Goal: Task Accomplishment & Management: Use online tool/utility

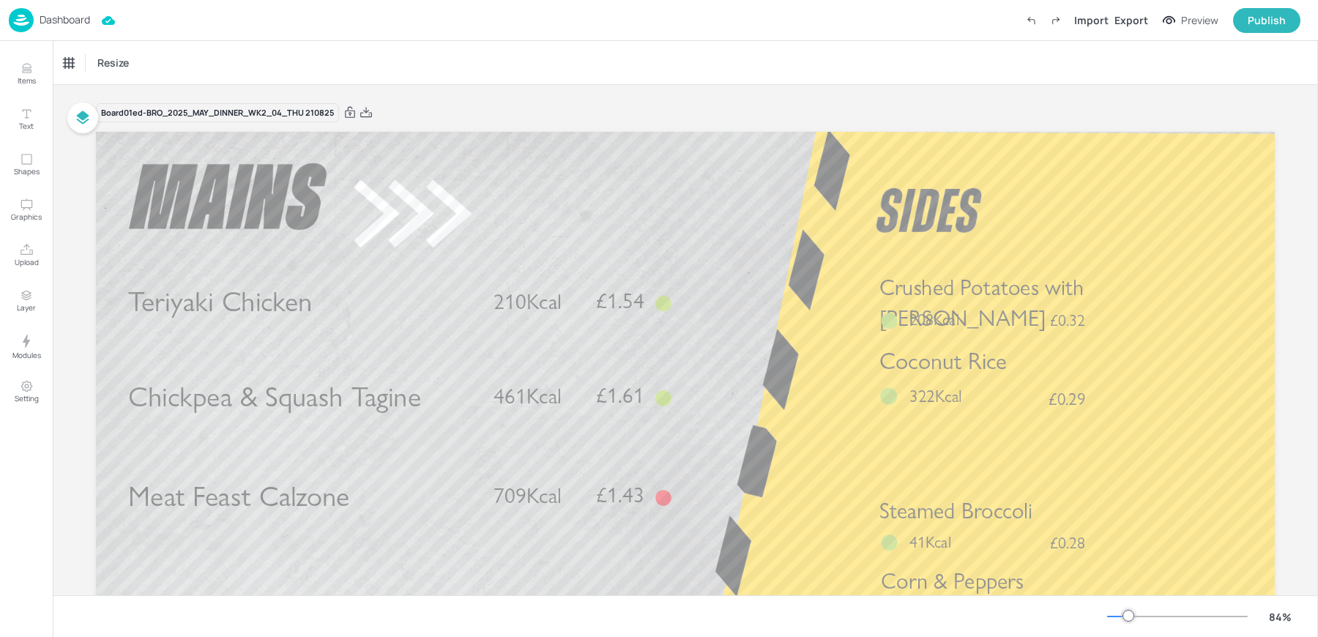
click at [15, 40] on div "Dashboard Import Export Preview Publish" at bounding box center [659, 20] width 1318 height 41
click at [15, 22] on img at bounding box center [21, 20] width 25 height 24
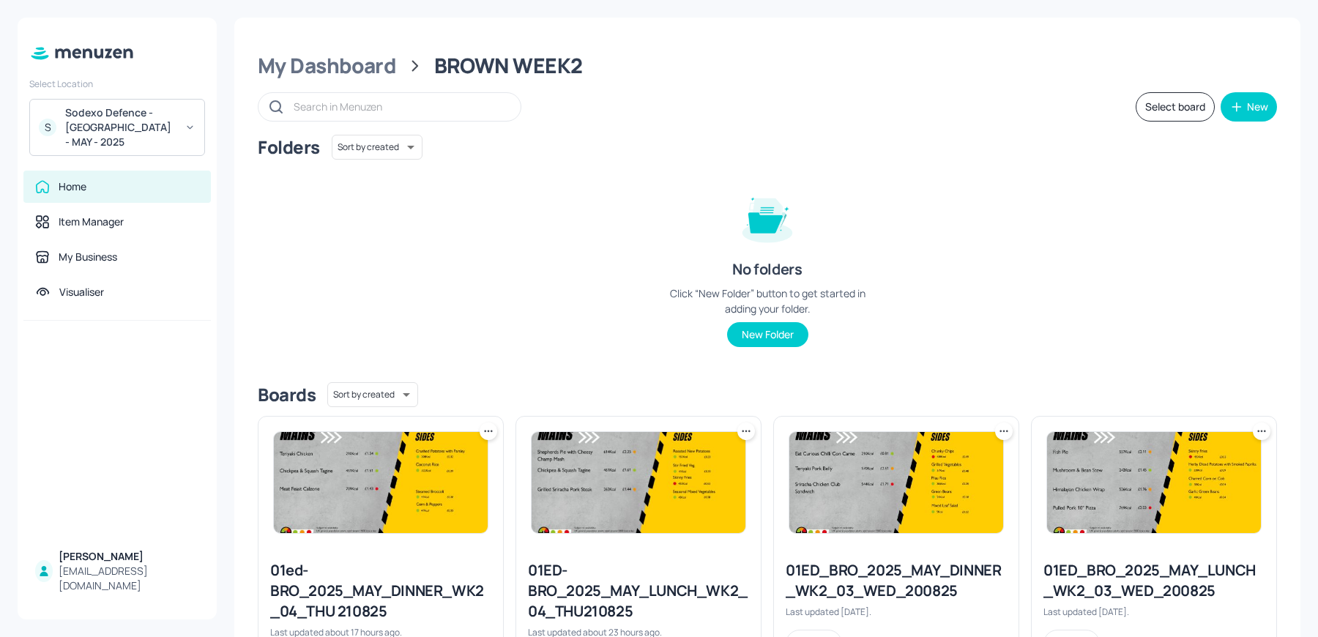
click at [99, 108] on div "Sodexo Defence - Colchester - MAY - 2025" at bounding box center [120, 127] width 111 height 44
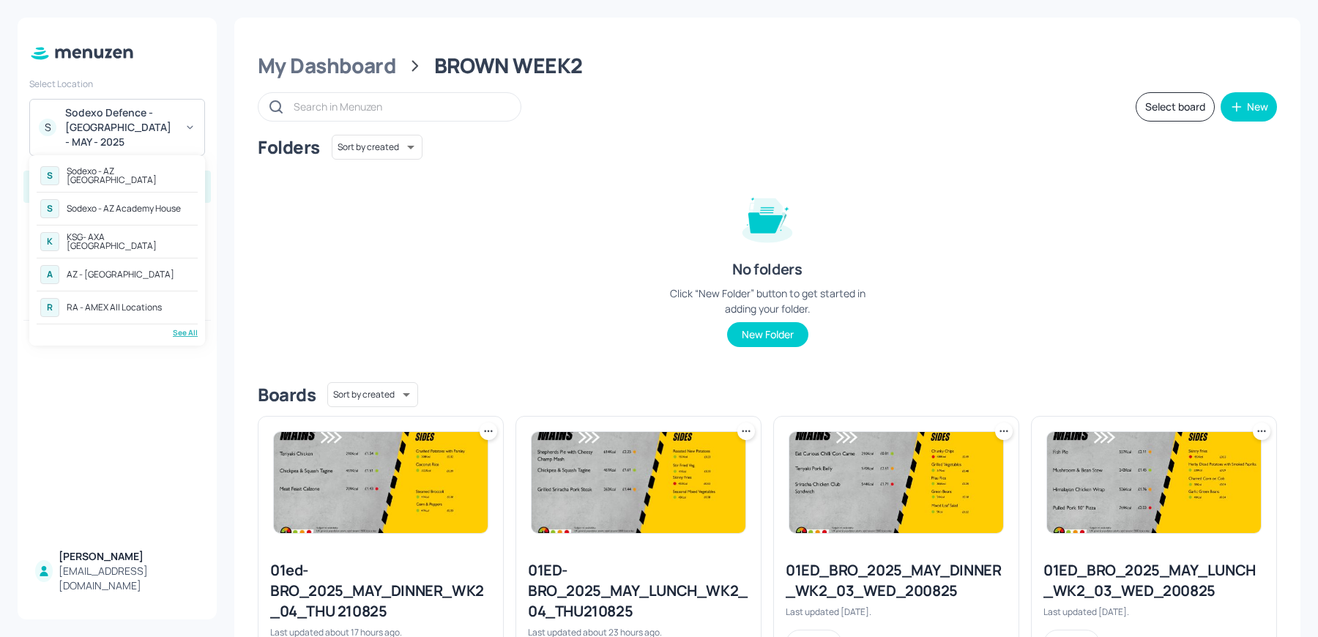
click at [183, 335] on div "See All" at bounding box center [117, 332] width 161 height 11
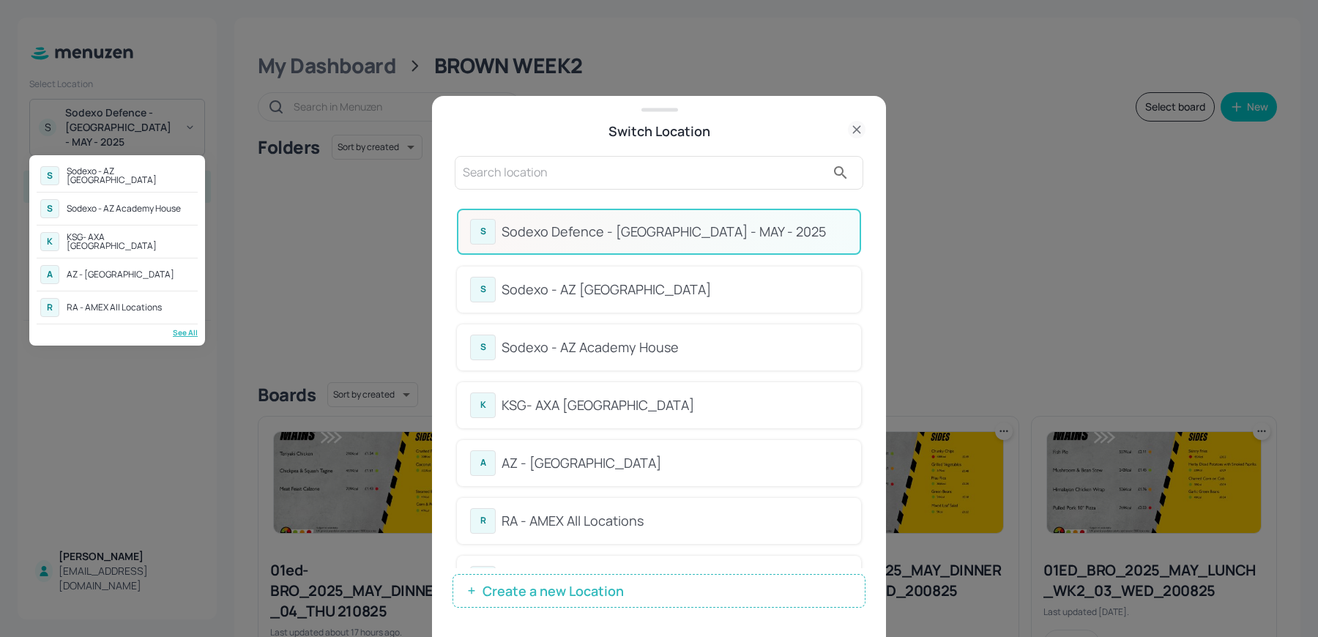
click at [595, 175] on div at bounding box center [659, 318] width 1318 height 637
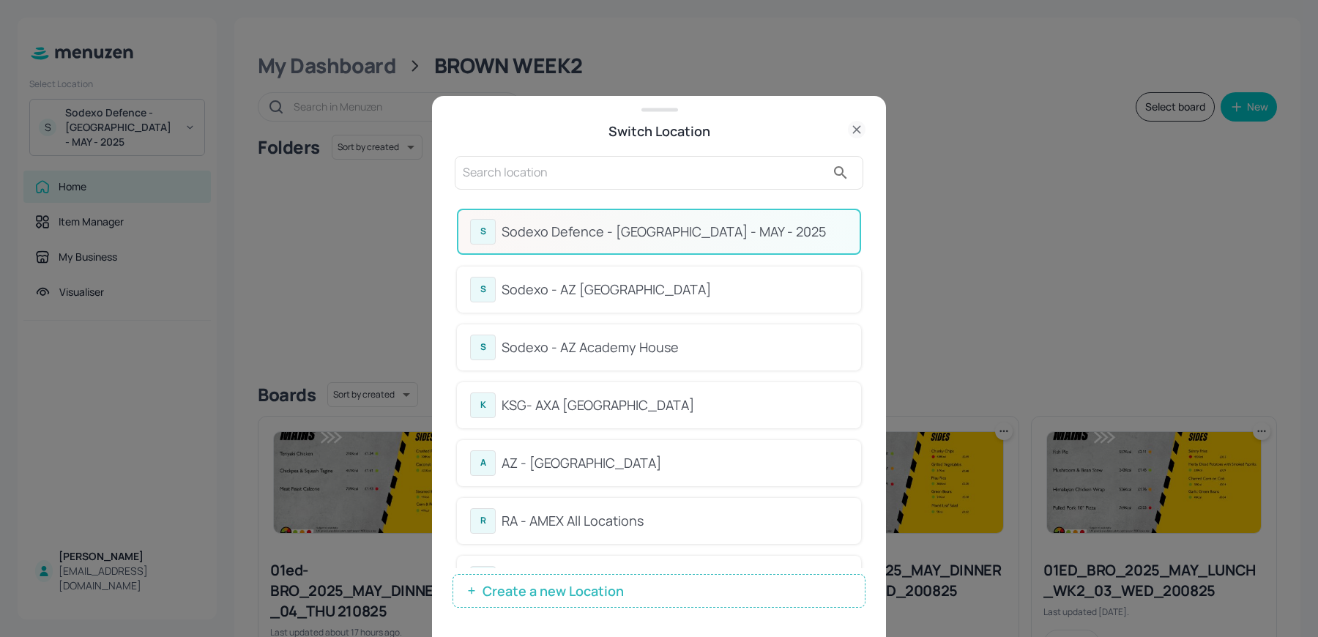
click at [547, 174] on input "text" at bounding box center [644, 172] width 363 height 23
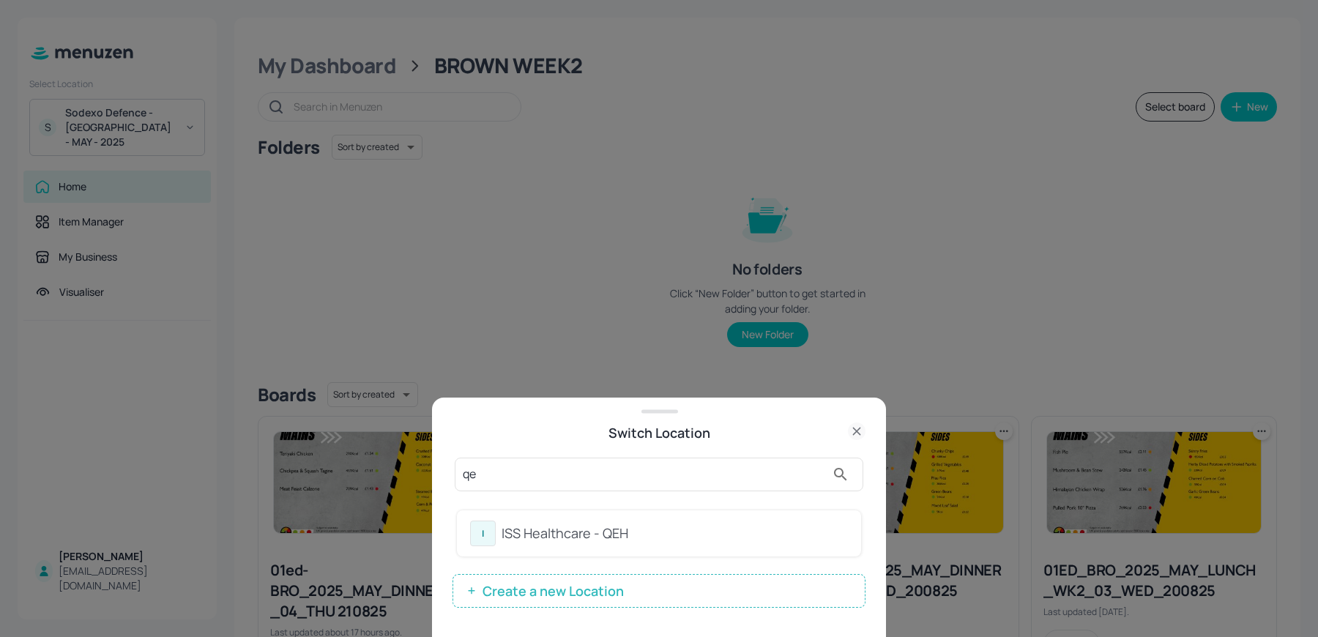
type input "qe"
click at [531, 532] on div "ISS Healthcare - QEH" at bounding box center [675, 534] width 346 height 20
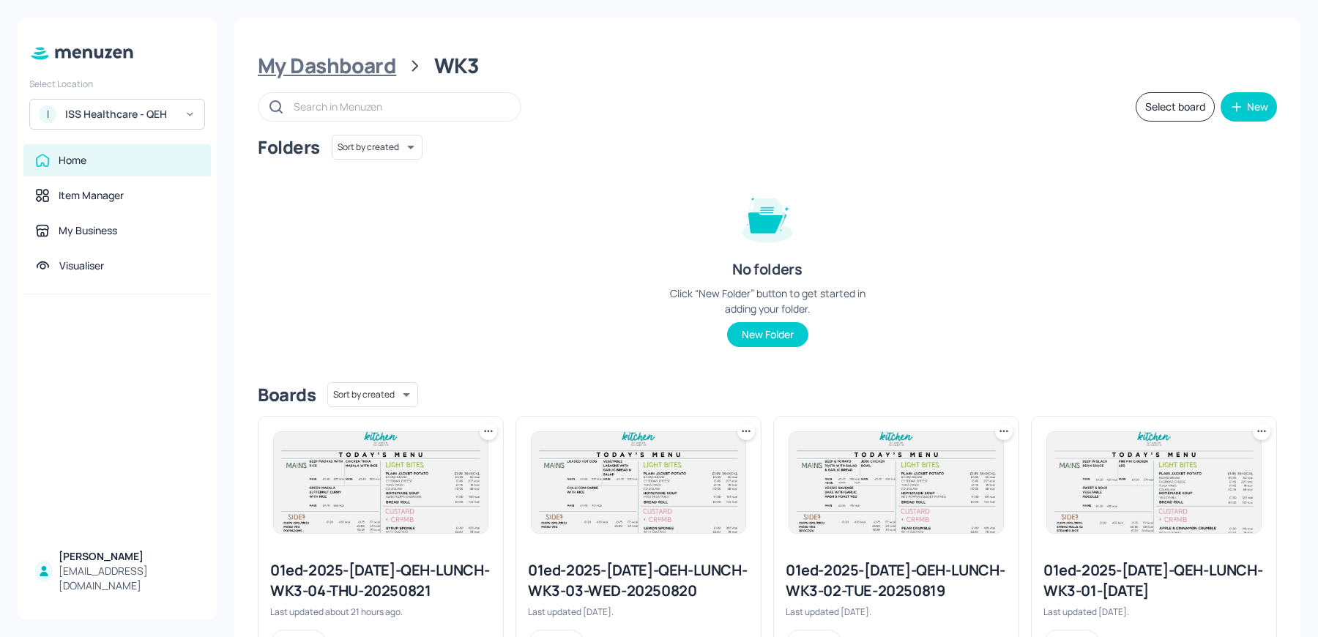
click at [354, 62] on div "My Dashboard" at bounding box center [327, 66] width 138 height 26
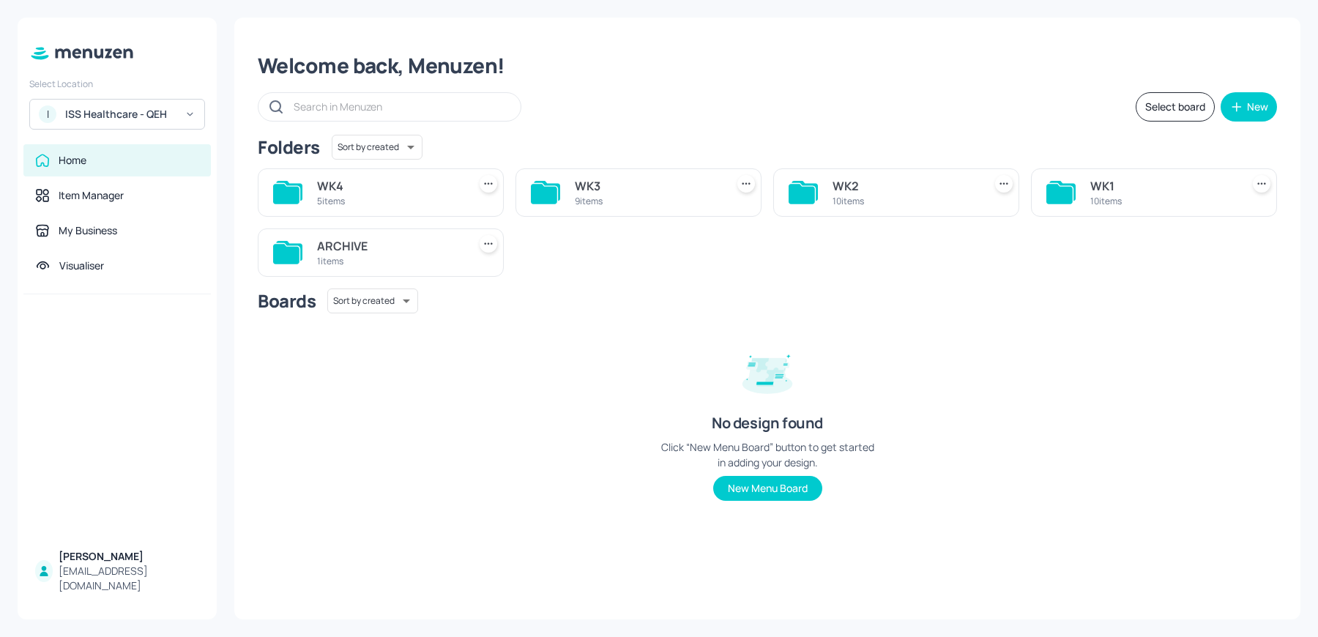
click at [597, 196] on div "9 items" at bounding box center [647, 201] width 145 height 12
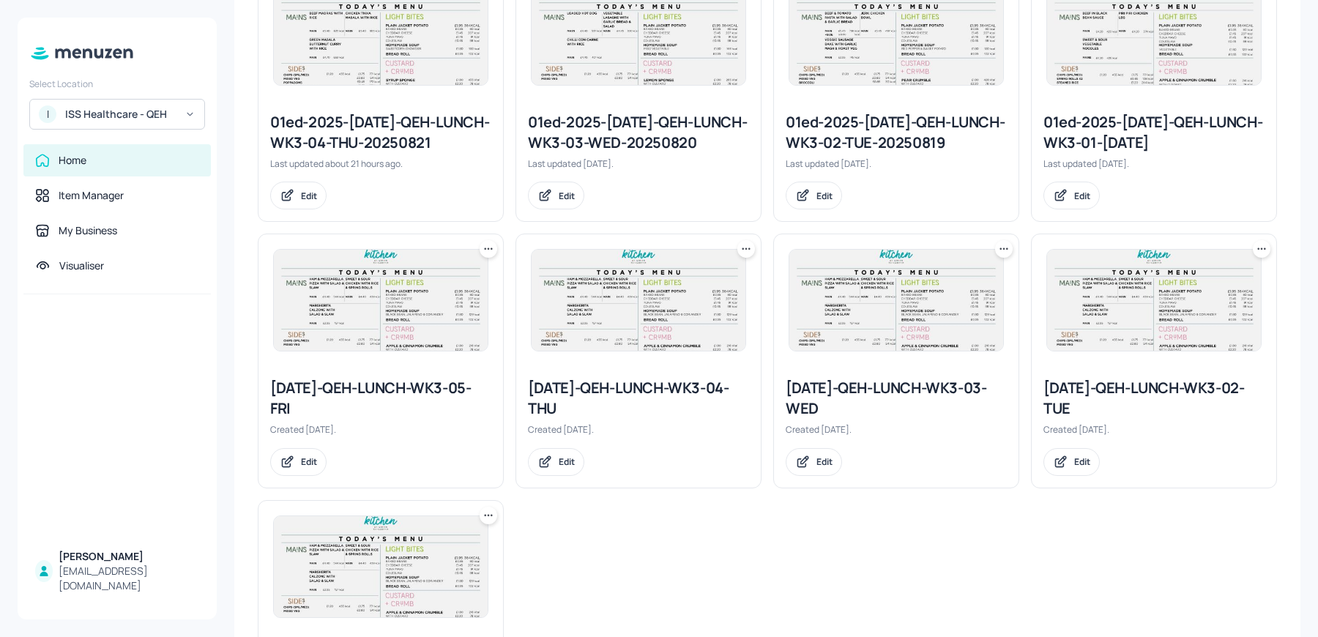
scroll to position [460, 0]
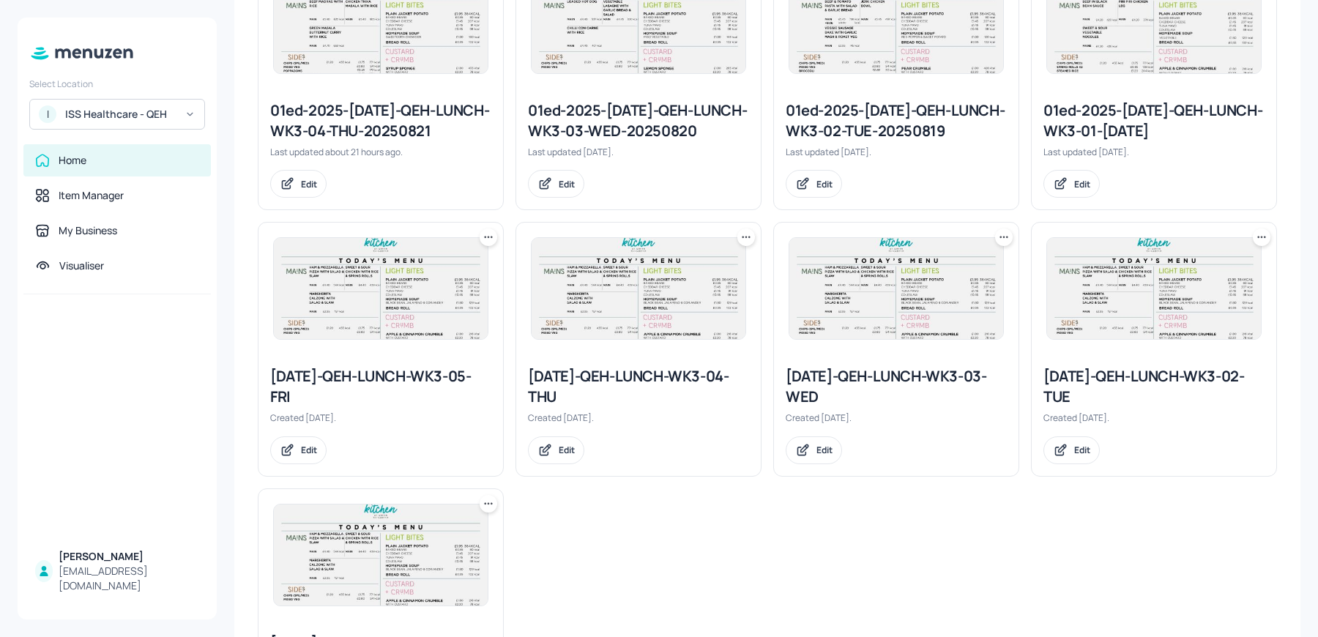
click at [483, 238] on icon at bounding box center [488, 237] width 15 height 15
click at [441, 287] on div "Duplicate" at bounding box center [432, 290] width 117 height 25
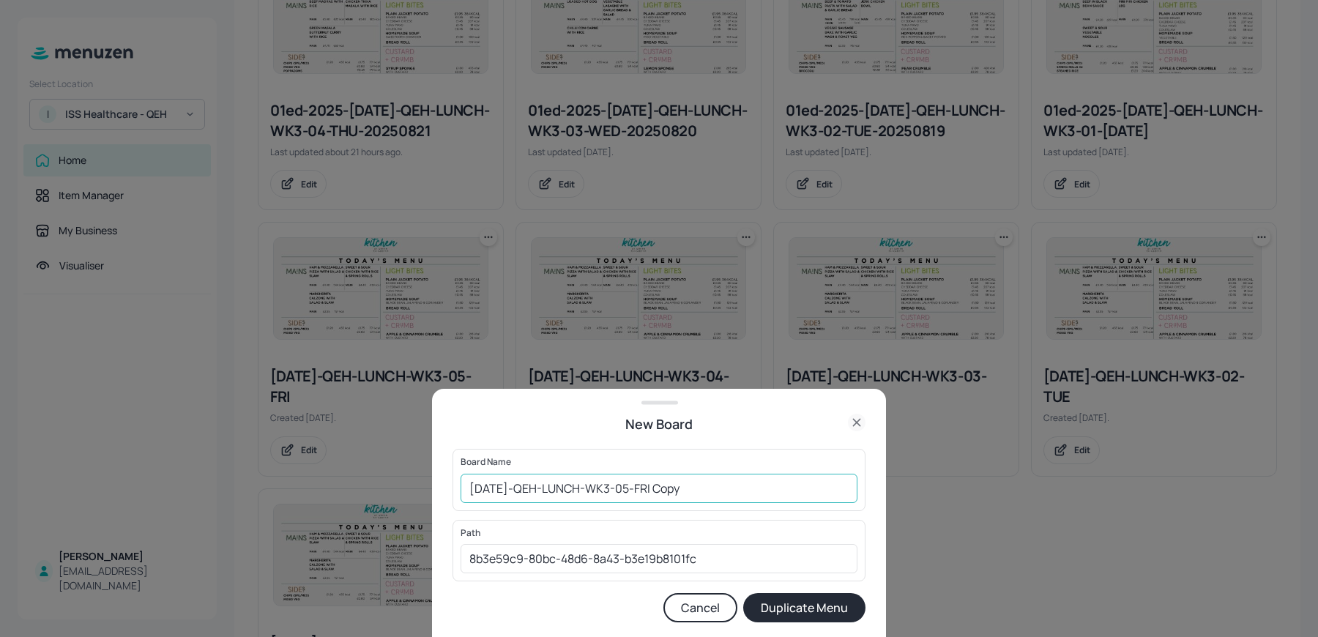
click at [467, 487] on input "2025-JUL-QEH-LUNCH-WK3-05-FRI Copy" at bounding box center [659, 488] width 397 height 29
drag, startPoint x: 696, startPoint y: 488, endPoint x: 836, endPoint y: 496, distance: 140.1
click at [836, 496] on input "01ED-2025-JUL-QEH-LUNCH-WK3-05-FRI Copy" at bounding box center [659, 488] width 397 height 29
type input "01ED-2025-JUL-QEH-LUNCH-WK3-05-FRI 220825"
click at [743, 593] on button "Duplicate Menu" at bounding box center [804, 607] width 122 height 29
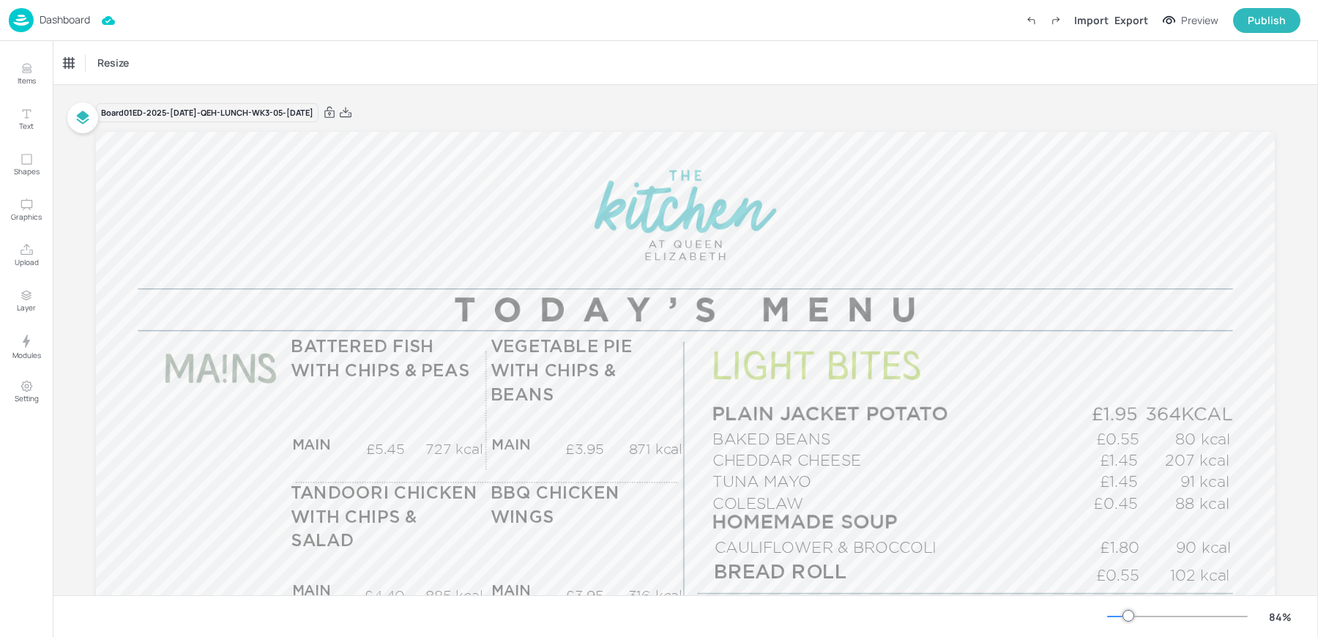
click at [371, 366] on span "BATTERED FISH WITH CHIPS & PEAS" at bounding box center [380, 359] width 178 height 41
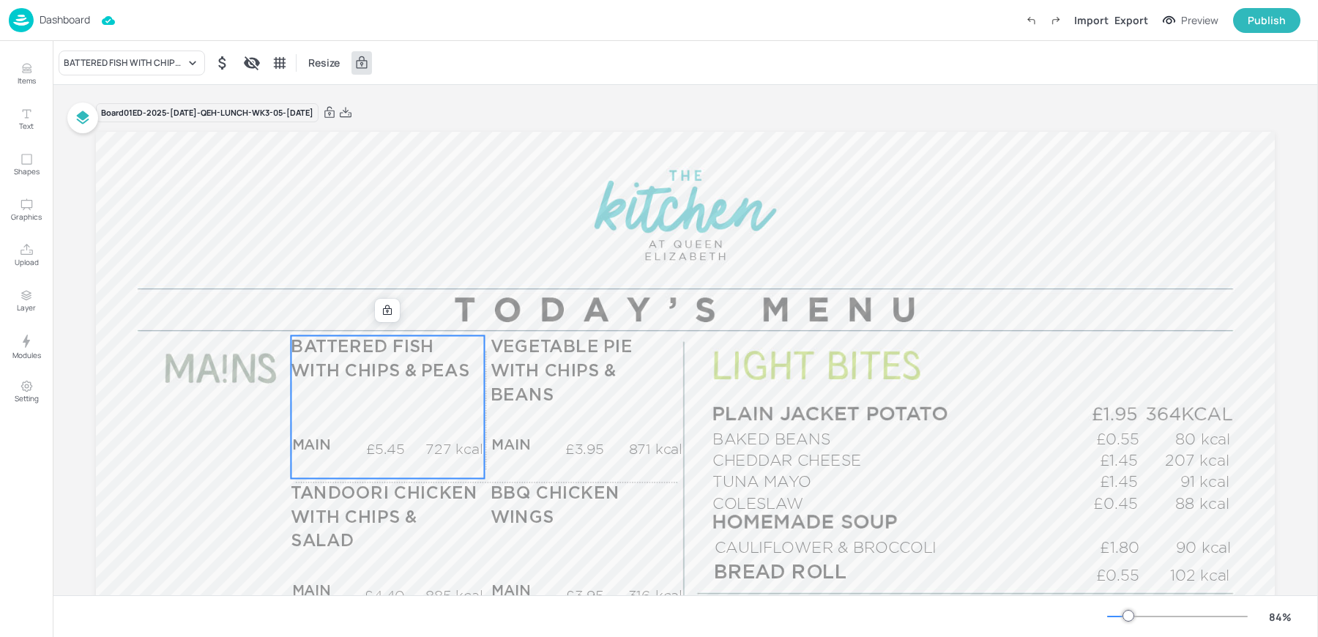
click at [351, 398] on div "BATTERED FISH WITH CHIPS & PEAS MAIN £5.45 727 kcal +SIDE £5.45 884 kcal" at bounding box center [387, 406] width 193 height 143
click at [97, 64] on div "BATTERED FISH WITH CHIPS & PEAS" at bounding box center [125, 62] width 122 height 13
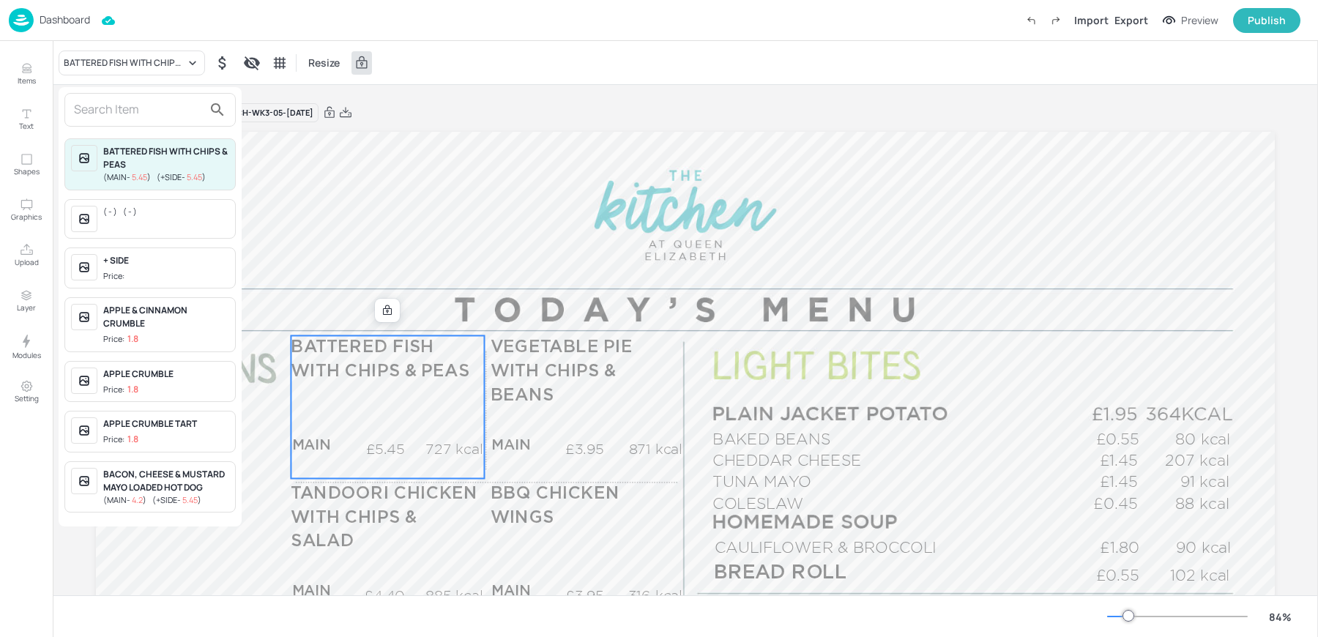
click at [105, 105] on input "text" at bounding box center [138, 109] width 129 height 23
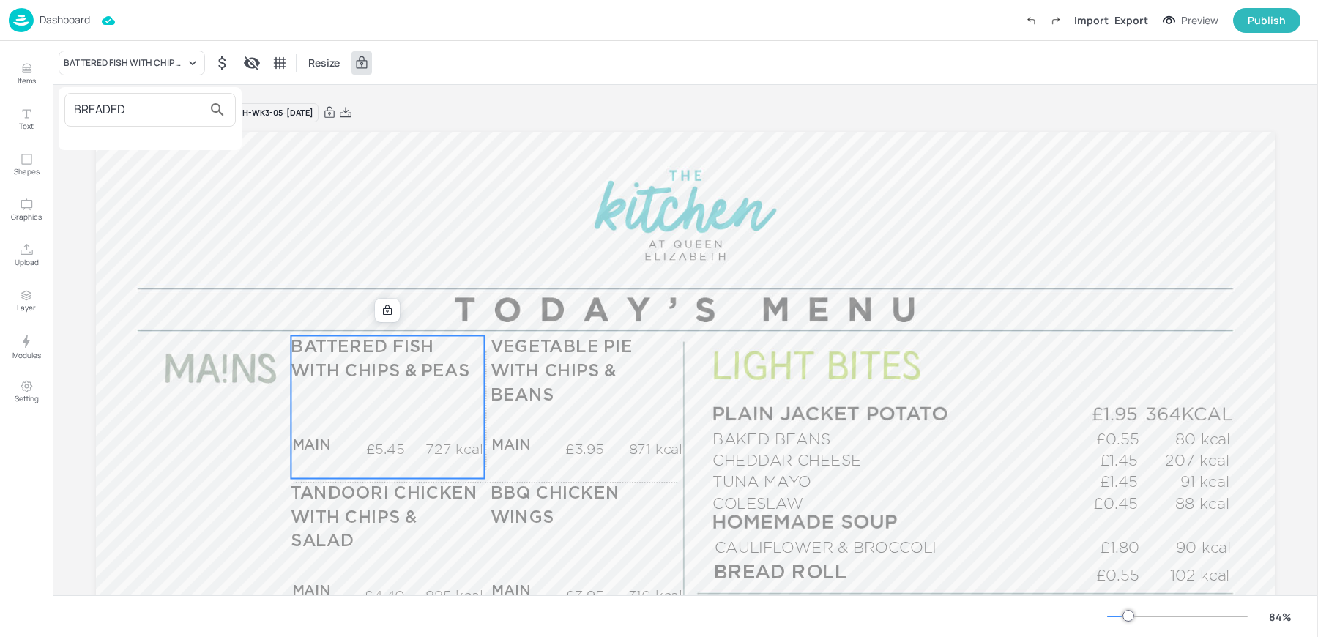
type input "BREADED"
click at [16, 67] on div at bounding box center [659, 318] width 1318 height 637
click at [18, 80] on p "Items" at bounding box center [27, 80] width 18 height 10
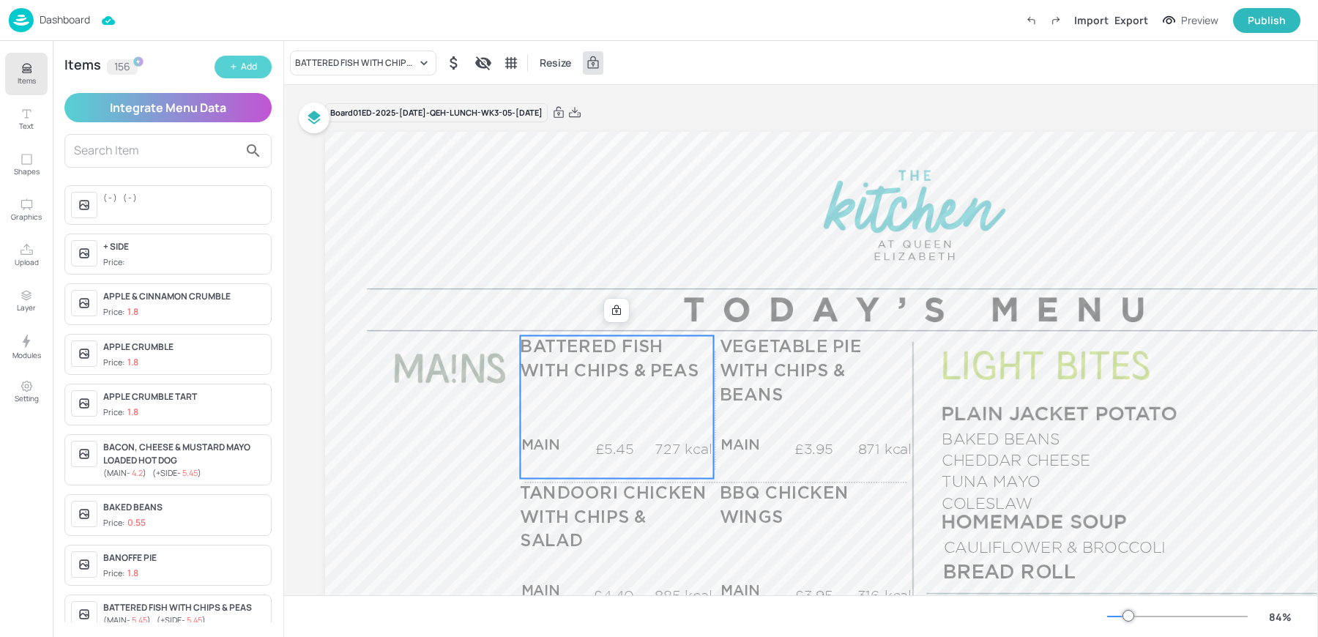
click at [233, 64] on icon "button" at bounding box center [233, 66] width 9 height 9
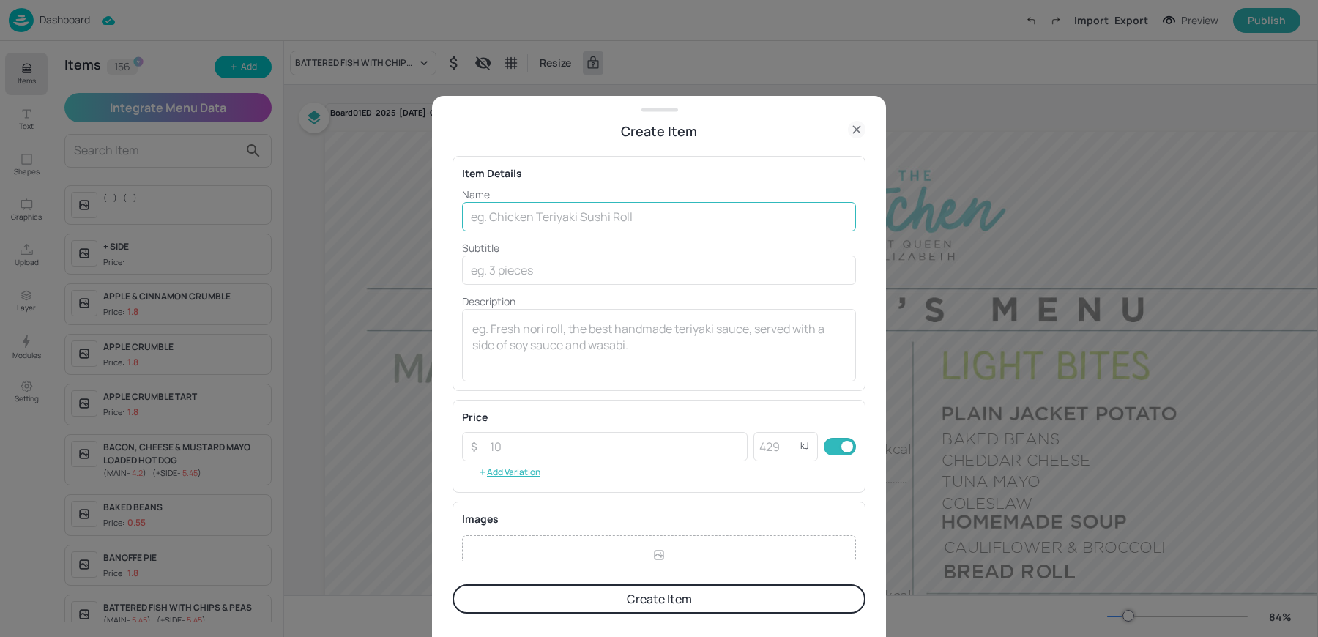
click at [553, 211] on input "text" at bounding box center [659, 216] width 394 height 29
type input "BREADED FISH WITH CHIPS & PEAS"
click at [514, 468] on button "Add Variation" at bounding box center [509, 472] width 94 height 22
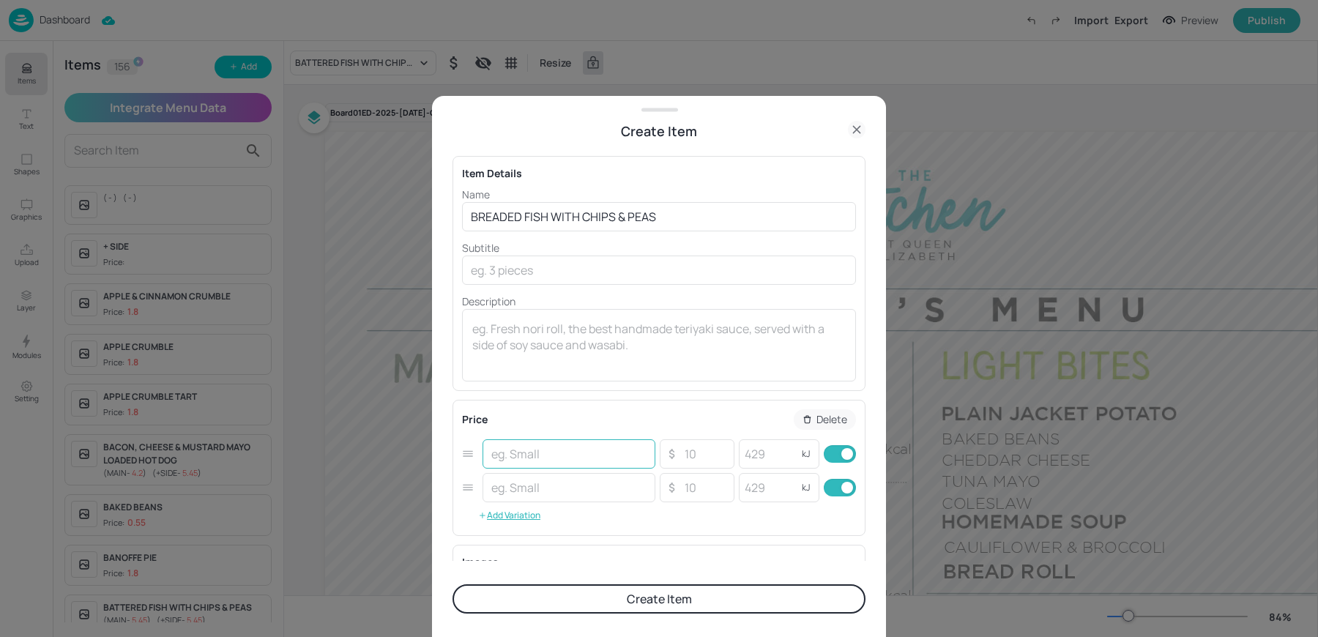
click at [517, 457] on input "text" at bounding box center [569, 453] width 173 height 29
type input "SMALL"
click at [516, 483] on input "text" at bounding box center [569, 487] width 173 height 29
type input "+SIDE"
click at [691, 456] on input "number" at bounding box center [704, 453] width 51 height 29
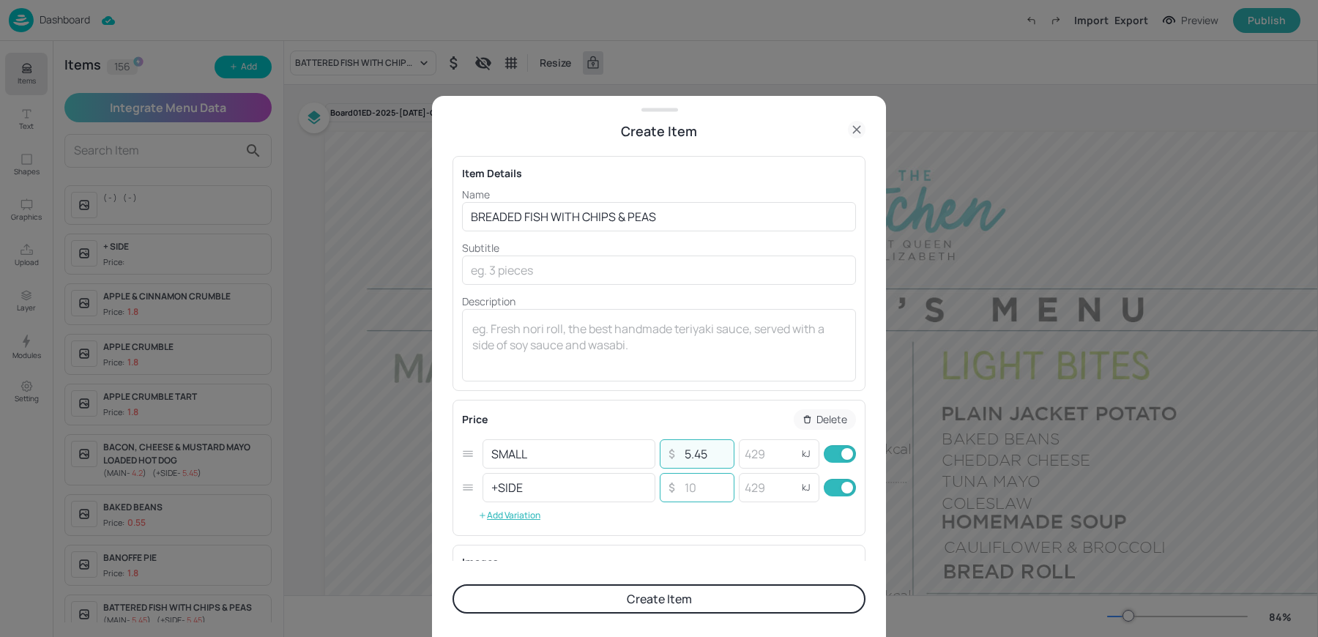
type input "5.45"
click at [702, 501] on input "number" at bounding box center [704, 487] width 51 height 29
click at [688, 484] on input "number" at bounding box center [704, 487] width 51 height 29
type input "22"
click at [759, 486] on input "number" at bounding box center [768, 487] width 59 height 29
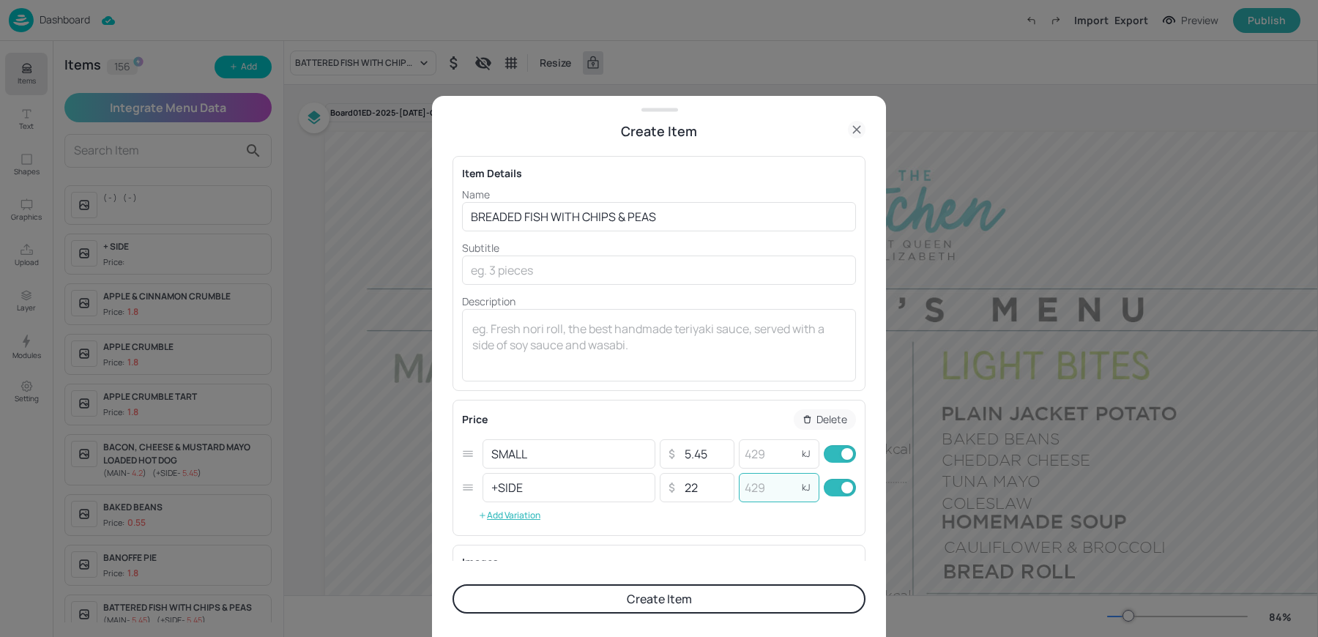
click at [759, 486] on input "number" at bounding box center [768, 487] width 59 height 29
type input "22"
click at [759, 453] on input "number" at bounding box center [768, 453] width 59 height 29
type input "729"
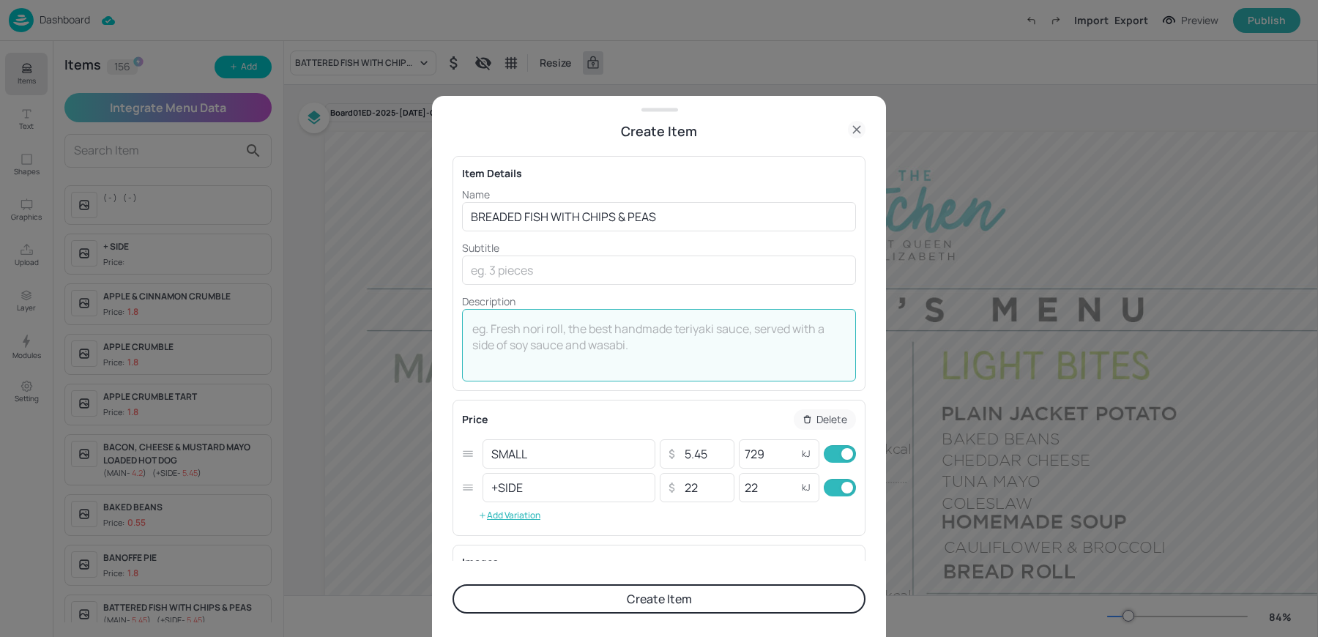
click at [631, 327] on textarea at bounding box center [659, 345] width 374 height 48
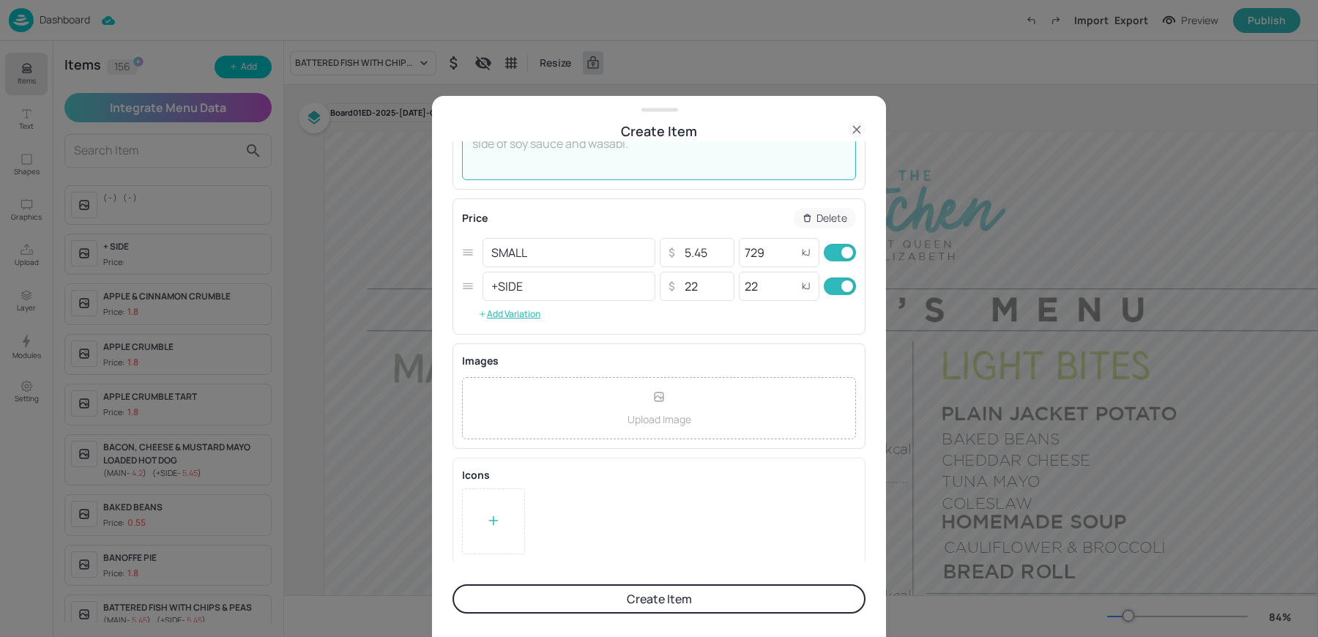
click at [564, 601] on button "Create Item" at bounding box center [659, 598] width 413 height 29
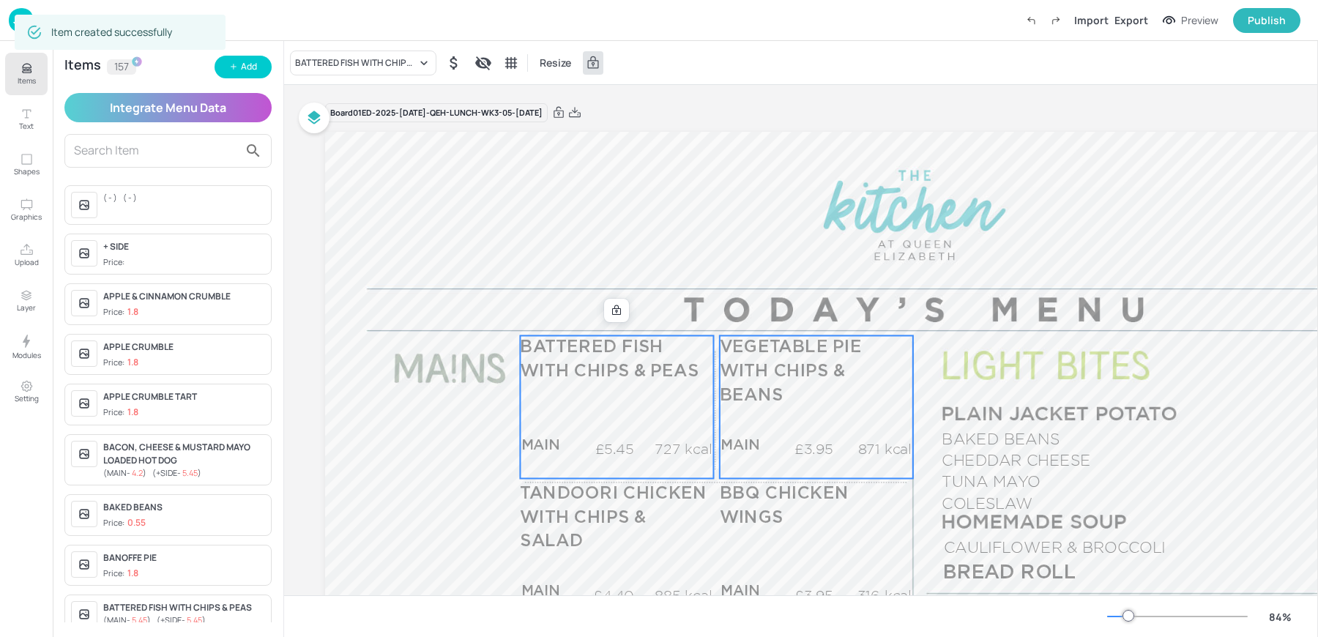
click at [776, 369] on span "VEGETABLE PIE WITH CHIPS & BEANS" at bounding box center [791, 371] width 142 height 65
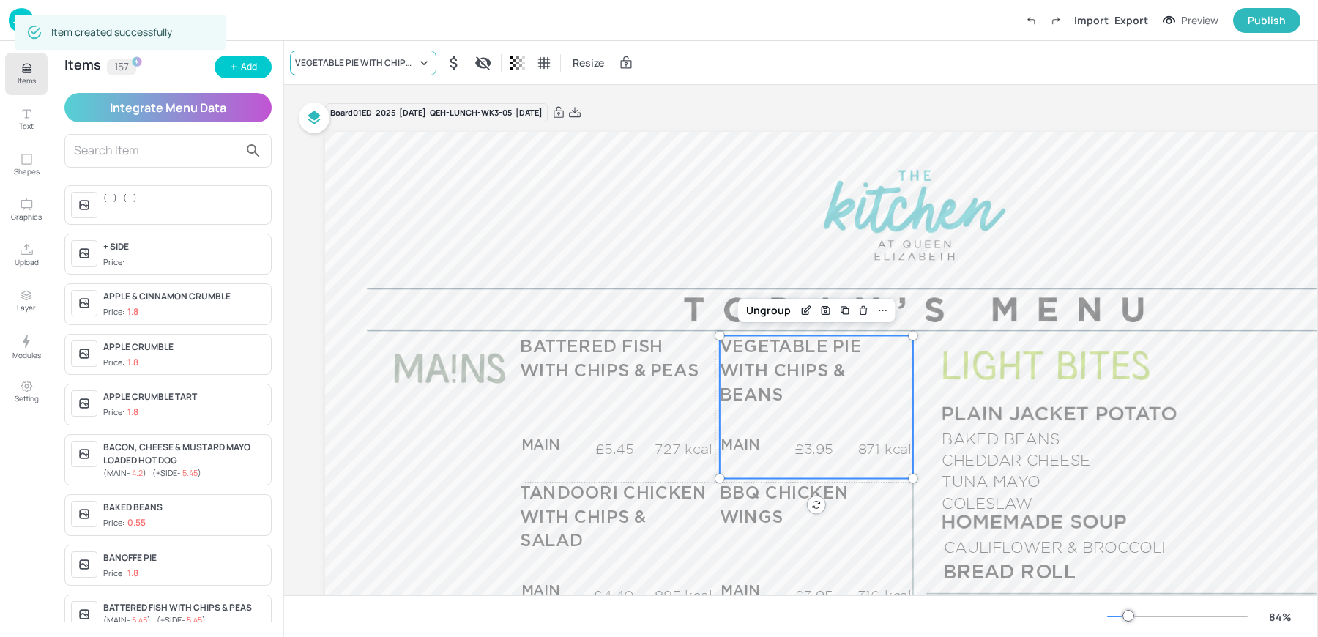
click at [355, 56] on div "VEGETABLE PIE WITH CHIPS & BEANS" at bounding box center [356, 62] width 122 height 13
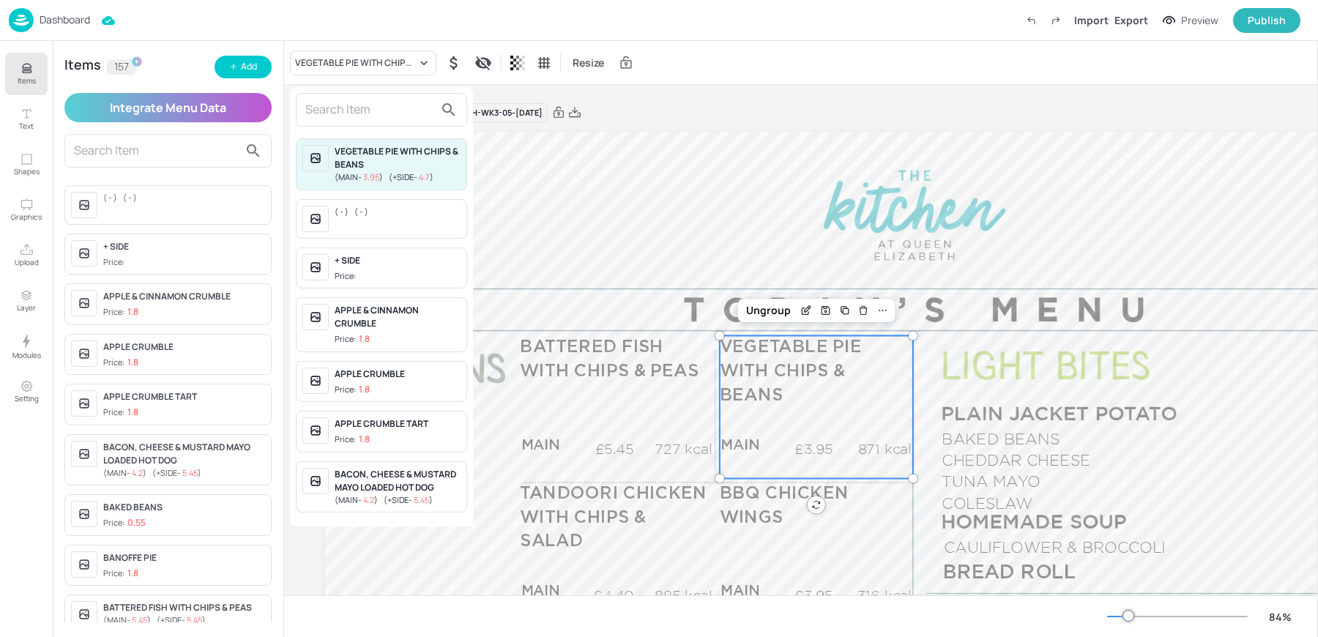
click at [373, 108] on input "text" at bounding box center [369, 109] width 129 height 23
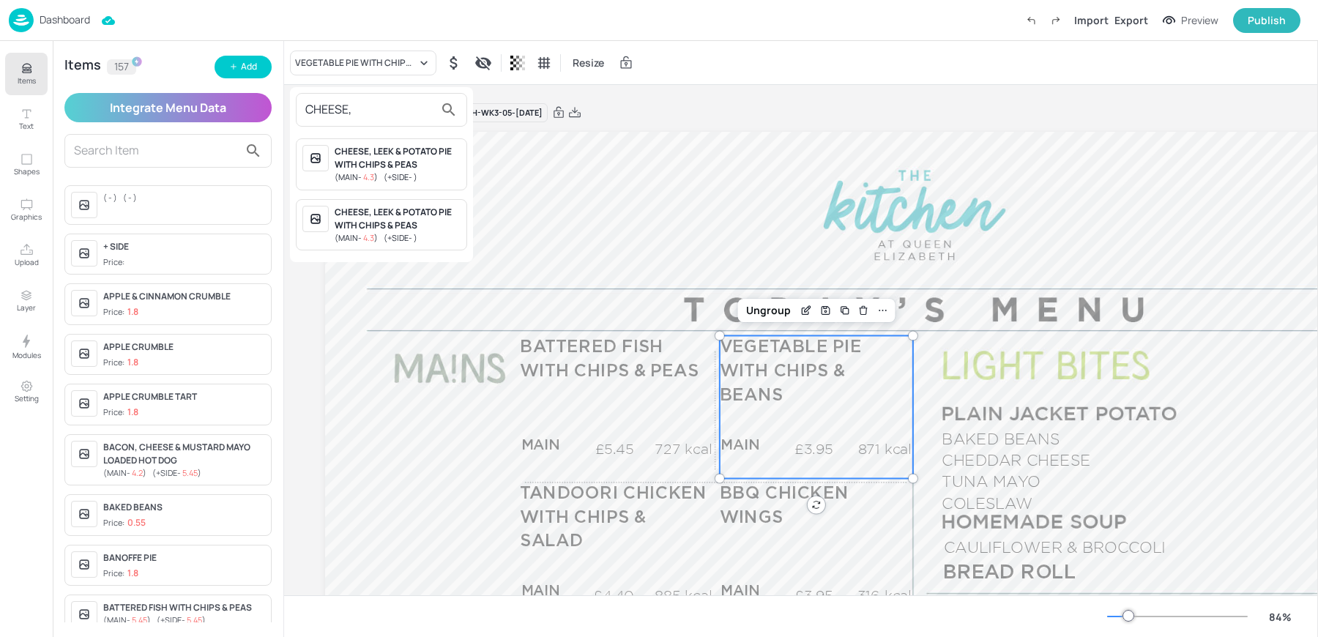
type input "CHEESE,"
click at [396, 163] on div "CHEESE, LEEK & POTATO PIE WITH CHIPS & PEAS" at bounding box center [398, 158] width 126 height 26
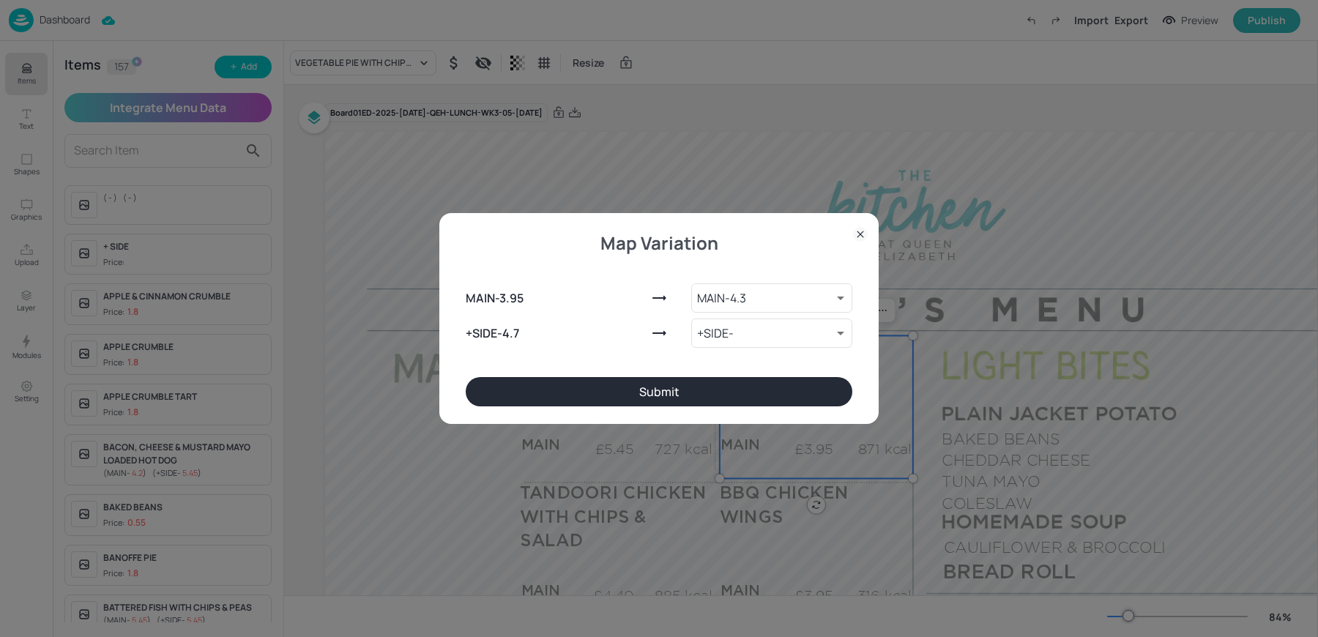
click at [656, 390] on button "Submit" at bounding box center [659, 391] width 387 height 29
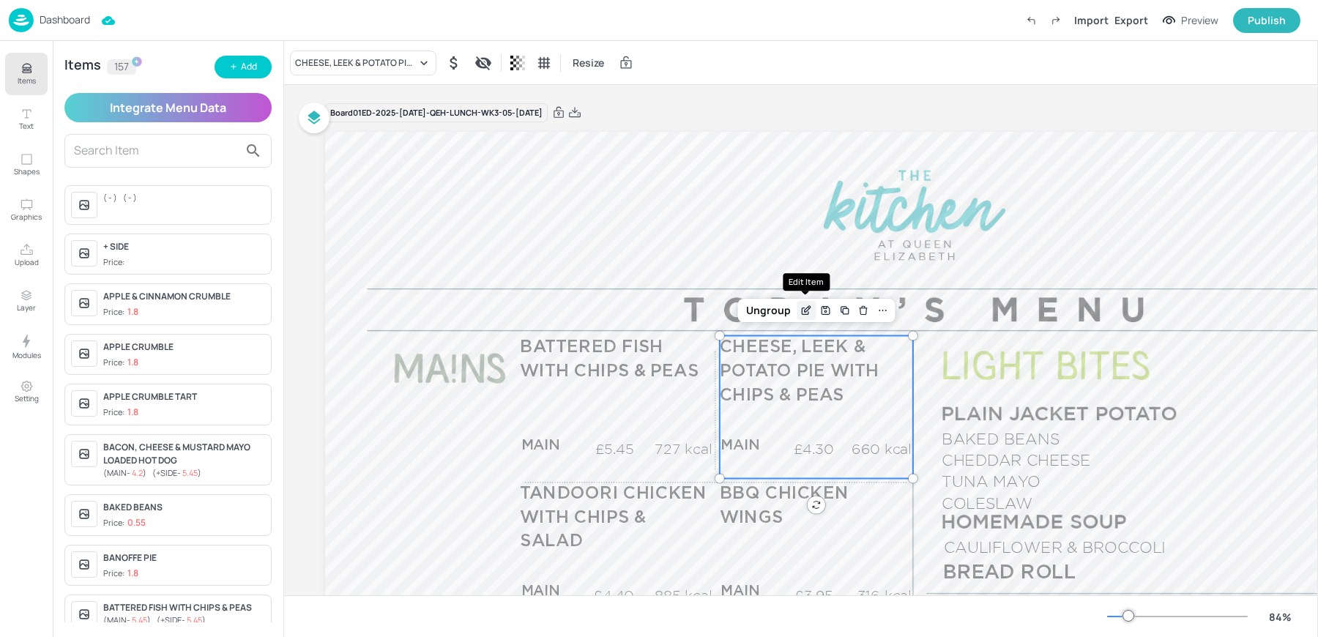
click at [805, 313] on icon "Edit Item" at bounding box center [807, 311] width 12 height 12
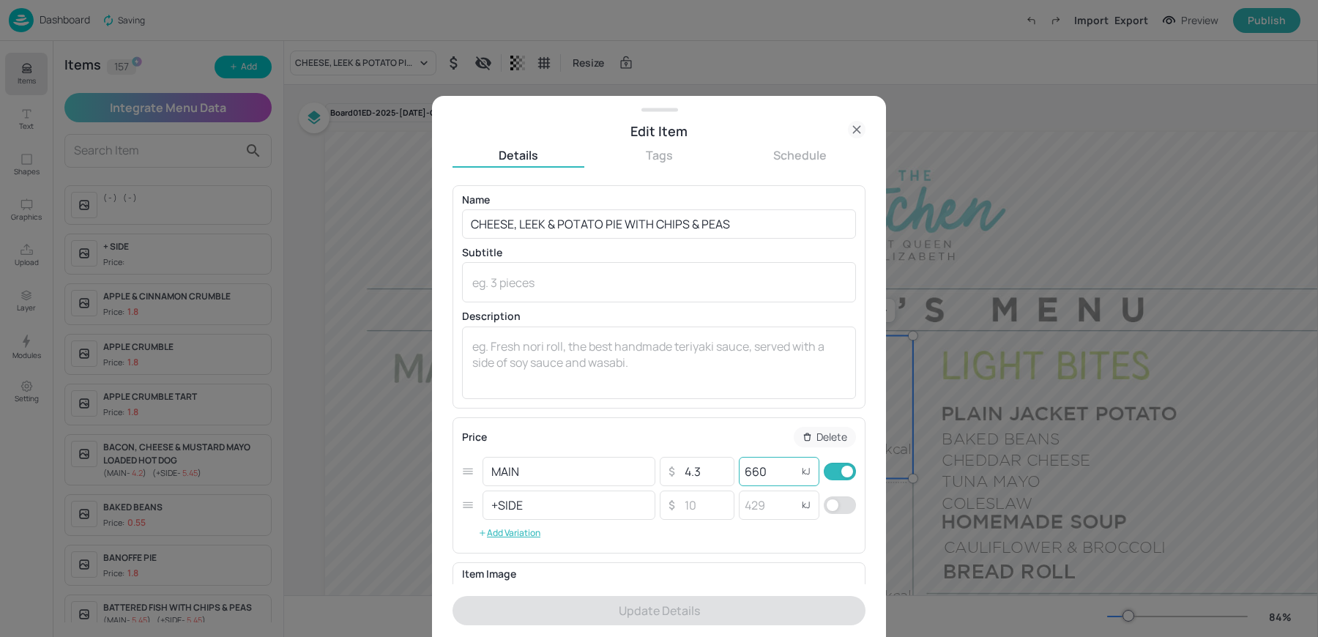
click at [749, 470] on input "660" at bounding box center [768, 471] width 59 height 29
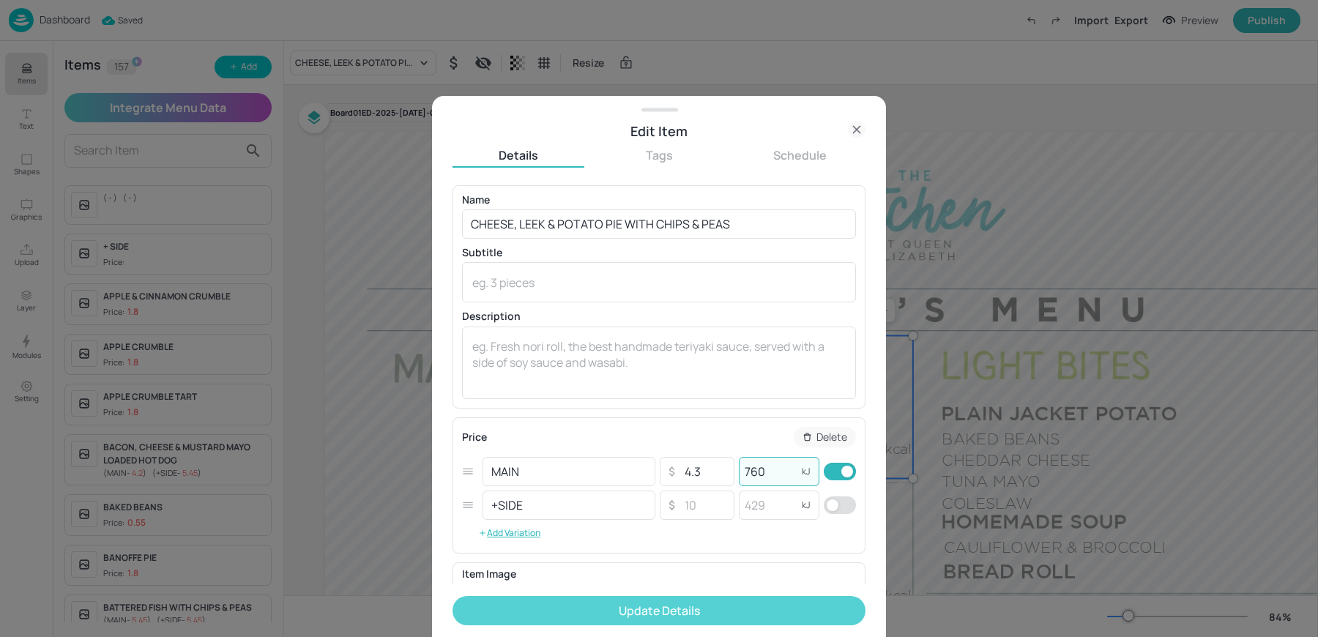
type input "760"
click at [663, 606] on button "Update Details" at bounding box center [659, 610] width 413 height 29
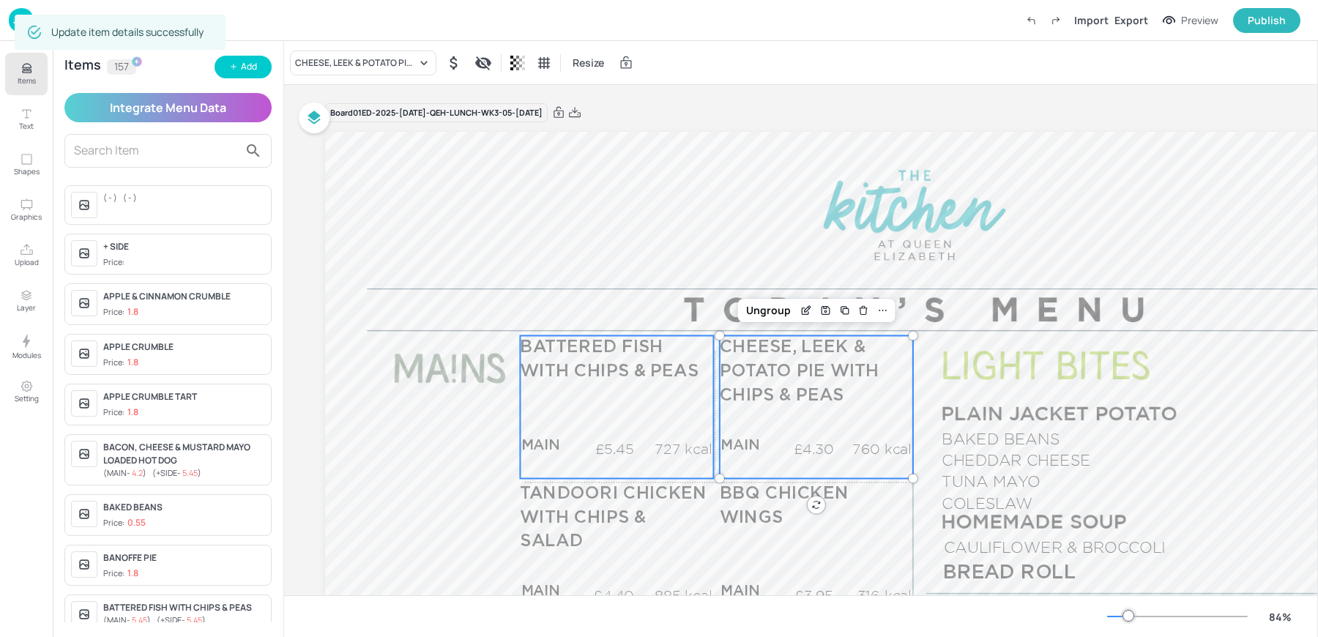
click at [627, 404] on div "BATTERED FISH WITH CHIPS & PEAS MAIN £5.45 727 kcal +SIDE £5.45 884 kcal" at bounding box center [616, 406] width 193 height 143
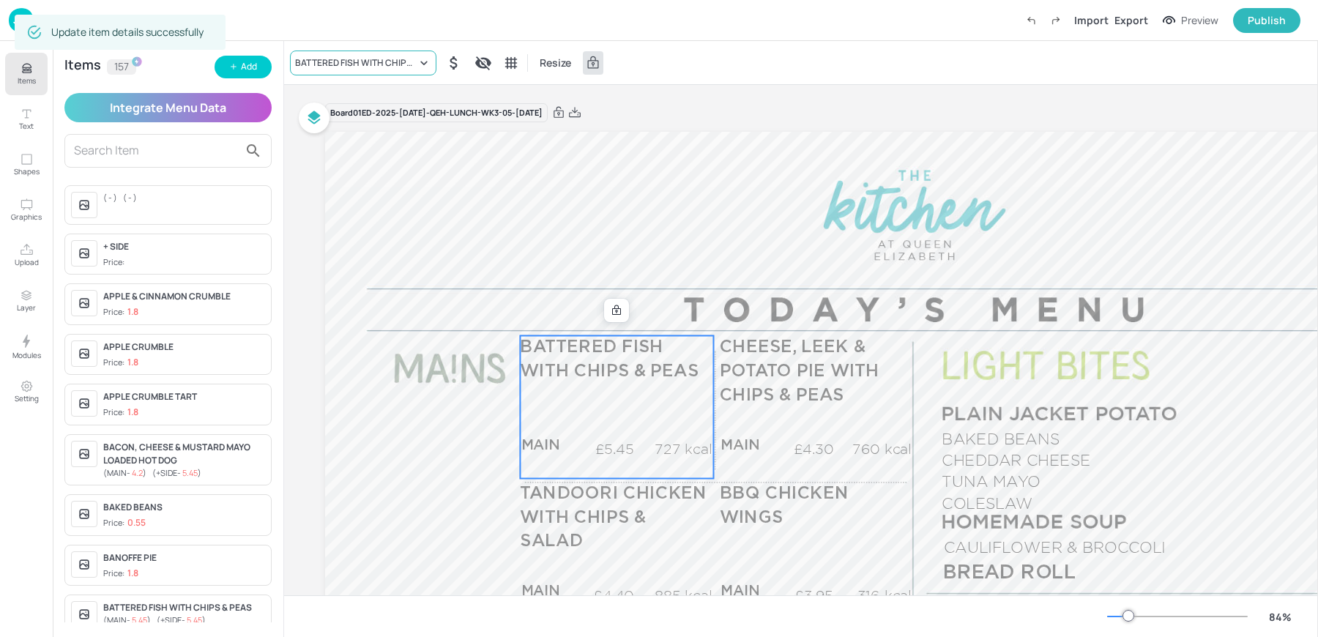
click at [311, 69] on div "BATTERED FISH WITH CHIPS & PEAS" at bounding box center [356, 62] width 122 height 13
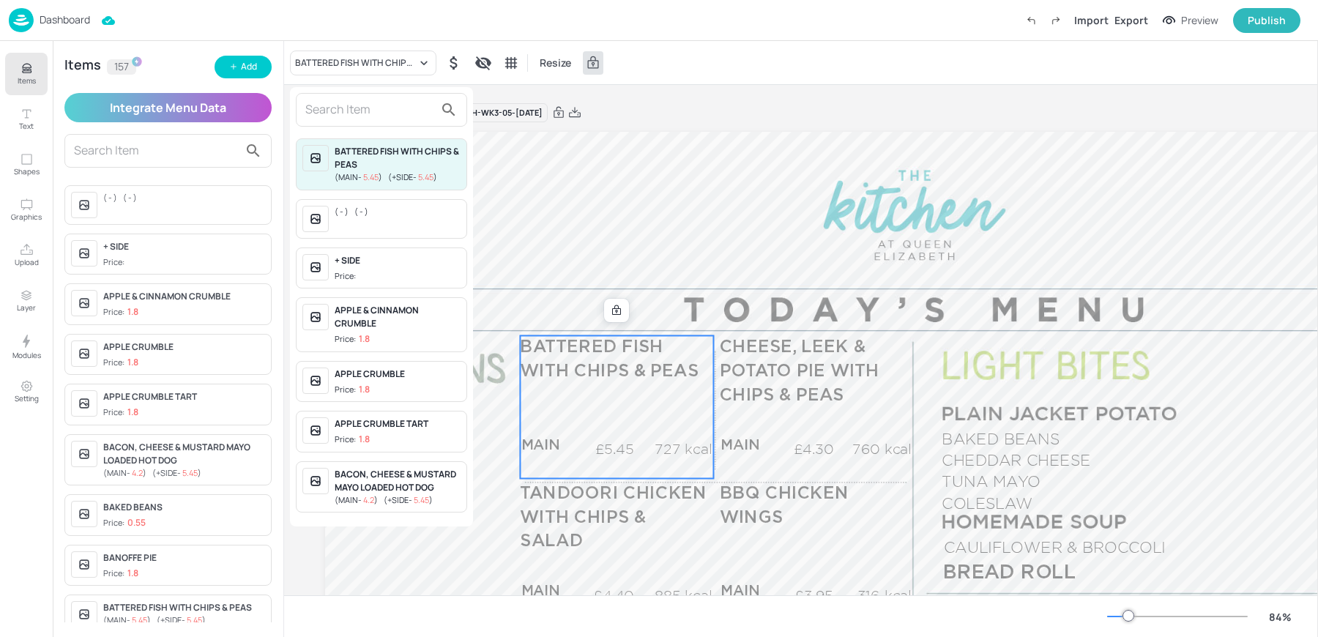
click at [344, 110] on input "text" at bounding box center [369, 109] width 129 height 23
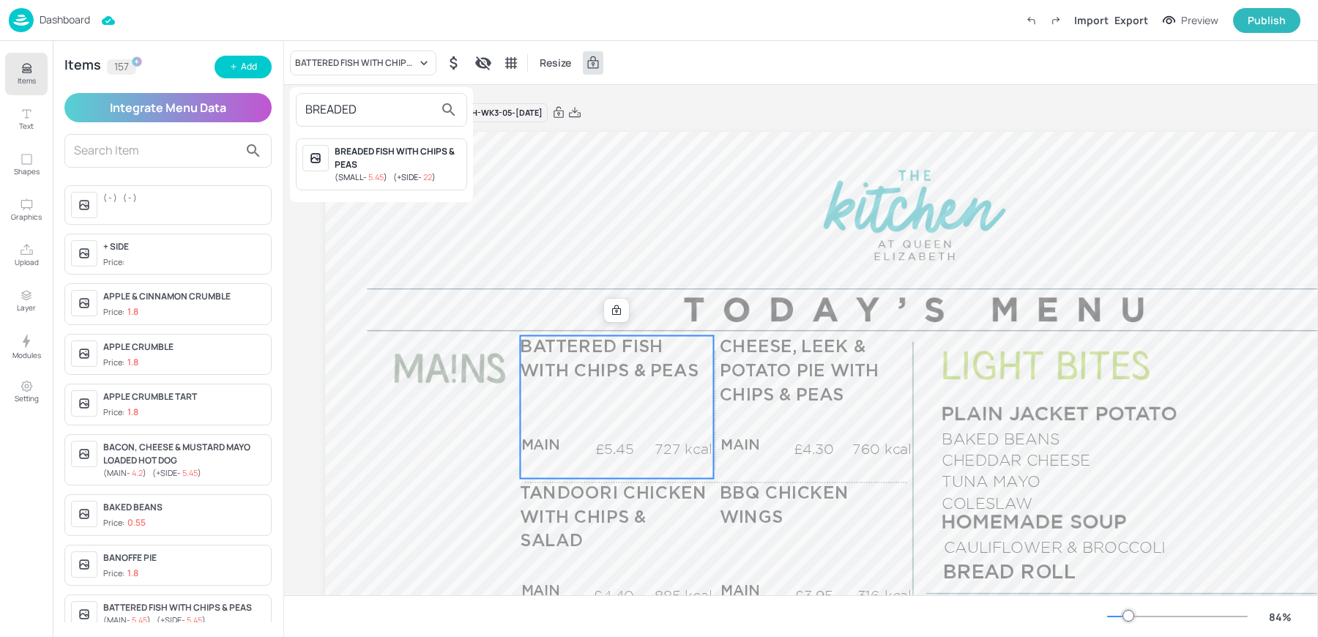
type input "BREADED"
click at [349, 169] on div "BREADED FISH WITH CHIPS & PEAS" at bounding box center [398, 158] width 126 height 26
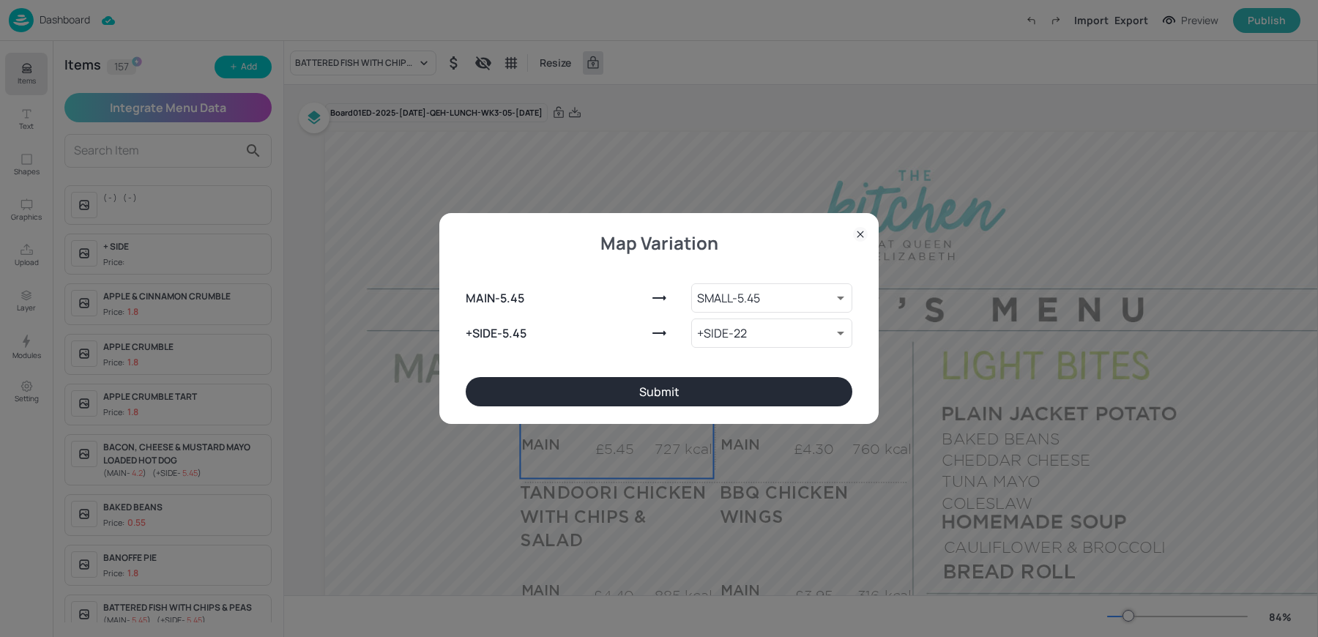
click at [631, 393] on button "Submit" at bounding box center [659, 391] width 387 height 29
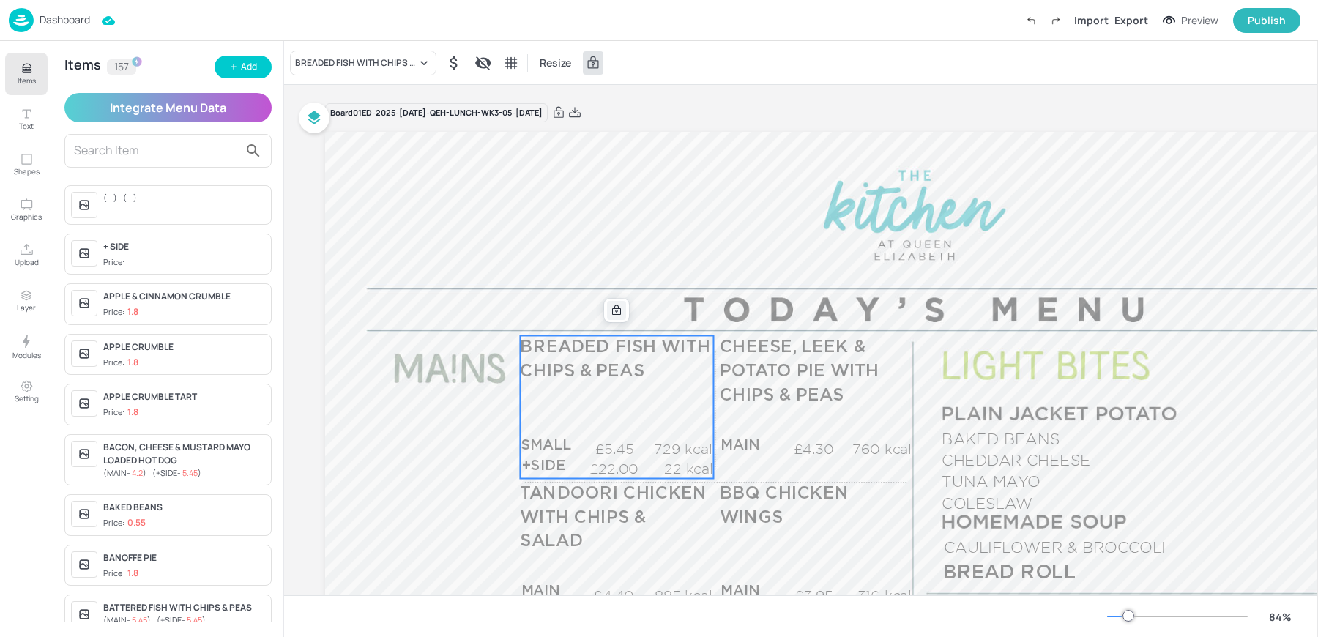
click at [611, 311] on icon at bounding box center [617, 311] width 12 height 12
click at [606, 311] on icon "Edit Item" at bounding box center [609, 309] width 6 height 6
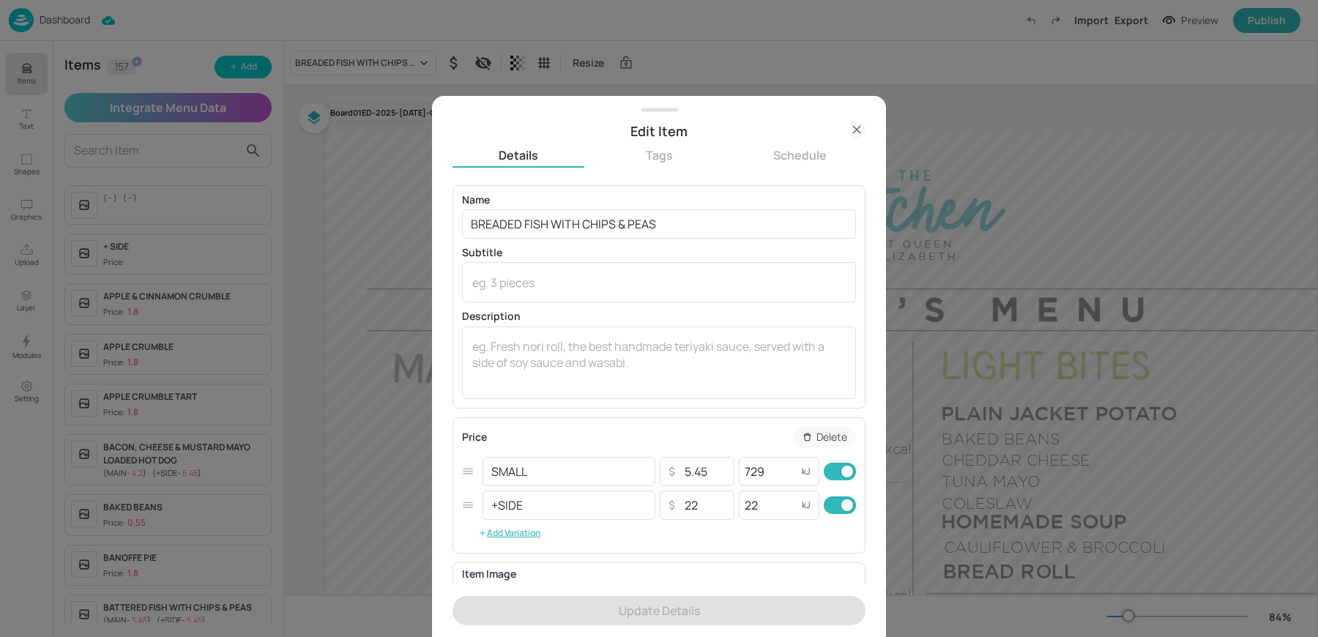
click at [848, 515] on div "+SIDE ​ ​ 22 ​ 22 kJ ​" at bounding box center [659, 506] width 394 height 34
click at [840, 509] on input "checkbox" at bounding box center [847, 506] width 53 height 18
checkbox input "false"
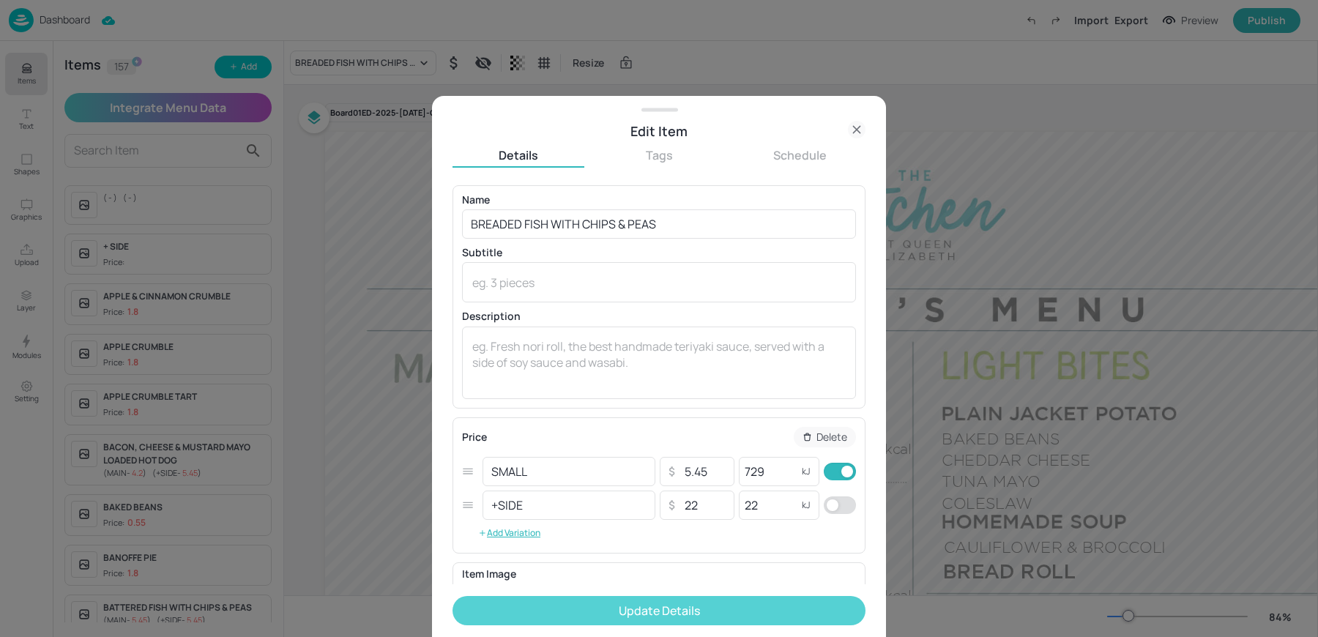
click at [692, 604] on button "Update Details" at bounding box center [659, 610] width 413 height 29
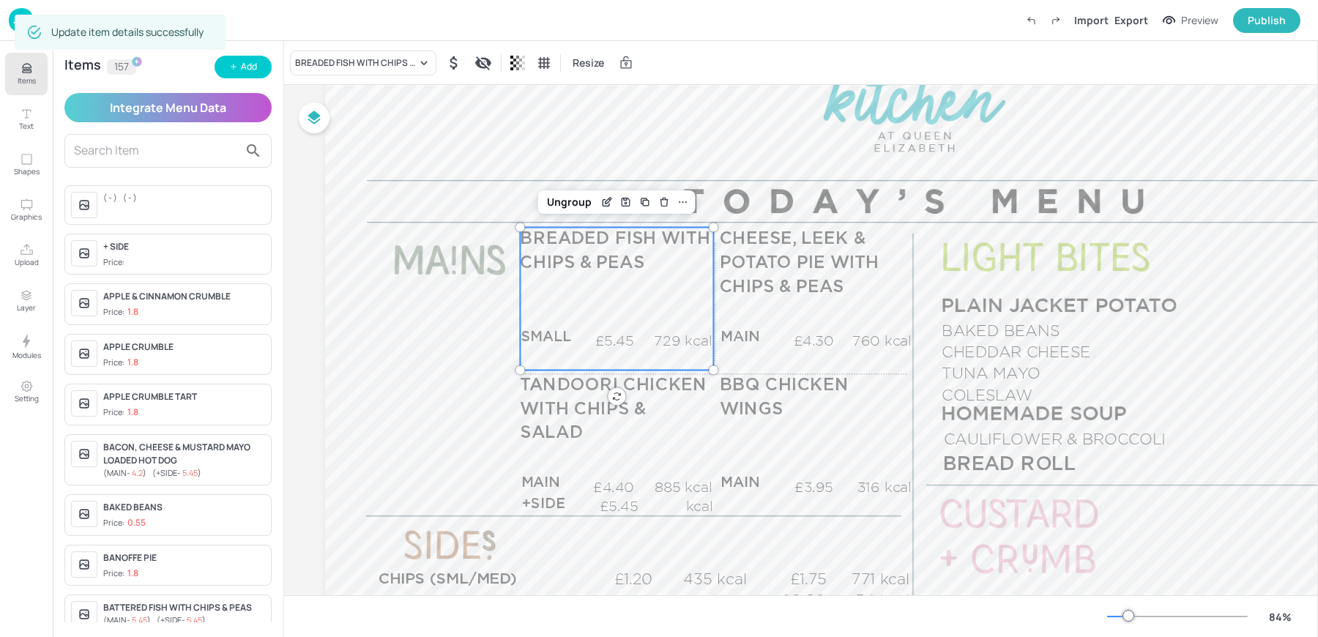
scroll to position [125, 0]
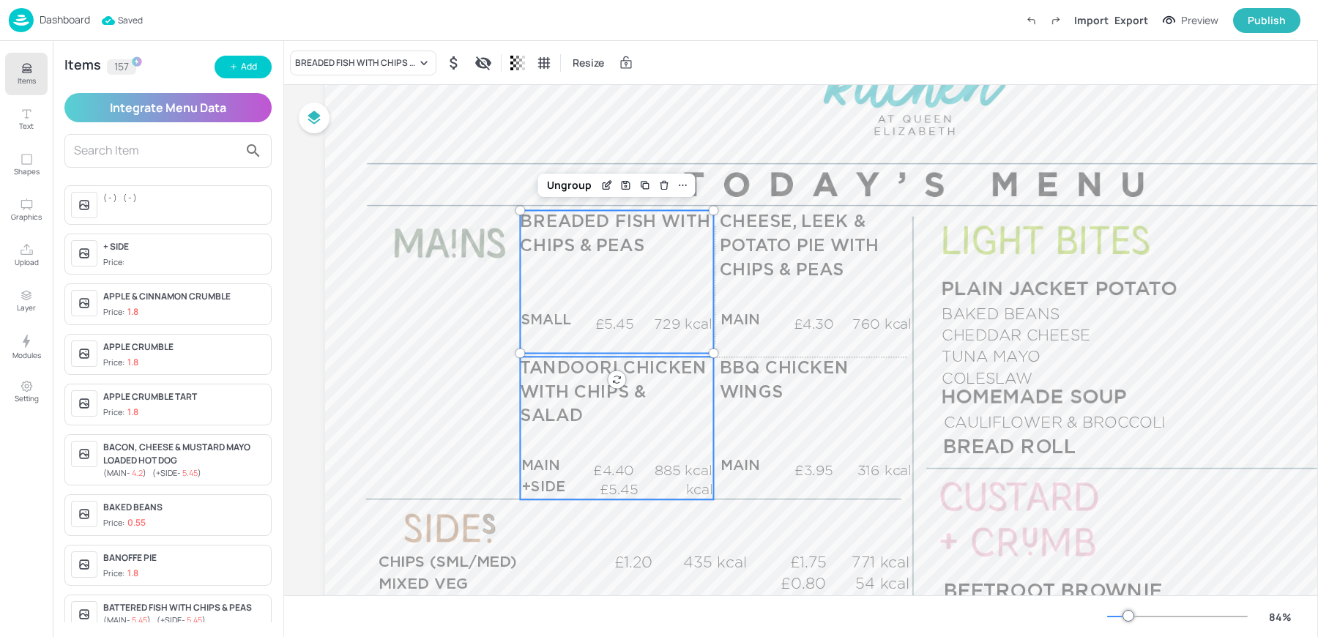
click at [557, 457] on p "MAIN" at bounding box center [551, 467] width 61 height 20
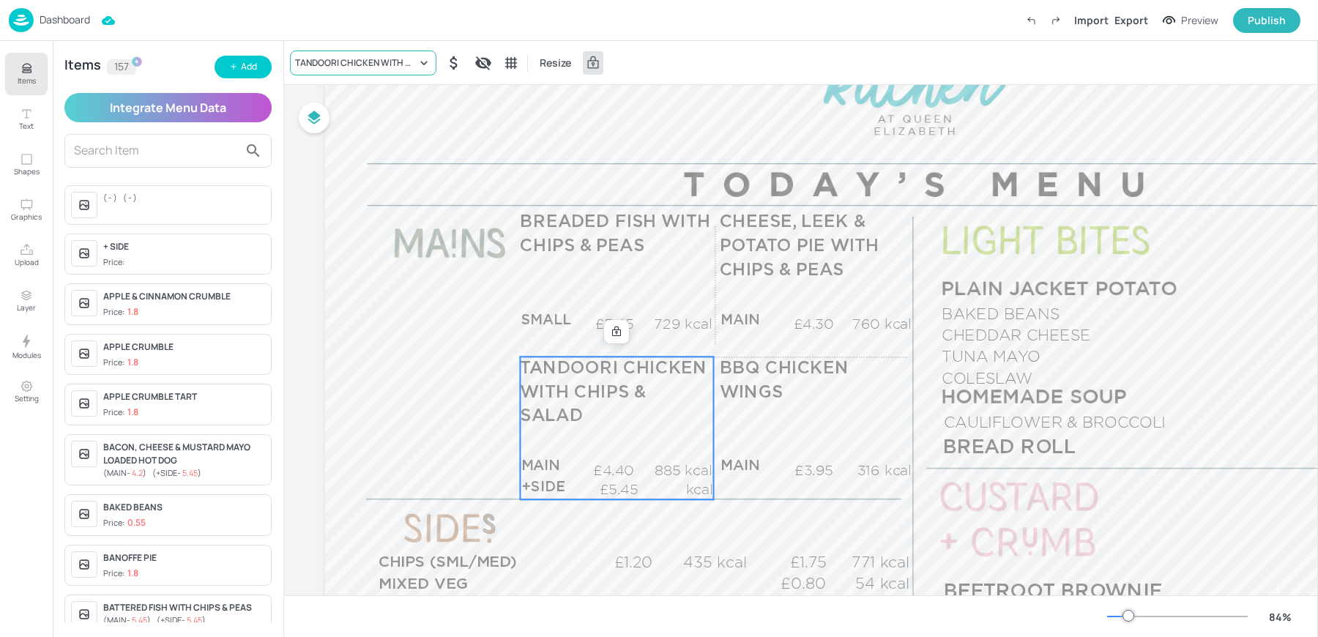
click at [336, 64] on div "TANDOORI CHICKEN WITH CHIPS & SALAD" at bounding box center [356, 62] width 122 height 13
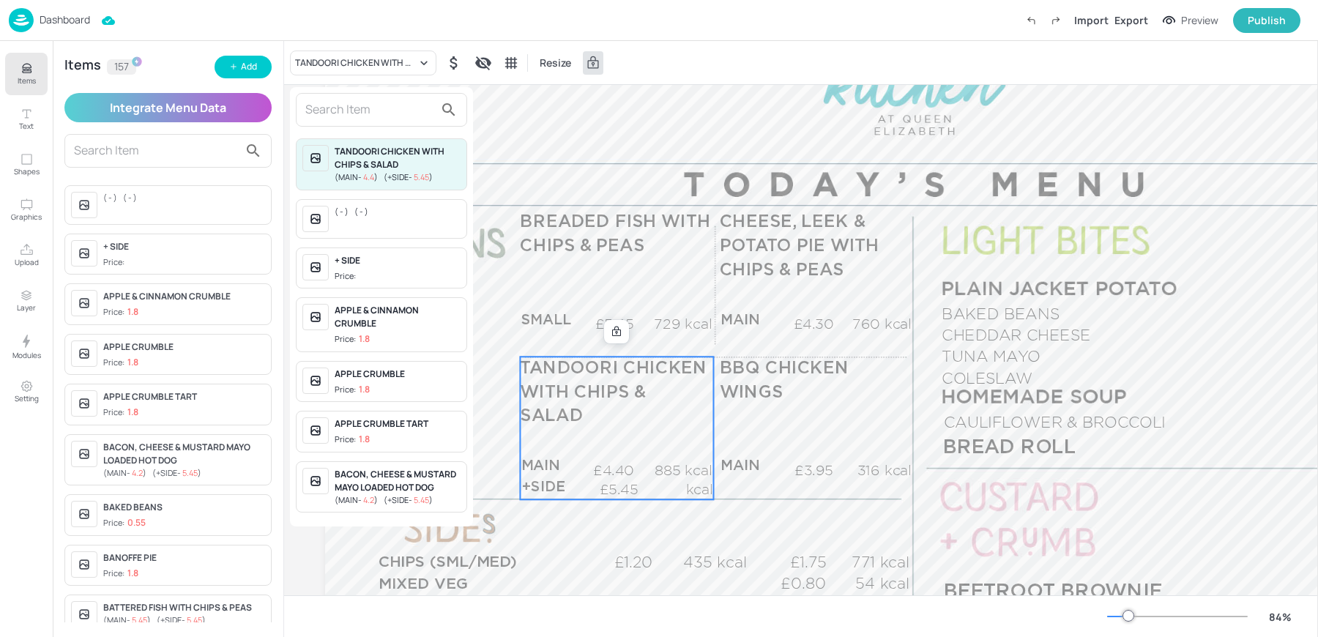
click at [332, 115] on input "text" at bounding box center [369, 109] width 129 height 23
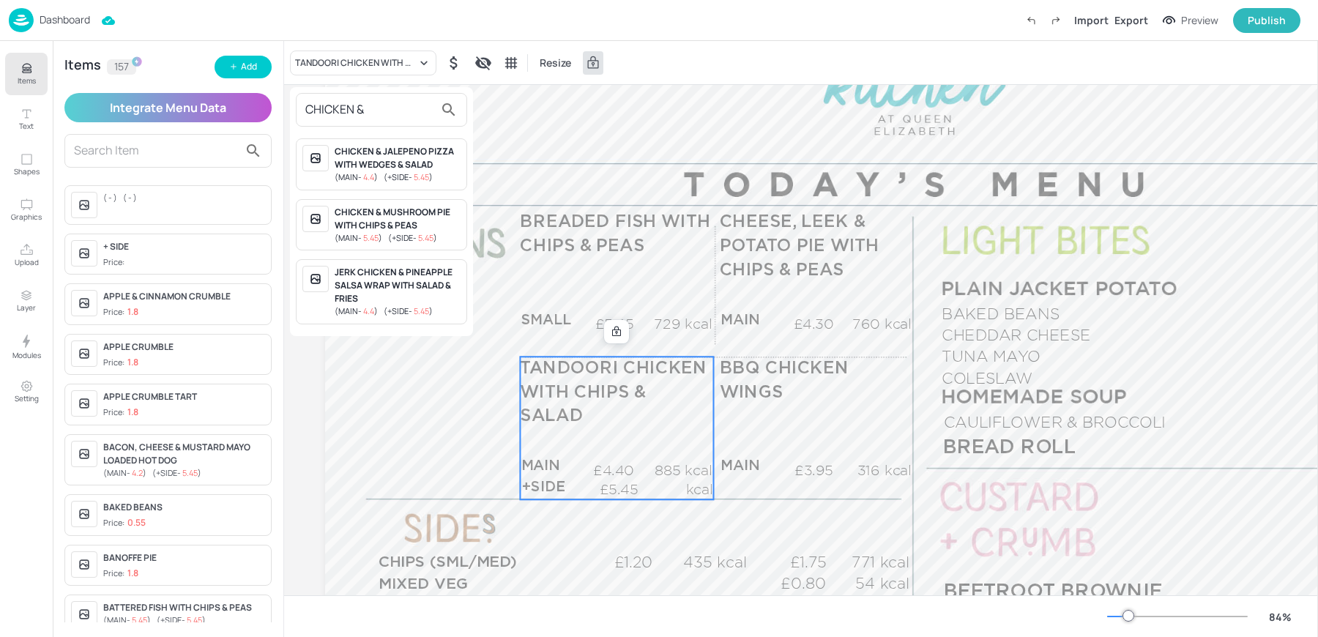
type input "CHICKEN &"
click at [376, 242] on div "CHICKEN & MUSHROOM PIE WITH CHIPS & PEAS ( MAIN - 5.45 ) ( +SIDE - 5.45 )" at bounding box center [381, 225] width 171 height 52
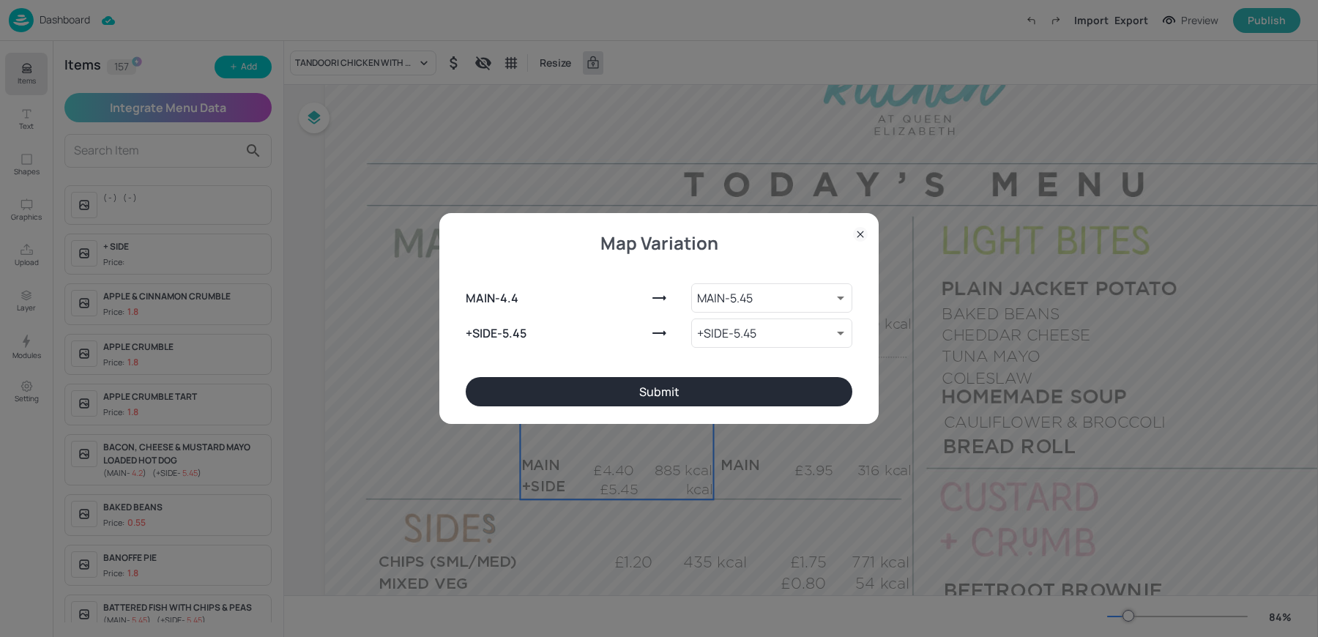
click at [629, 394] on button "Submit" at bounding box center [659, 391] width 387 height 29
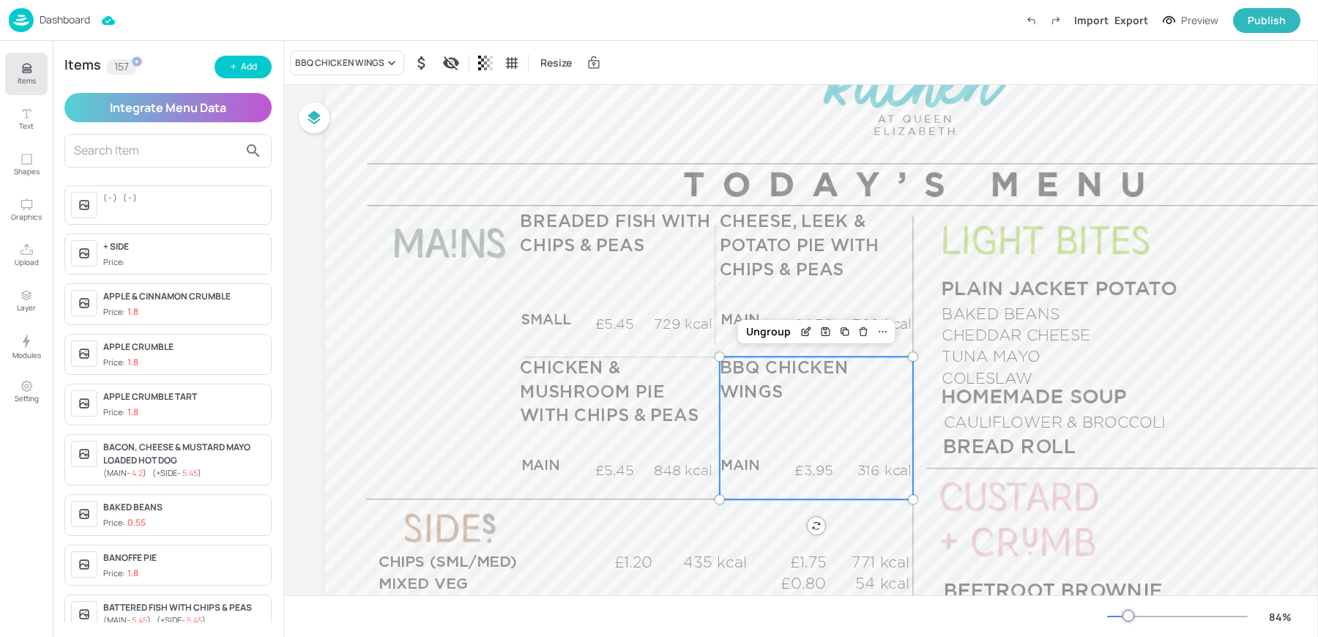
click at [825, 433] on div "BBQ CHICKEN WINGS MAIN £3.95 316 kcal +SIDE £0.00 kcal" at bounding box center [816, 428] width 193 height 143
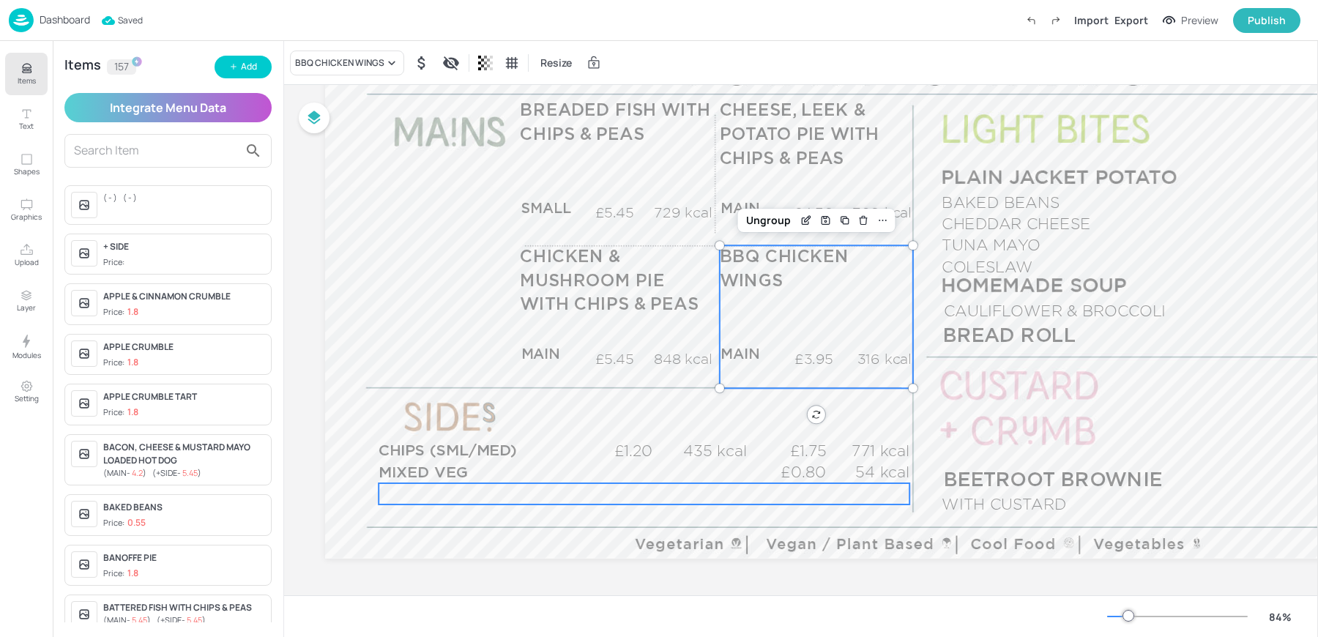
click at [595, 486] on div "£0.00 kcal" at bounding box center [644, 493] width 531 height 21
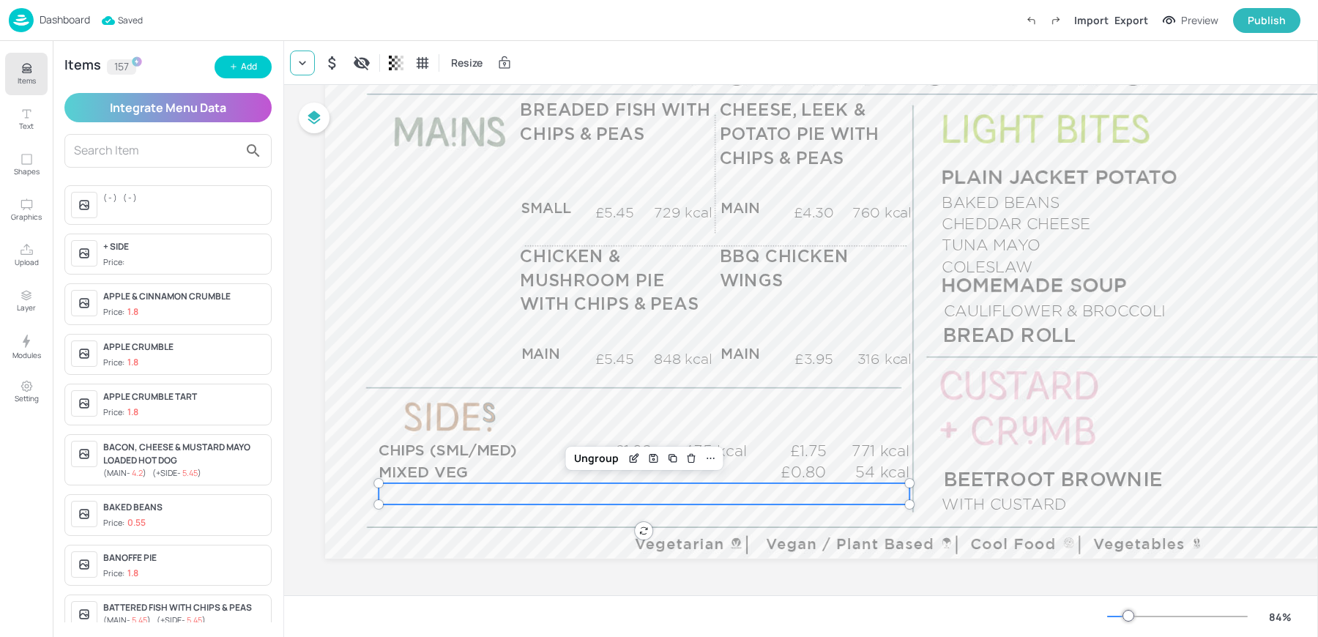
click at [302, 64] on icon at bounding box center [302, 63] width 15 height 15
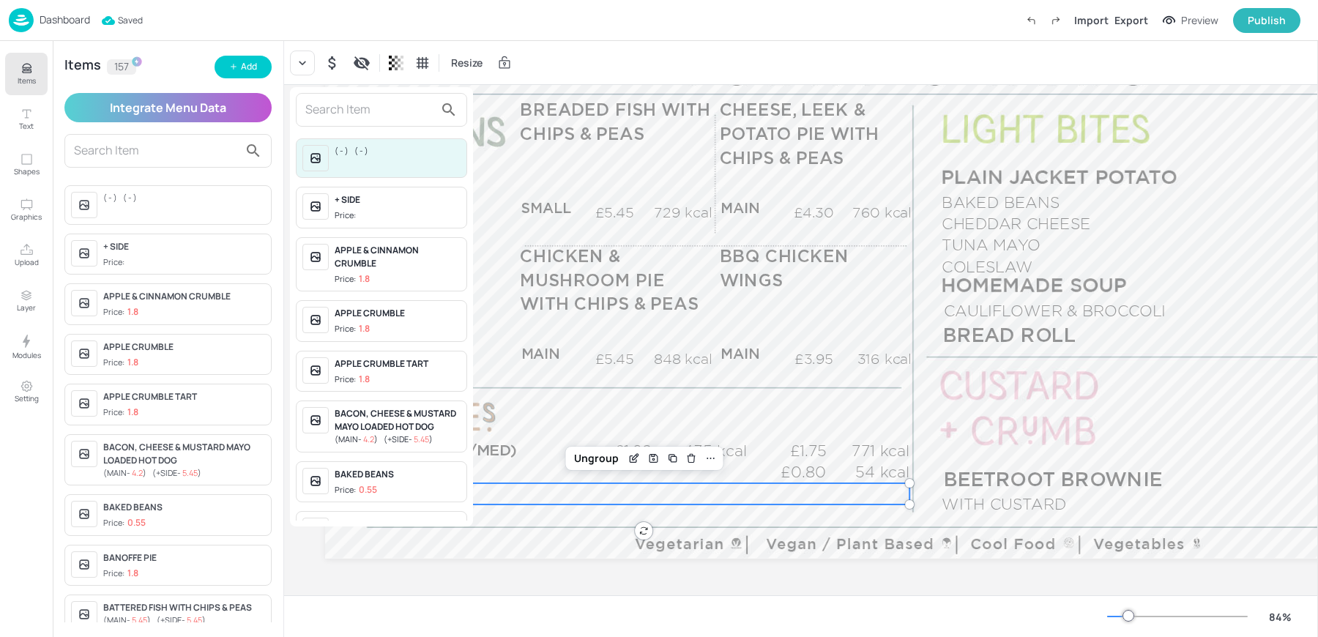
click at [346, 116] on input "text" at bounding box center [369, 109] width 129 height 23
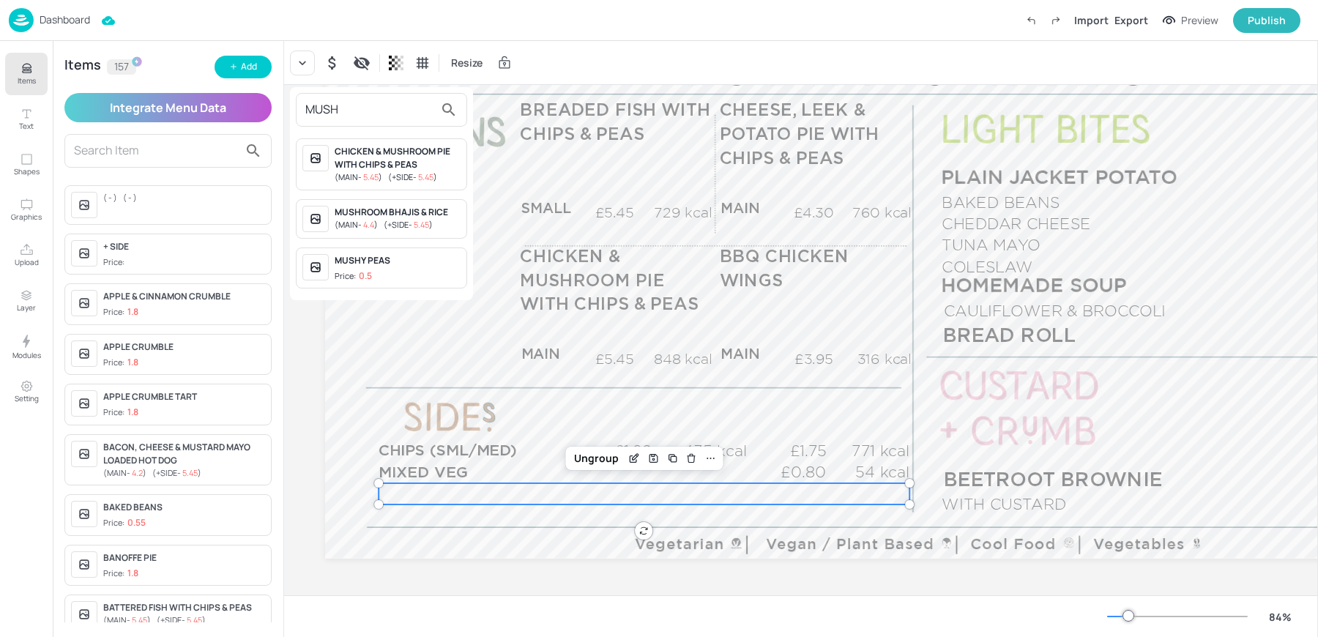
type input "MUSH"
click at [364, 266] on div "MUSHY PEAS Price: 0.5" at bounding box center [398, 268] width 126 height 29
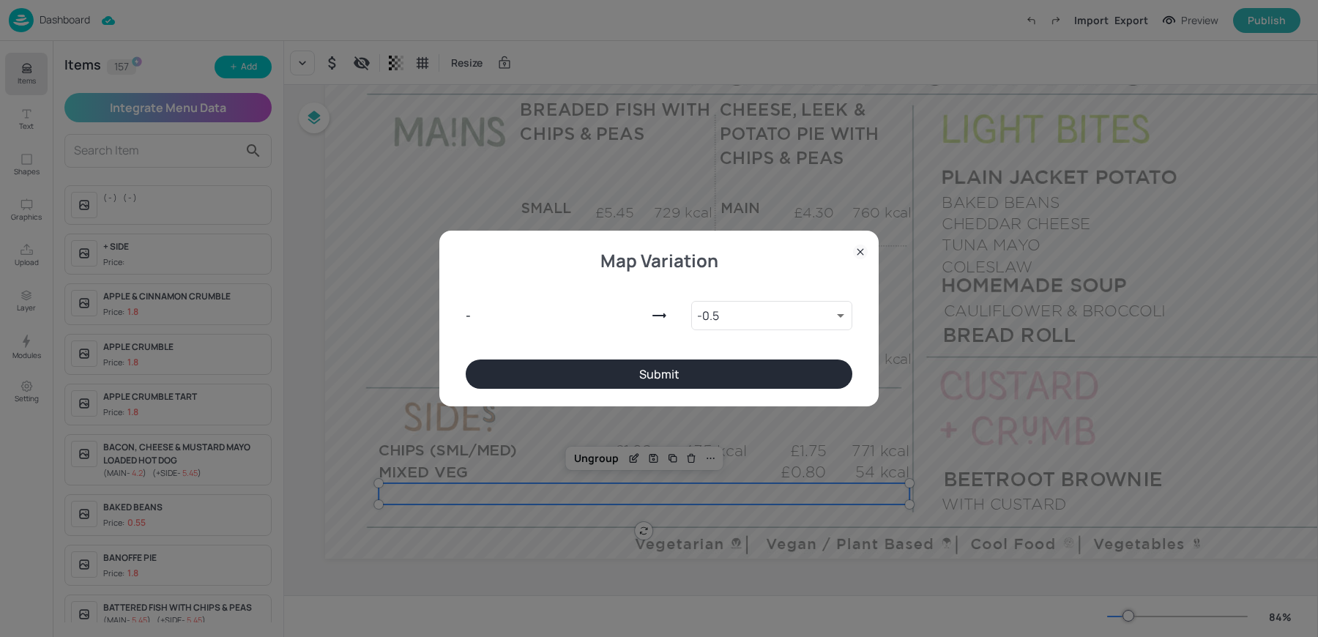
click at [617, 386] on button "Submit" at bounding box center [659, 374] width 387 height 29
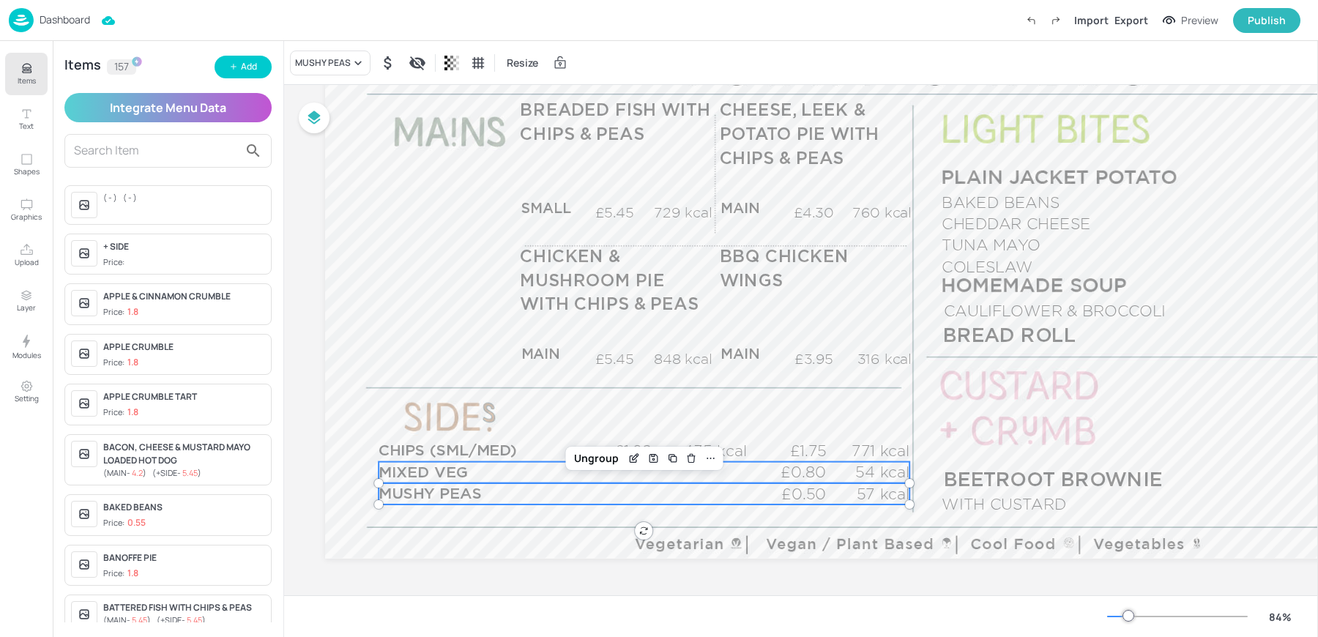
click at [439, 472] on span "MIXED VEG" at bounding box center [423, 472] width 89 height 15
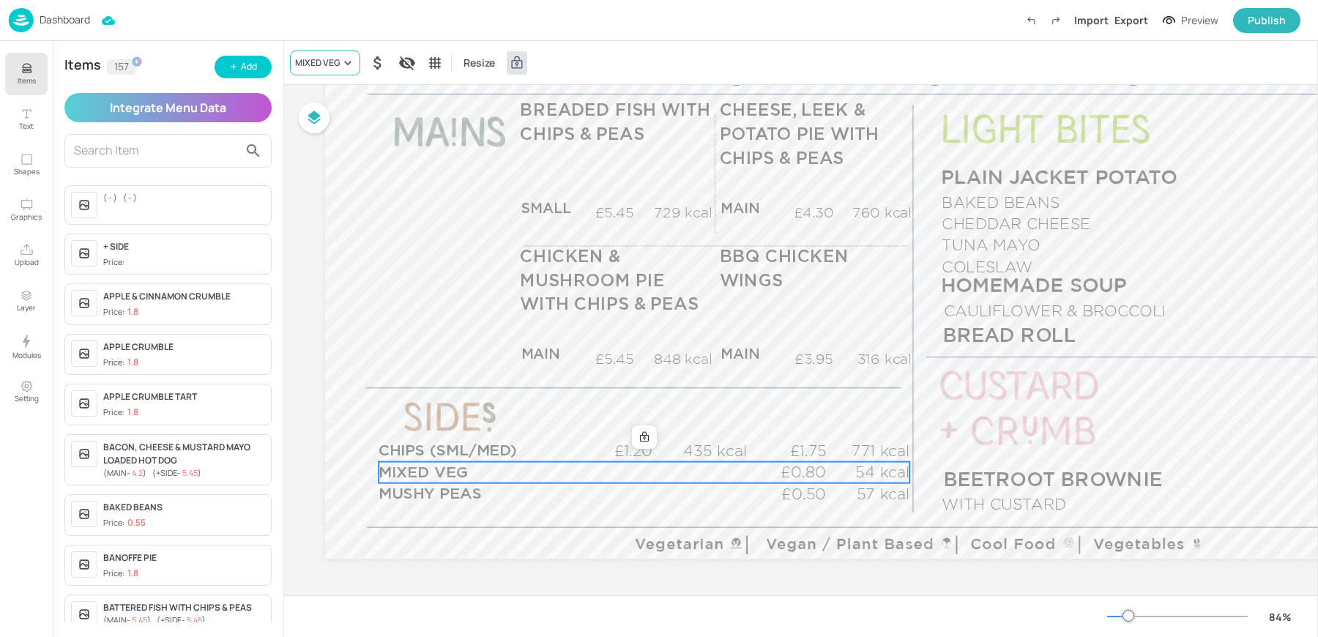
click at [319, 68] on div "MIXED VEG" at bounding box center [317, 62] width 45 height 13
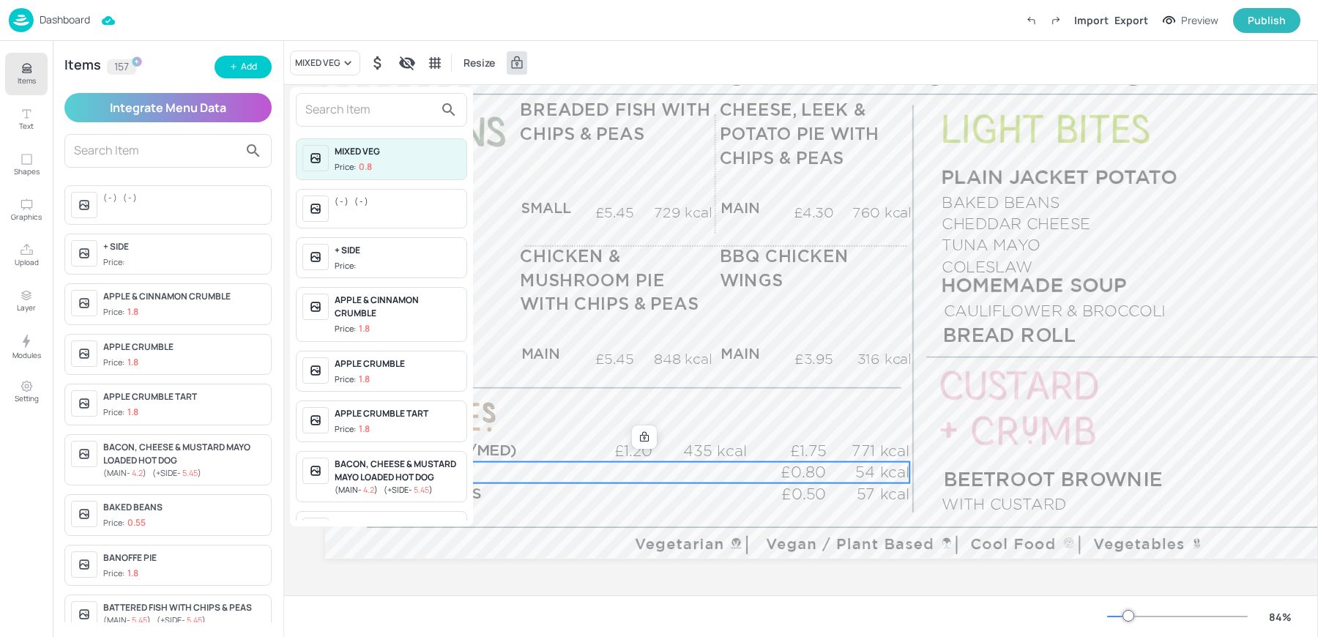
click at [320, 107] on input "text" at bounding box center [369, 109] width 129 height 23
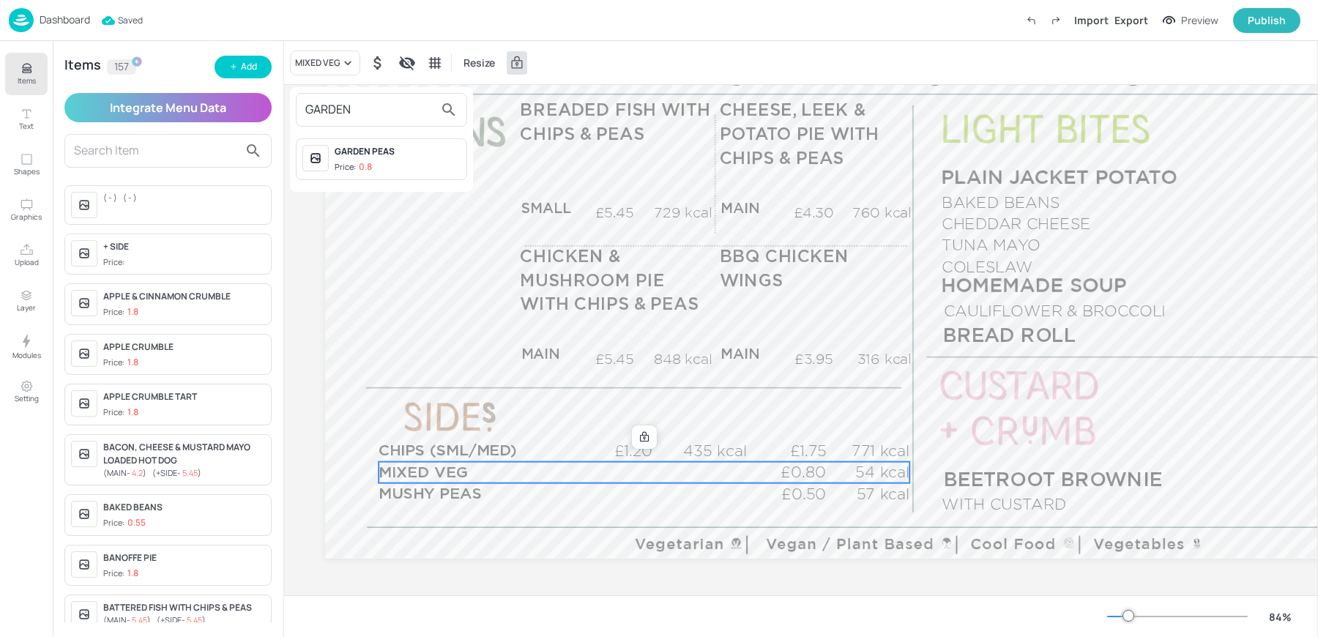
type input "GARDEN"
click at [352, 155] on div "GARDEN PEAS" at bounding box center [398, 151] width 126 height 13
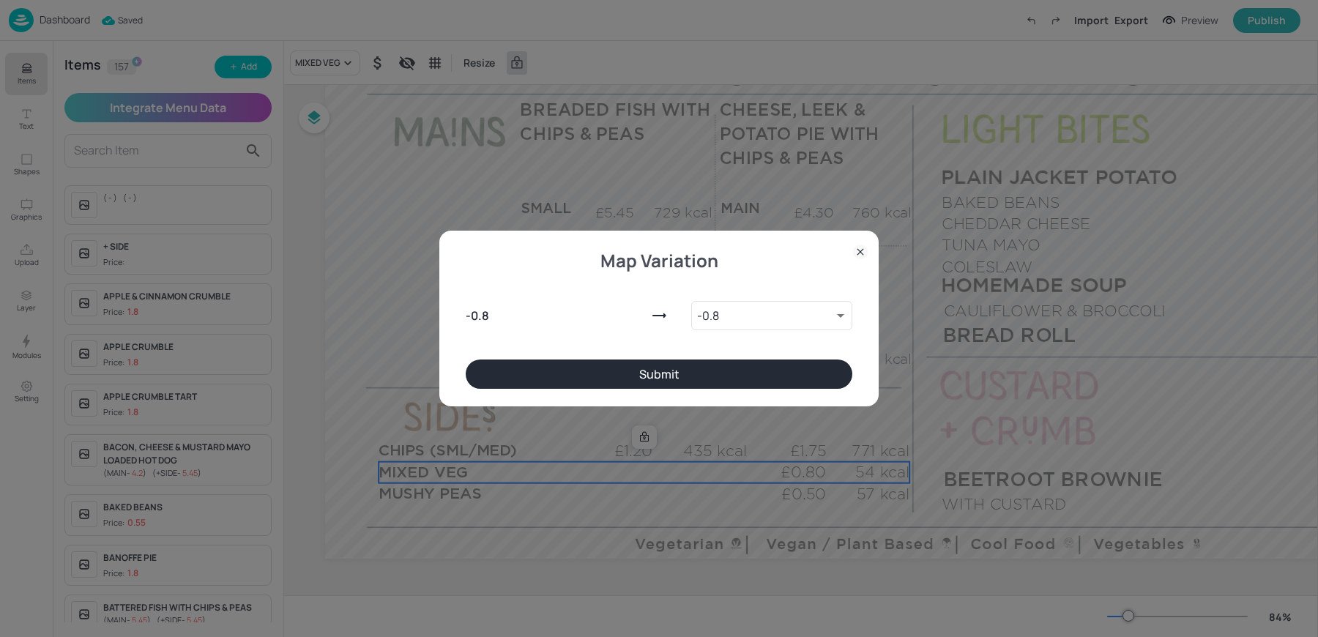
click at [648, 380] on button "Submit" at bounding box center [659, 374] width 387 height 29
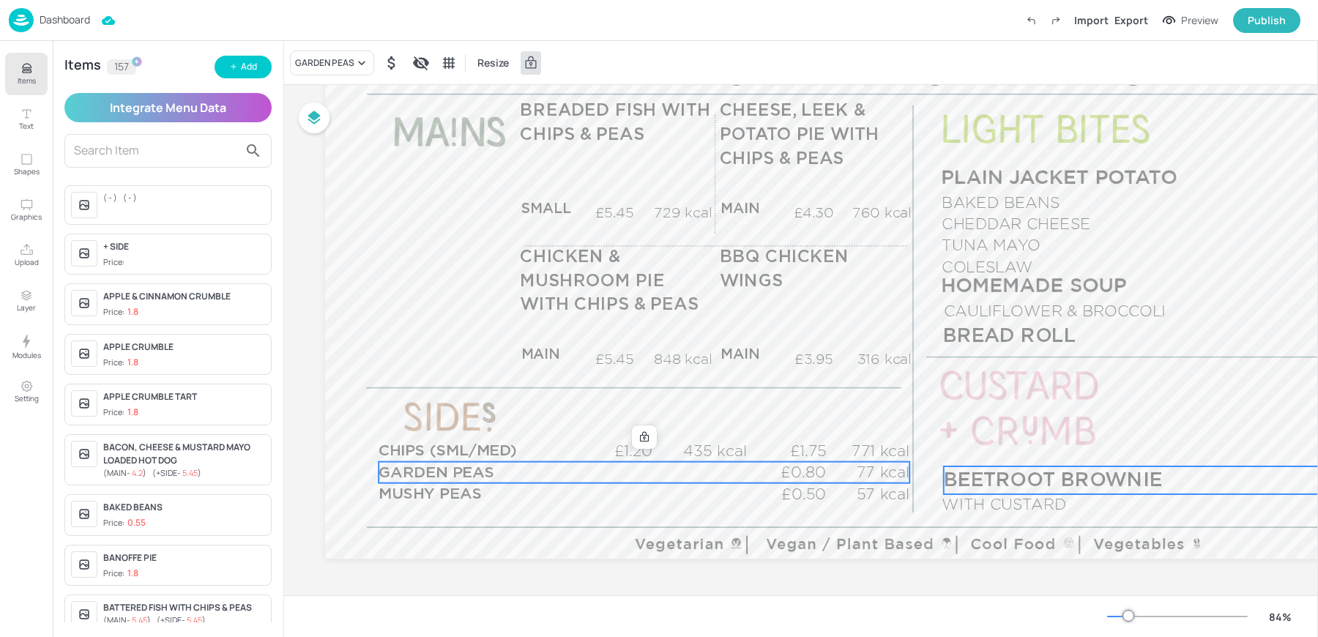
click at [998, 481] on span "BEETROOT BROWNIE" at bounding box center [1053, 480] width 219 height 20
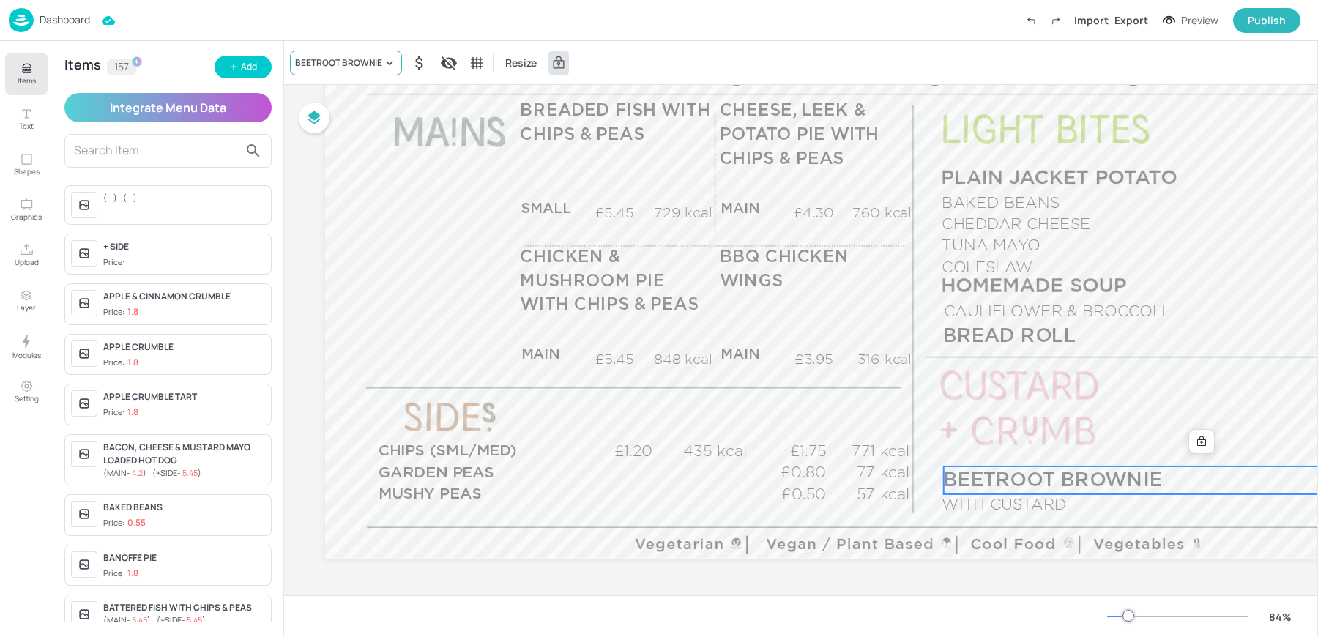
click at [319, 61] on div "BEETROOT BROWNIE" at bounding box center [338, 62] width 87 height 13
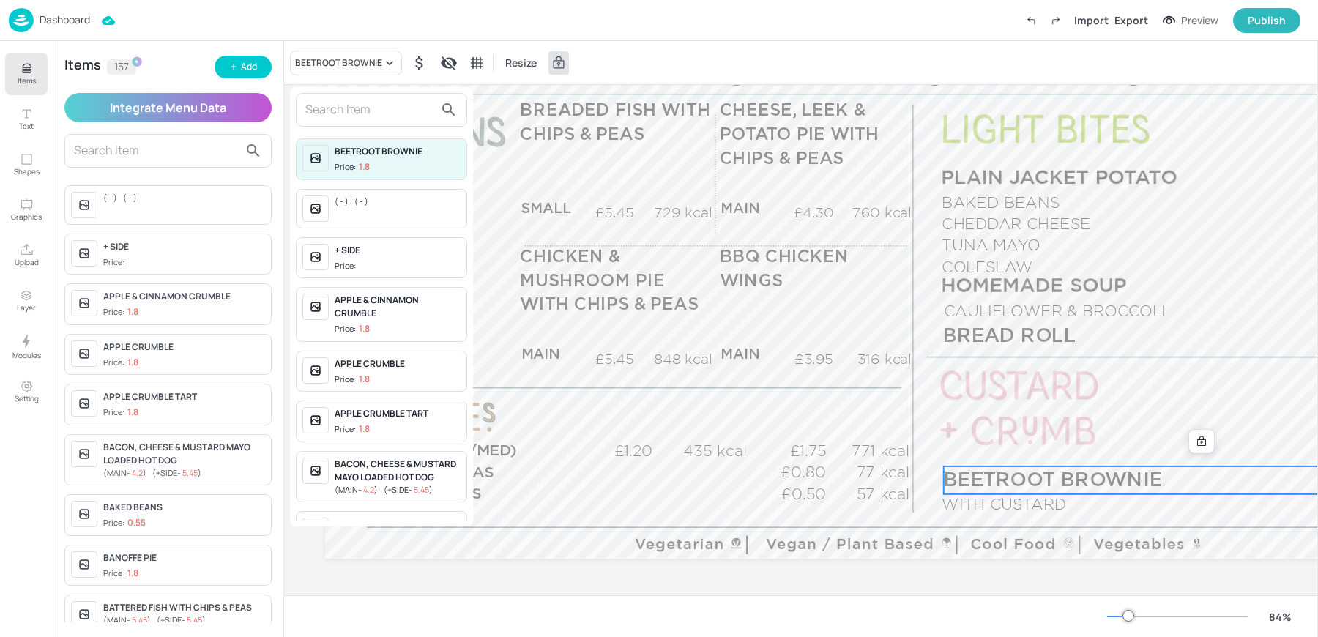
click at [346, 116] on input "text" at bounding box center [369, 109] width 129 height 23
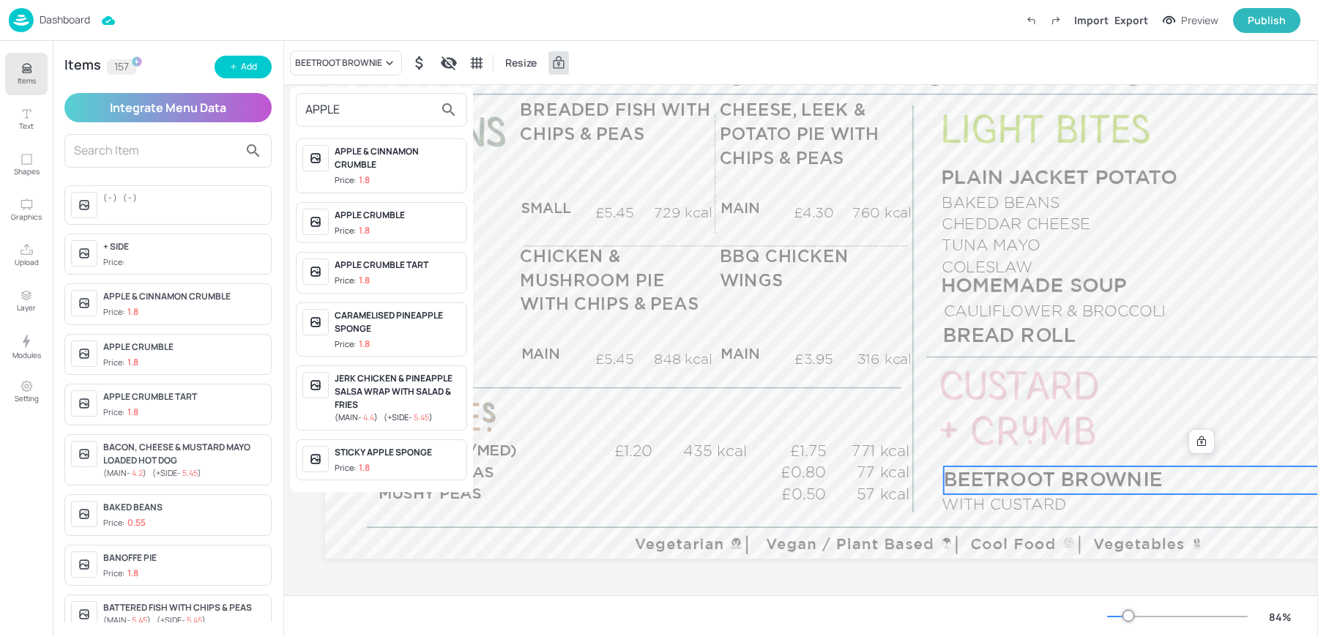
type input "APPLE"
click at [406, 222] on div "APPLE CRUMBLE Price: 1.8" at bounding box center [398, 223] width 126 height 29
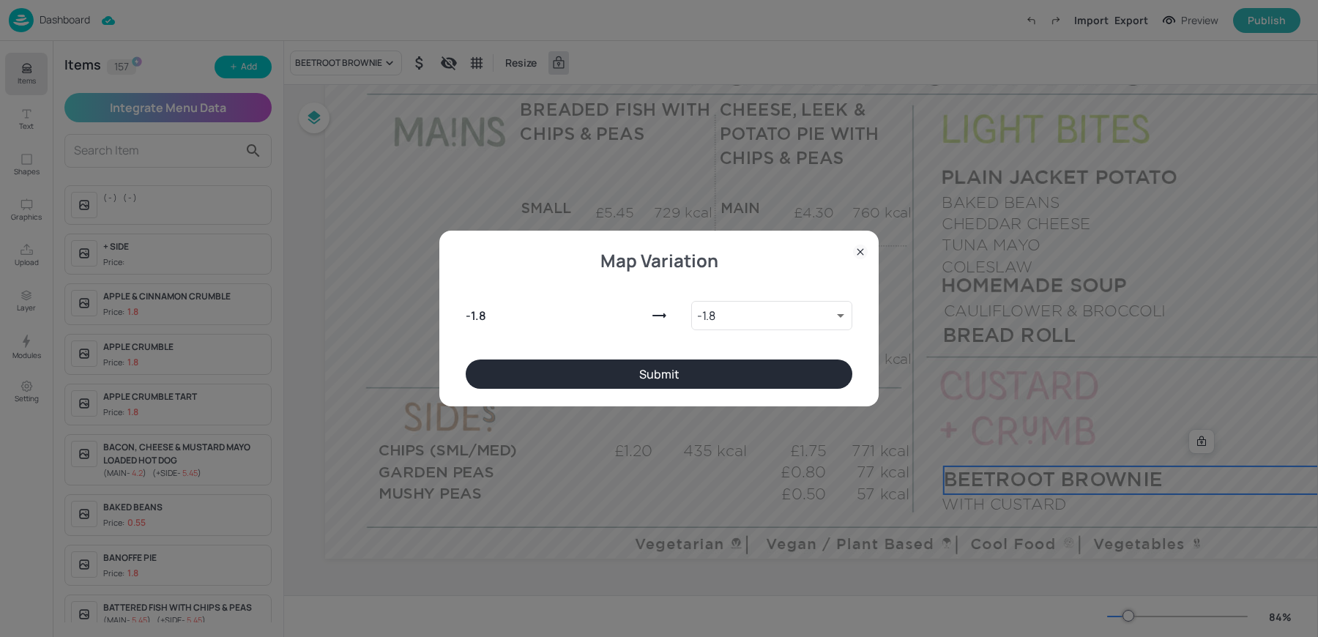
click at [682, 387] on button "Submit" at bounding box center [659, 374] width 387 height 29
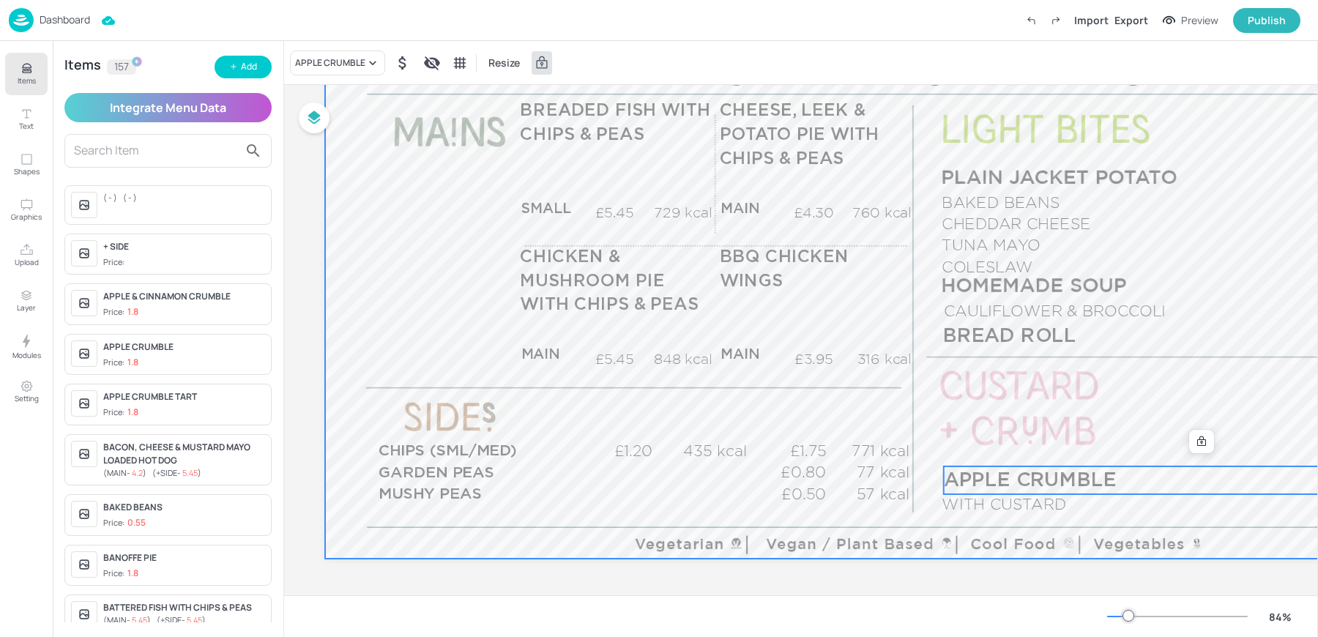
scroll to position [240, 231]
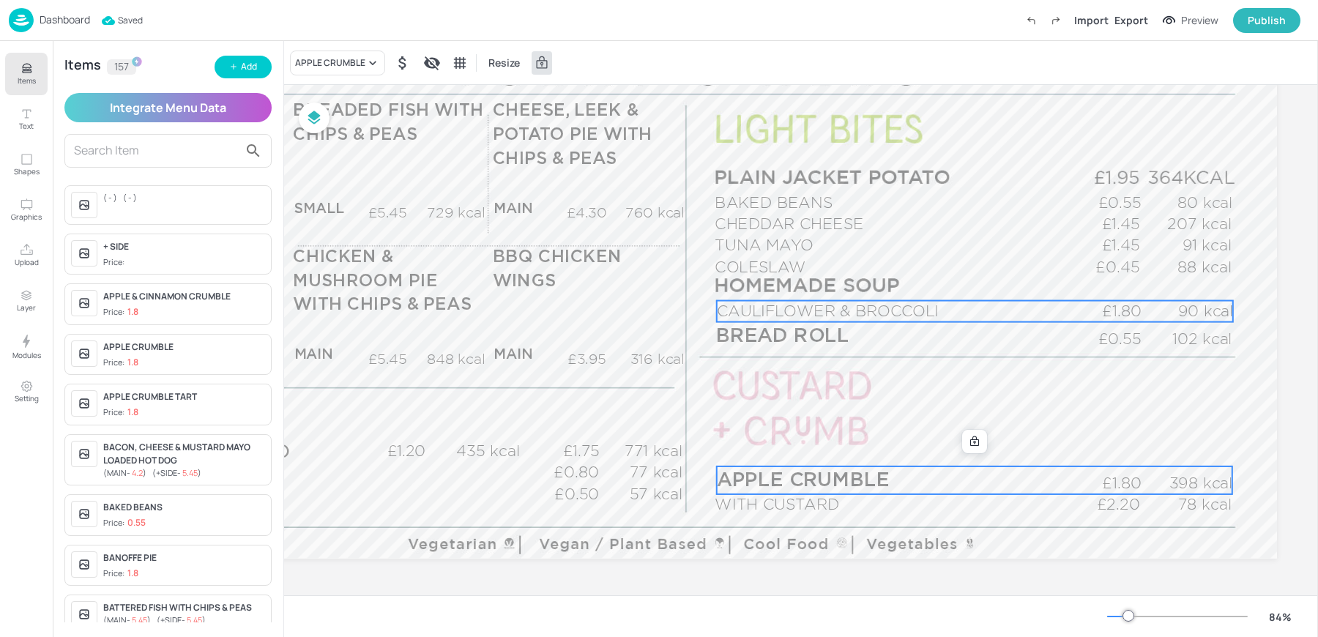
click at [814, 305] on span "CAULIFLOWER & BROCCOLI" at bounding box center [828, 310] width 223 height 17
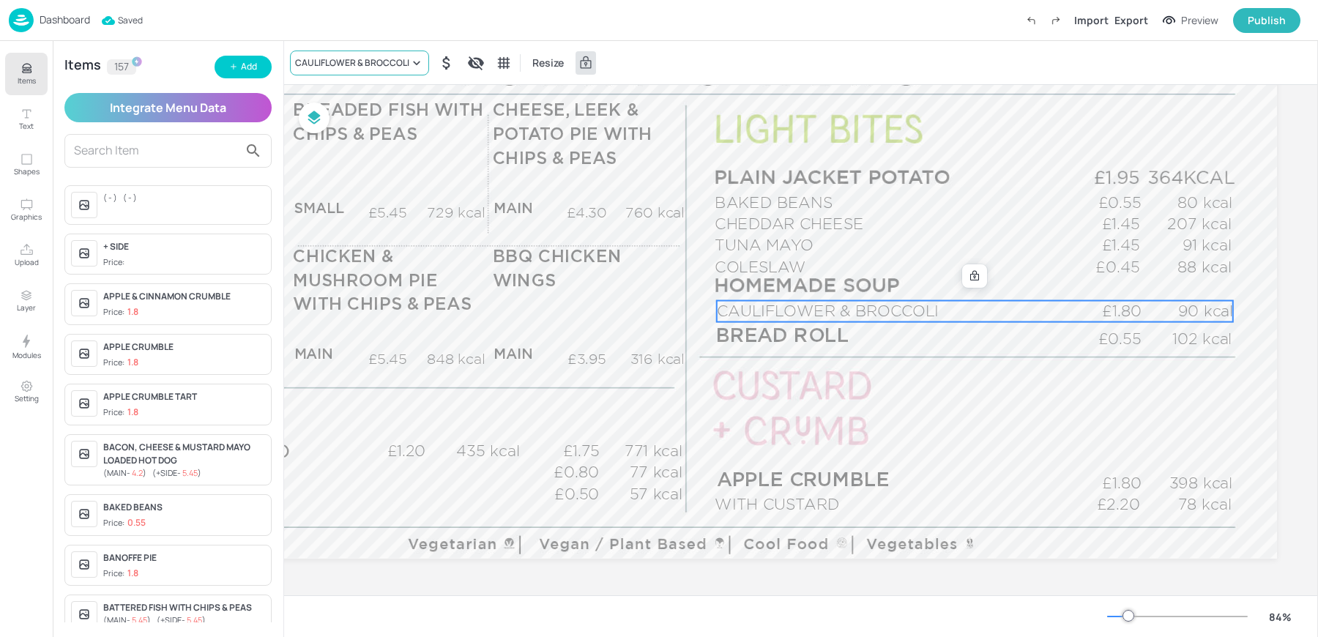
click at [329, 62] on div "CAULIFLOWER & BROCCOLI" at bounding box center [352, 62] width 114 height 13
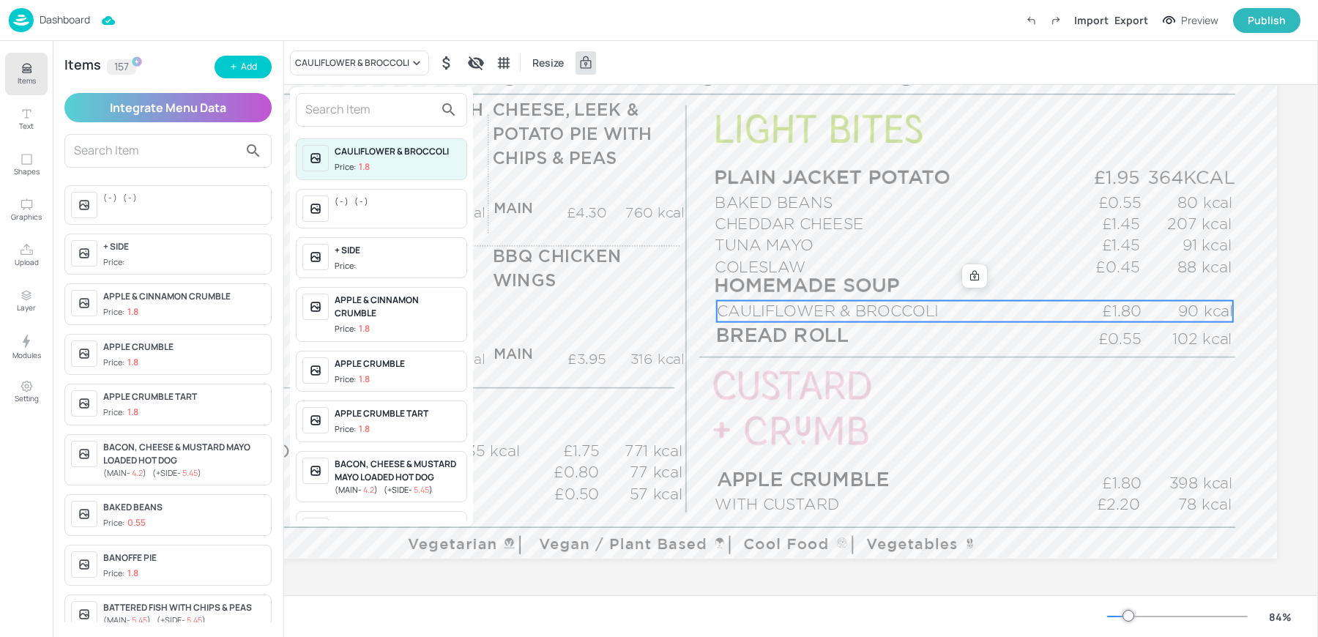
click at [338, 102] on input "text" at bounding box center [369, 109] width 129 height 23
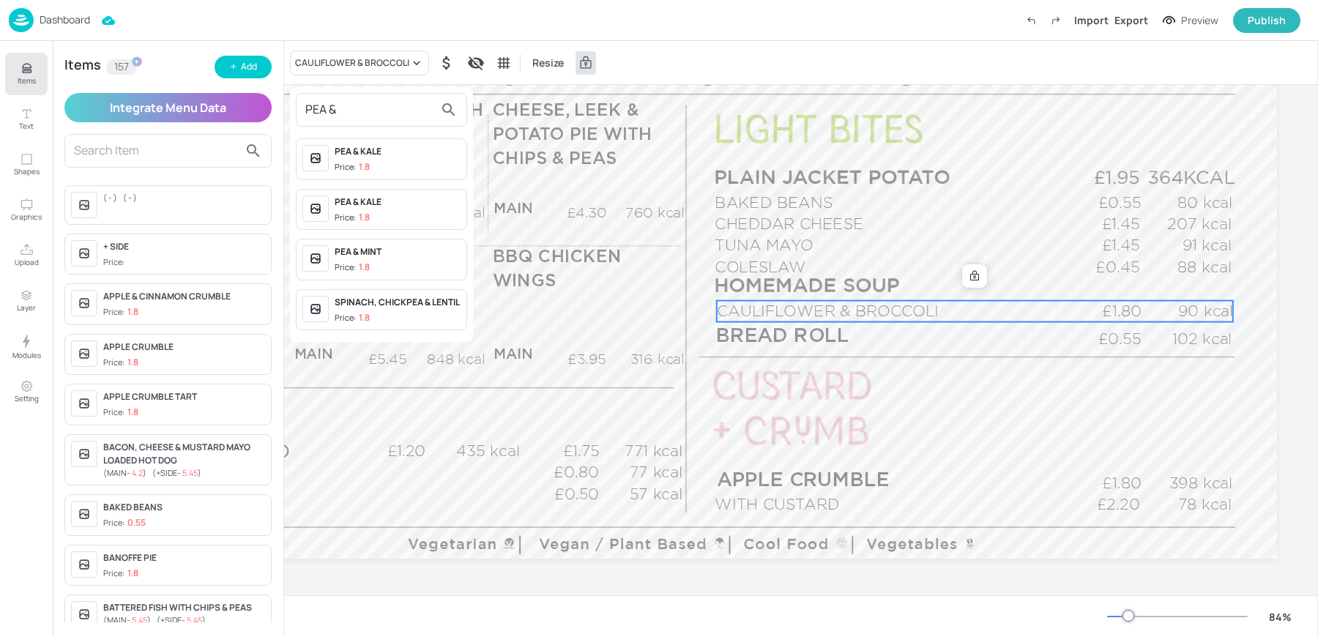
type input "PEA &"
click at [372, 156] on div "PEA & KALE" at bounding box center [398, 151] width 126 height 13
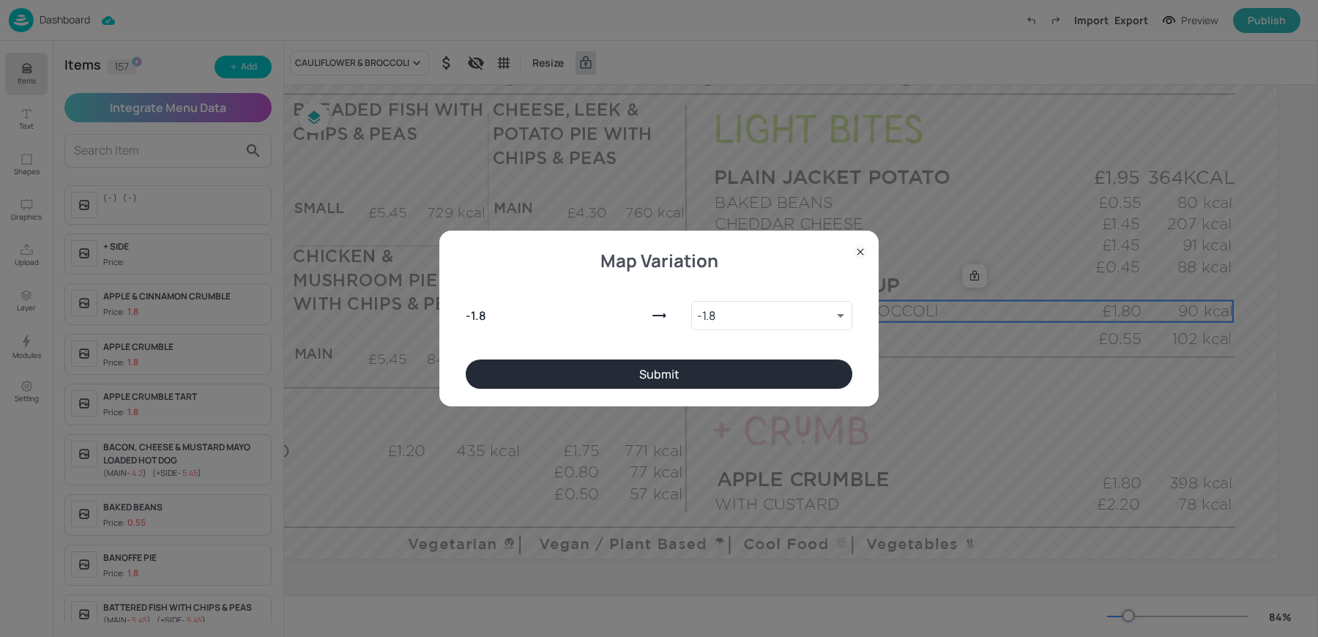
click at [707, 379] on button "Submit" at bounding box center [659, 374] width 387 height 29
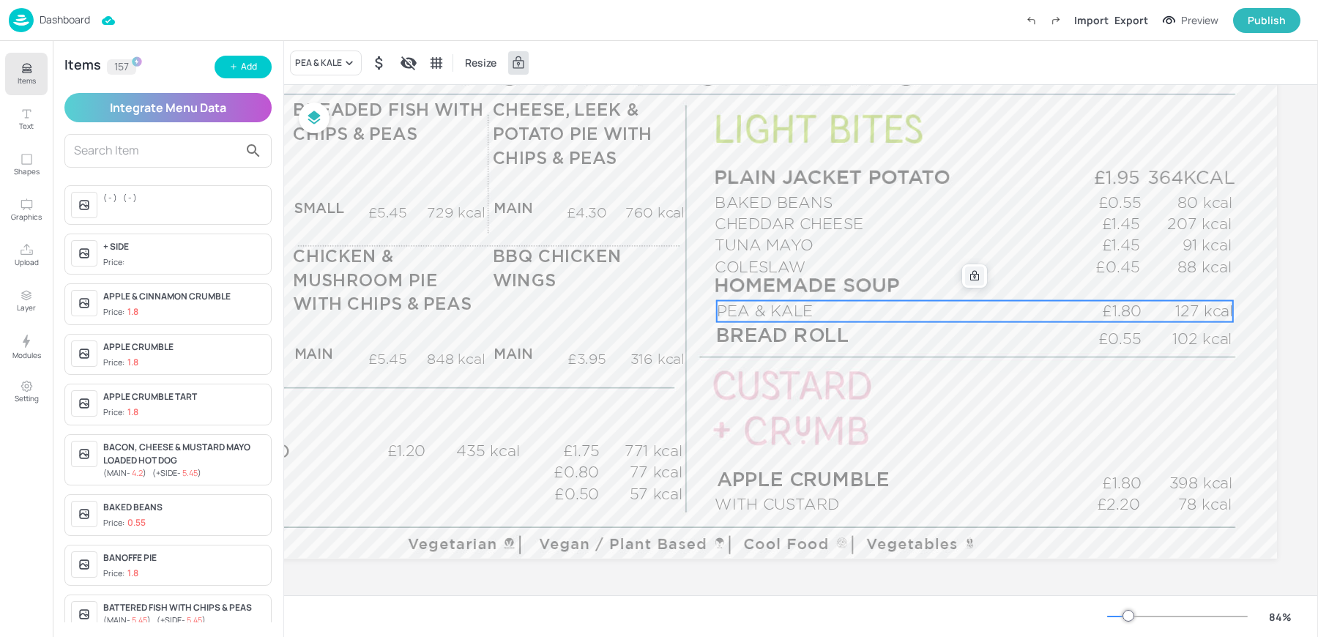
click at [969, 272] on icon at bounding box center [975, 276] width 12 height 12
click at [964, 270] on icon "Edit Item" at bounding box center [965, 276] width 12 height 12
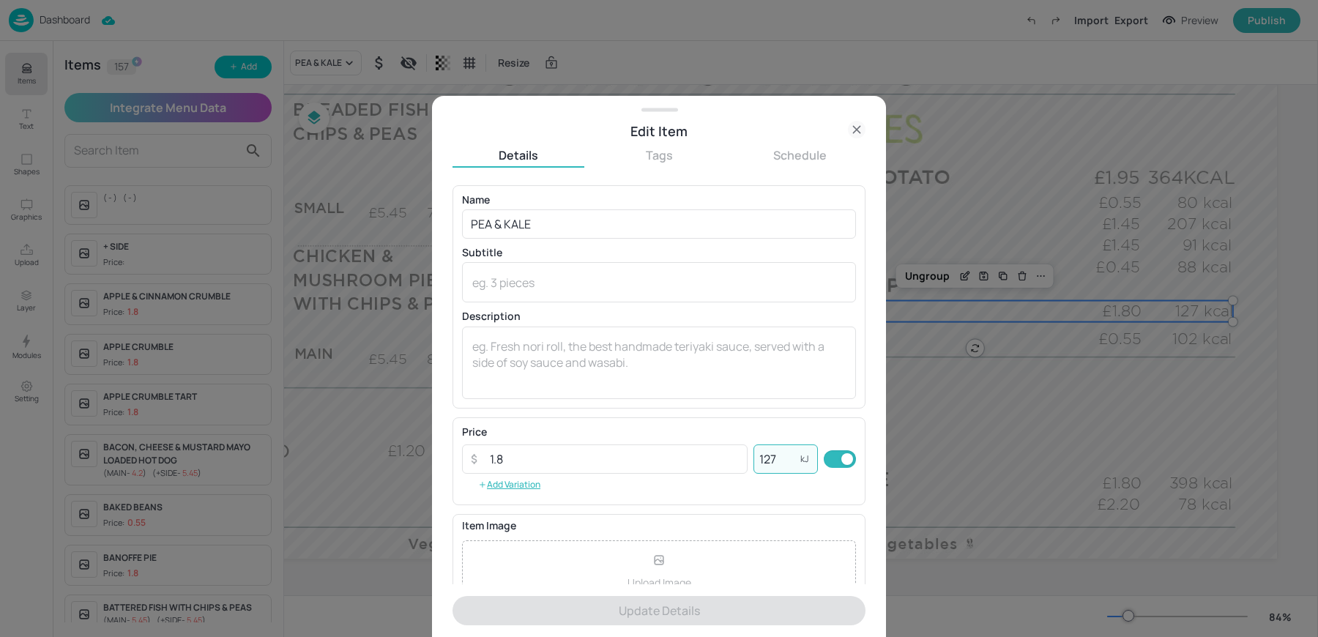
click at [771, 456] on input "127" at bounding box center [777, 459] width 47 height 29
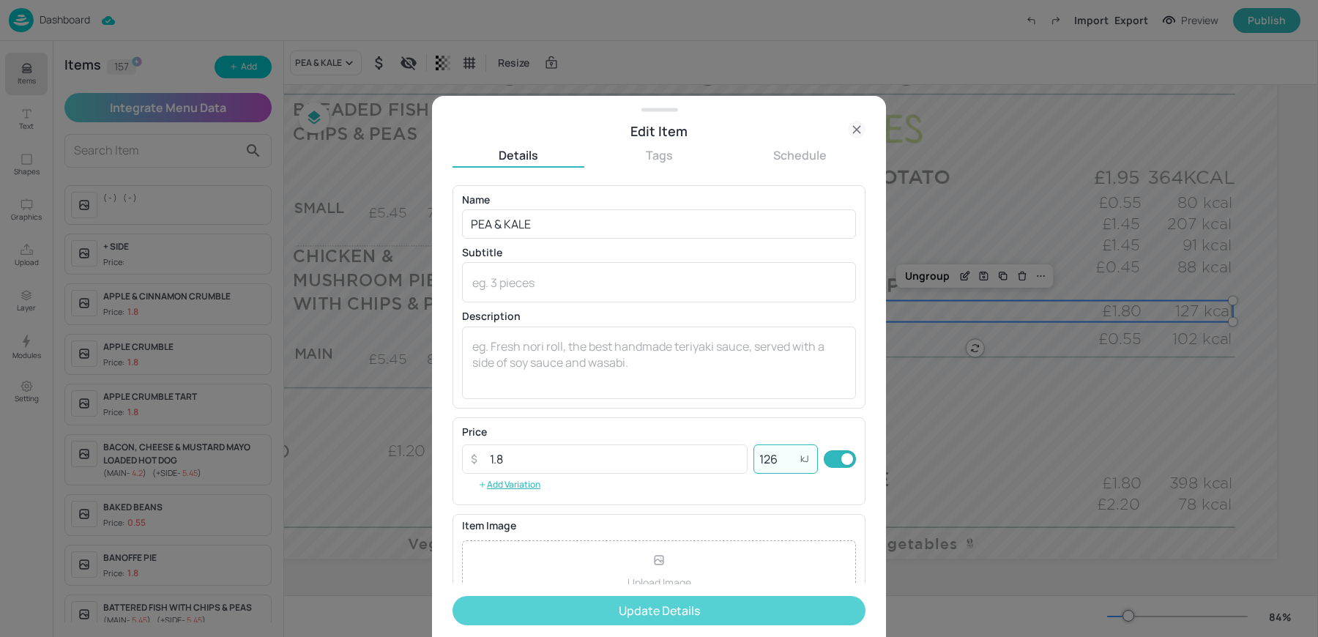
type input "126"
click at [669, 604] on button "Update Details" at bounding box center [659, 610] width 413 height 29
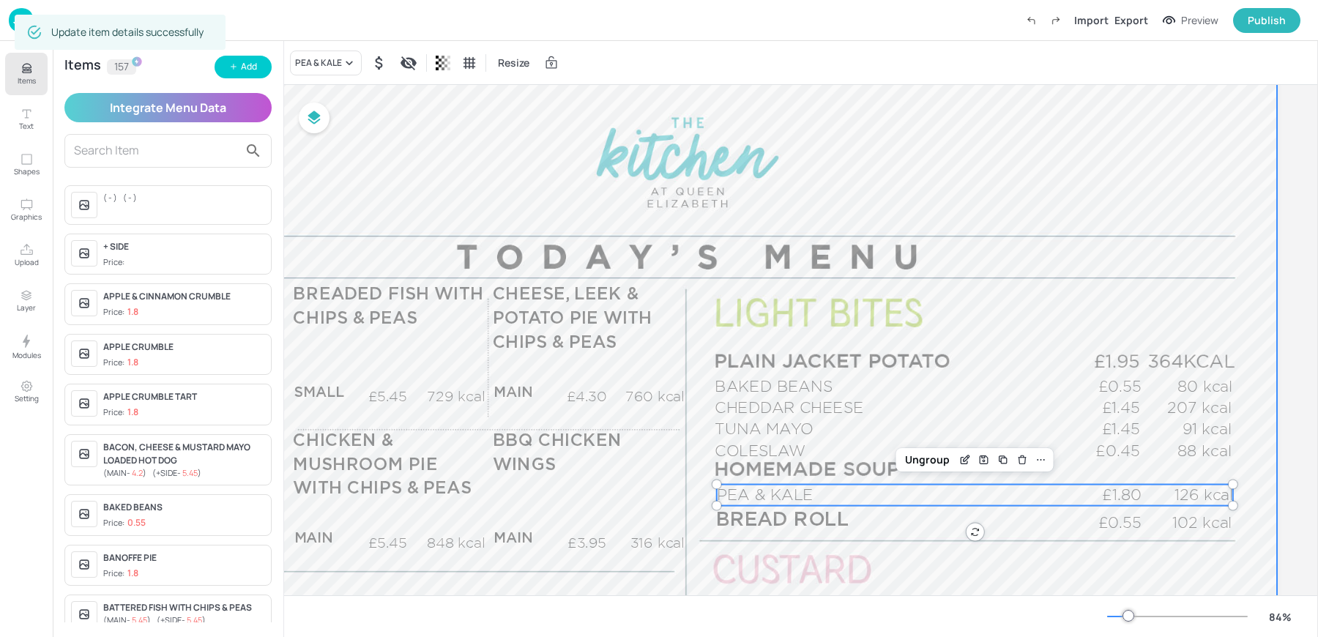
scroll to position [0, 231]
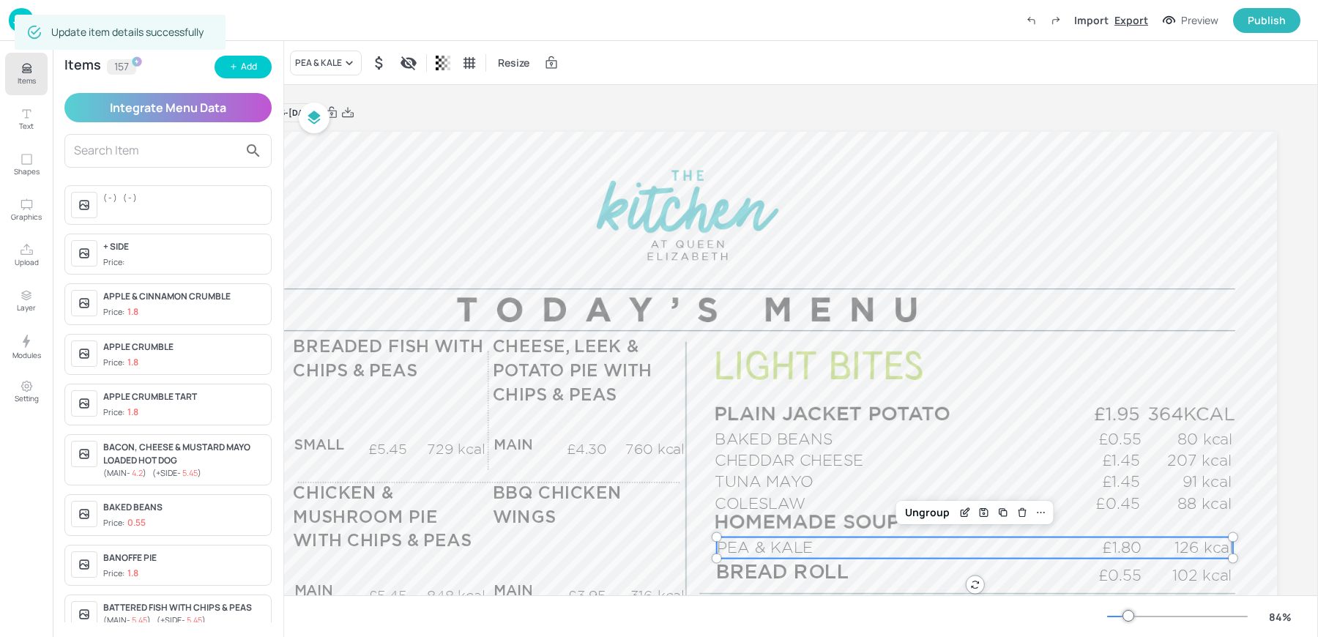
click at [1143, 27] on div "Export" at bounding box center [1132, 19] width 34 height 15
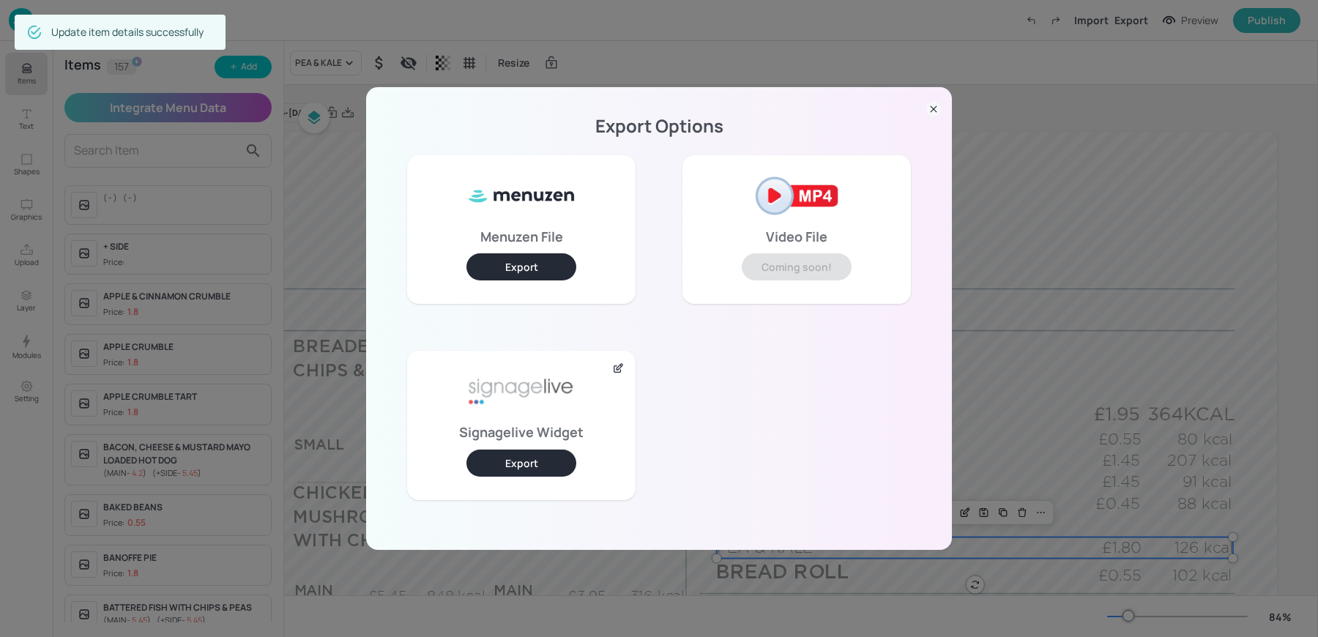
click at [532, 459] on button "Export" at bounding box center [522, 463] width 110 height 27
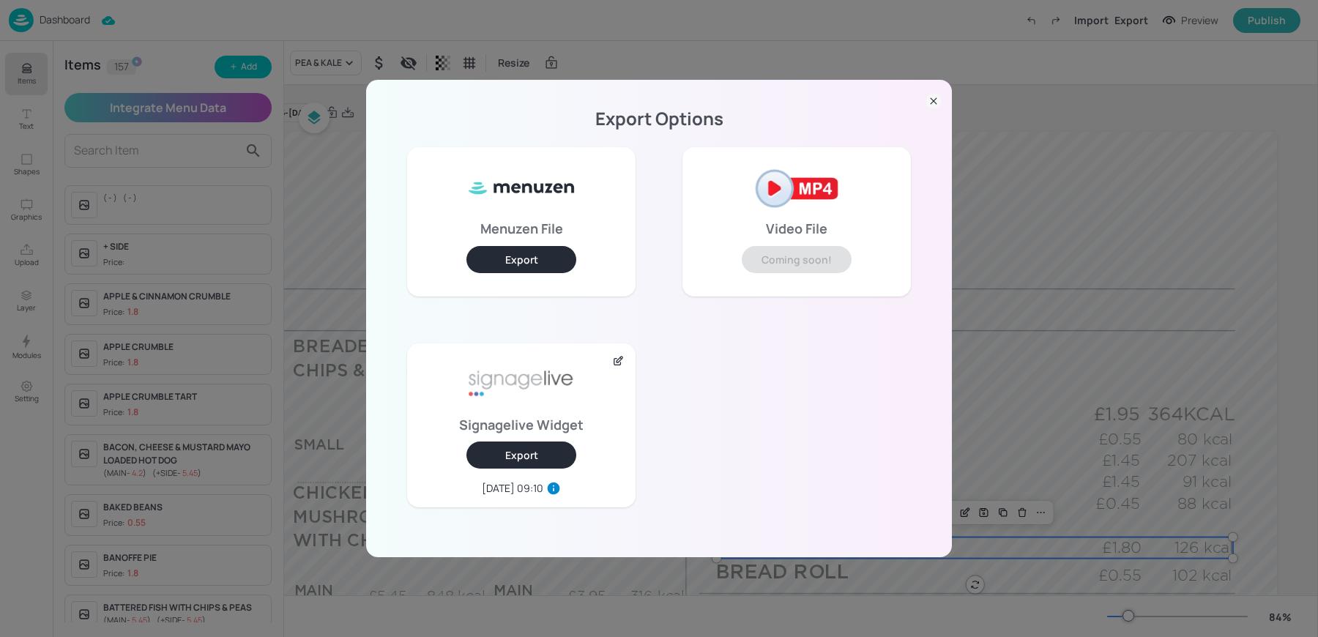
click at [96, 30] on div "Export Options Menuzen File Export Video File Coming soon! Signagelive Widget E…" at bounding box center [659, 318] width 1318 height 637
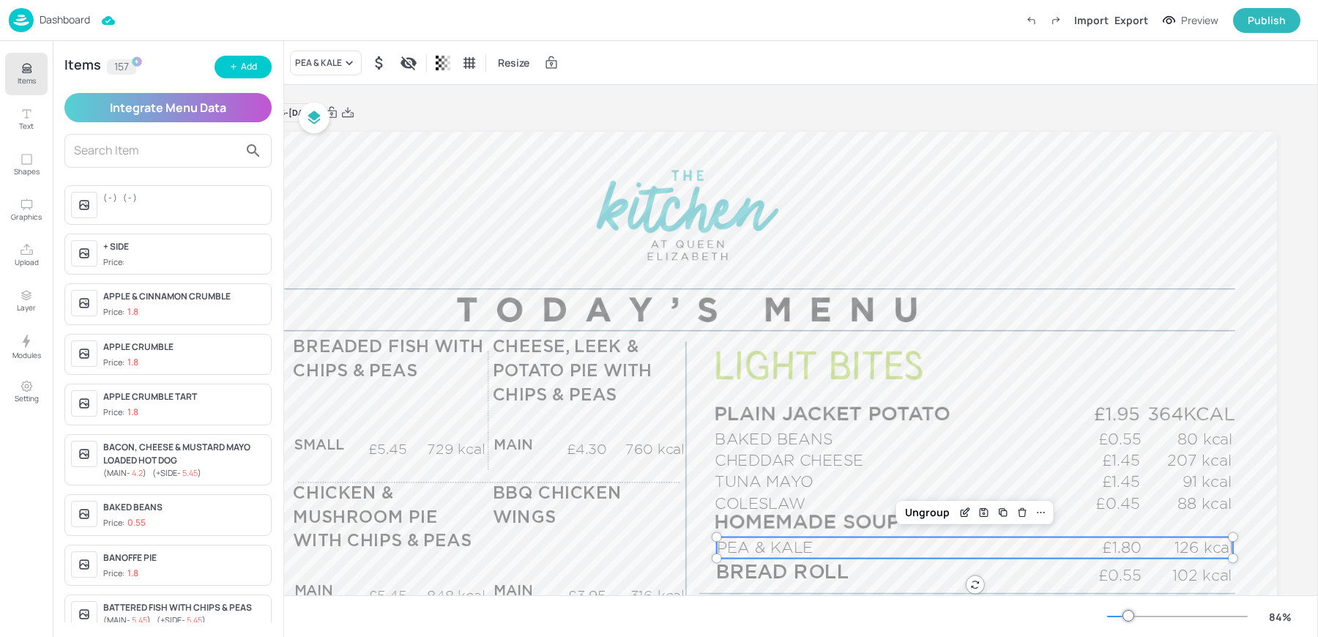
click at [57, 25] on p "Dashboard" at bounding box center [65, 20] width 51 height 10
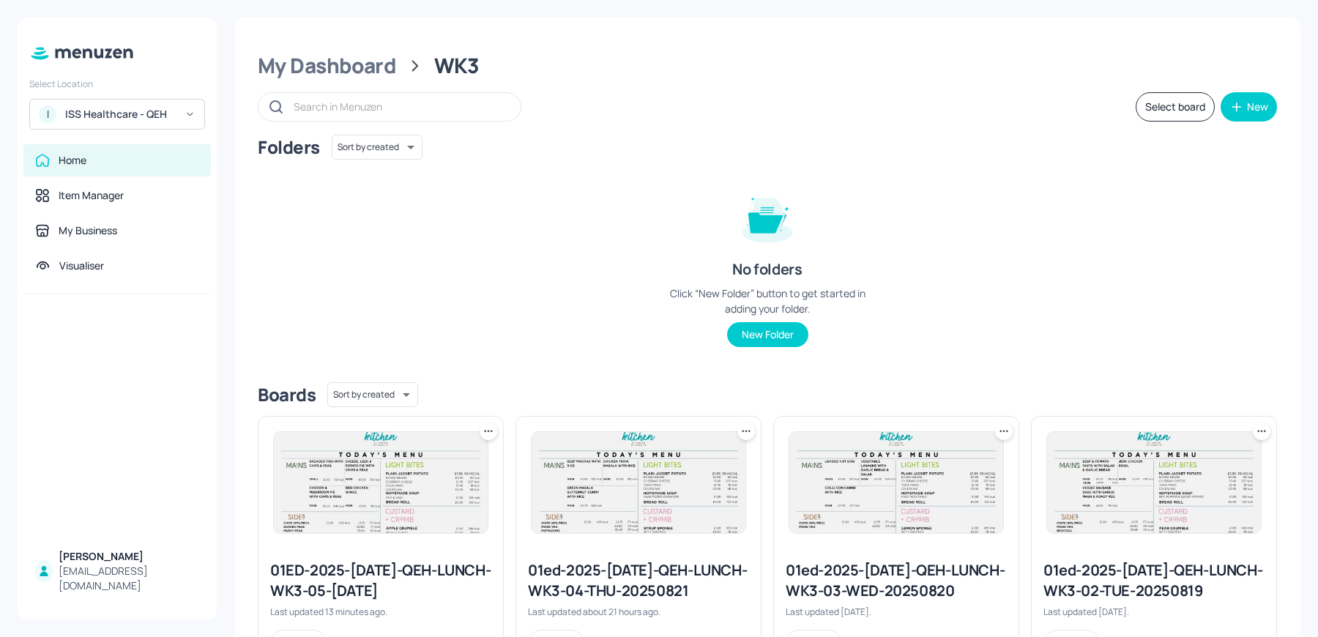
click at [83, 104] on div "I ISS Healthcare - QEH" at bounding box center [117, 114] width 176 height 31
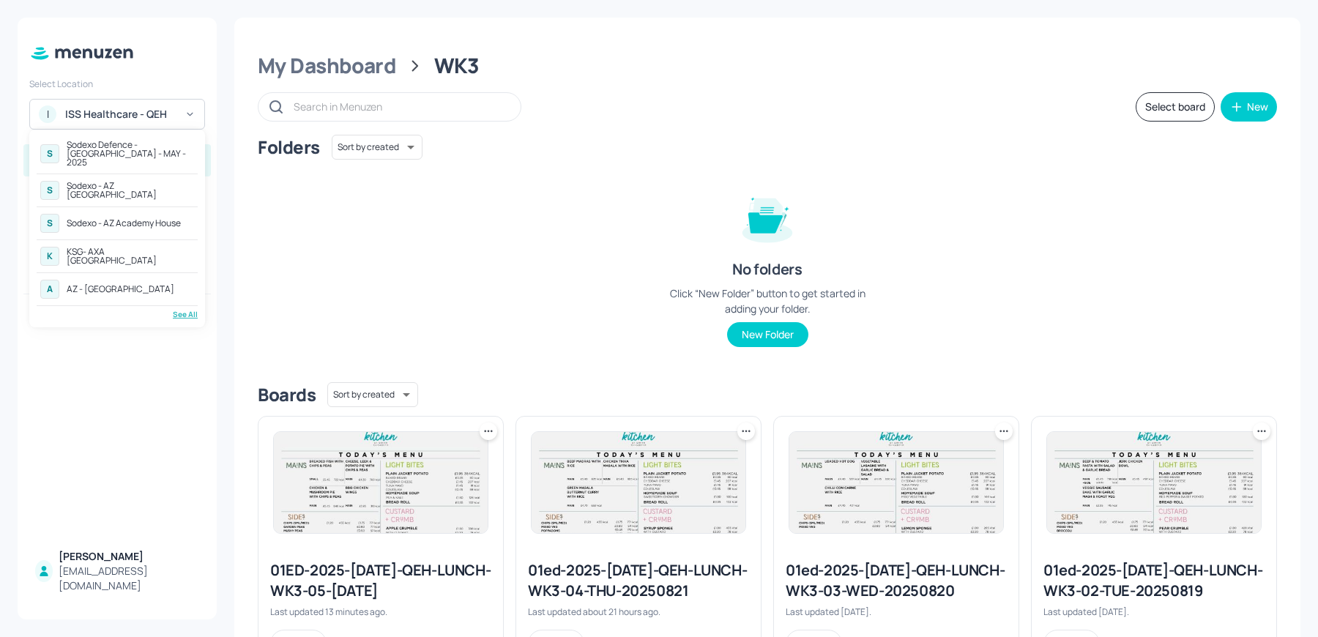
click at [185, 309] on div "See All" at bounding box center [117, 314] width 161 height 11
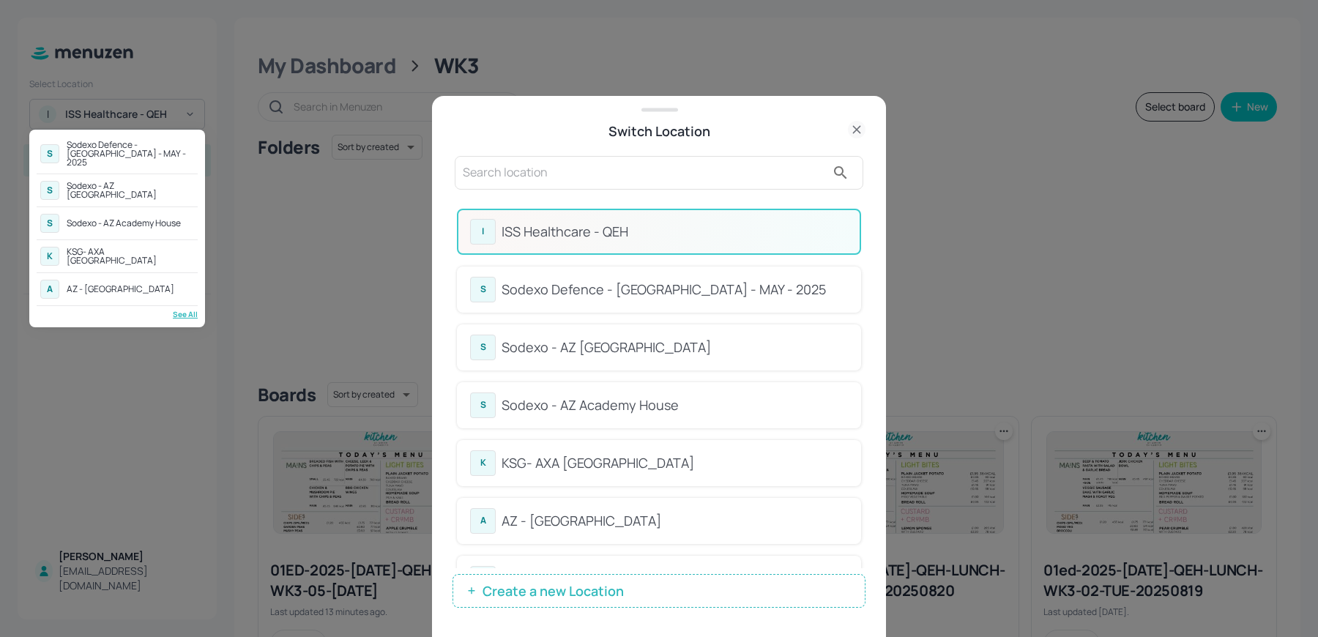
click at [593, 182] on div at bounding box center [659, 318] width 1318 height 637
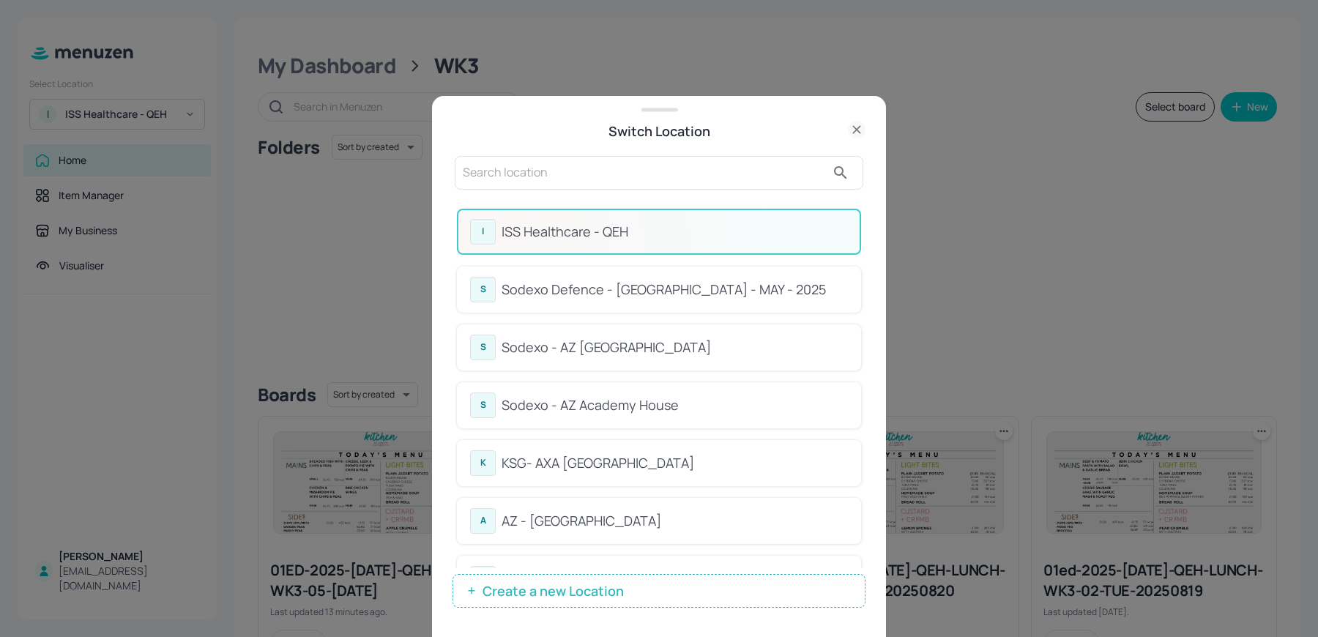
click at [554, 174] on input "text" at bounding box center [644, 172] width 363 height 23
type input "w"
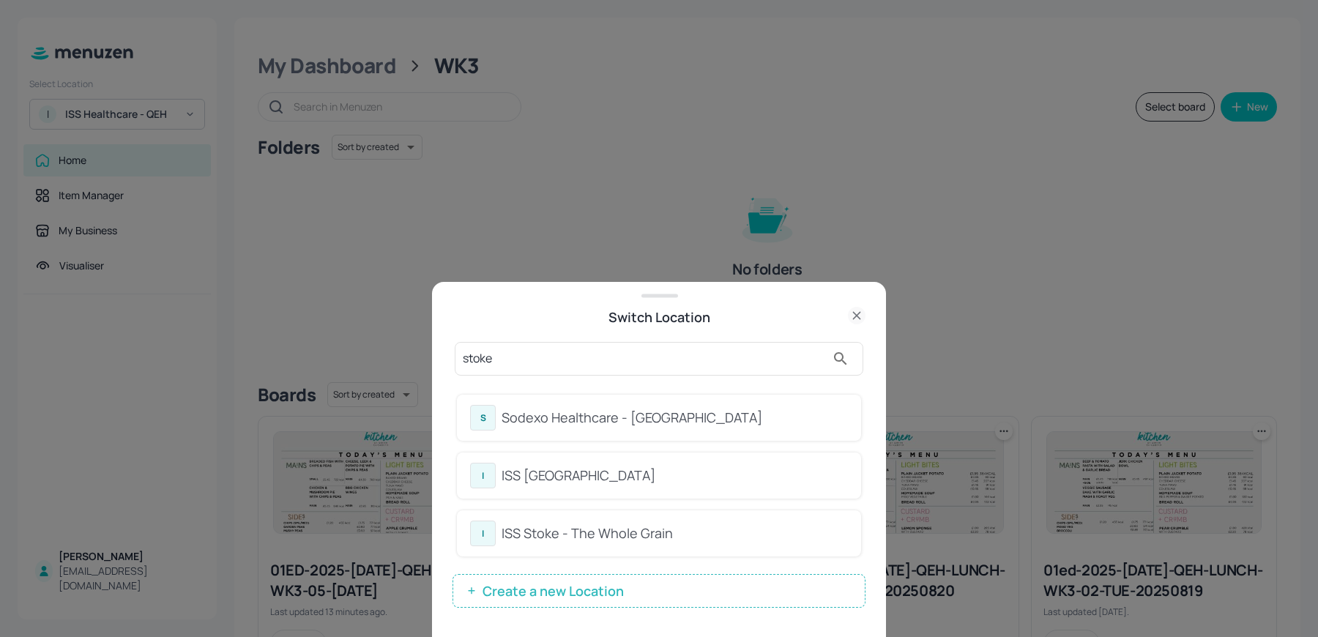
type input "stoke"
click at [699, 434] on div "S Sodexo Healthcare - Stoke Mandeville" at bounding box center [659, 418] width 404 height 46
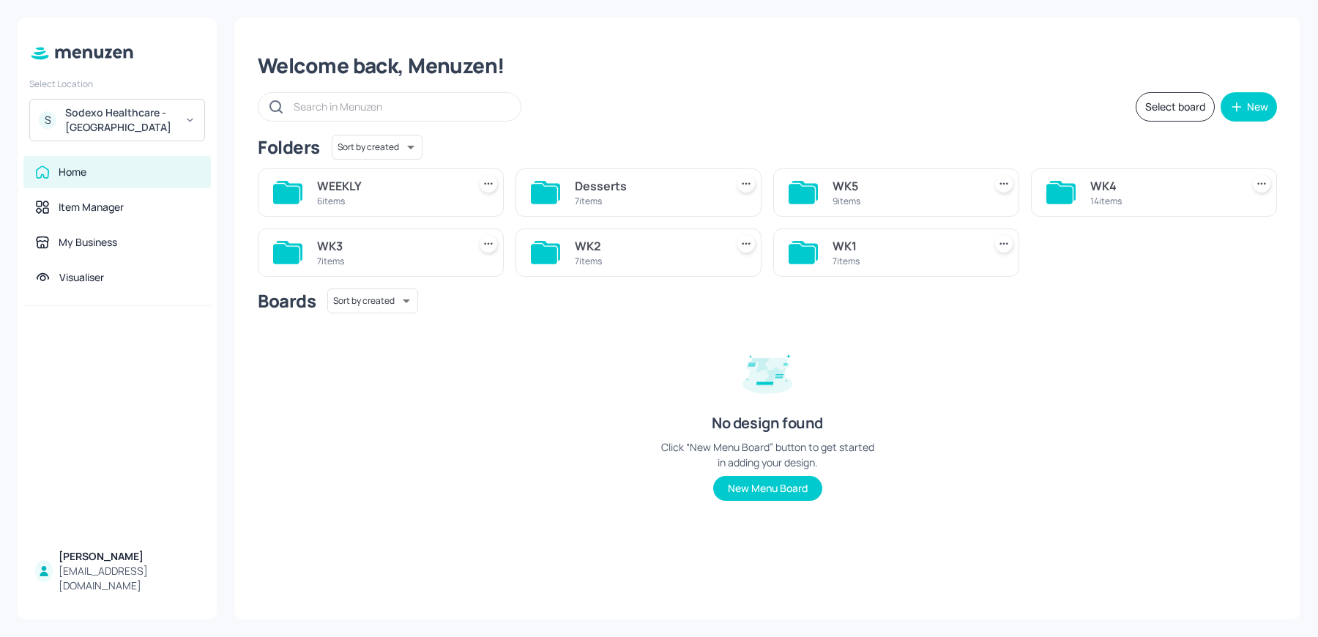
click at [876, 183] on div "WK5" at bounding box center [905, 186] width 145 height 18
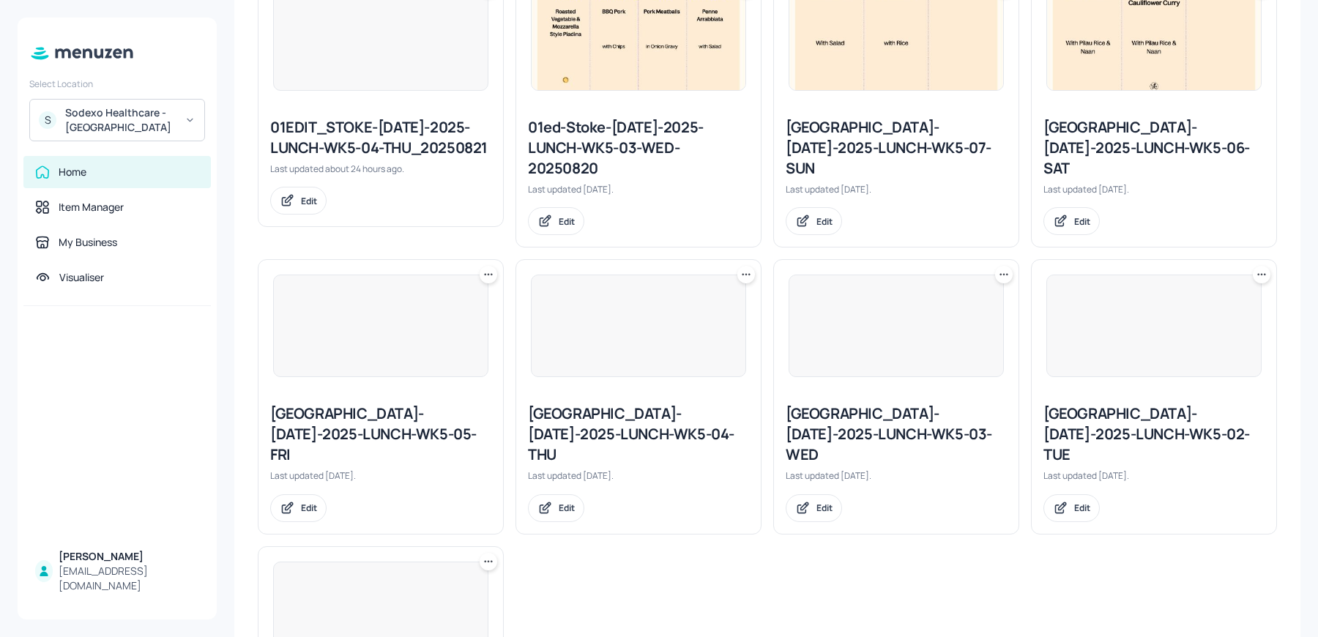
scroll to position [445, 0]
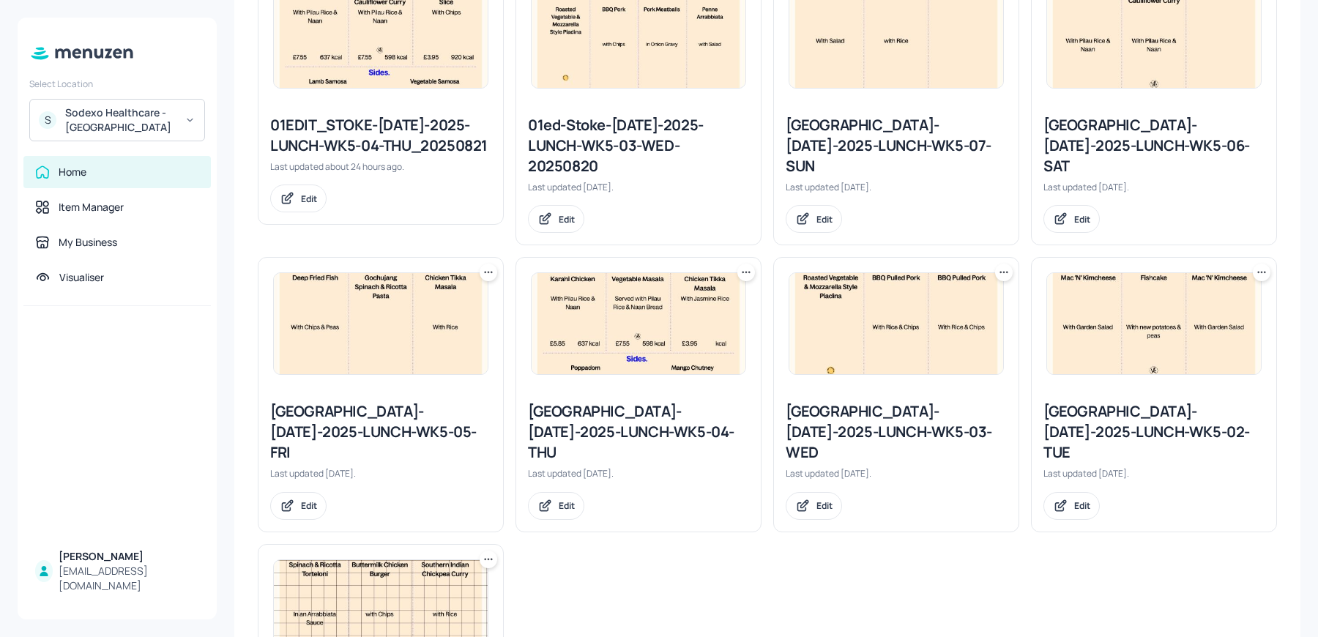
click at [357, 401] on div "Stoke Mandeville-JUL-2025-LUNCH-WK5-05-FRI" at bounding box center [380, 432] width 221 height 62
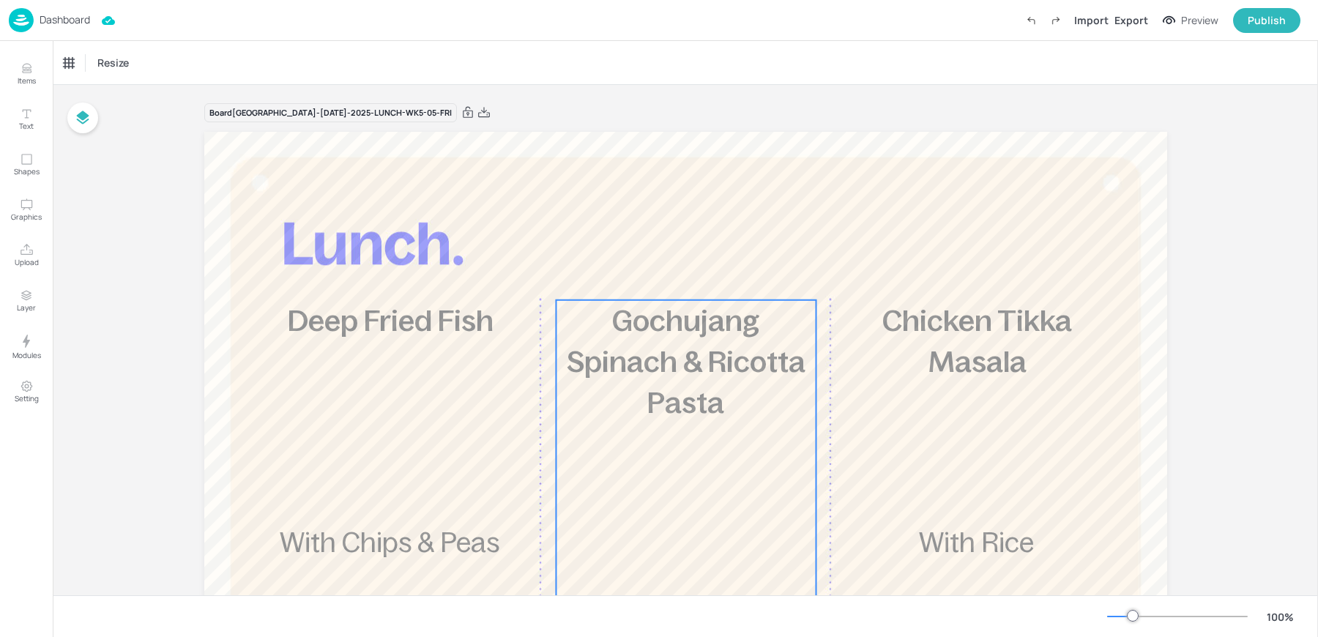
click at [686, 382] on p "Gochujang Spinach & Ricotta Pasta" at bounding box center [686, 361] width 260 height 123
click at [133, 56] on div "Gochujang Spinach & Ricotta Pasta" at bounding box center [125, 62] width 122 height 13
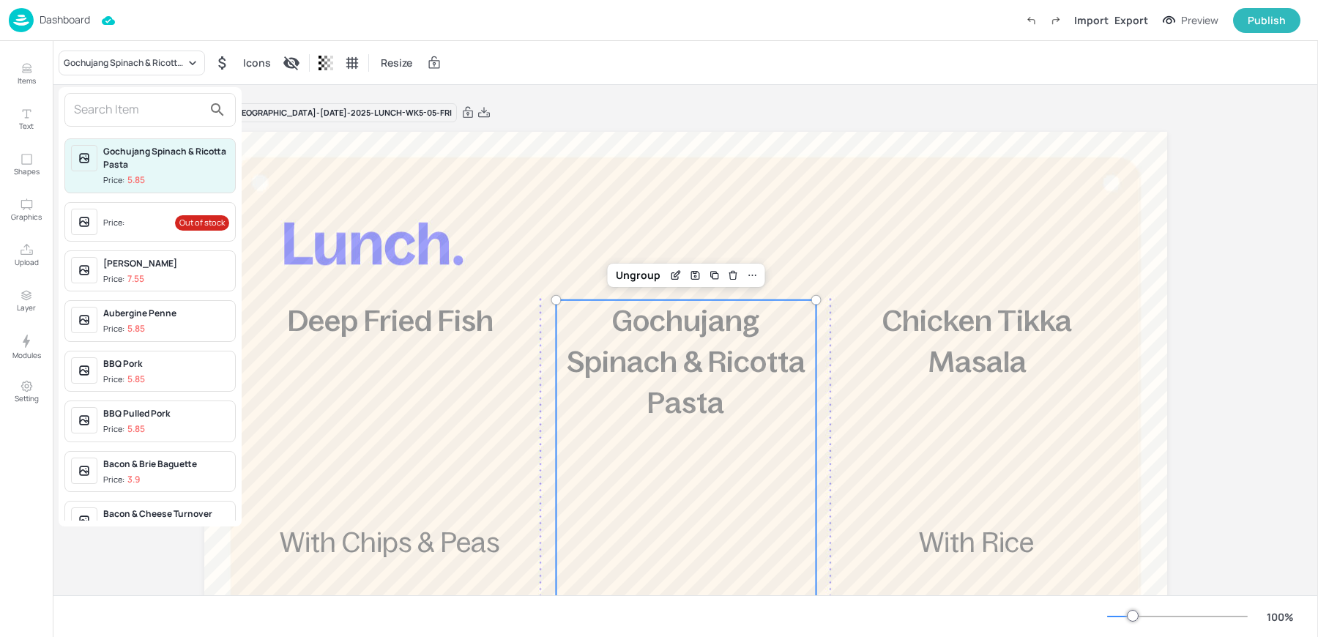
click at [100, 94] on div at bounding box center [149, 110] width 171 height 34
click at [92, 104] on input "text" at bounding box center [138, 109] width 129 height 23
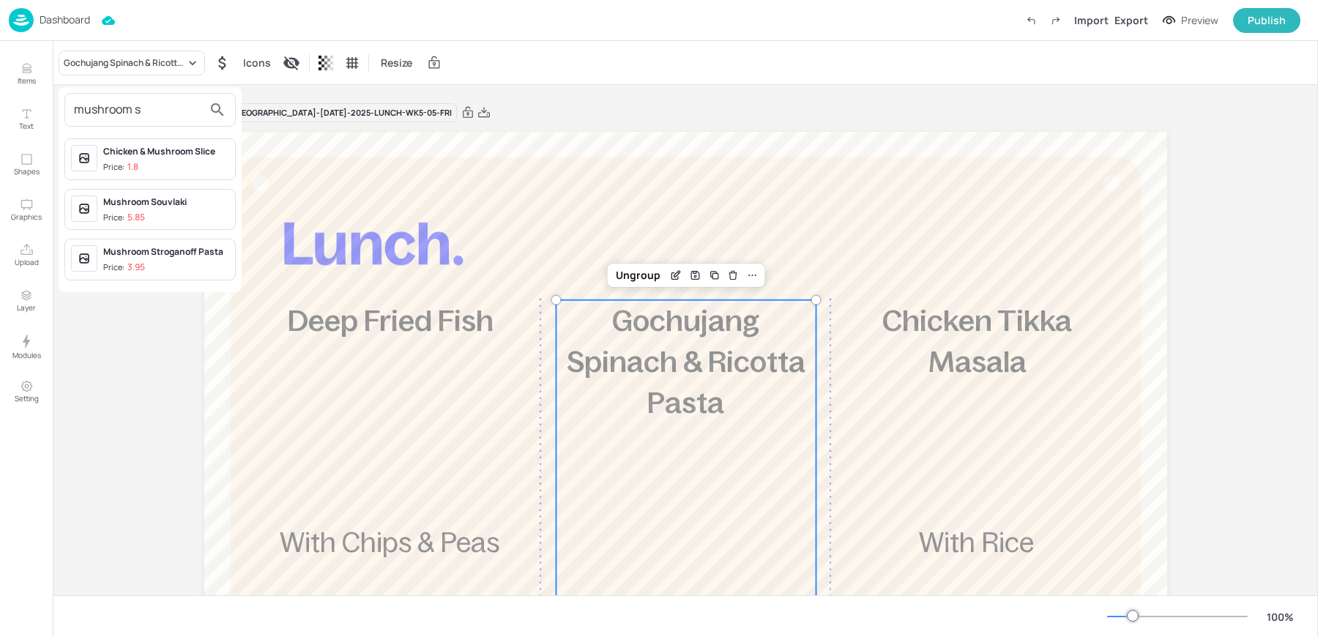
type input "mushroom s"
click at [127, 257] on div "Mushroom Stroganoff Pasta Price: 3.95" at bounding box center [166, 259] width 126 height 29
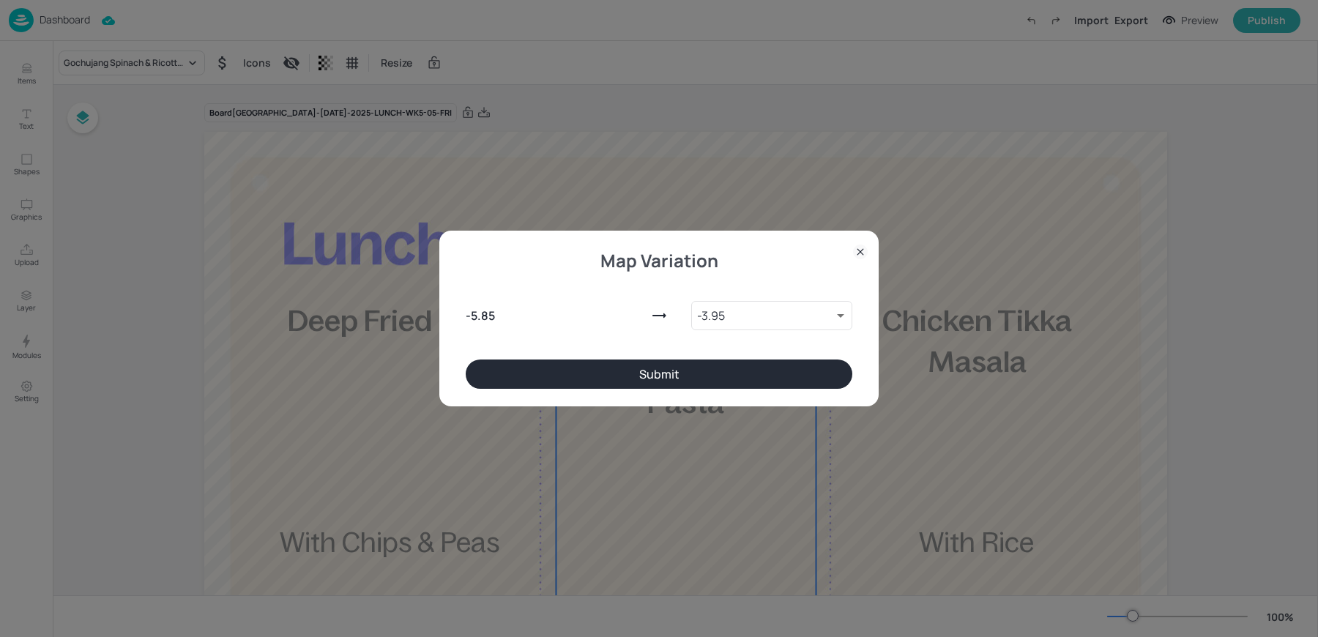
click at [738, 377] on button "Submit" at bounding box center [659, 374] width 387 height 29
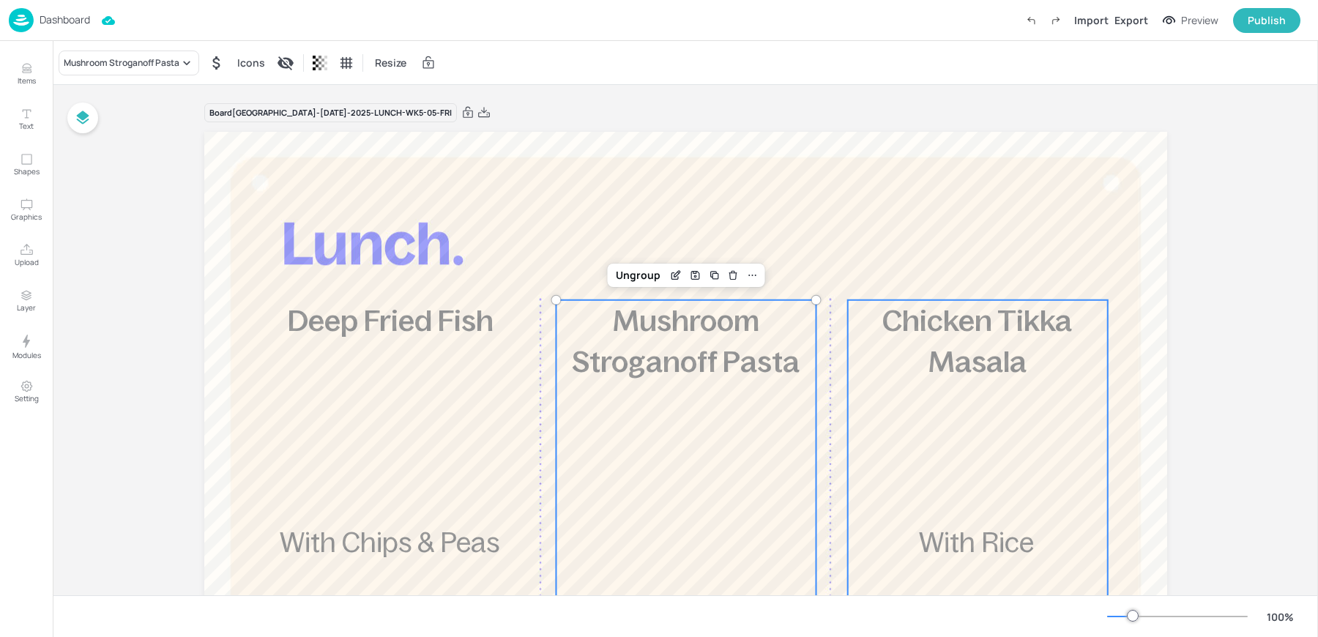
click at [933, 364] on span "Chicken Tikka Masala" at bounding box center [978, 341] width 190 height 73
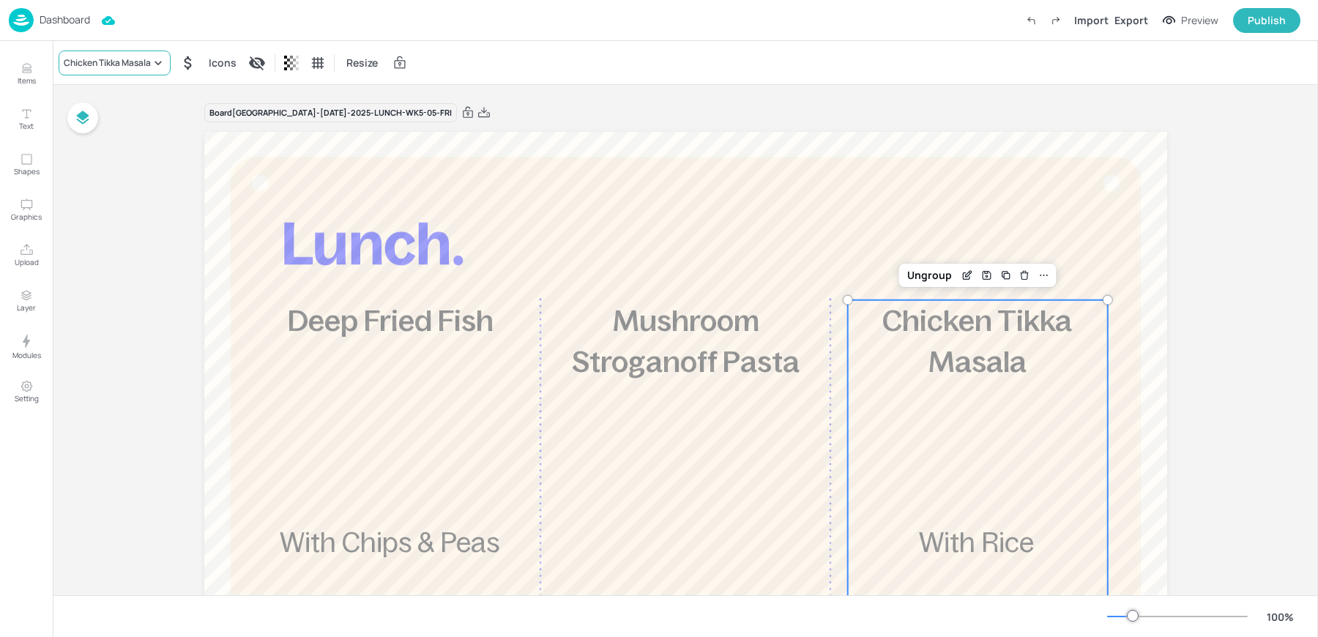
click at [98, 52] on div "Chicken Tikka Masala" at bounding box center [115, 63] width 112 height 25
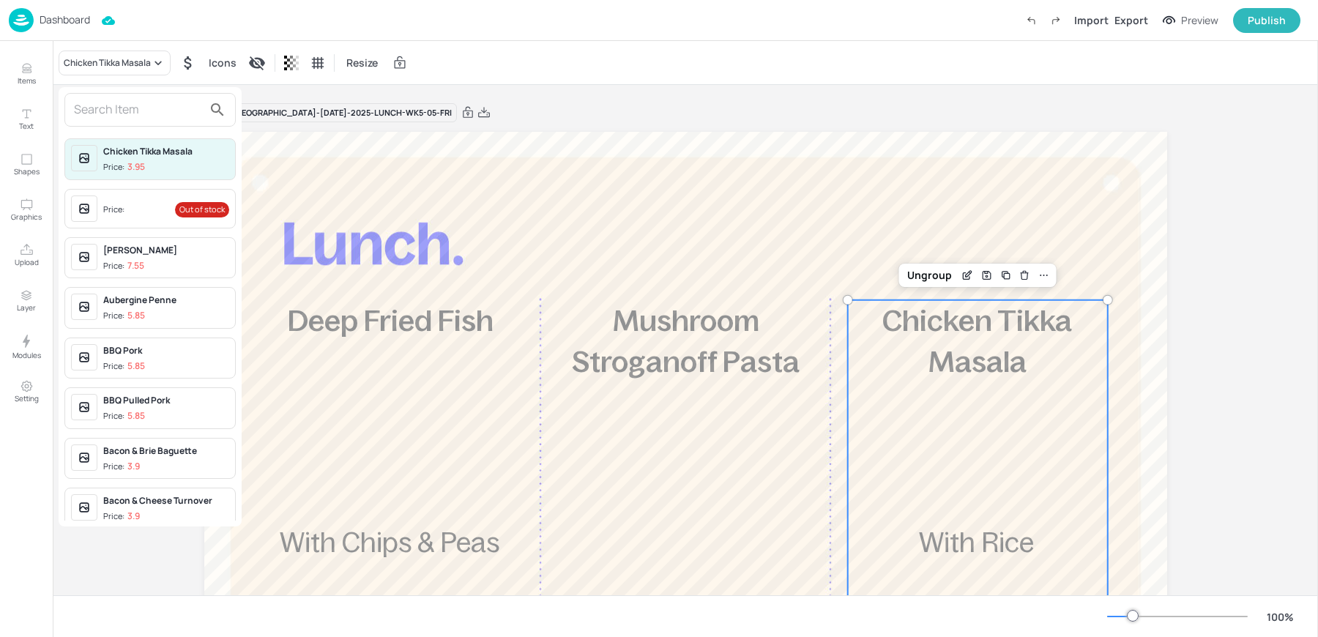
click at [96, 111] on input "text" at bounding box center [138, 109] width 129 height 23
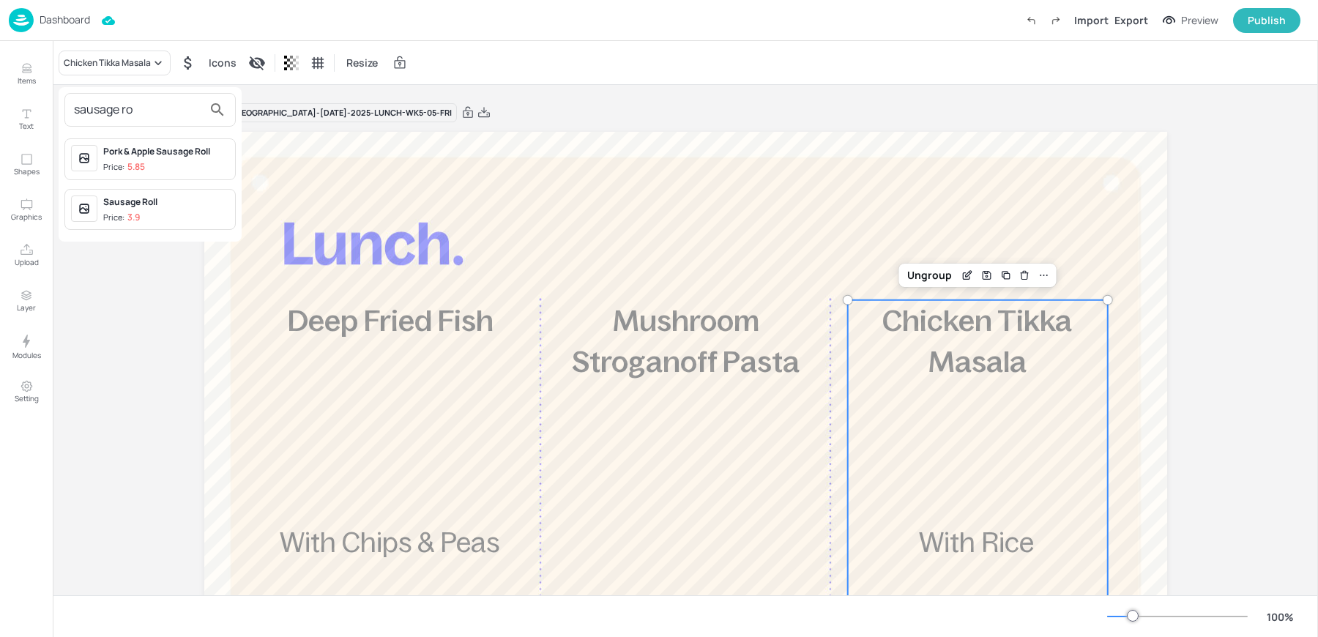
type input "sausage ro"
click at [138, 213] on p "3.9" at bounding box center [133, 217] width 12 height 10
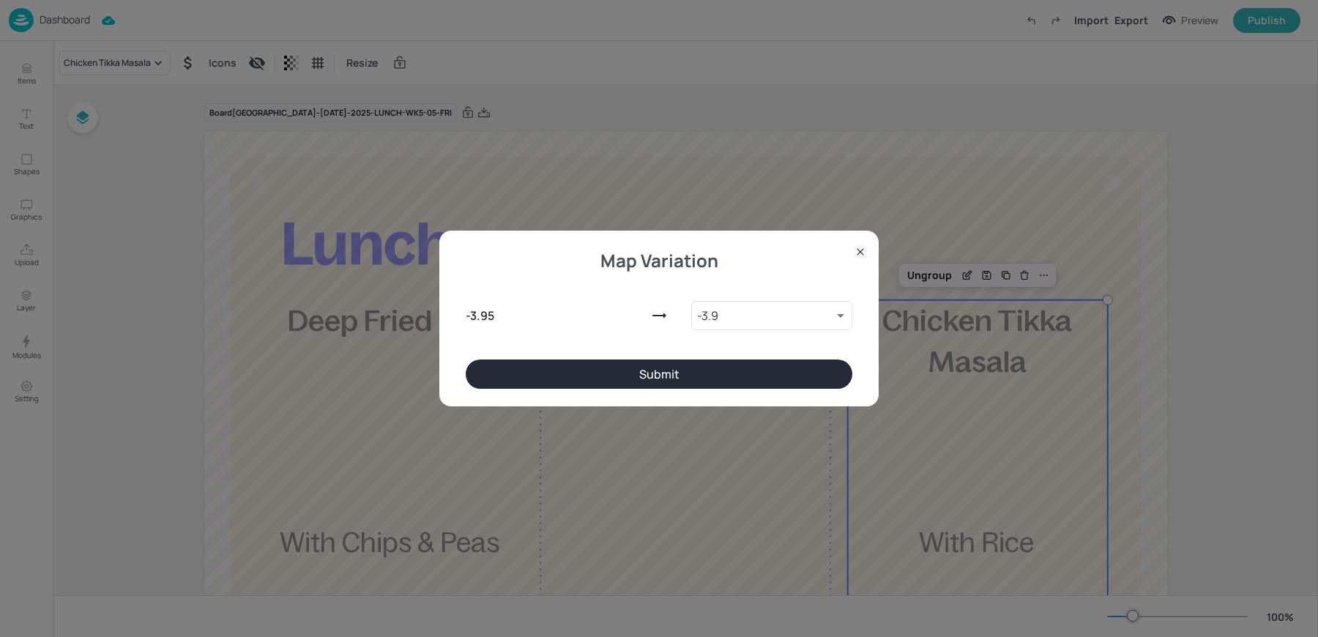
click at [686, 379] on button "Submit" at bounding box center [659, 374] width 387 height 29
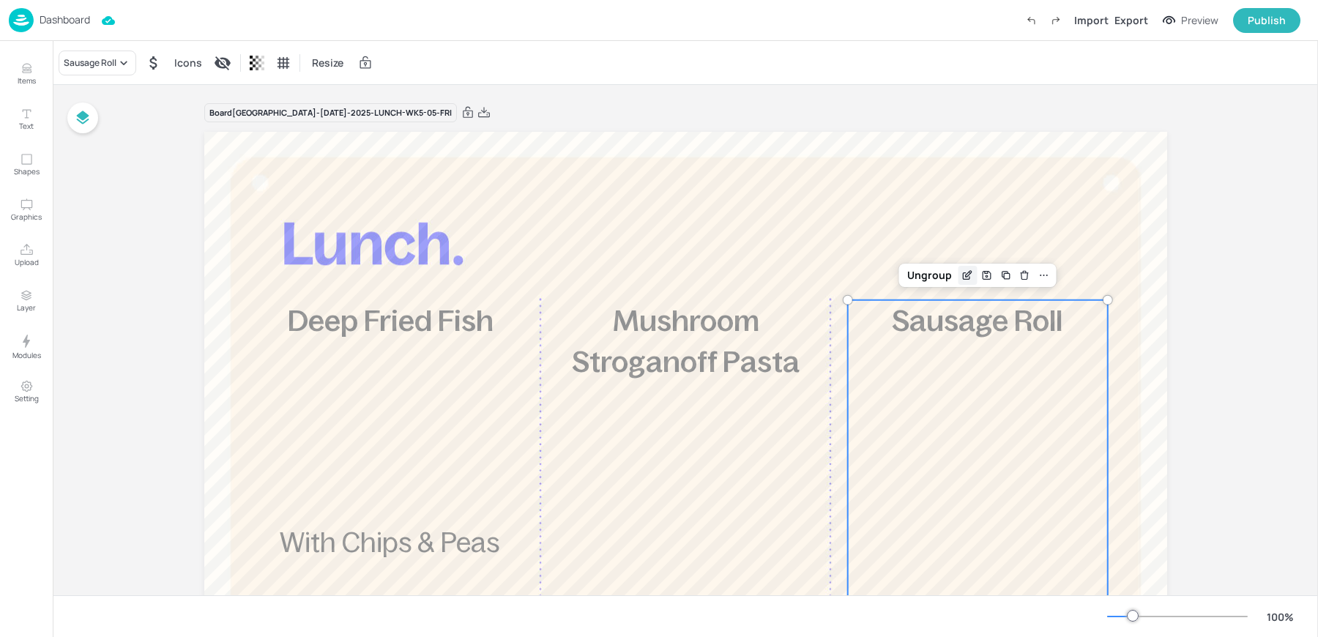
click at [965, 270] on icon "Edit Item" at bounding box center [968, 276] width 12 height 12
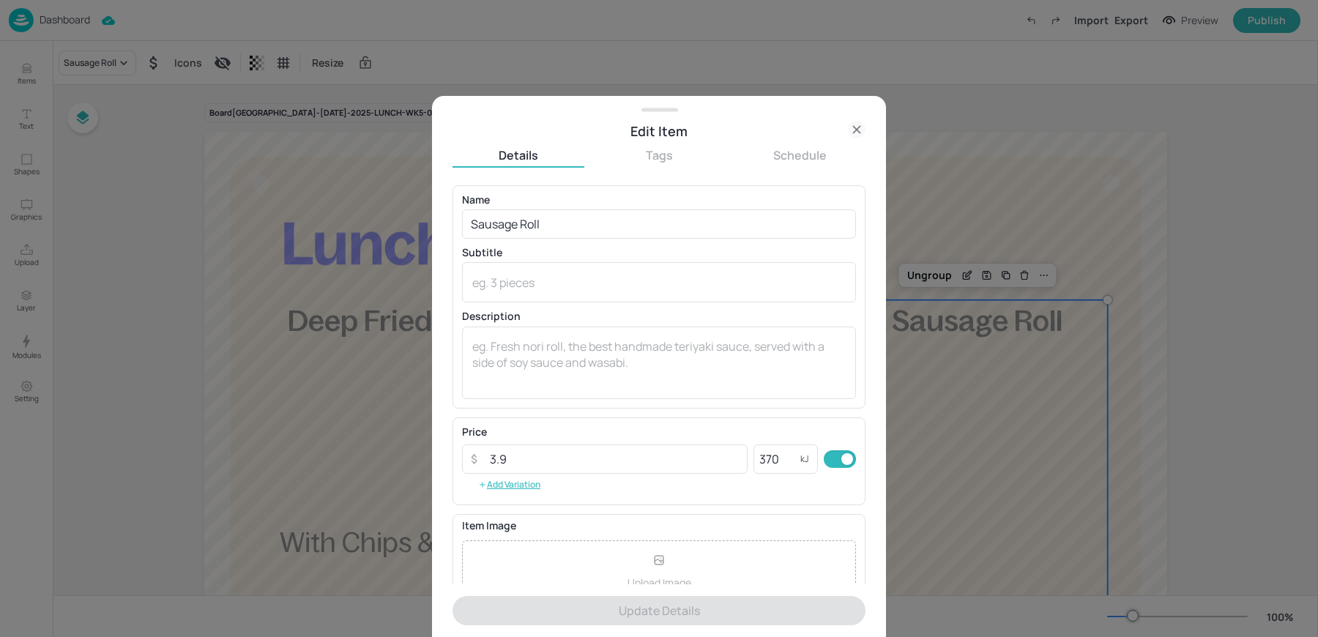
click at [863, 132] on icon at bounding box center [857, 130] width 18 height 18
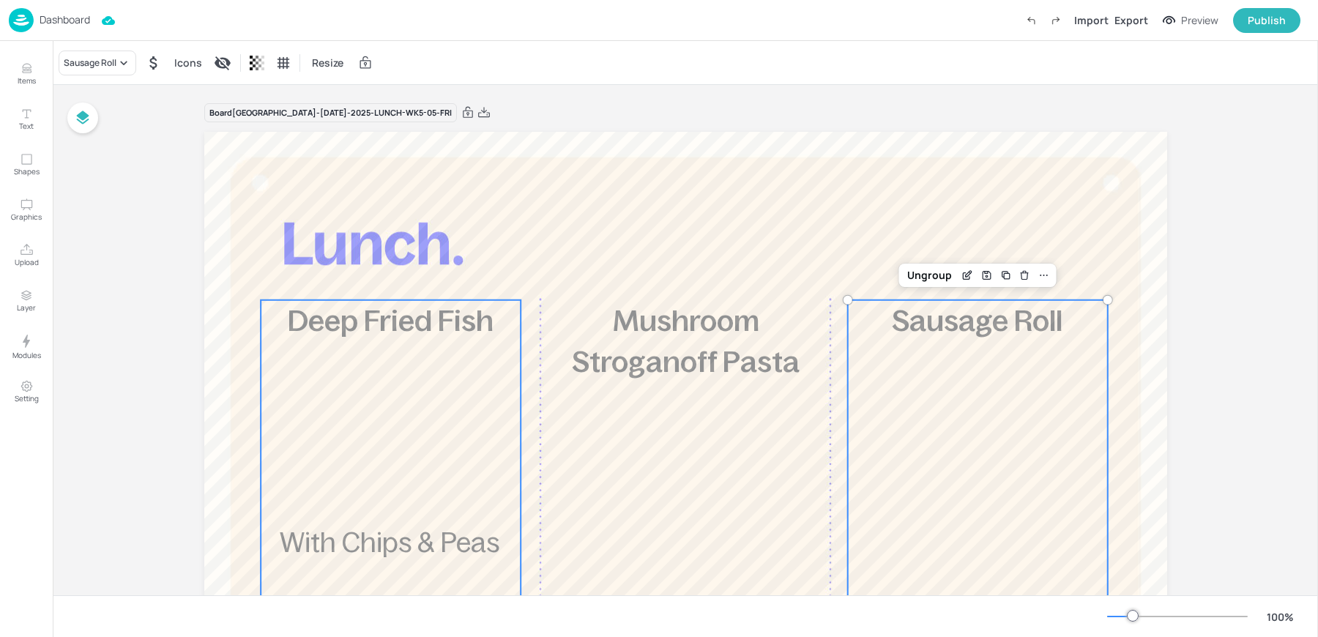
click at [281, 508] on div "£5.85 Deep Fried Fish With Chips & Peas 862 kcal" at bounding box center [391, 569] width 260 height 539
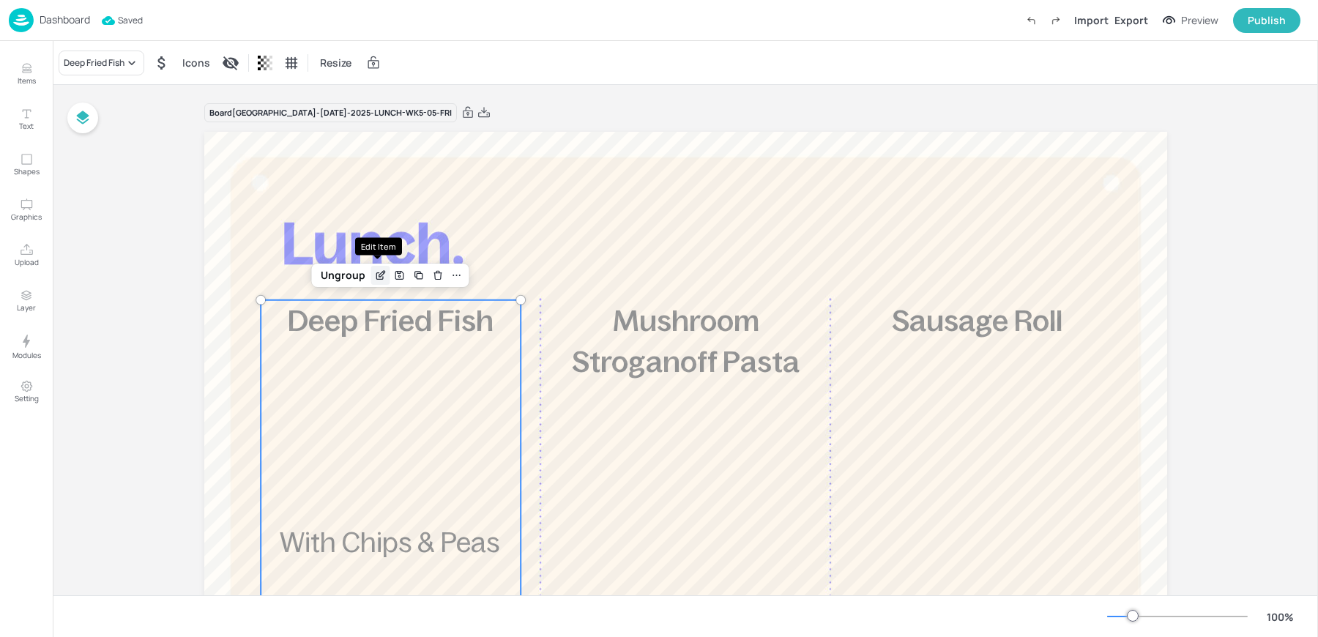
click at [374, 273] on icon "Edit Item" at bounding box center [380, 276] width 12 height 12
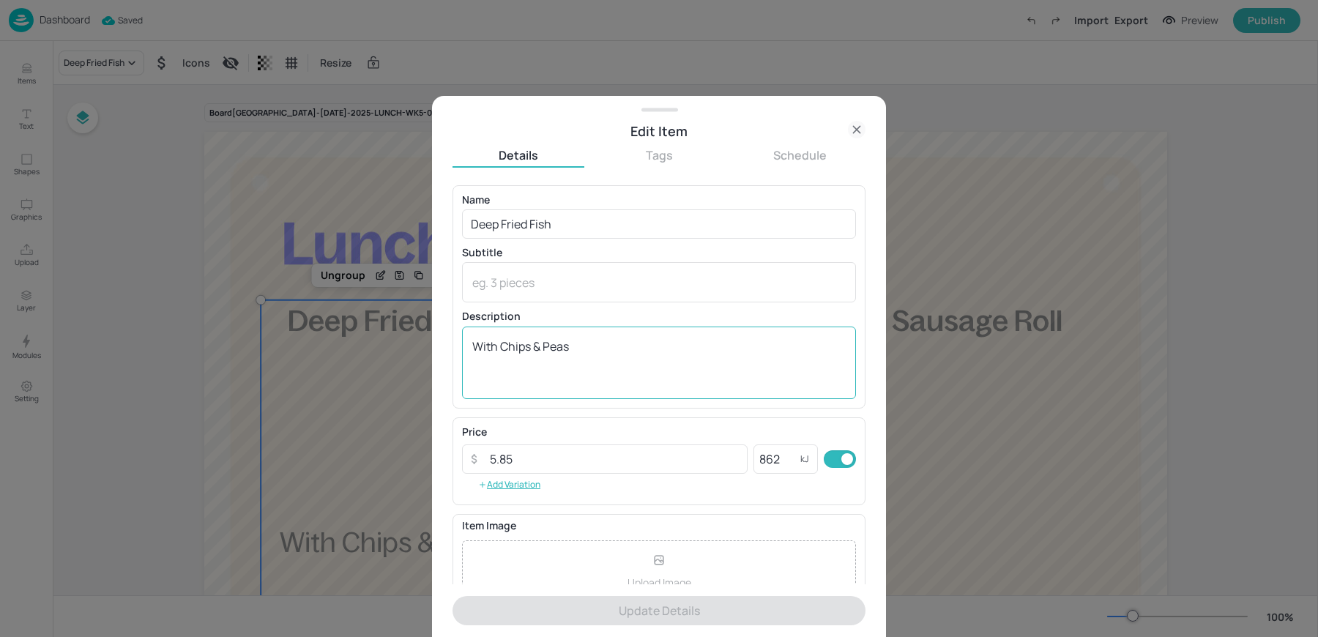
click at [543, 343] on textarea "With Chips & Peas" at bounding box center [659, 362] width 374 height 48
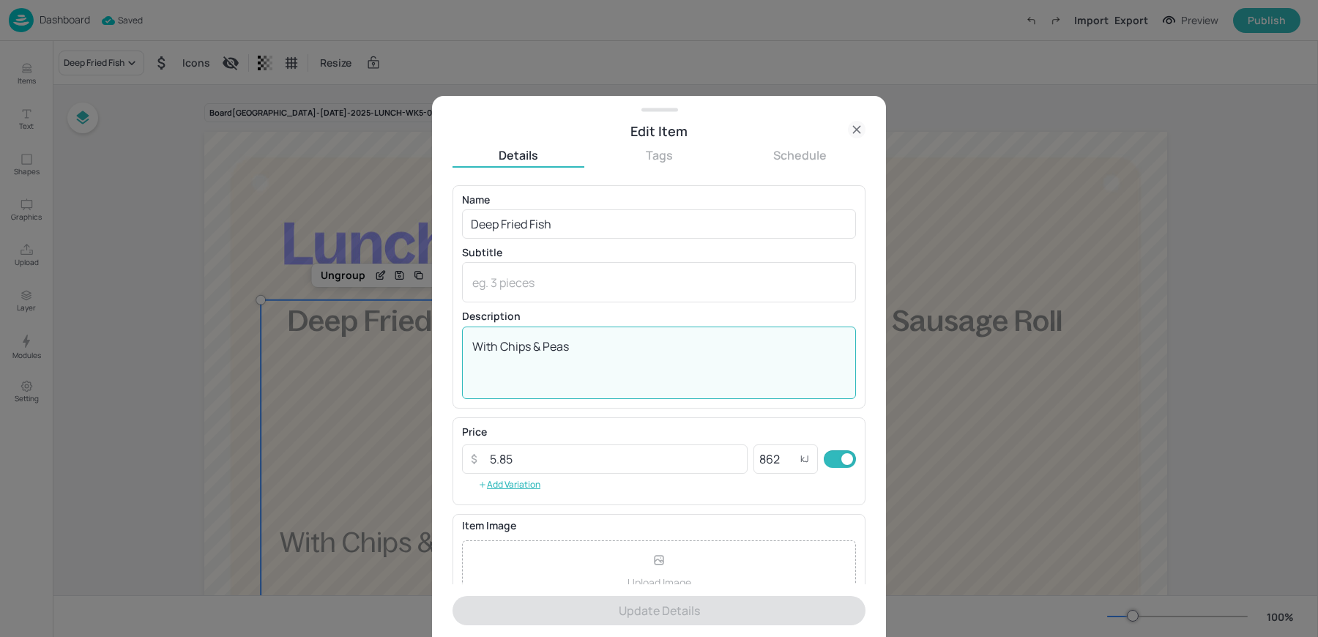
click at [543, 343] on textarea "With Chips & Peas" at bounding box center [659, 362] width 374 height 48
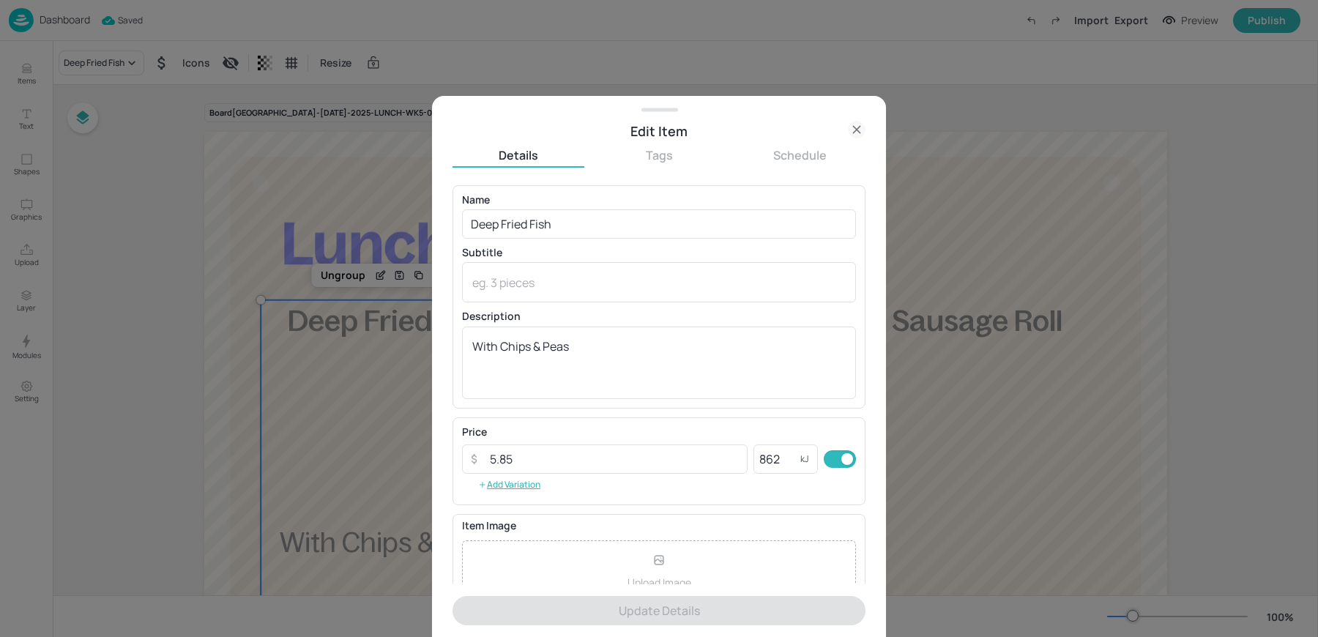
click at [847, 124] on div "Edit Item" at bounding box center [659, 131] width 413 height 21
click at [859, 129] on icon at bounding box center [857, 130] width 18 height 18
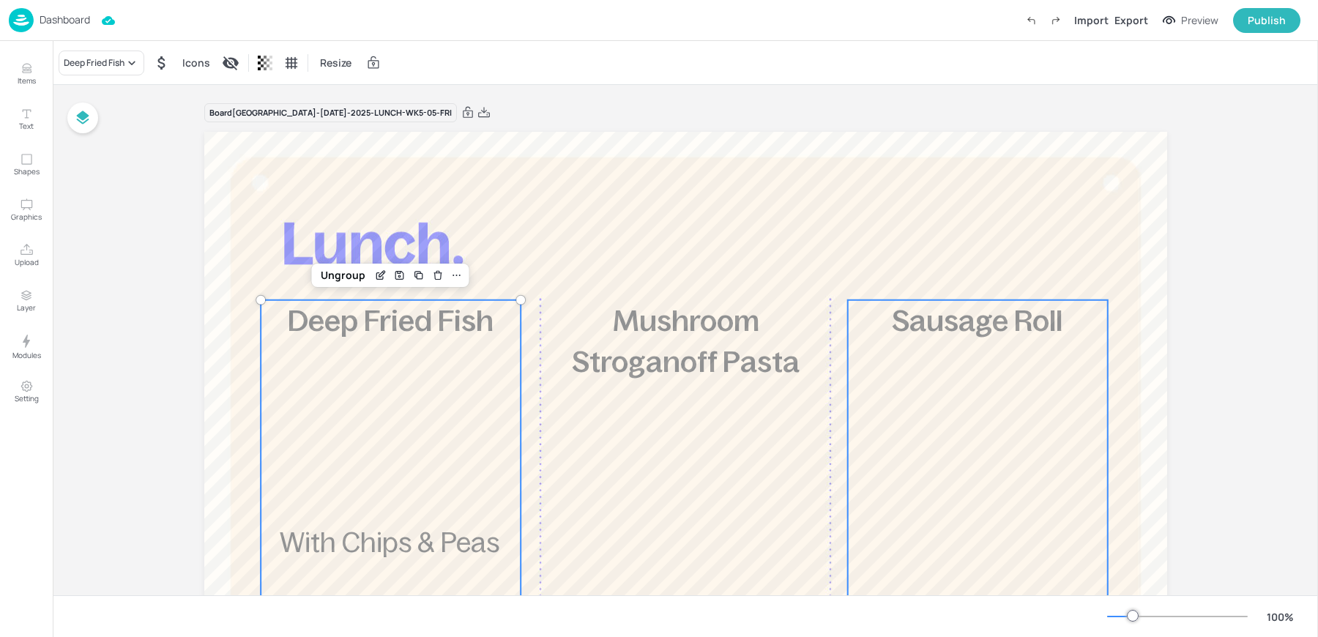
click at [934, 397] on div "£3.90 Sausage Roll 370 kcal" at bounding box center [977, 569] width 260 height 539
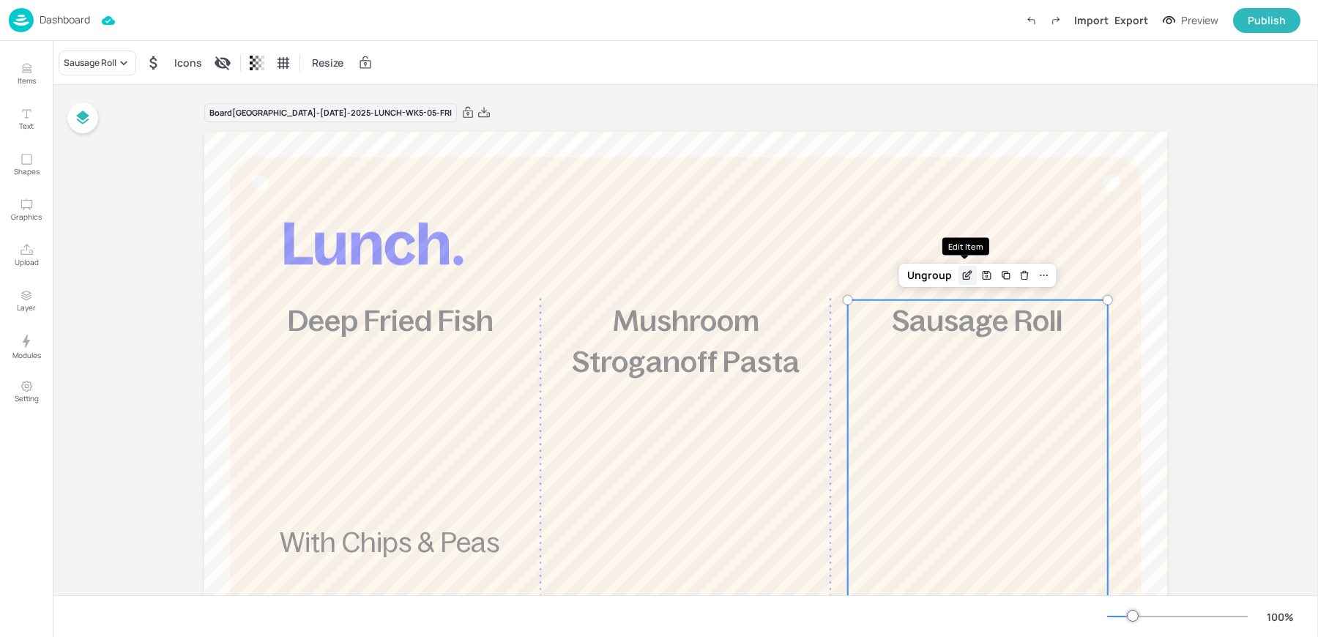
click at [962, 270] on icon "Edit Item" at bounding box center [968, 276] width 12 height 12
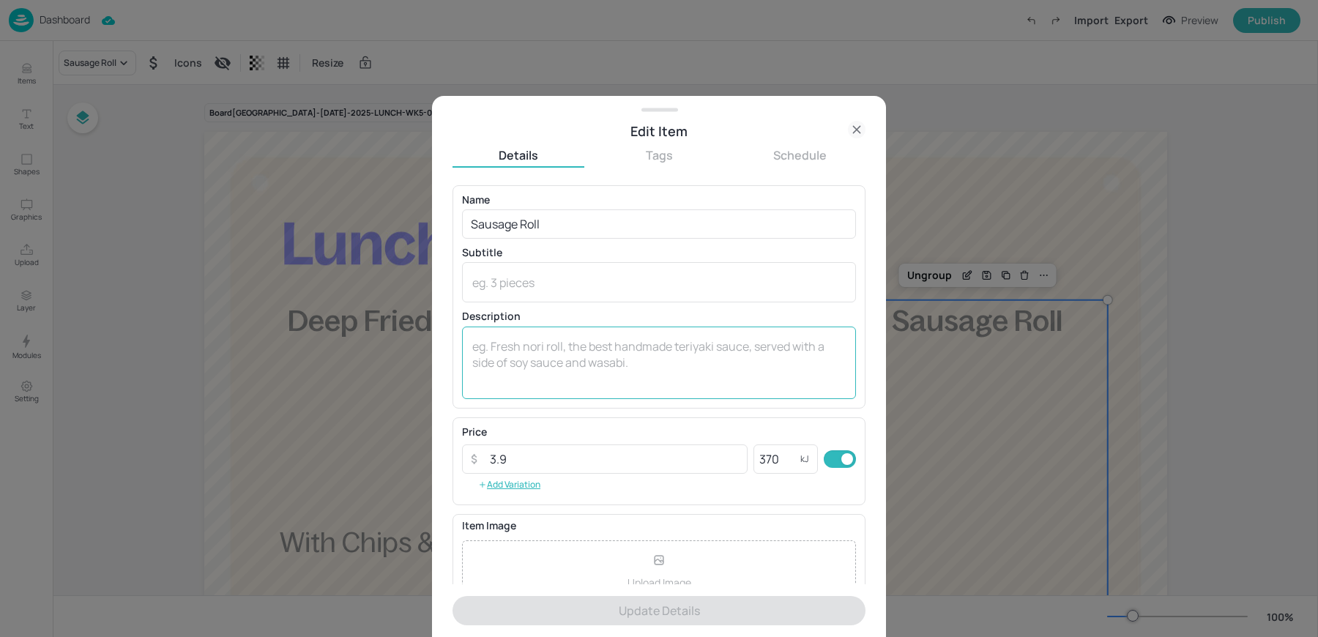
click at [580, 360] on textarea at bounding box center [659, 362] width 374 height 48
paste textarea "With Chips & Peas"
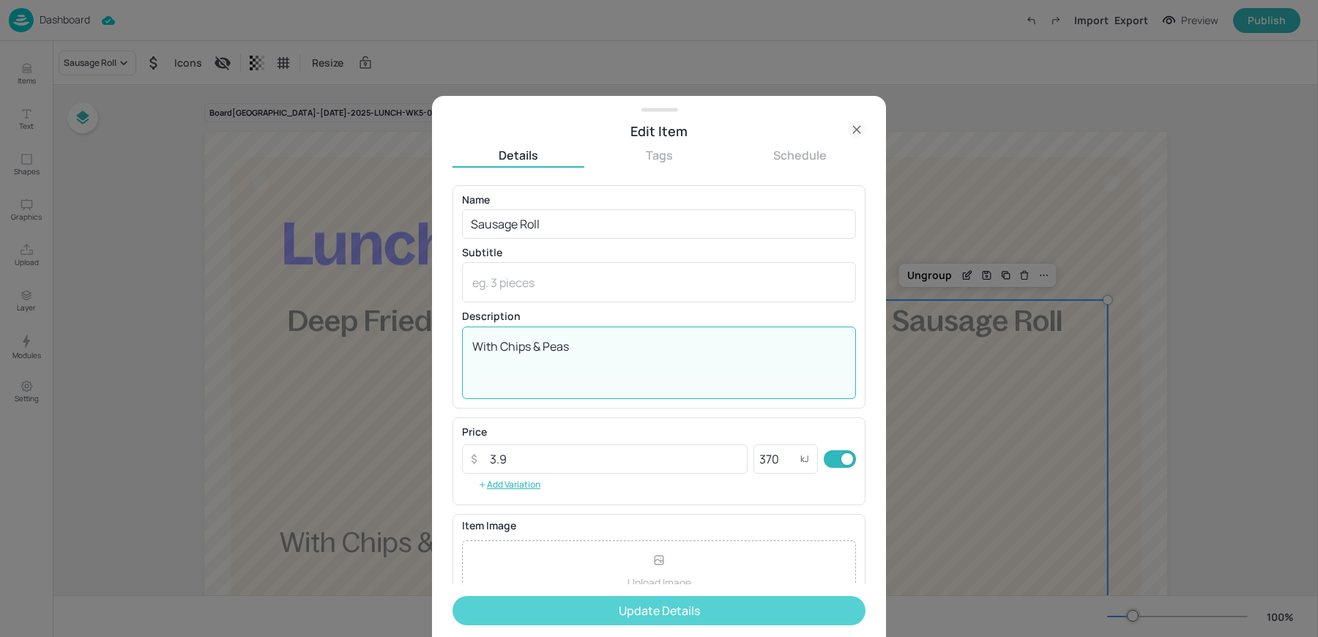
type textarea "With Chips & Peas"
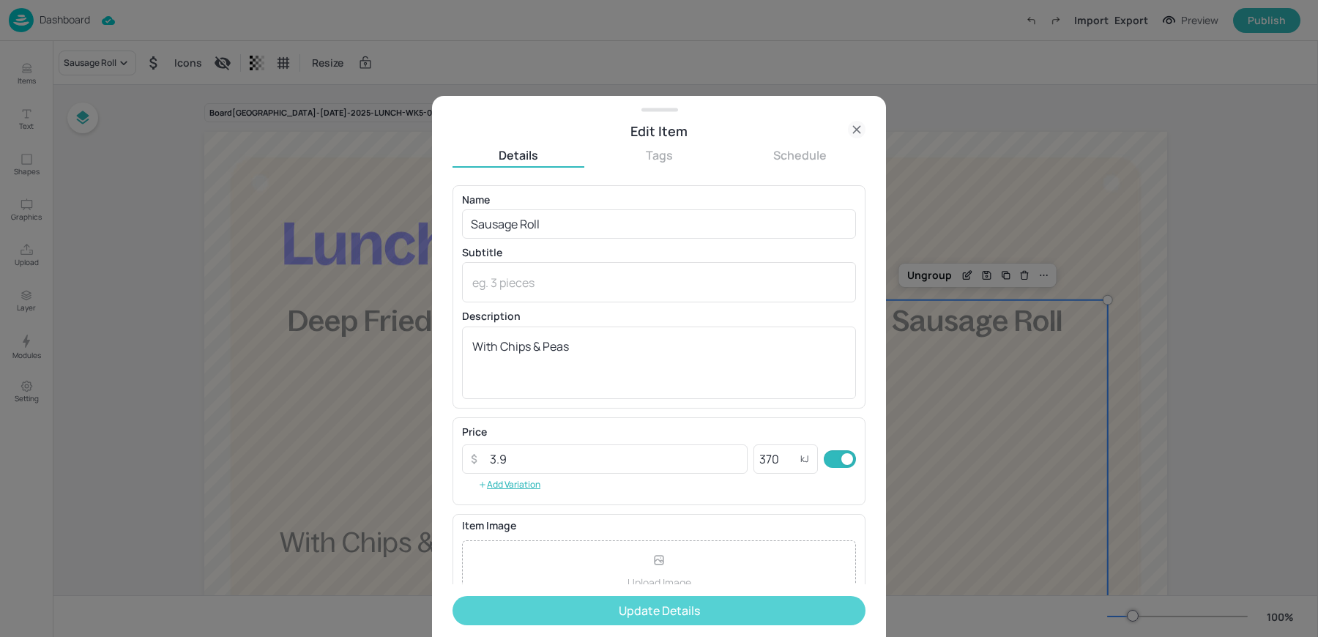
click at [517, 599] on button "Update Details" at bounding box center [659, 610] width 413 height 29
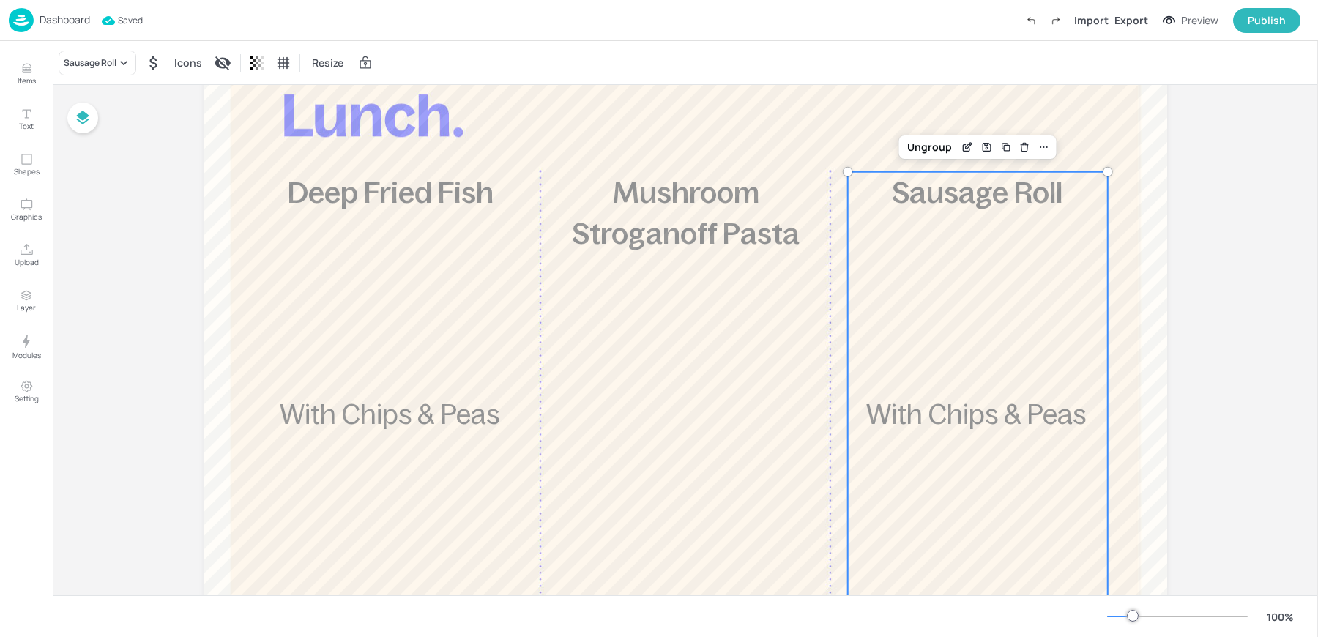
scroll to position [121, 0]
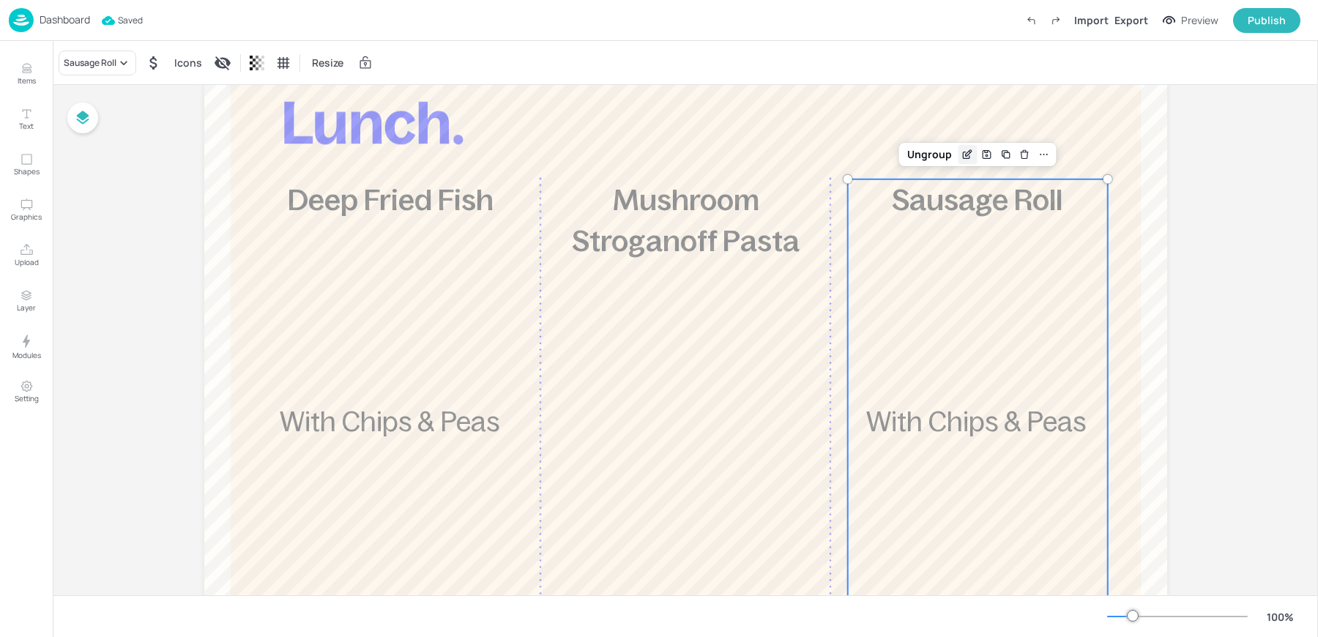
click at [968, 152] on icon "Edit Item" at bounding box center [968, 155] width 12 height 12
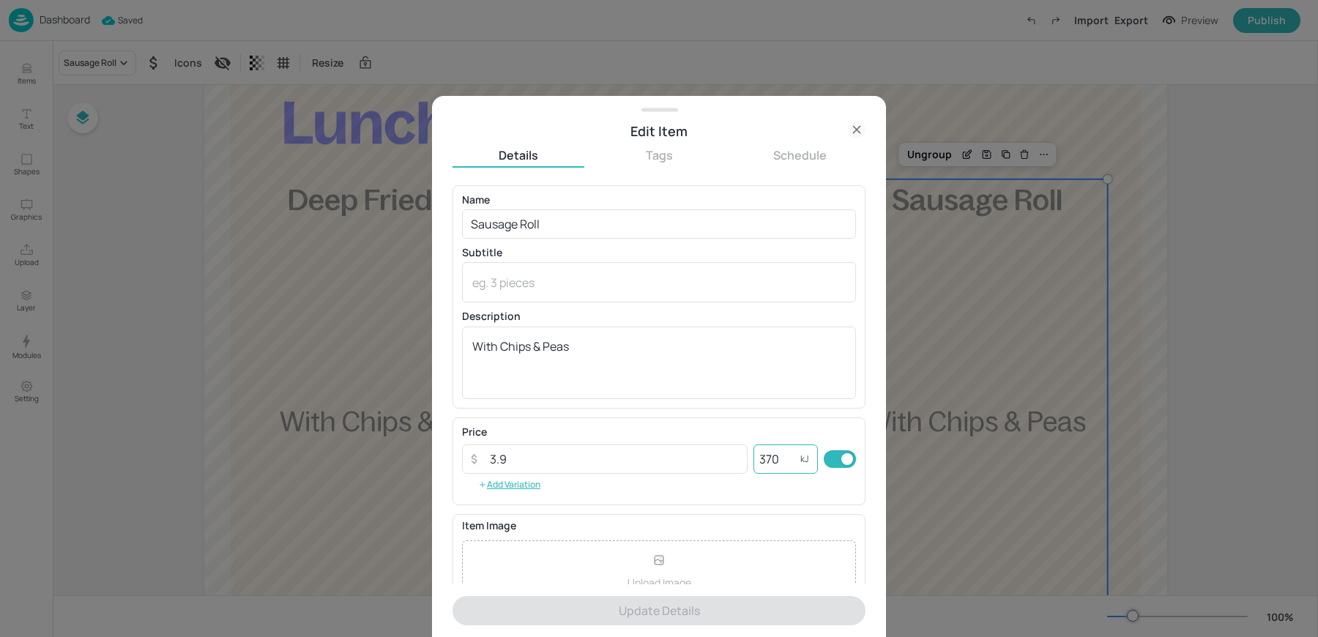
click at [771, 450] on input "370" at bounding box center [777, 459] width 47 height 29
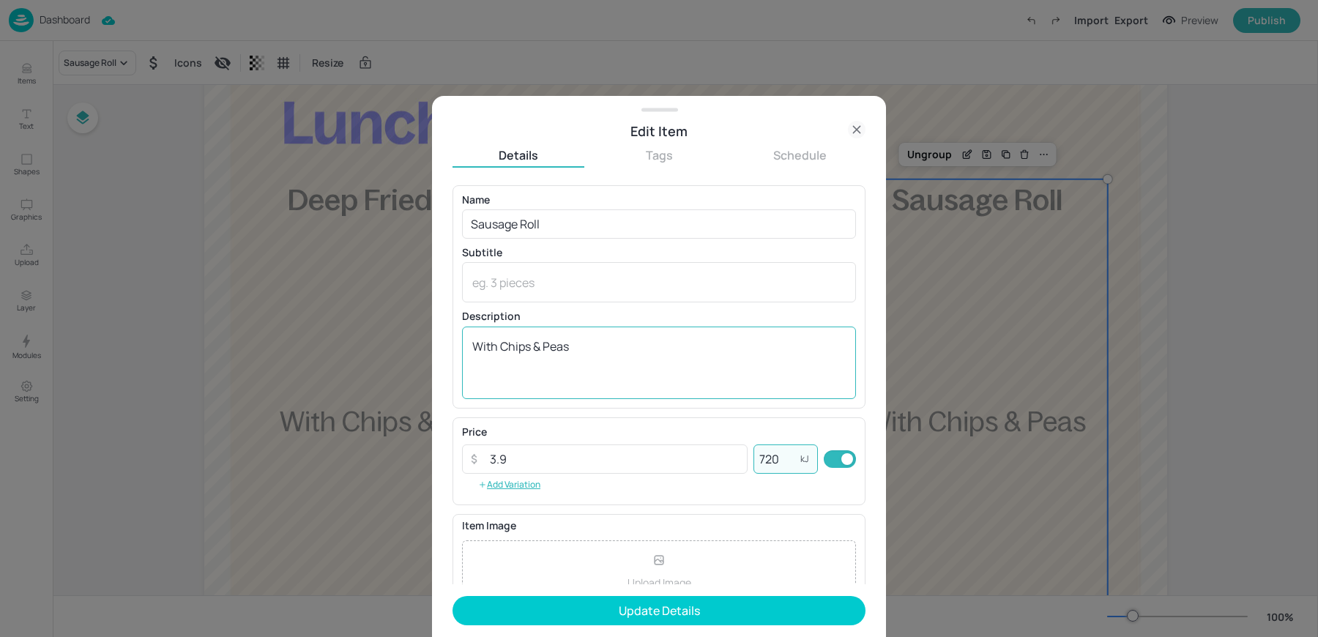
type input "720"
click at [708, 372] on textarea "With Chips & Peas" at bounding box center [659, 362] width 374 height 48
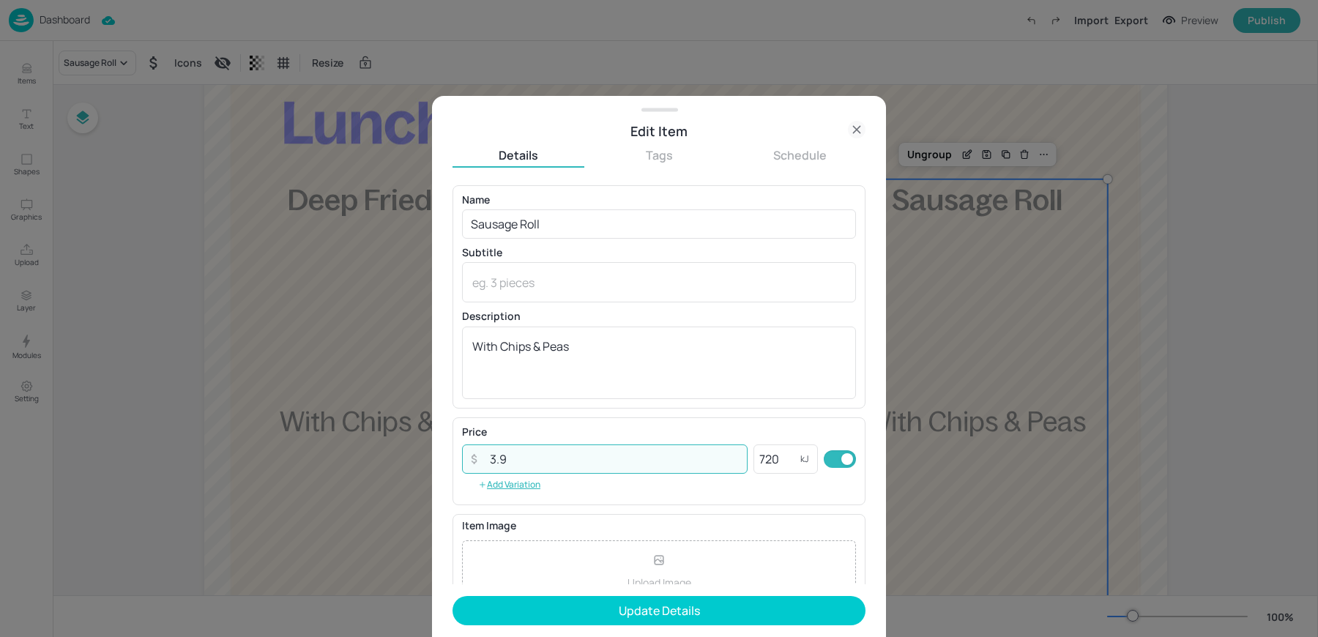
click at [550, 463] on input "3.9" at bounding box center [614, 459] width 267 height 29
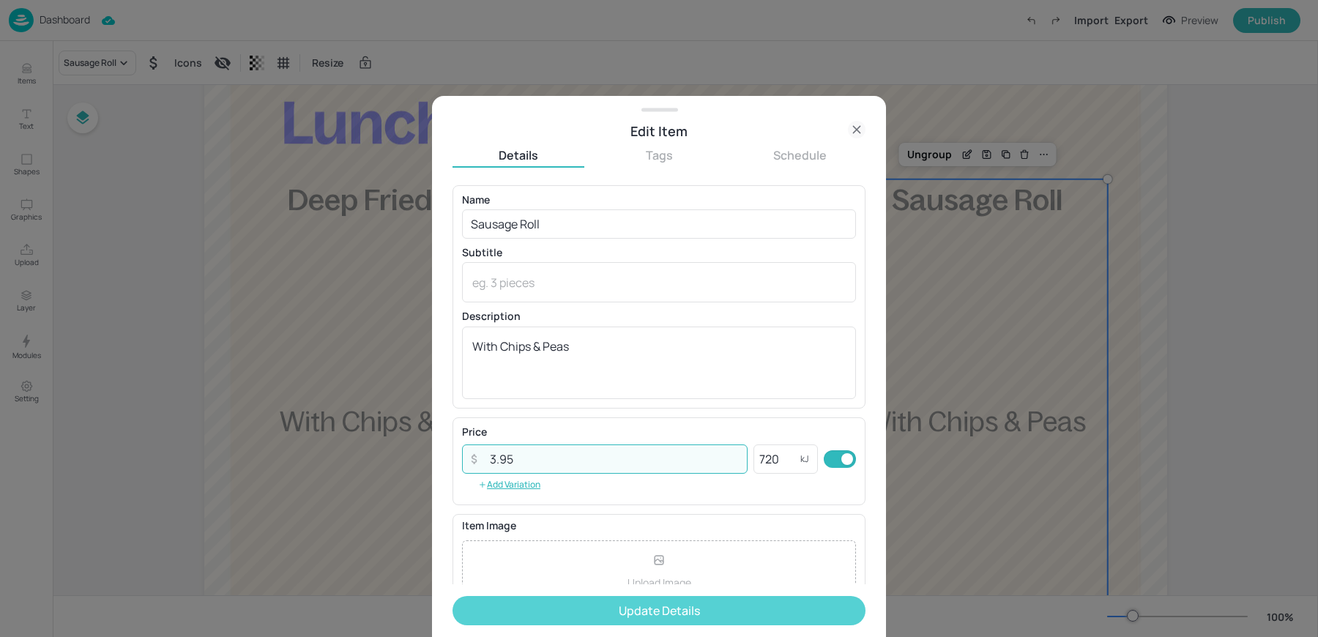
type input "3.95"
click at [530, 615] on button "Update Details" at bounding box center [659, 610] width 413 height 29
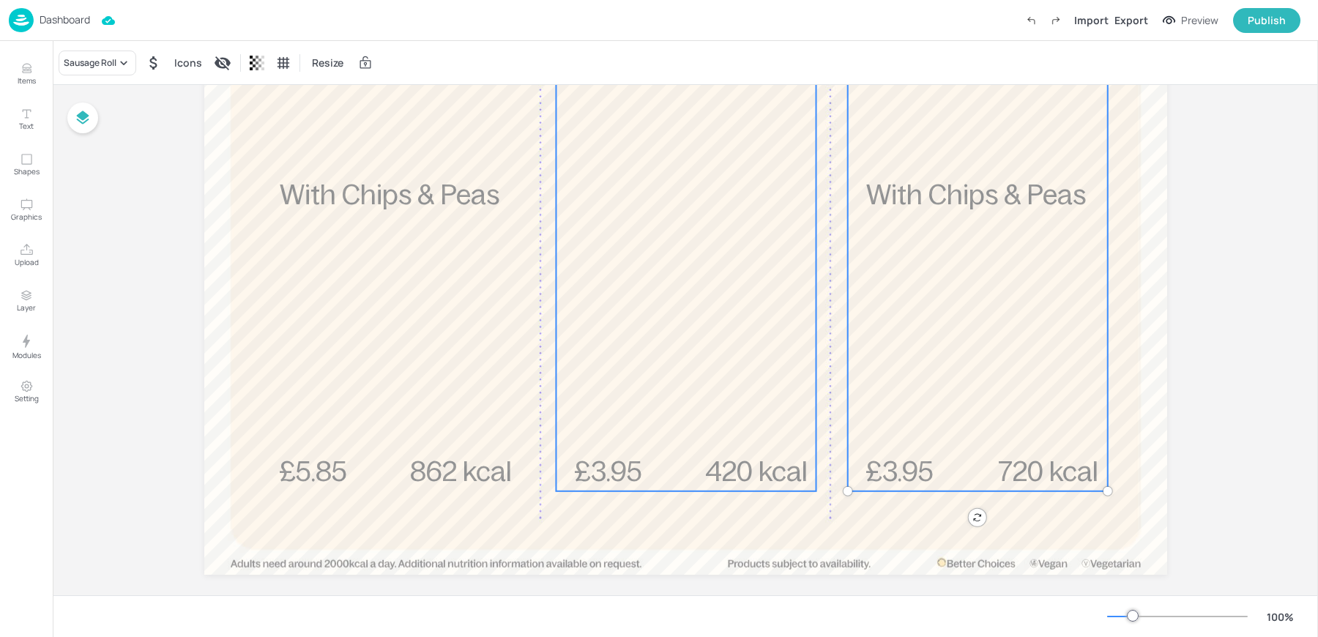
scroll to position [349, 0]
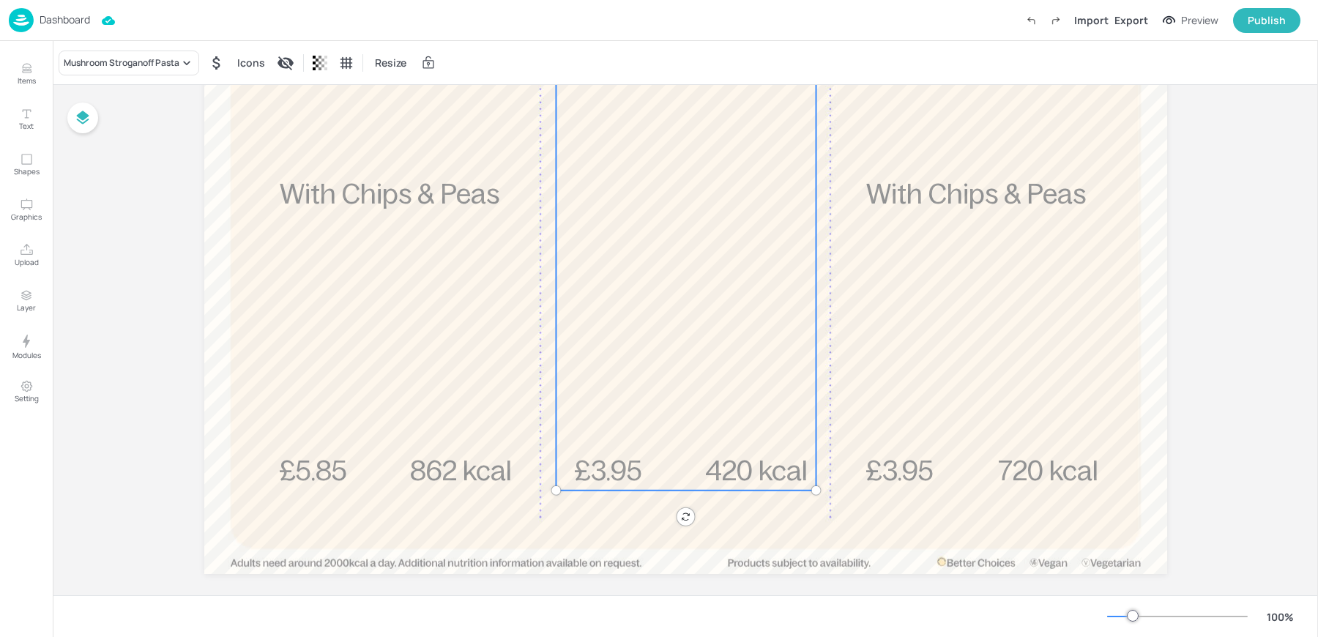
click at [656, 434] on div "£3.95 Mushroom Stroganoff Pasta 420 kcal" at bounding box center [686, 221] width 260 height 539
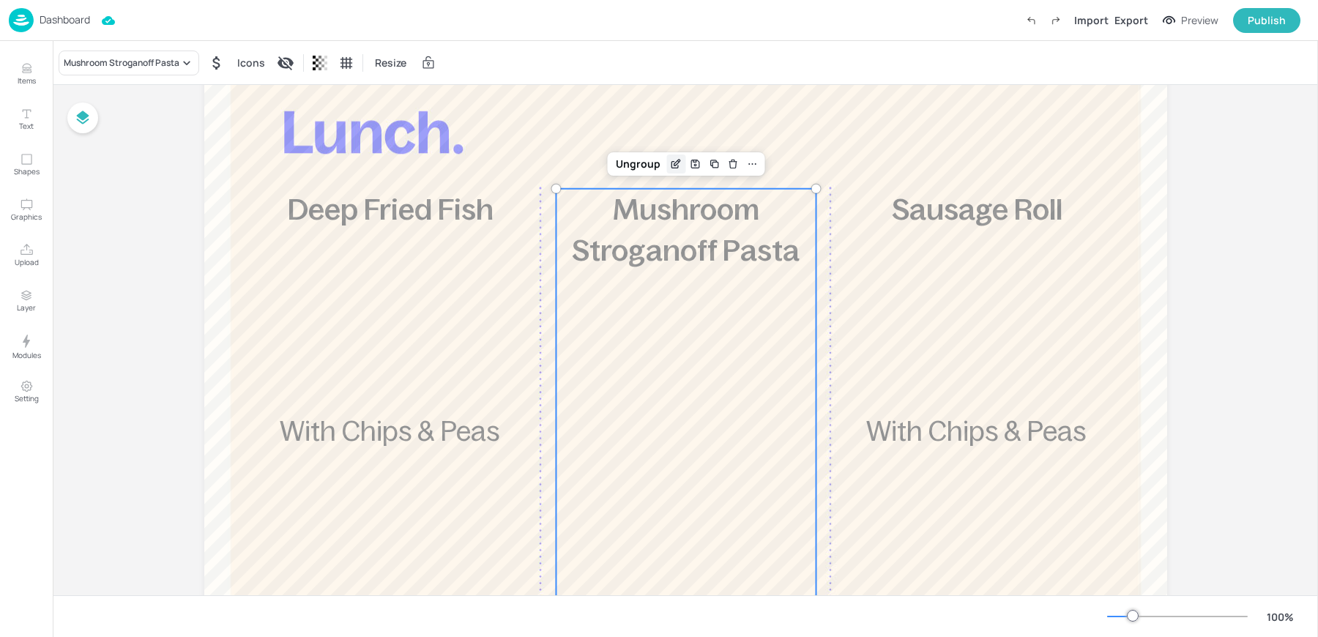
click at [674, 160] on icon "Edit Item" at bounding box center [676, 164] width 12 height 12
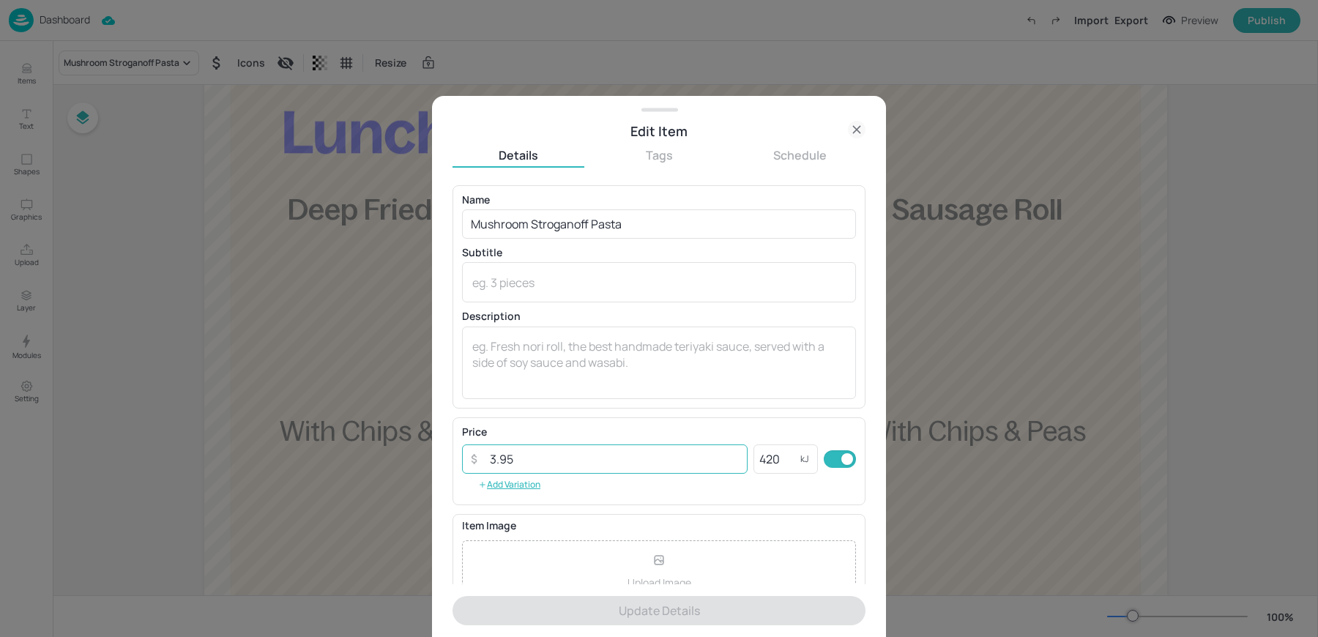
click at [545, 462] on input "3.95" at bounding box center [614, 459] width 267 height 29
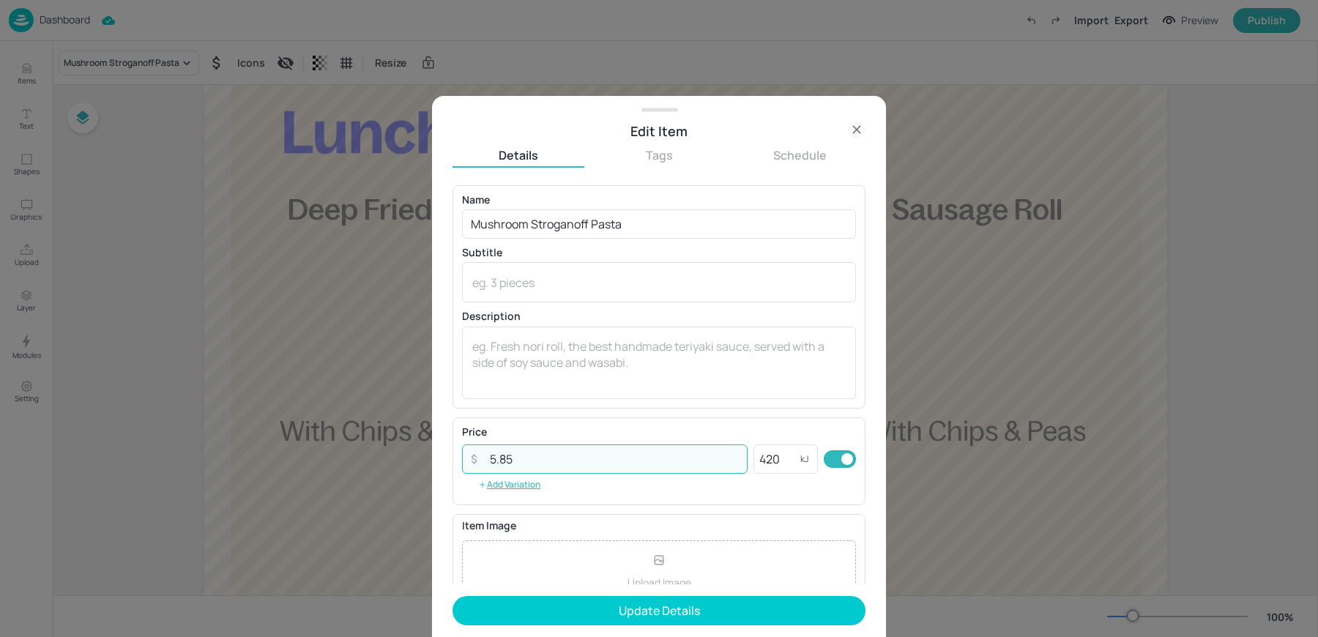
type input "5.85"
click at [453, 596] on button "Update Details" at bounding box center [659, 610] width 413 height 29
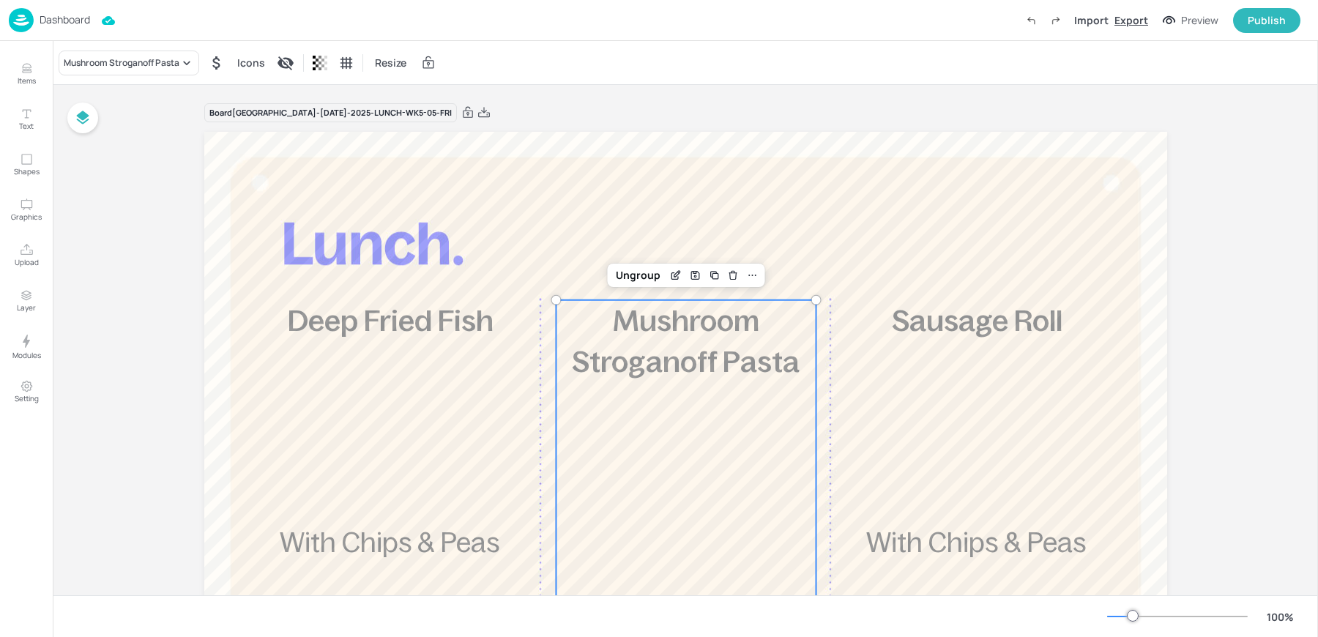
click at [1124, 22] on div "Export" at bounding box center [1132, 19] width 34 height 15
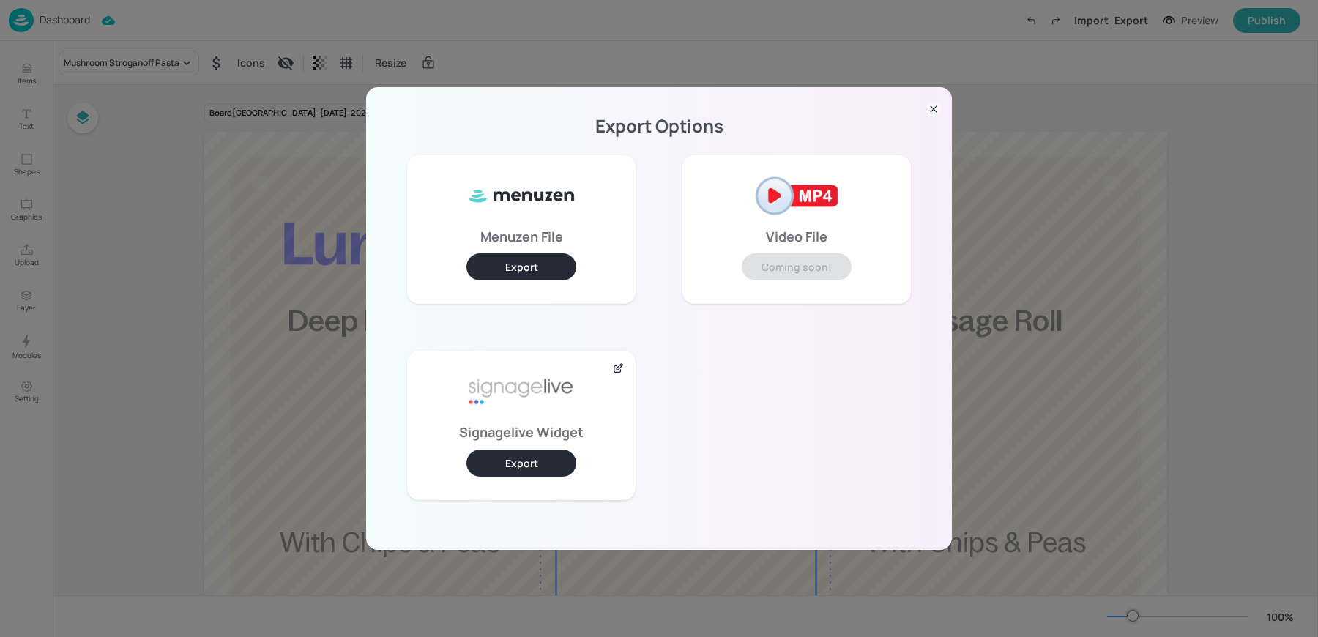
click at [511, 474] on button "Export" at bounding box center [522, 463] width 110 height 27
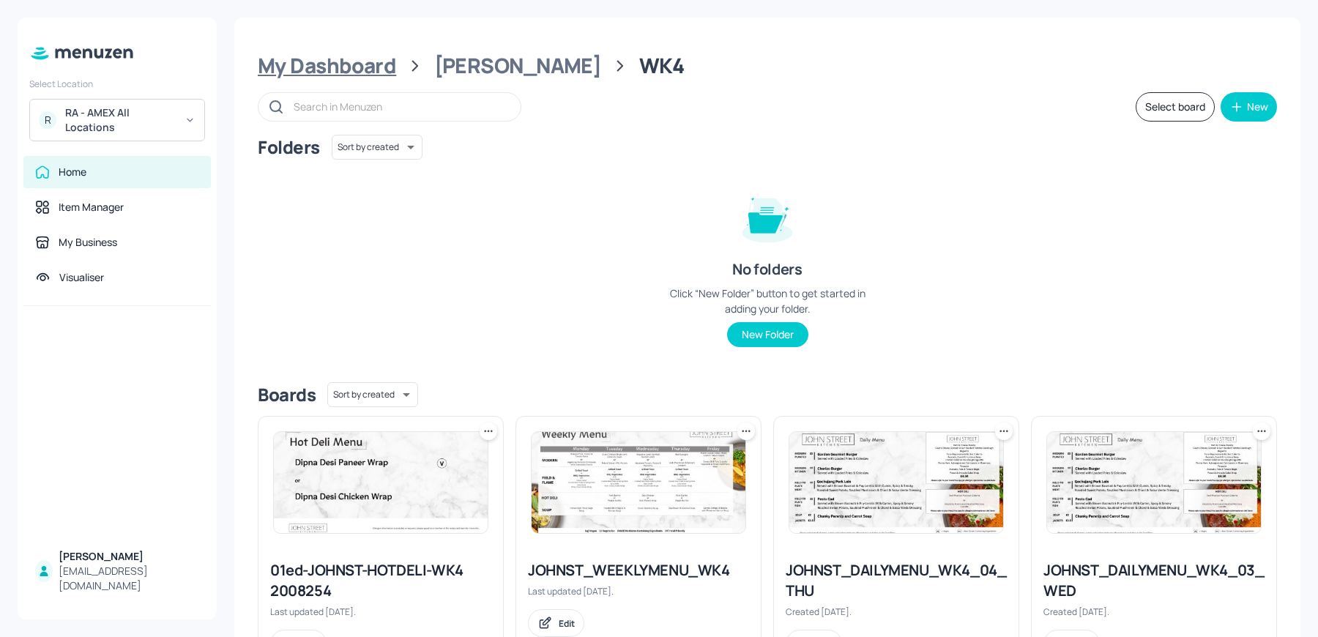
click at [374, 67] on div "My Dashboard" at bounding box center [327, 66] width 138 height 26
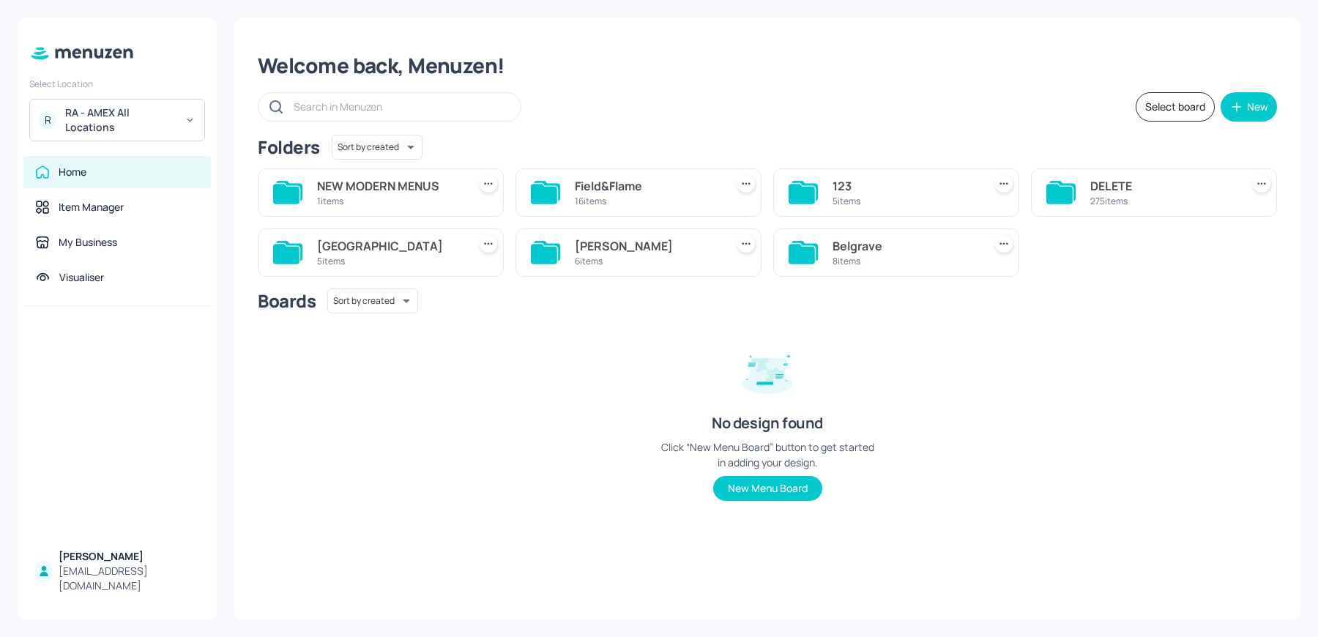
click at [860, 264] on div "8 items" at bounding box center [905, 261] width 145 height 12
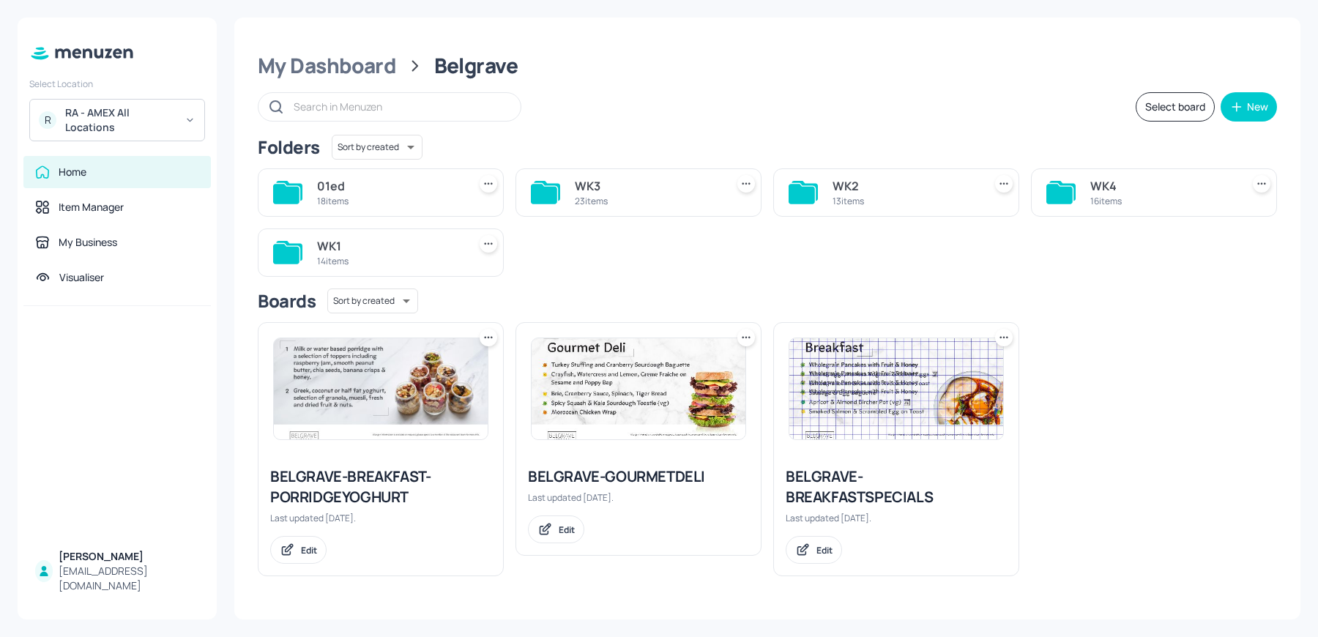
click at [1113, 181] on div "WK4" at bounding box center [1163, 186] width 145 height 18
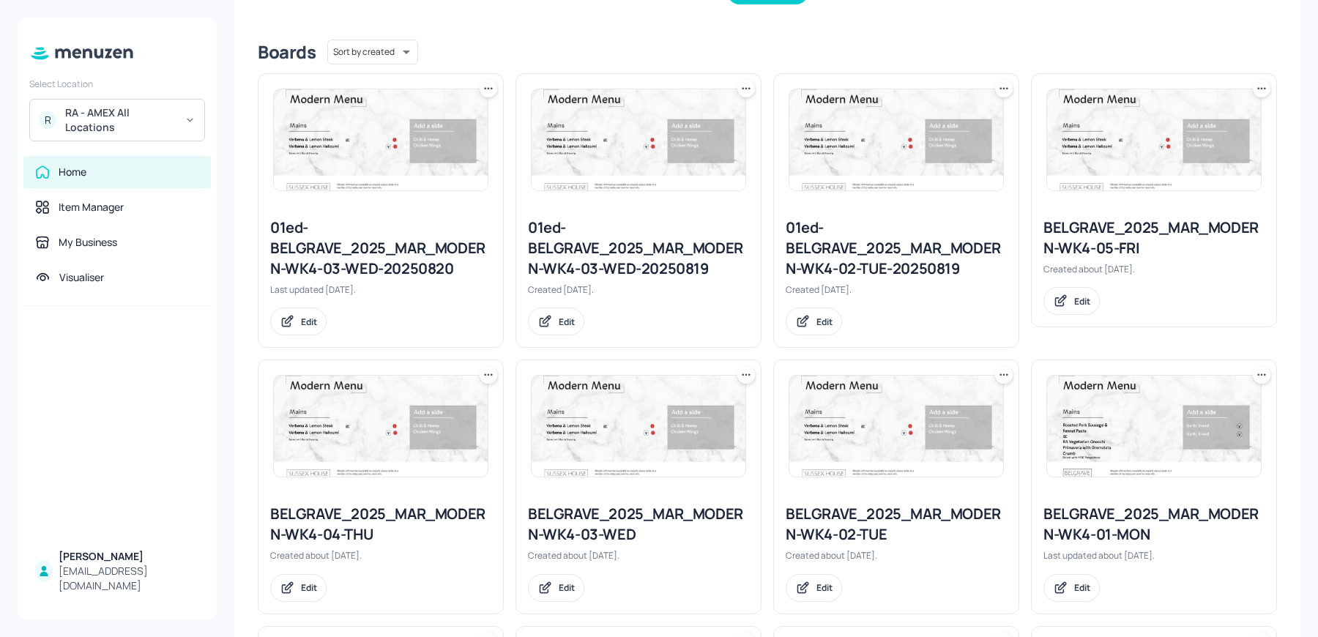
scroll to position [346, 0]
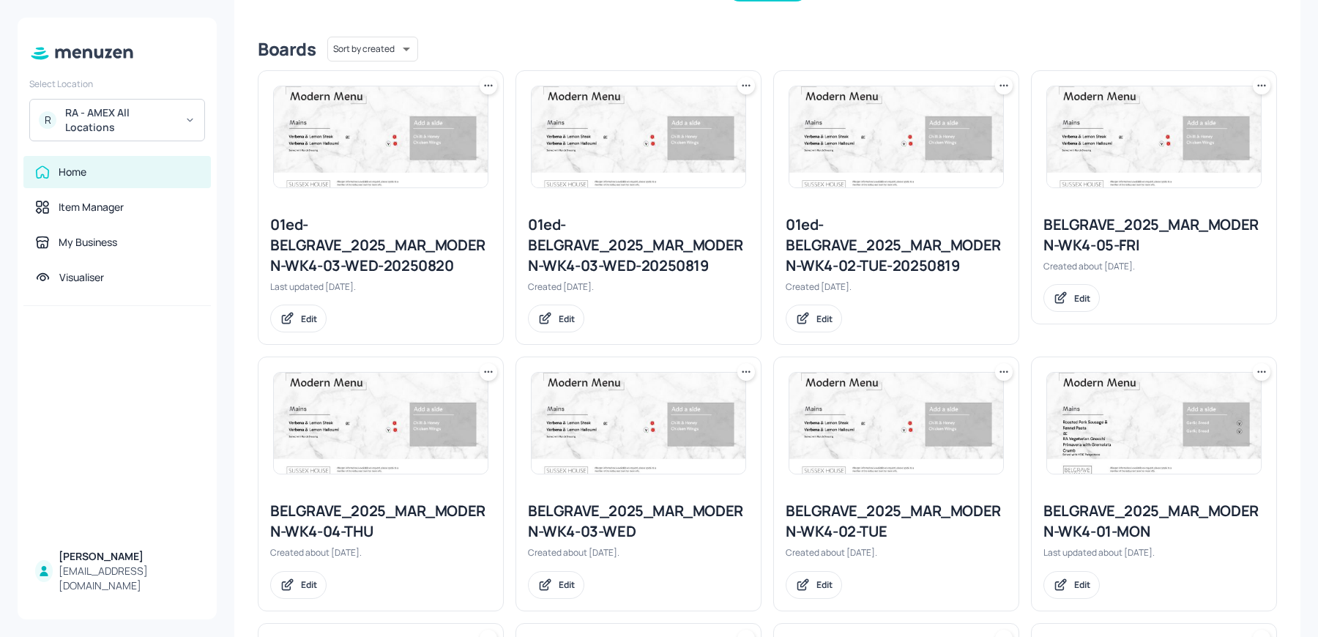
click at [1259, 83] on icon at bounding box center [1262, 85] width 15 height 15
click at [1164, 149] on div "Duplicate" at bounding box center [1202, 139] width 117 height 25
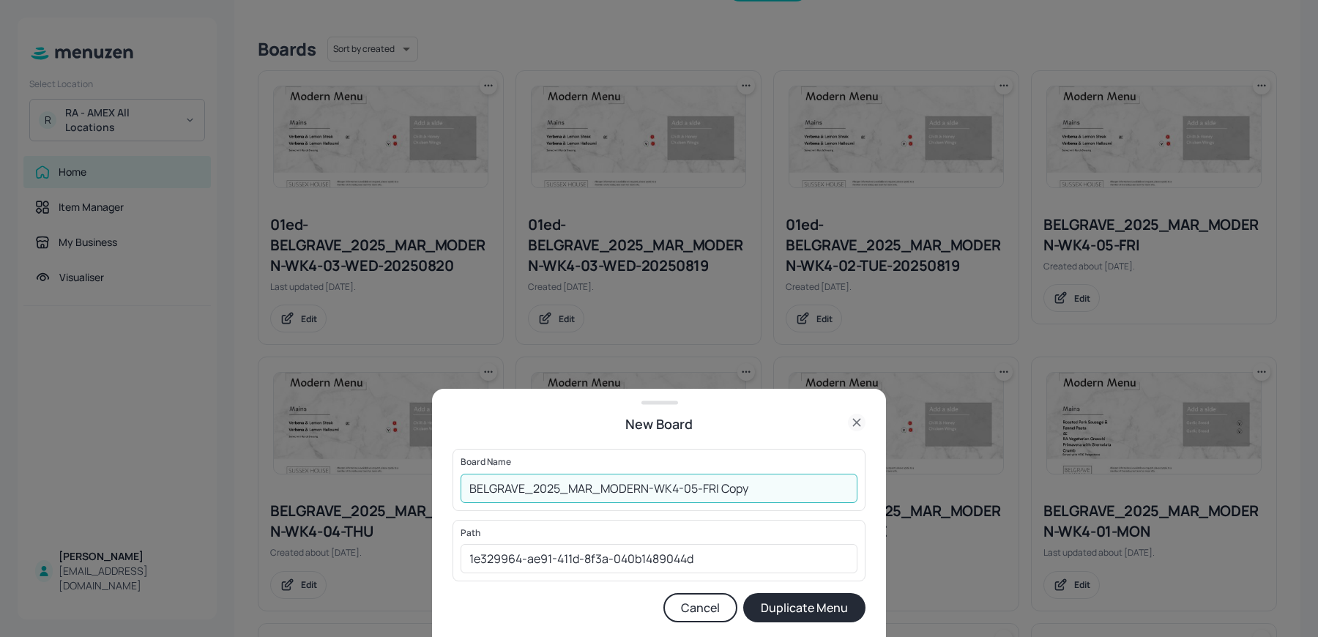
click at [461, 492] on input "BELGRAVE_2025_MAR_MODERN-WK4-05-FRI Copy" at bounding box center [659, 488] width 397 height 29
drag, startPoint x: 751, startPoint y: 490, endPoint x: 864, endPoint y: 494, distance: 112.9
click at [864, 494] on div "Board Name 01ed-BELGRAVE_2025_MAR_MODERN-WK4-05-FRI Copy ​" at bounding box center [659, 480] width 413 height 62
type input "01ed-BELGRAVE_2025_MAR_MODERN-WK4-05-[DATE]"
click at [743, 593] on button "Duplicate Menu" at bounding box center [804, 607] width 122 height 29
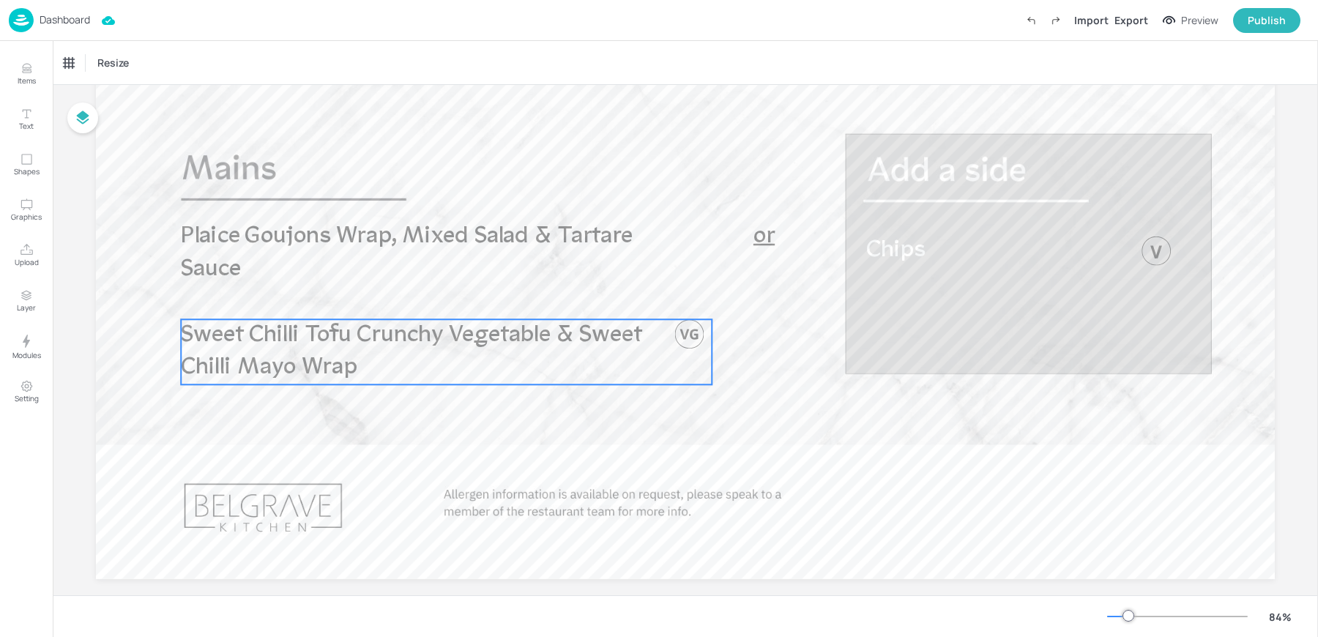
scroll to position [217, 0]
click at [292, 333] on span "Sweet Chilli Tofu Crunchy Vegetable & Sweet Chilli Mayo Wrap" at bounding box center [411, 350] width 461 height 56
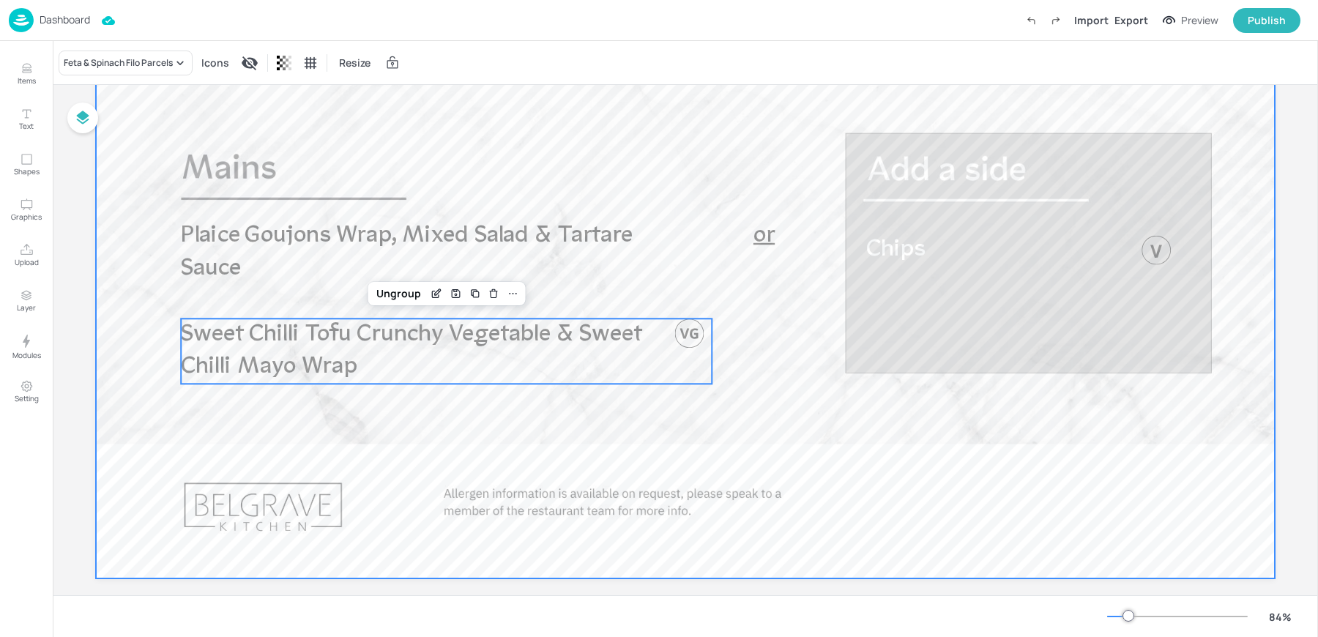
click at [253, 396] on div at bounding box center [685, 247] width 1179 height 664
click at [253, 371] on span "Sweet Chilli Tofu Crunchy Vegetable & Sweet Chilli Mayo Wrap" at bounding box center [411, 350] width 461 height 56
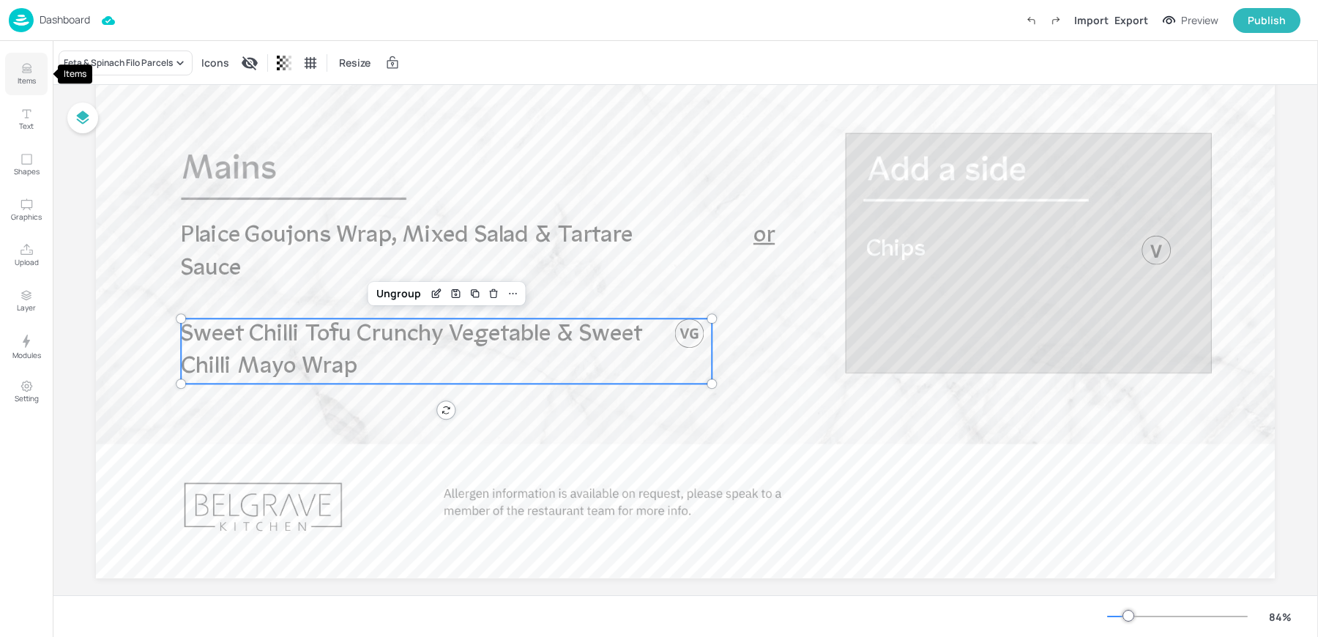
click at [21, 81] on p "Items" at bounding box center [27, 80] width 18 height 10
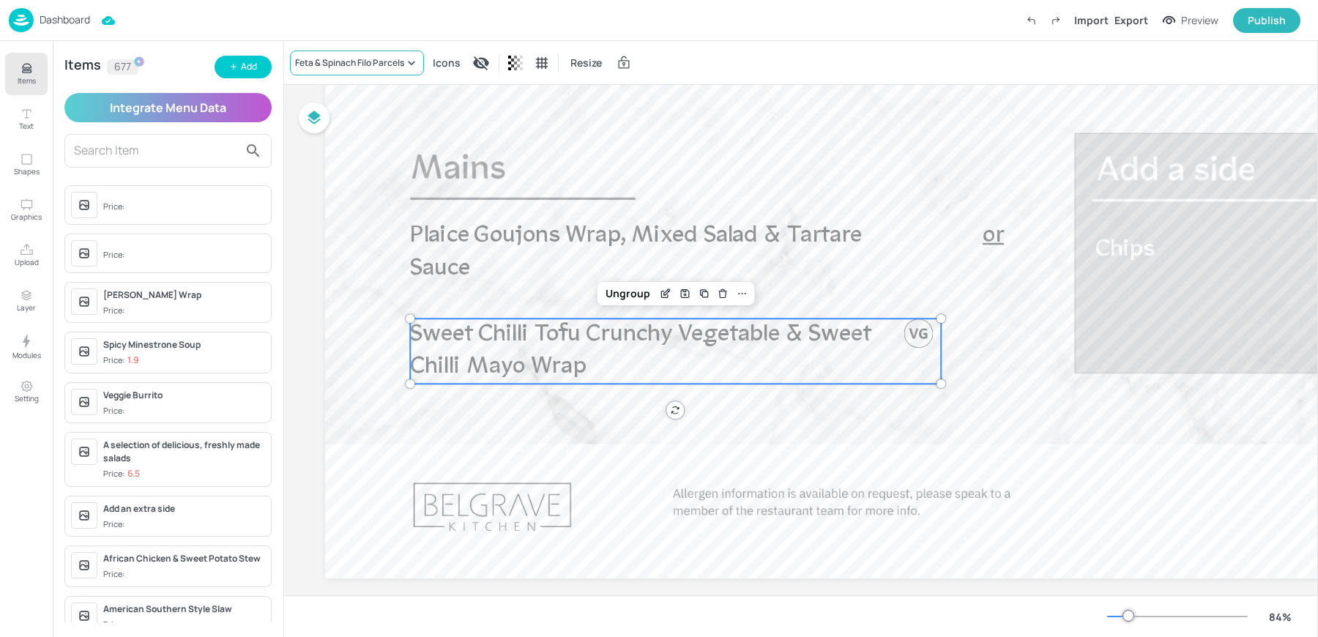
click at [365, 64] on div "Feta & Spinach Filo Parcels" at bounding box center [349, 62] width 109 height 13
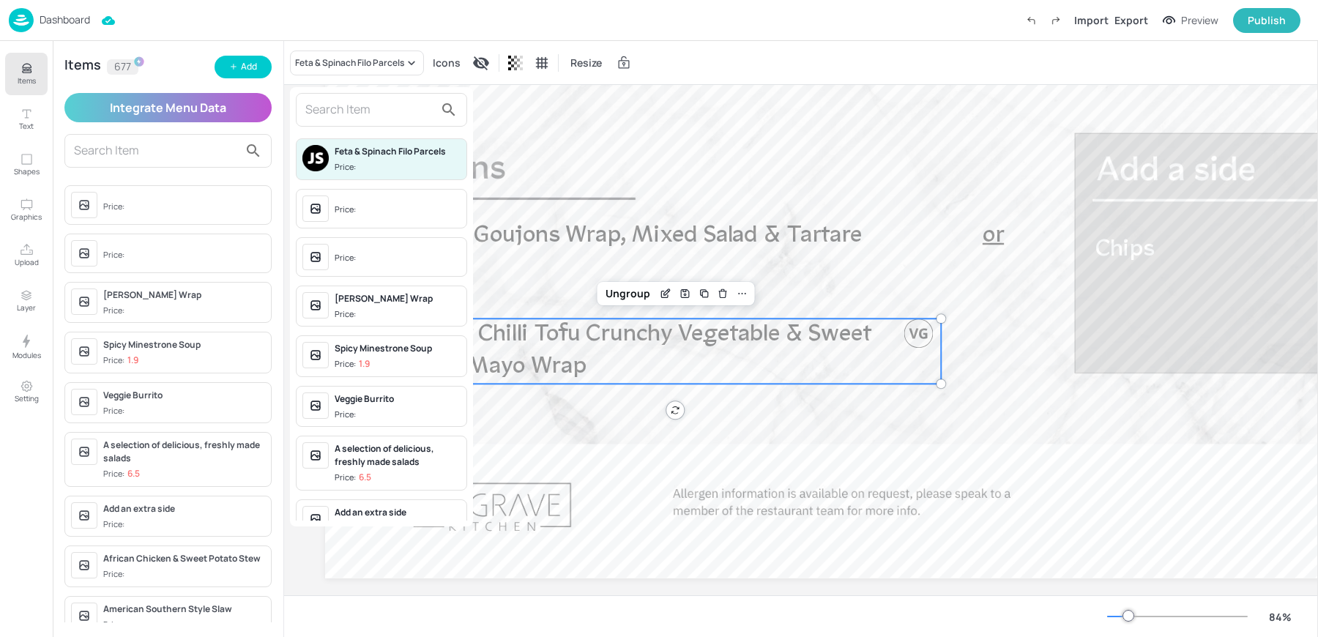
click at [365, 114] on input "text" at bounding box center [369, 109] width 129 height 23
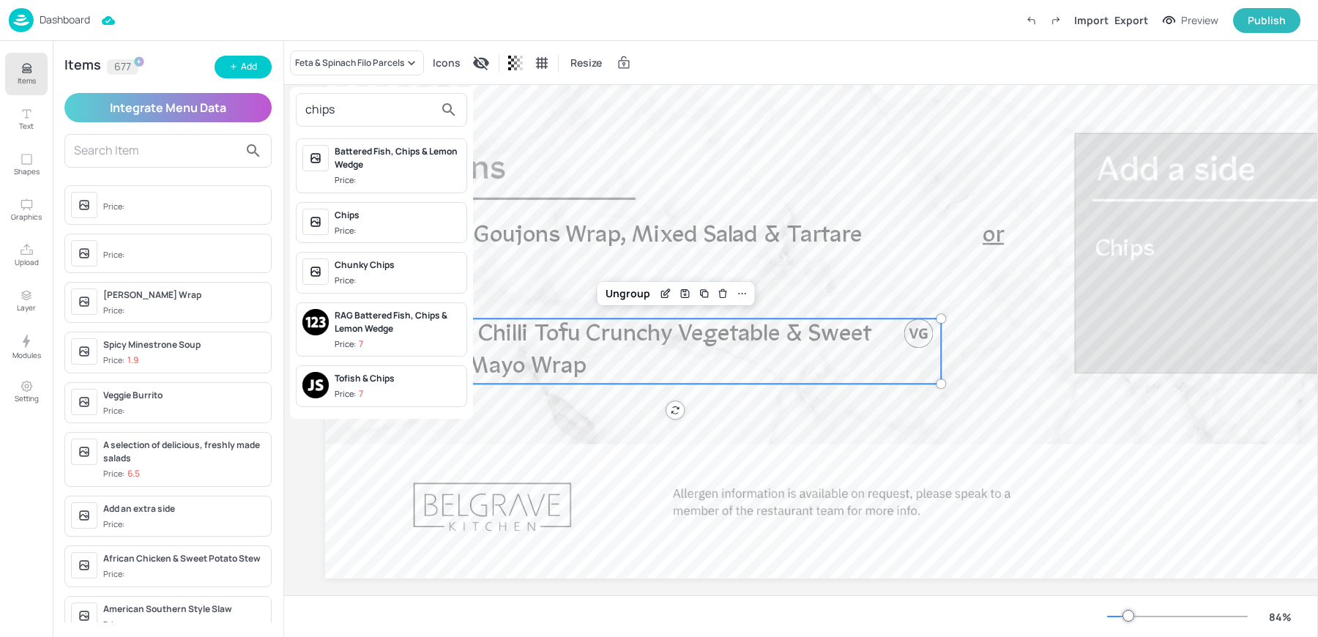
type input "chips"
click at [355, 219] on div "Chips" at bounding box center [398, 215] width 126 height 13
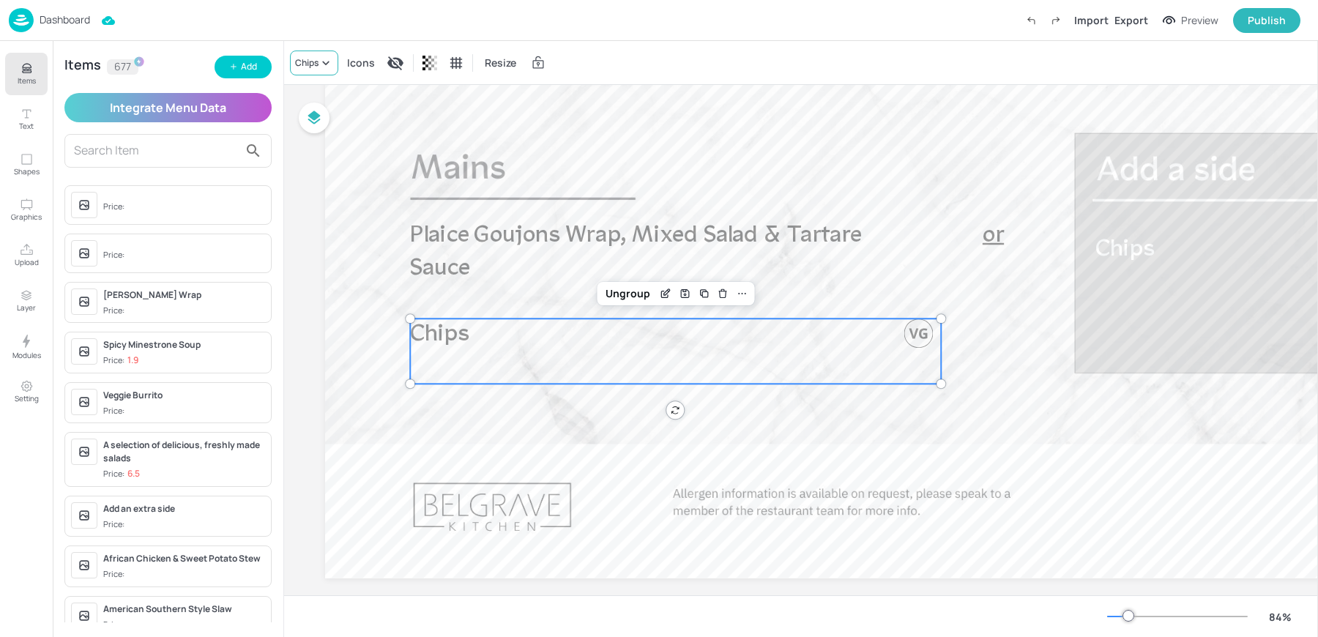
click at [307, 62] on div "Chips" at bounding box center [306, 62] width 23 height 13
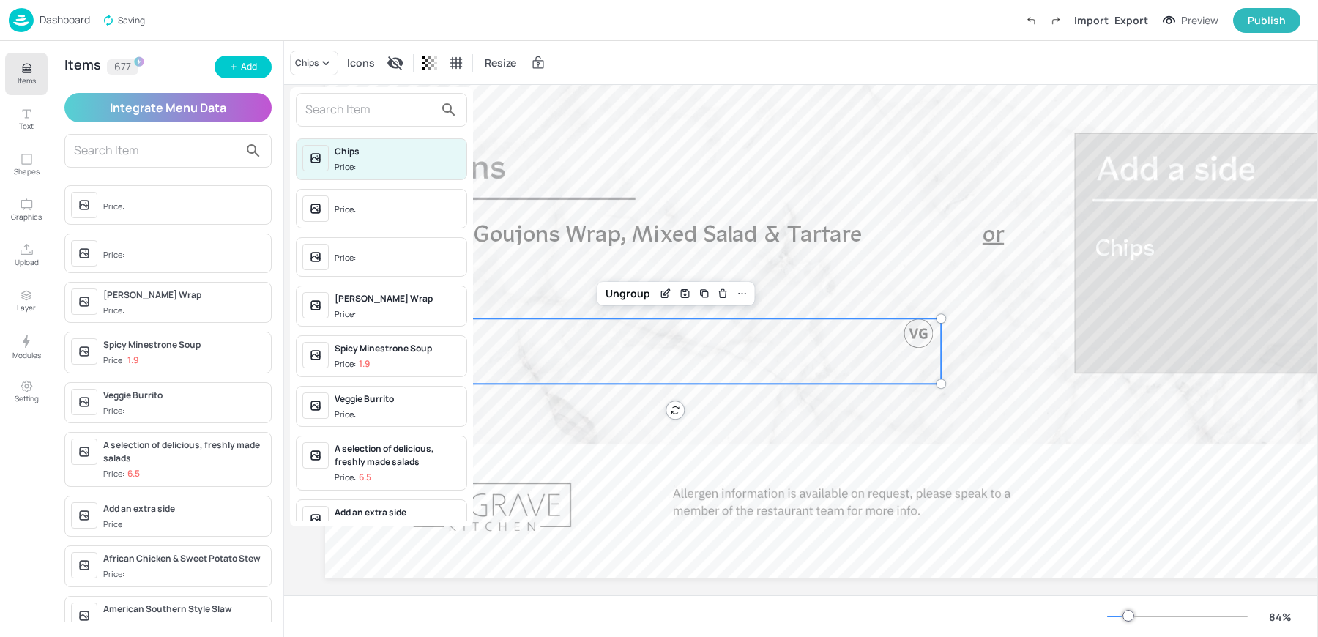
click at [351, 122] on div at bounding box center [381, 110] width 171 height 34
click at [322, 105] on input "text" at bounding box center [369, 109] width 129 height 23
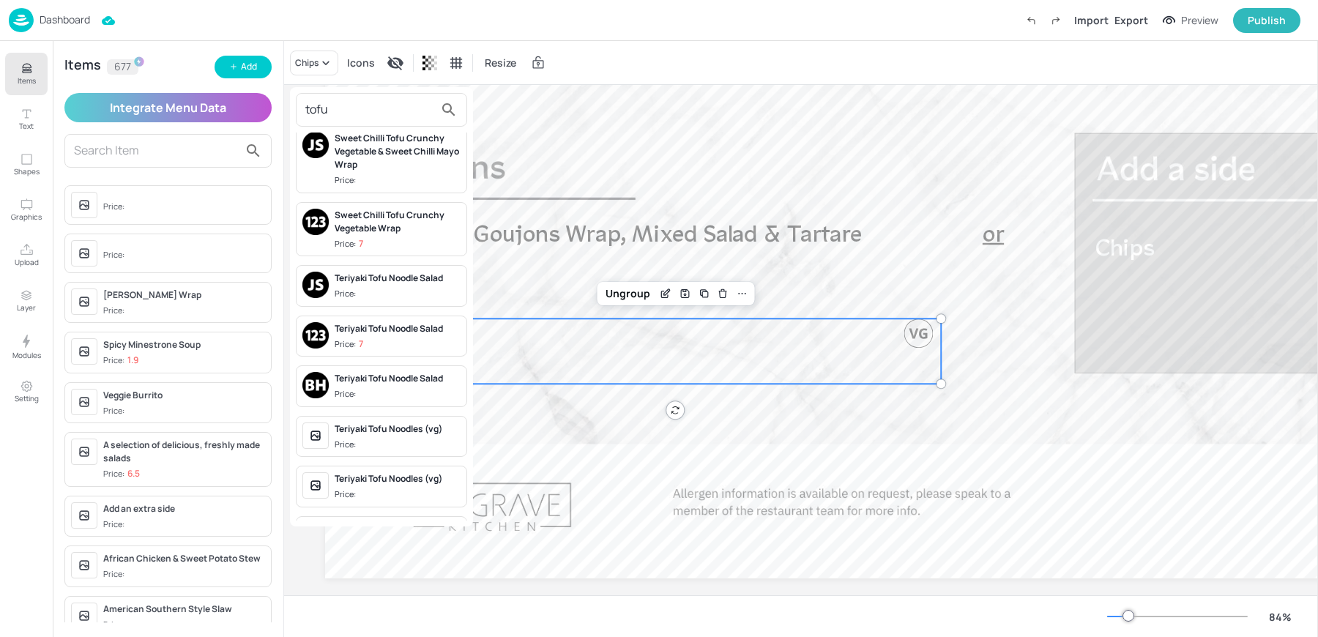
scroll to position [579, 0]
type input "tofu"
click at [362, 229] on div "Sweet Chilli Tofu Crunchy Vegetable Wrap Price: 7" at bounding box center [398, 231] width 126 height 42
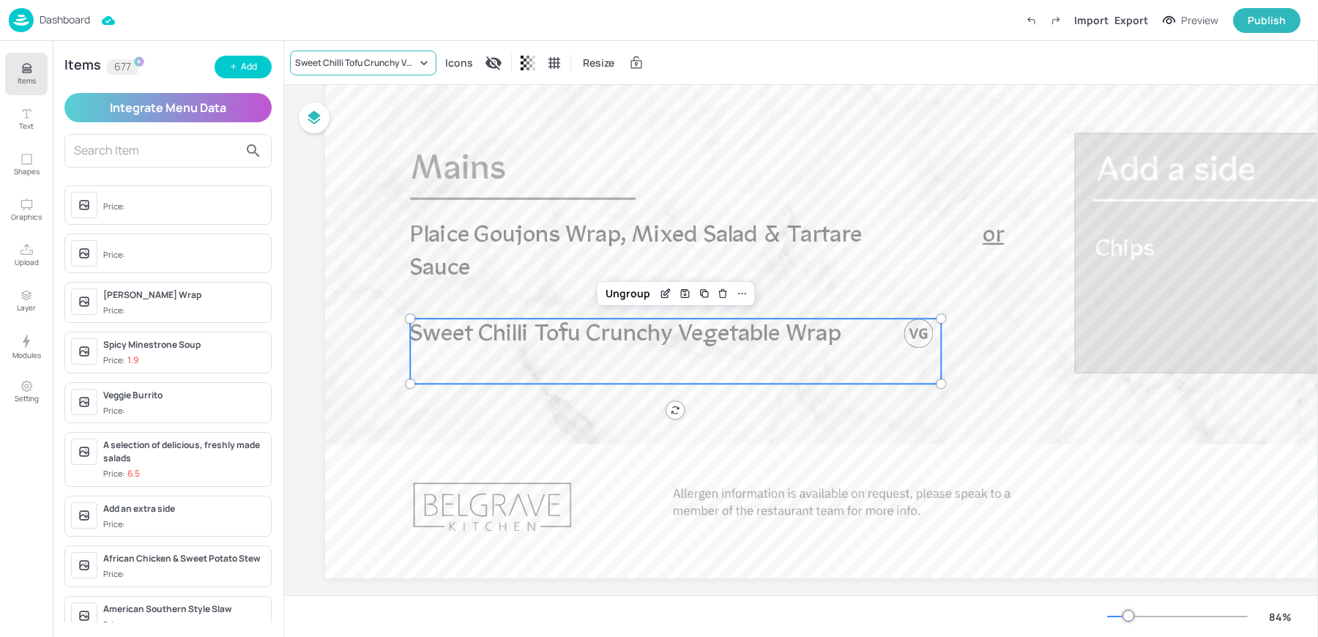
click at [359, 59] on div "Sweet Chilli Tofu Crunchy Vegetable Wrap" at bounding box center [356, 62] width 122 height 13
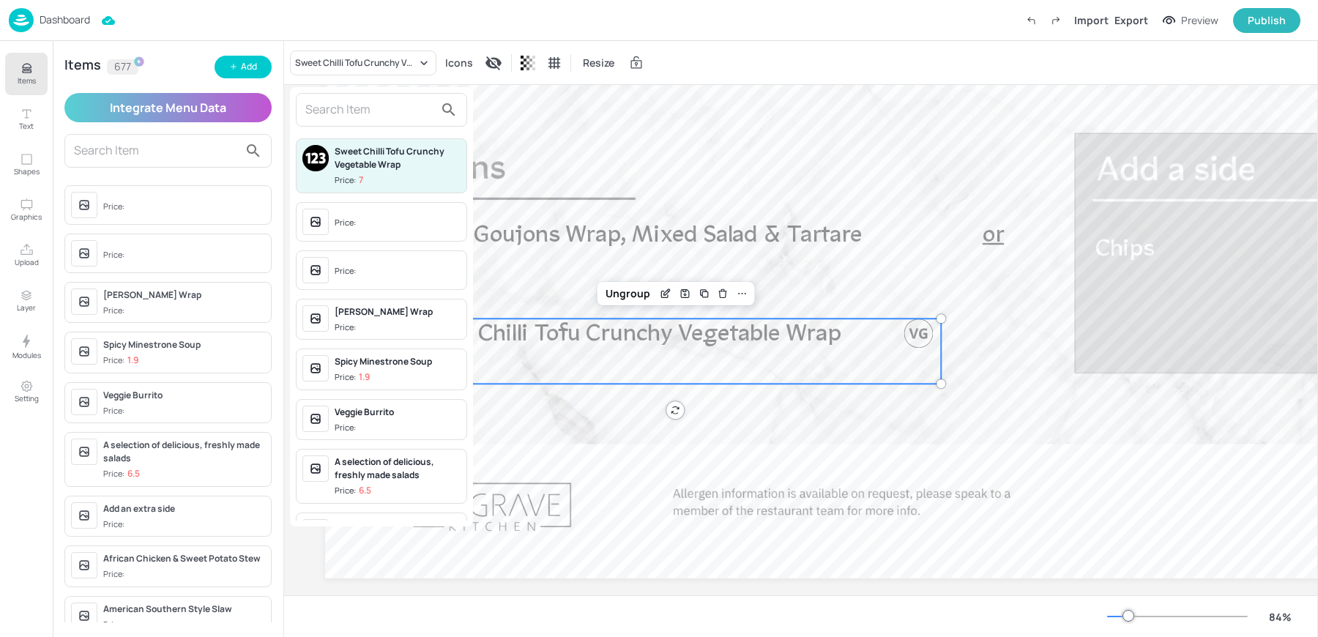
click at [354, 108] on input "text" at bounding box center [369, 109] width 129 height 23
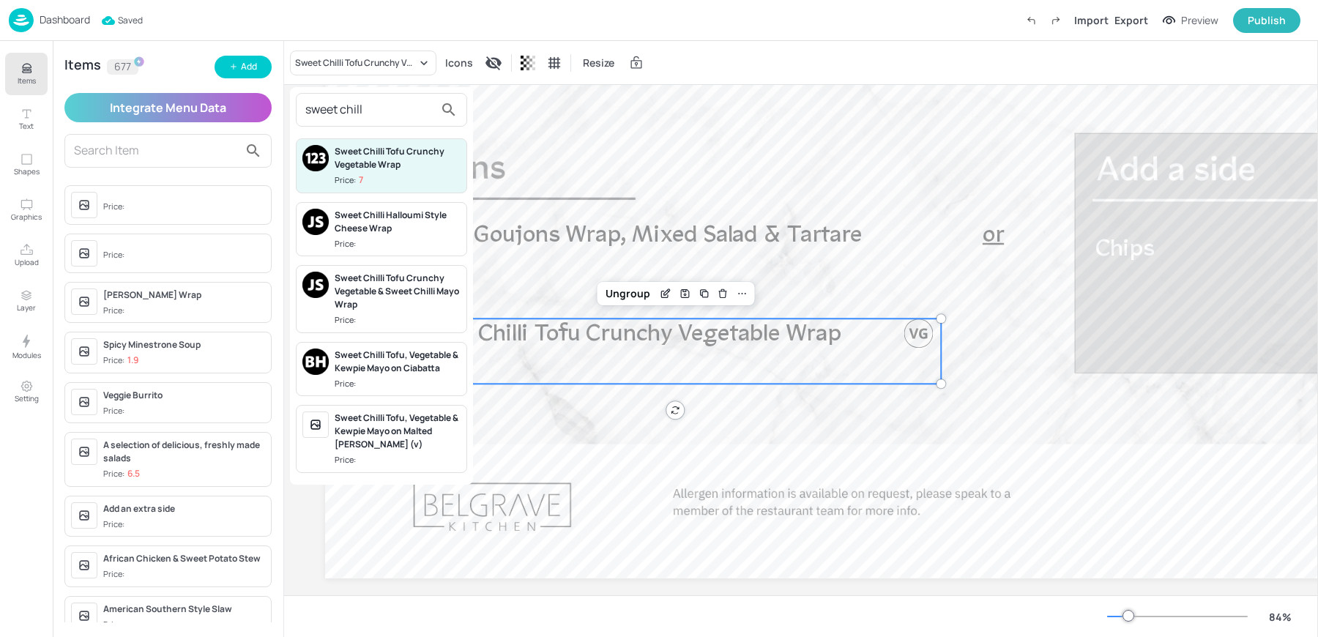
type input "sweet chill"
click at [381, 297] on div "Sweet Chilli Tofu Crunchy Vegetable & Sweet Chilli Mayo Wrap" at bounding box center [398, 292] width 126 height 40
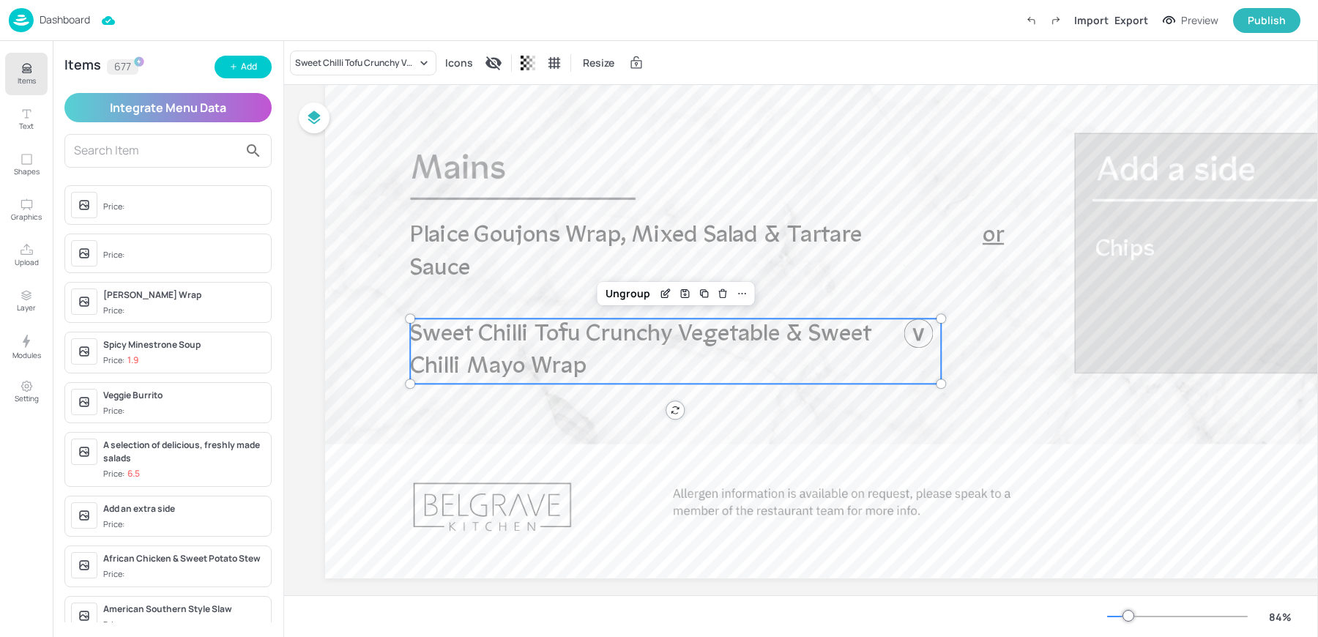
click at [166, 145] on input "text" at bounding box center [156, 150] width 165 height 23
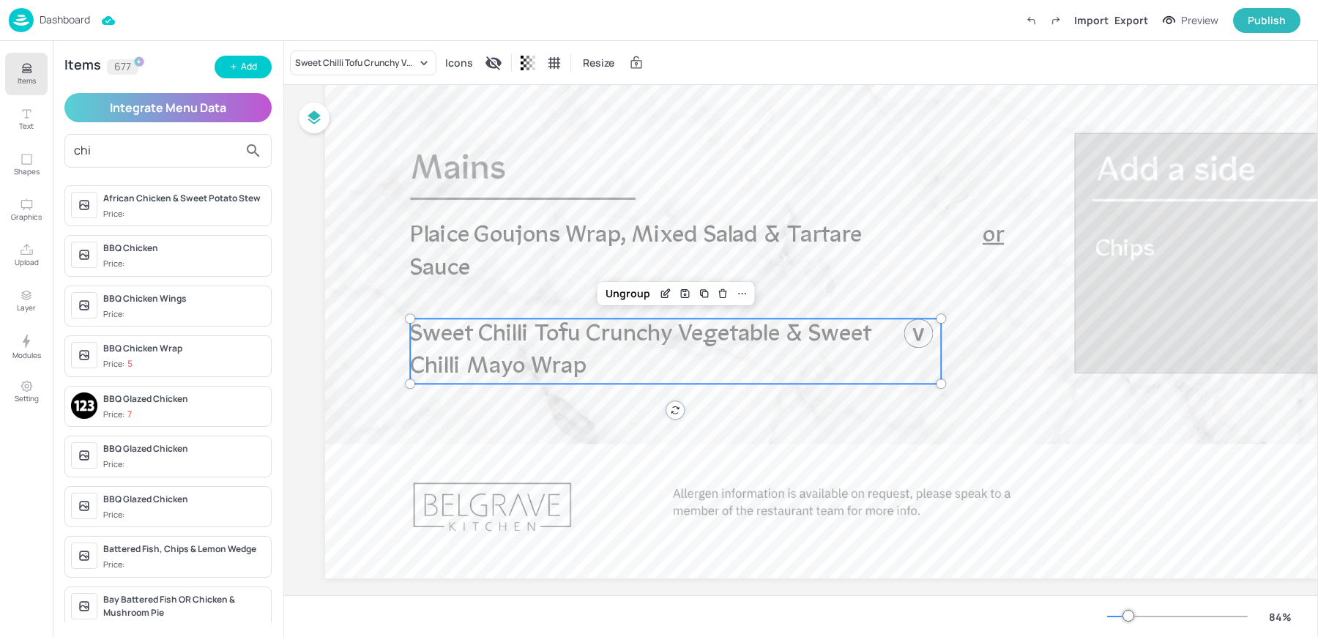
type input "chi"
click at [627, 352] on p "Sweet Chilli Tofu Crunchy Vegetable & Sweet Chilli Mayo Wrap" at bounding box center [647, 351] width 474 height 65
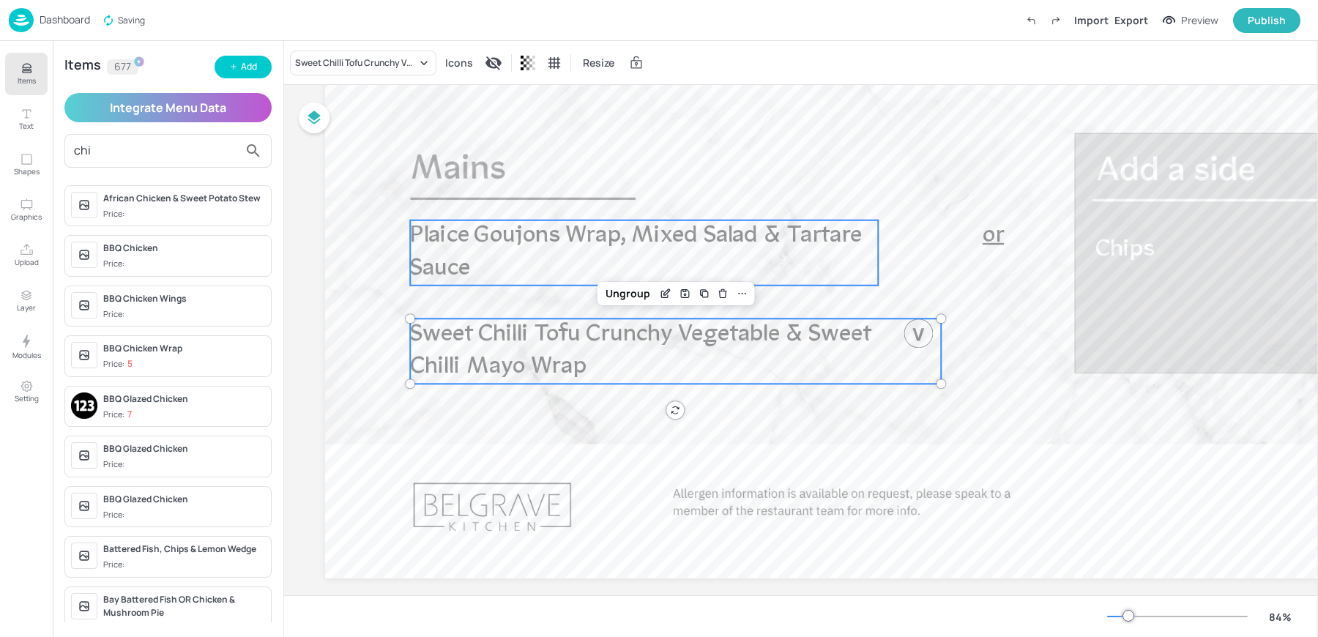
click at [630, 234] on span "Plaice Goujons Wrap, Mixed Salad & Tartare Sauce" at bounding box center [635, 252] width 451 height 56
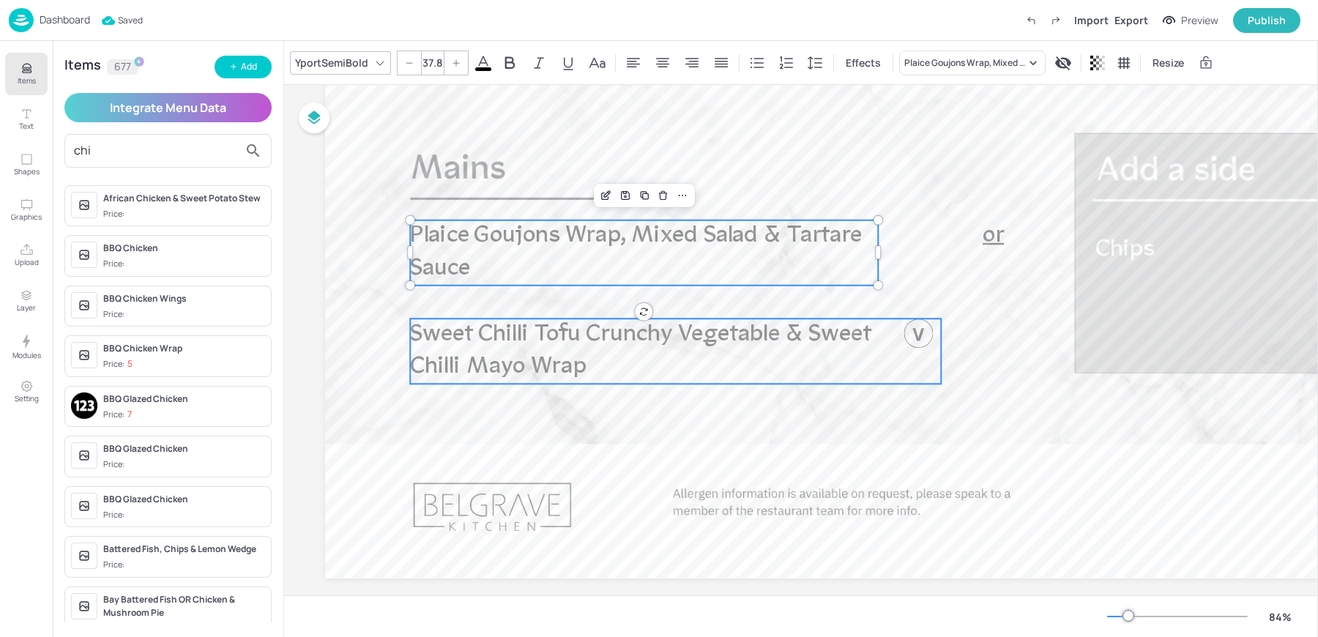
click at [657, 334] on span "Sweet Chilli Tofu Crunchy Vegetable & Sweet Chilli Mayo Wrap" at bounding box center [640, 350] width 461 height 56
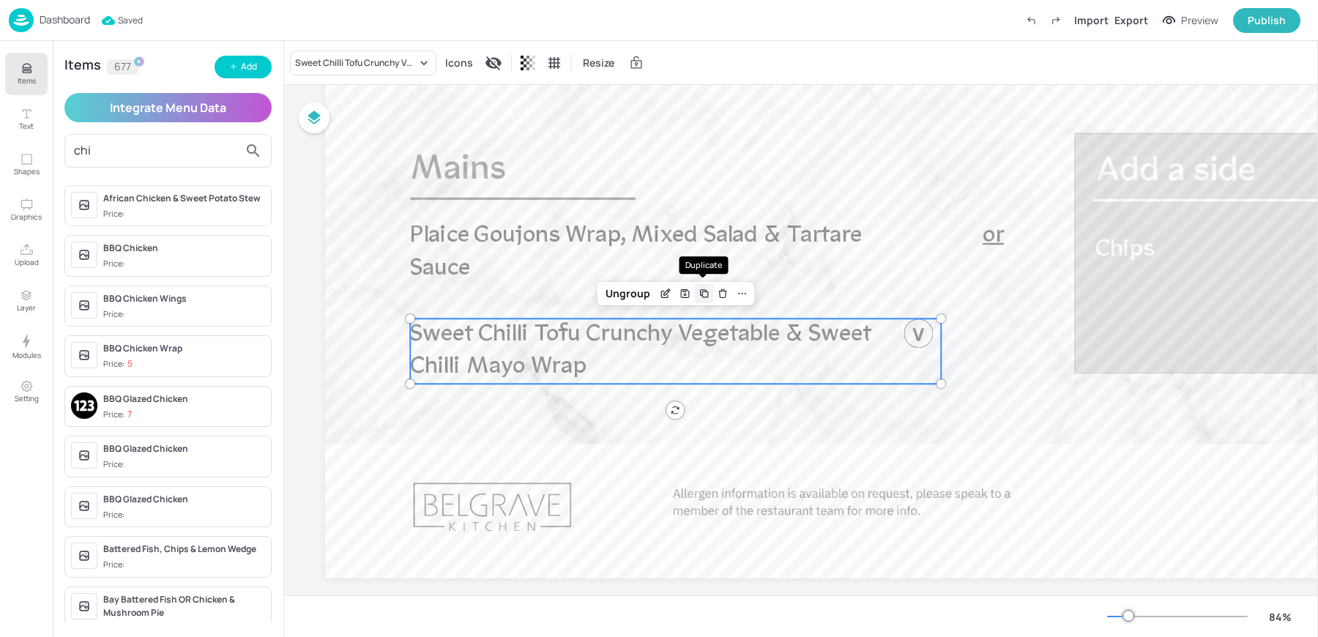
click at [704, 293] on icon "Duplicate" at bounding box center [704, 294] width 12 height 12
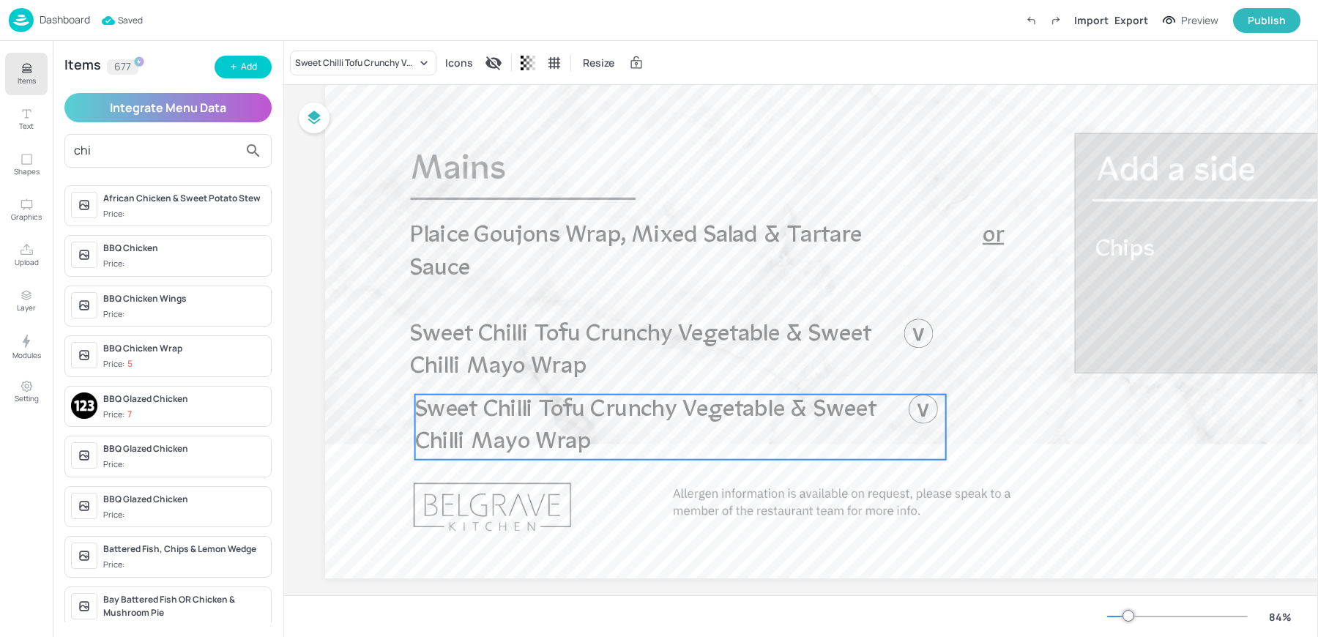
drag, startPoint x: 593, startPoint y: 349, endPoint x: 592, endPoint y: 419, distance: 69.6
click at [592, 419] on span "Sweet Chilli Tofu Crunchy Vegetable & Sweet Chilli Mayo Wrap" at bounding box center [645, 426] width 461 height 56
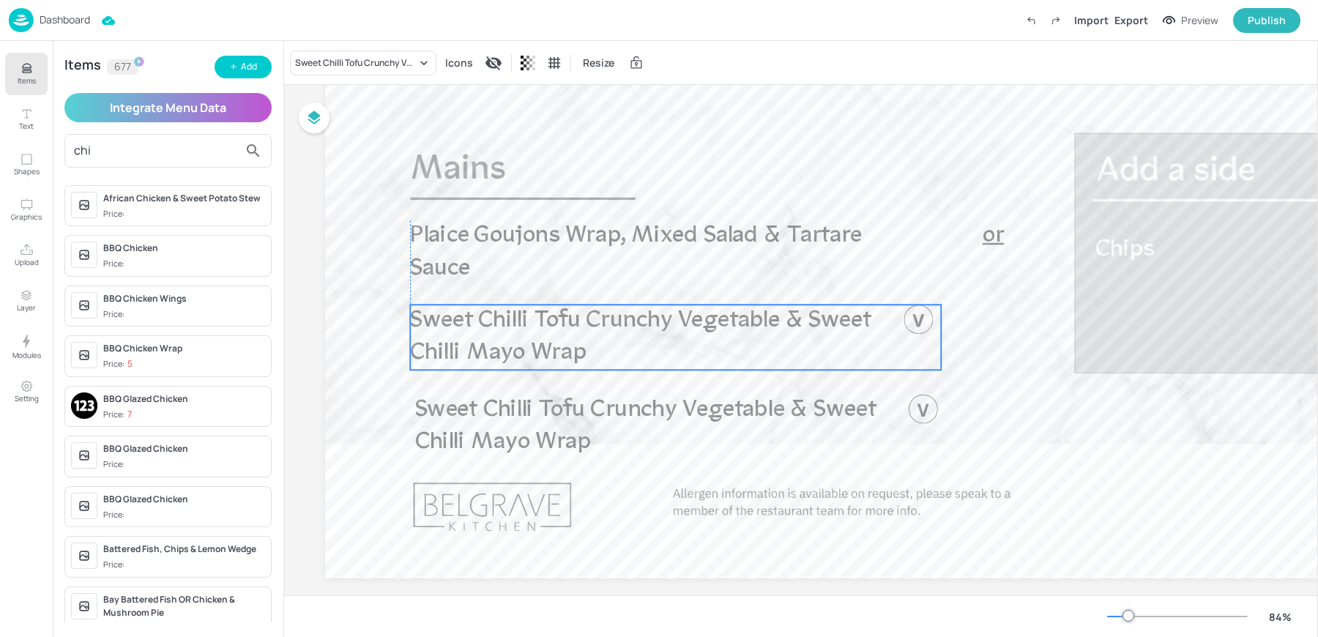
drag, startPoint x: 488, startPoint y: 357, endPoint x: 487, endPoint y: 344, distance: 13.9
click at [487, 344] on span "Sweet Chilli Tofu Crunchy Vegetable & Sweet Chilli Mayo Wrap" at bounding box center [640, 336] width 461 height 56
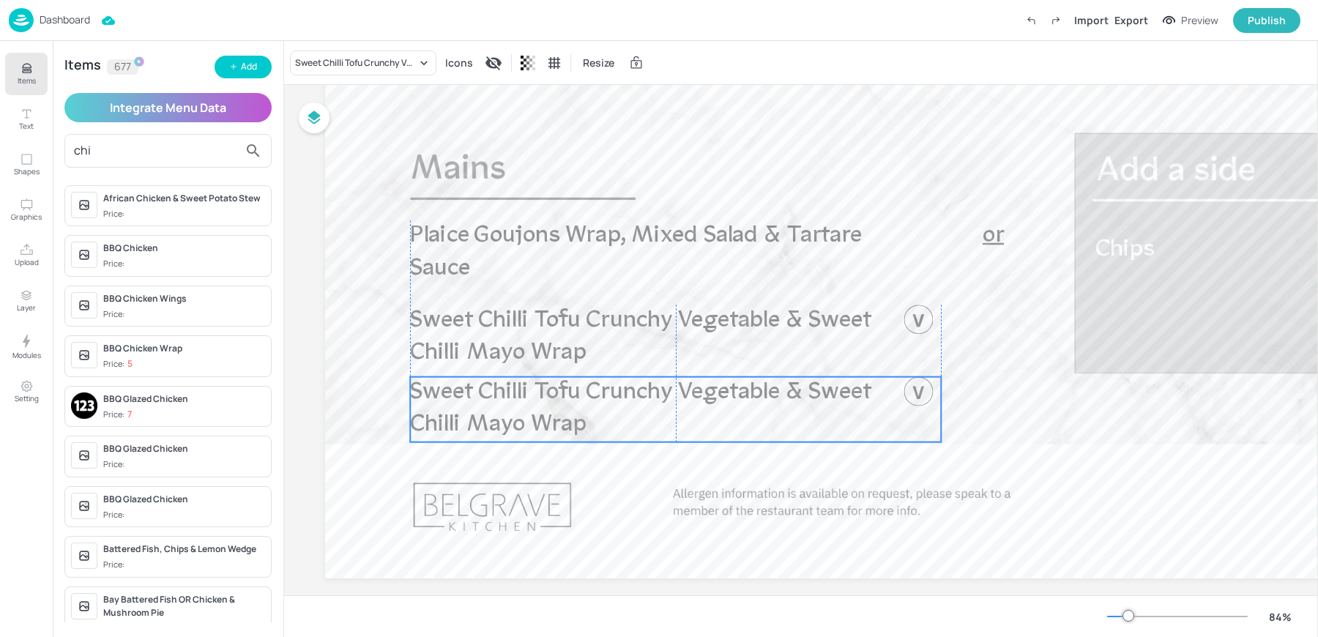
drag, startPoint x: 448, startPoint y: 431, endPoint x: 442, endPoint y: 413, distance: 19.2
click at [442, 413] on span "Sweet Chilli Tofu Crunchy Vegetable & Sweet Chilli Mayo Wrap" at bounding box center [640, 409] width 461 height 56
click at [326, 55] on div "Sweet Chilli Tofu Crunchy Vegetable & Sweet Chilli Mayo Wrap" at bounding box center [363, 63] width 146 height 25
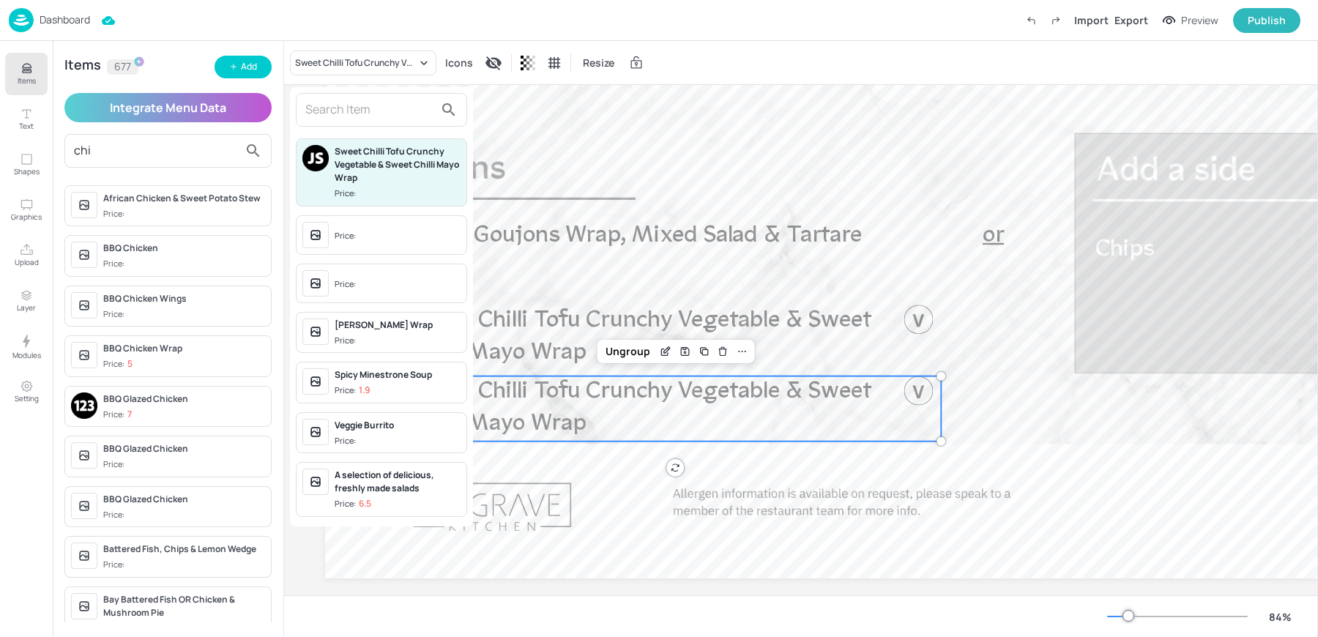
click at [381, 108] on input "text" at bounding box center [369, 109] width 129 height 23
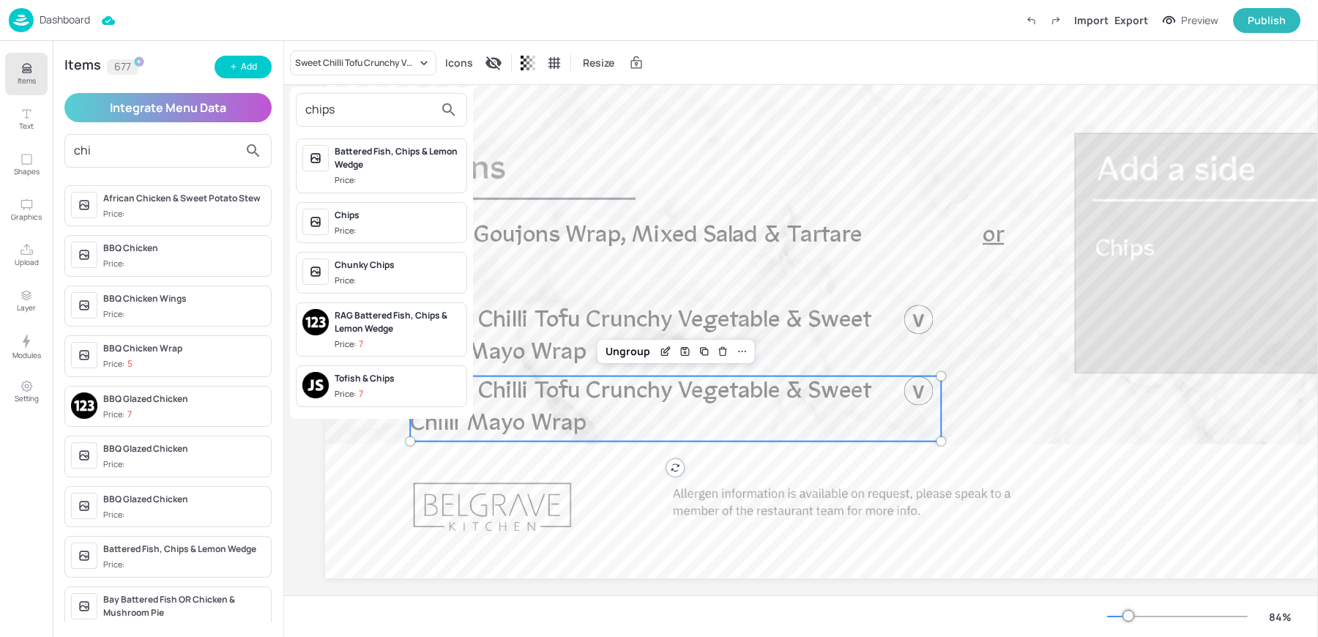
type input "chips"
click at [404, 226] on span "Price:" at bounding box center [398, 231] width 126 height 12
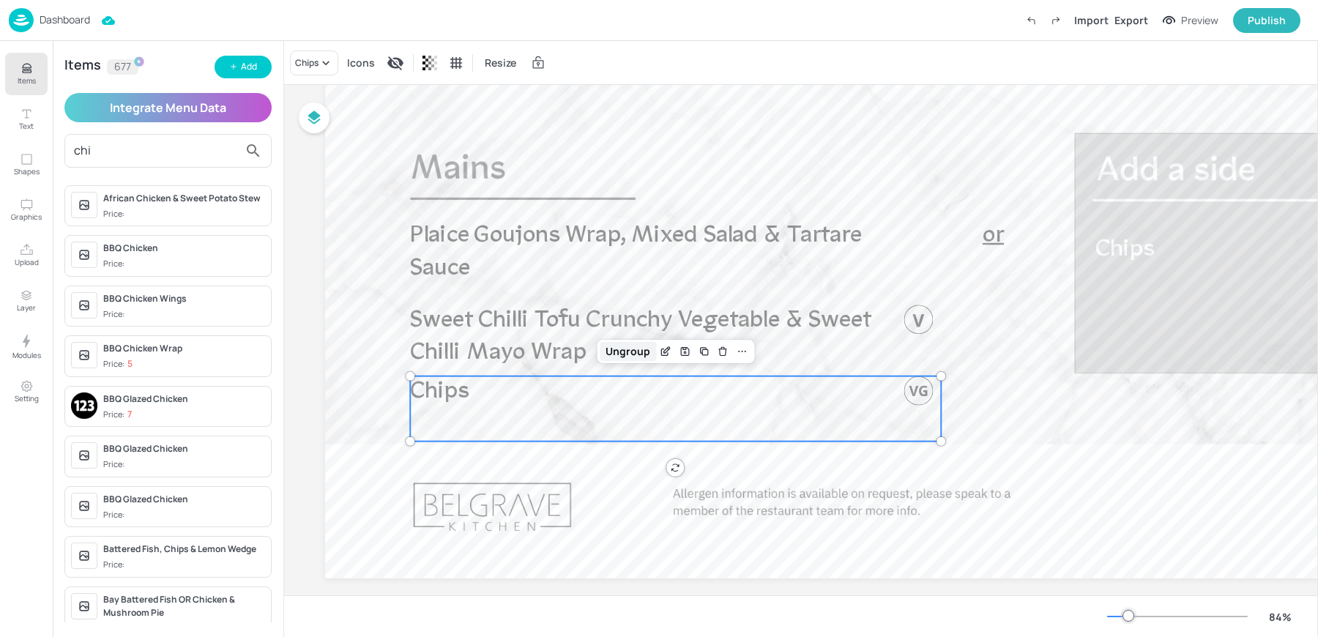
click at [634, 357] on div "Ungroup" at bounding box center [628, 351] width 56 height 19
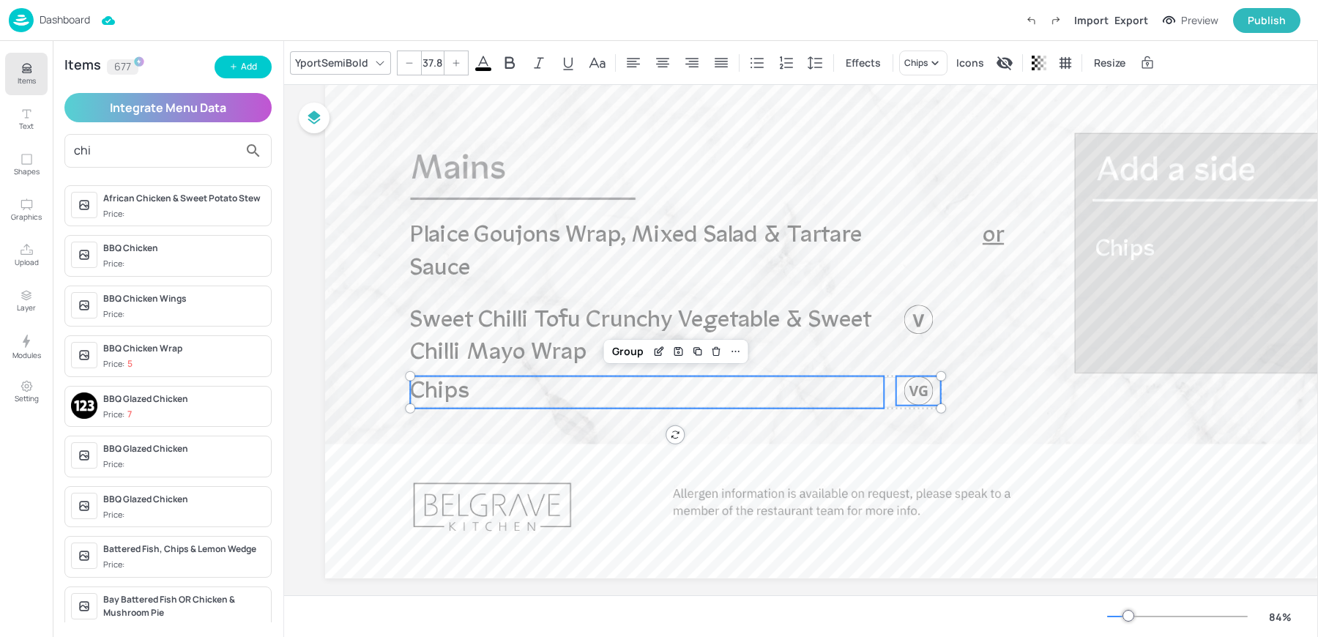
click at [634, 357] on div "Group" at bounding box center [627, 351] width 43 height 19
click at [634, 357] on div "Ungroup" at bounding box center [628, 351] width 56 height 19
click at [563, 397] on p "Chips" at bounding box center [647, 392] width 474 height 32
click at [326, 64] on div "YportSemiBold" at bounding box center [331, 62] width 79 height 21
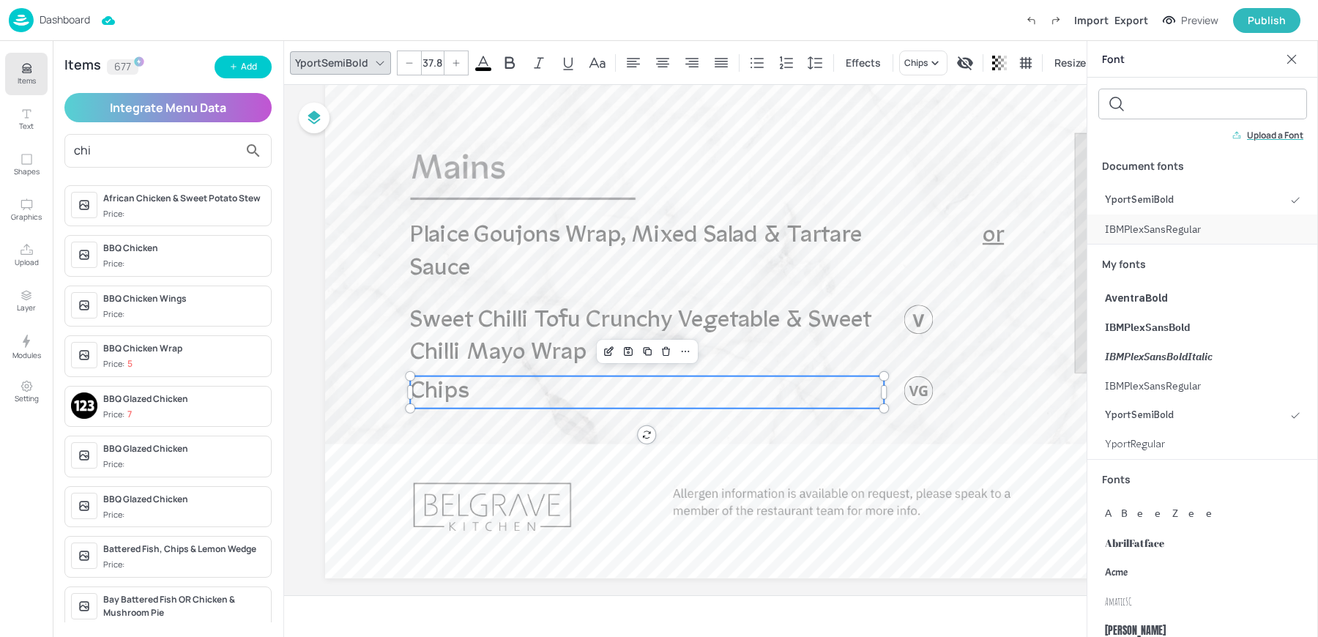
click at [1159, 221] on div "IBMPlexSansRegular" at bounding box center [1203, 229] width 231 height 29
click at [431, 72] on div at bounding box center [438, 62] width 23 height 23
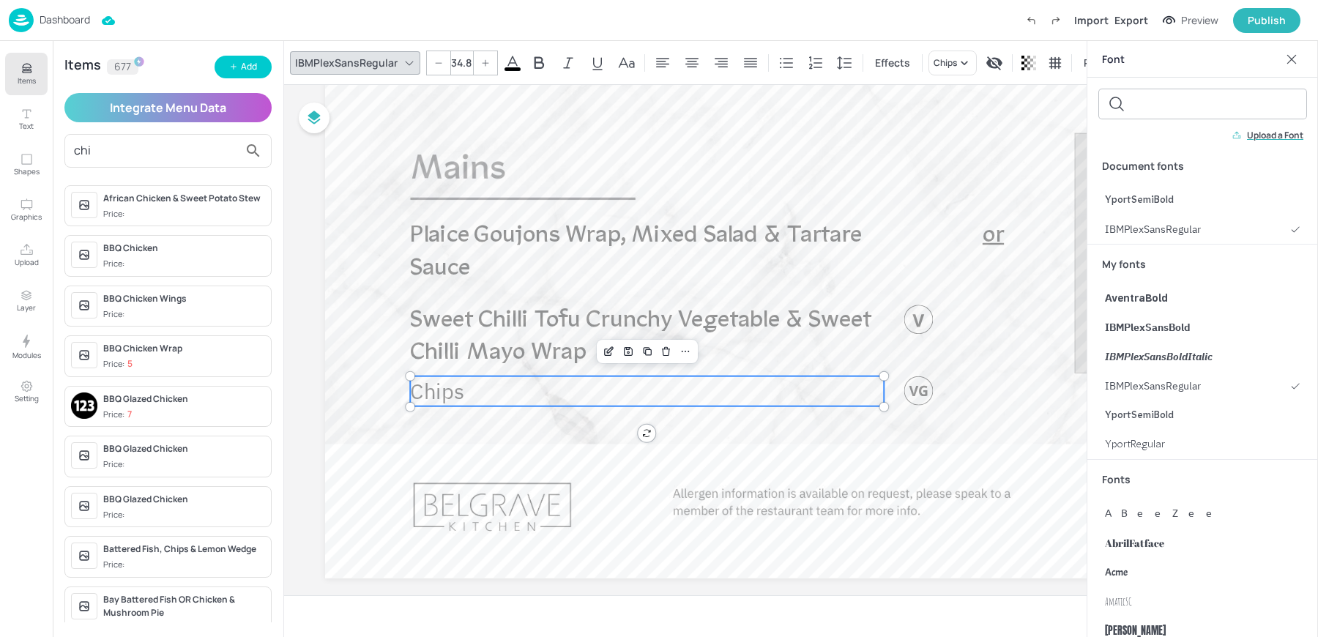
type input "33.8"
click at [920, 392] on div at bounding box center [918, 390] width 29 height 29
click at [628, 350] on div "Group" at bounding box center [627, 351] width 43 height 19
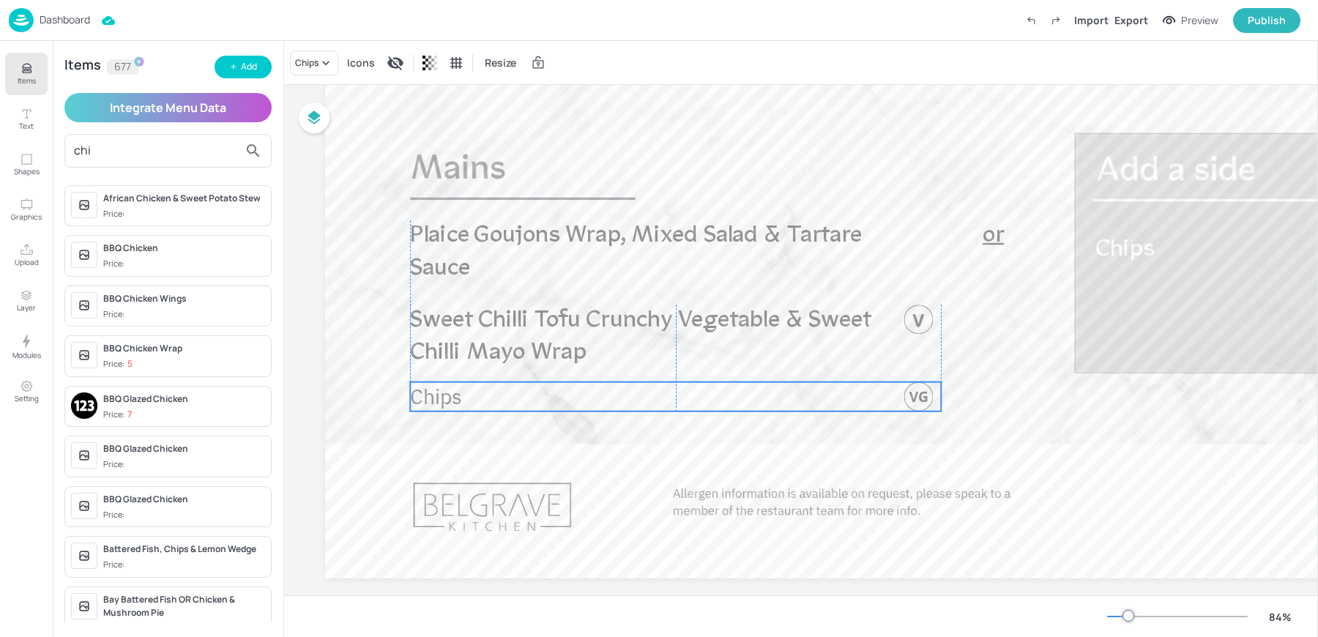
click at [491, 400] on p "Chips" at bounding box center [647, 396] width 474 height 29
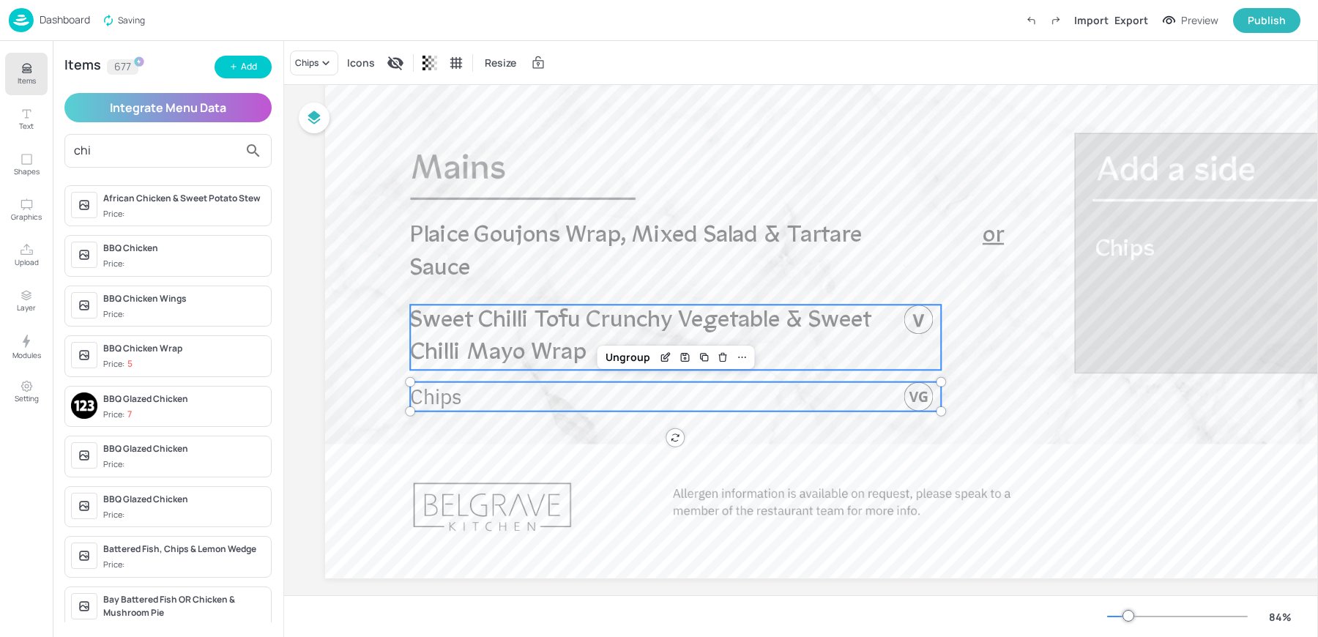
click at [509, 341] on span "Sweet Chilli Tofu Crunchy Vegetable & Sweet Chilli Mayo Wrap" at bounding box center [640, 336] width 461 height 56
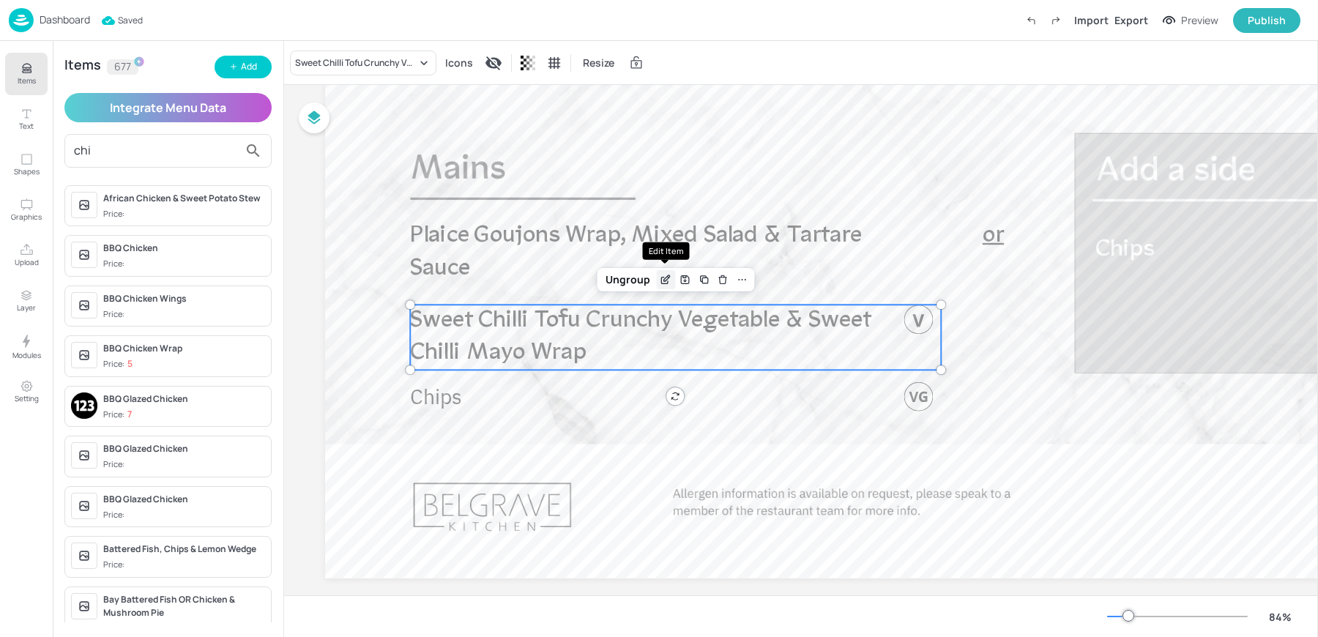
click at [662, 280] on icon "Edit Item" at bounding box center [666, 280] width 12 height 12
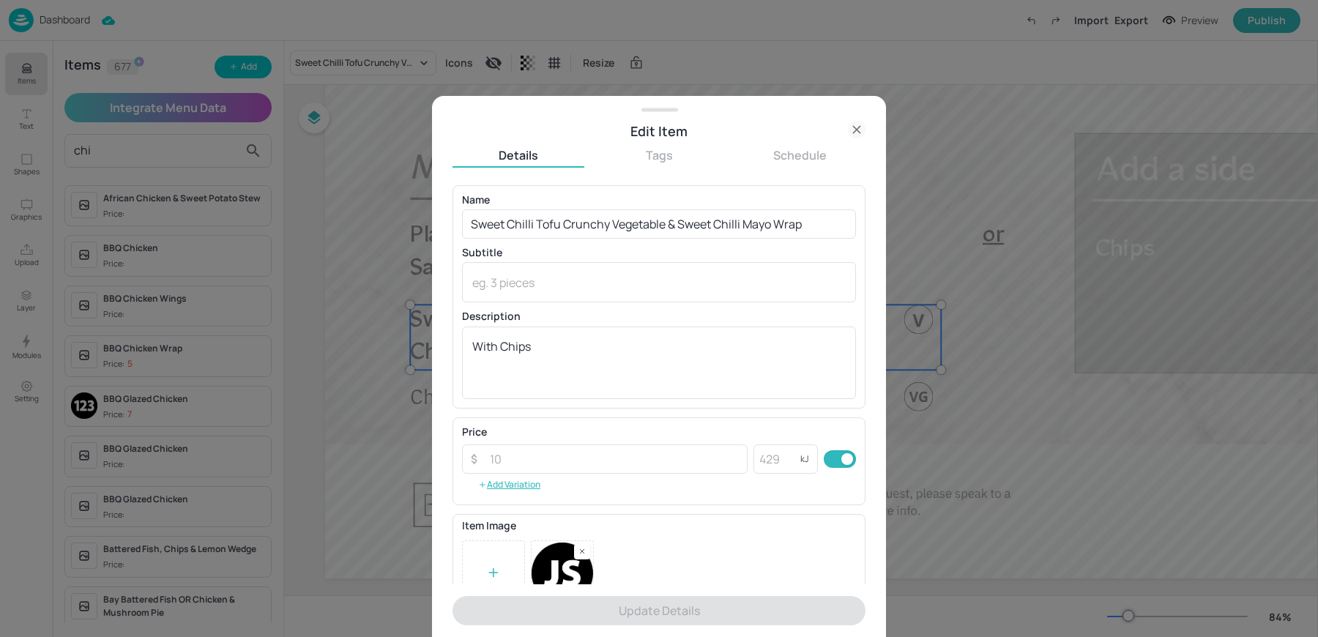
click at [856, 125] on icon at bounding box center [857, 130] width 18 height 18
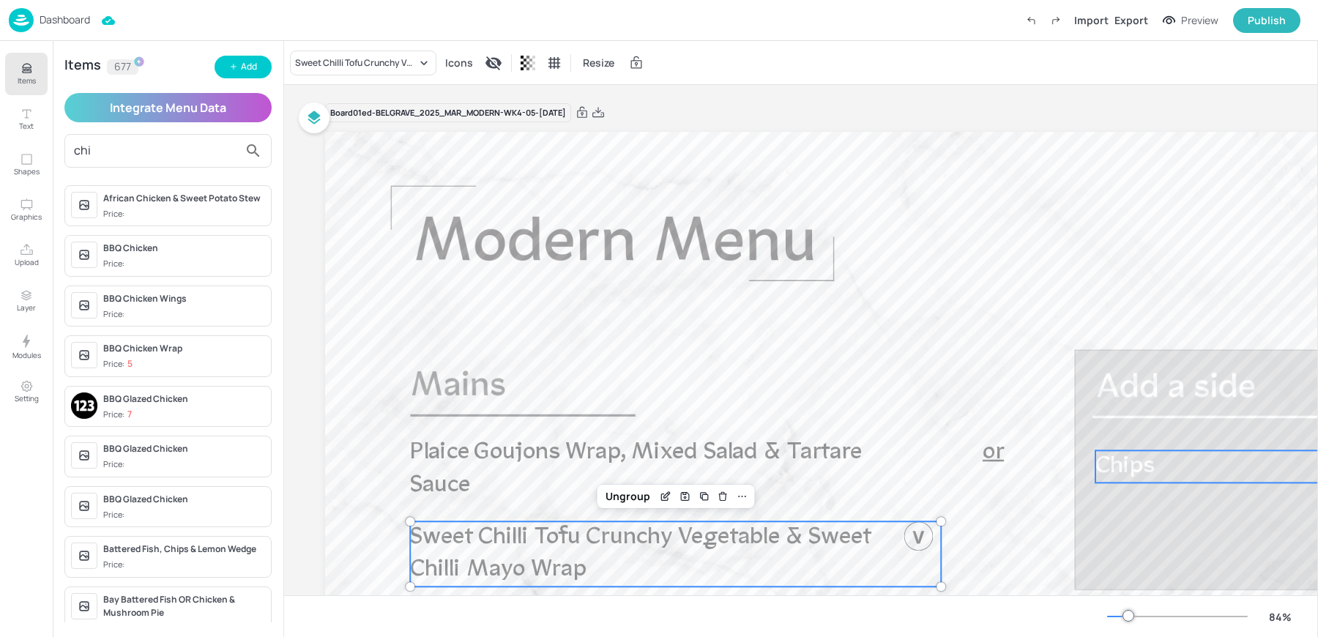
click at [1168, 453] on p "Chips" at bounding box center [1209, 466] width 227 height 32
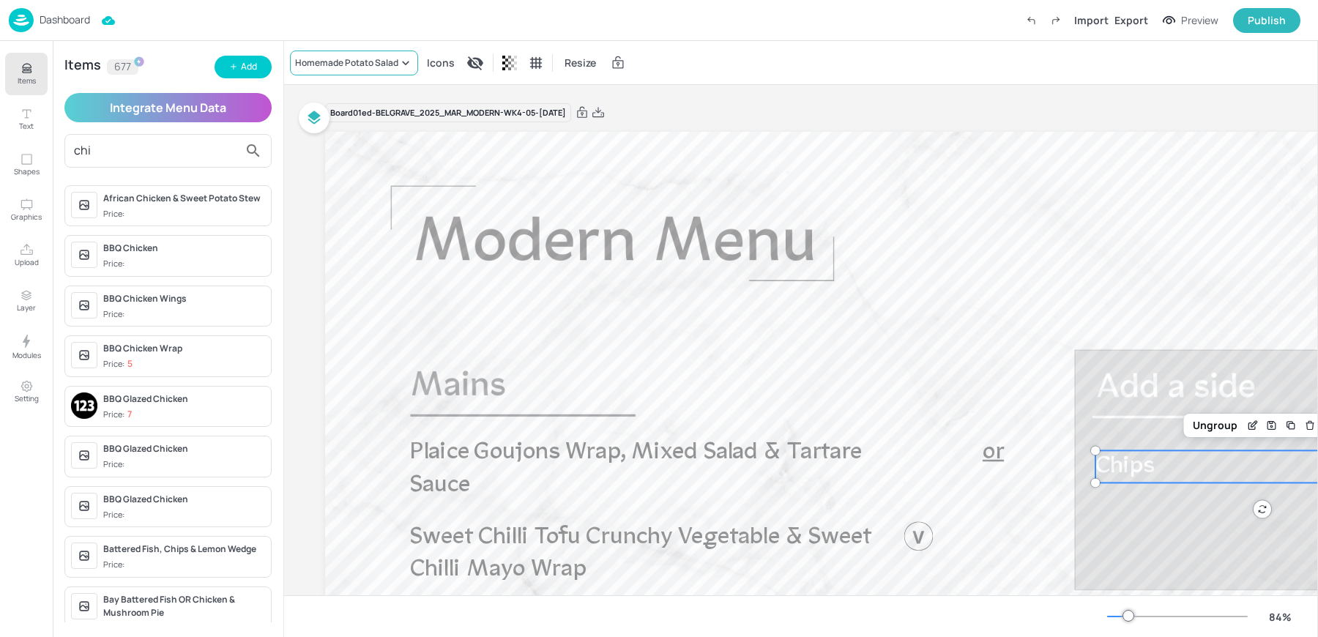
click at [314, 66] on div "Homemade Potato Salad" at bounding box center [346, 62] width 103 height 13
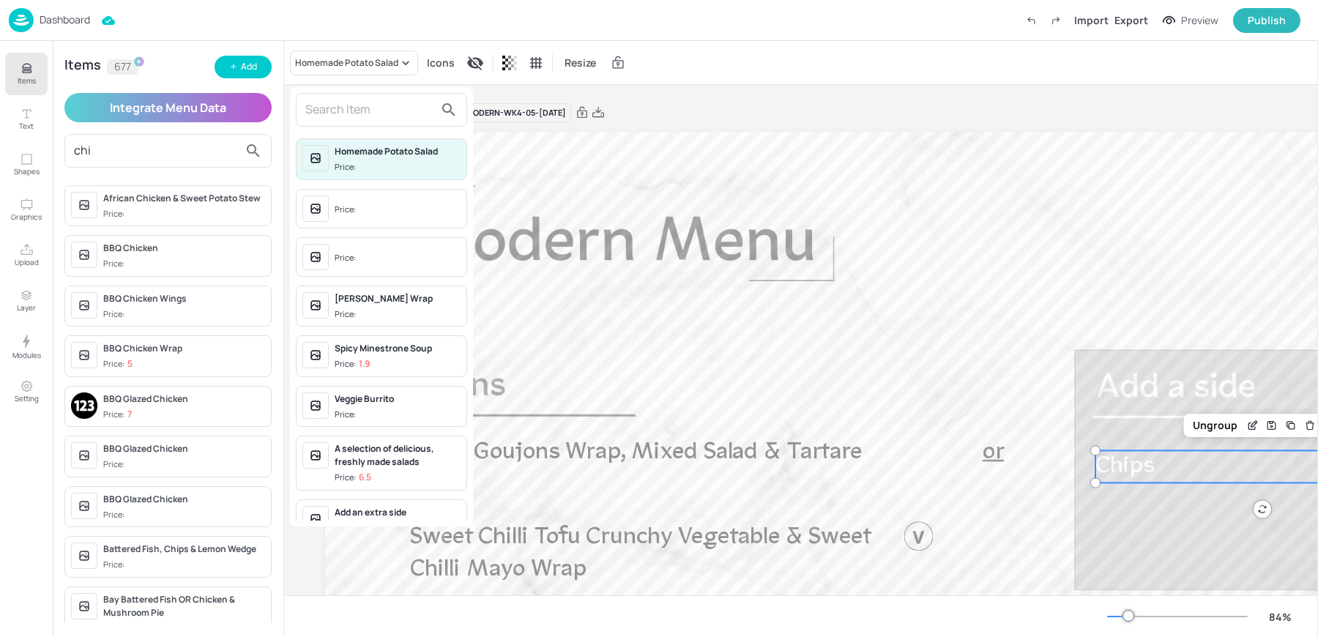
click at [344, 205] on div "Price:" at bounding box center [347, 210] width 24 height 12
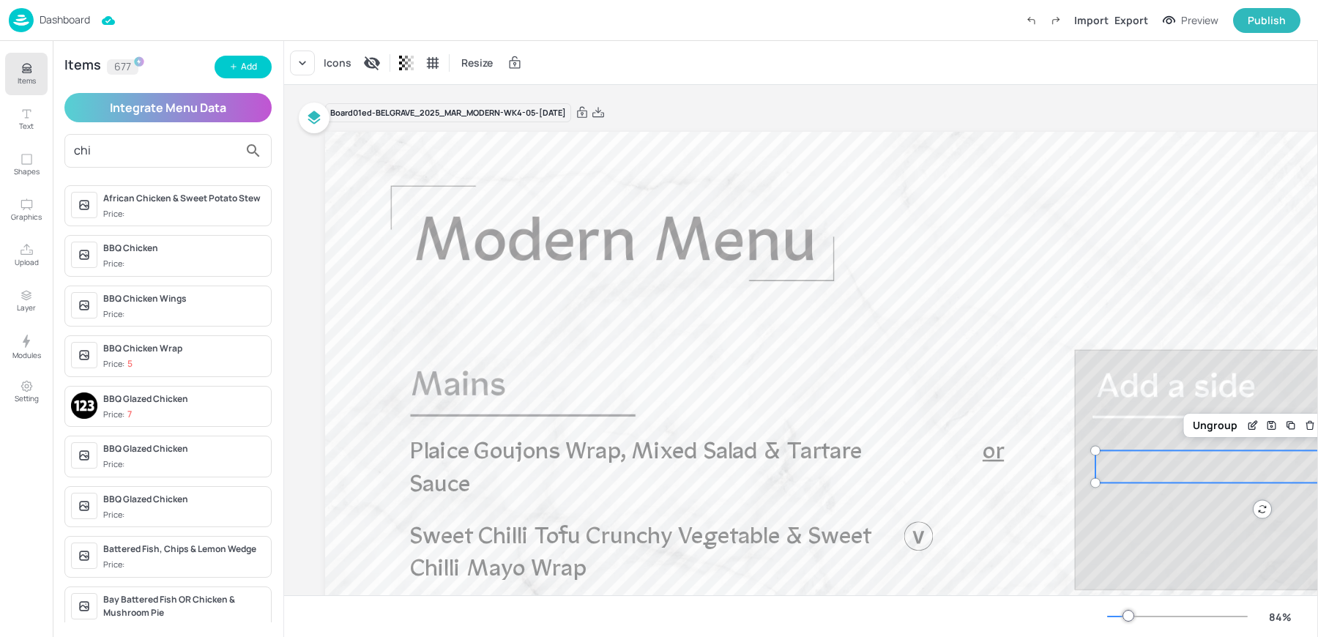
click at [740, 95] on div "Board 01ed-BELGRAVE_2025_MAR_MODERN-WK4-05-FRI 220825 Sweet Chilli Tofu Crunchy…" at bounding box center [914, 458] width 1179 height 747
click at [1126, 20] on div "Export" at bounding box center [1132, 19] width 34 height 15
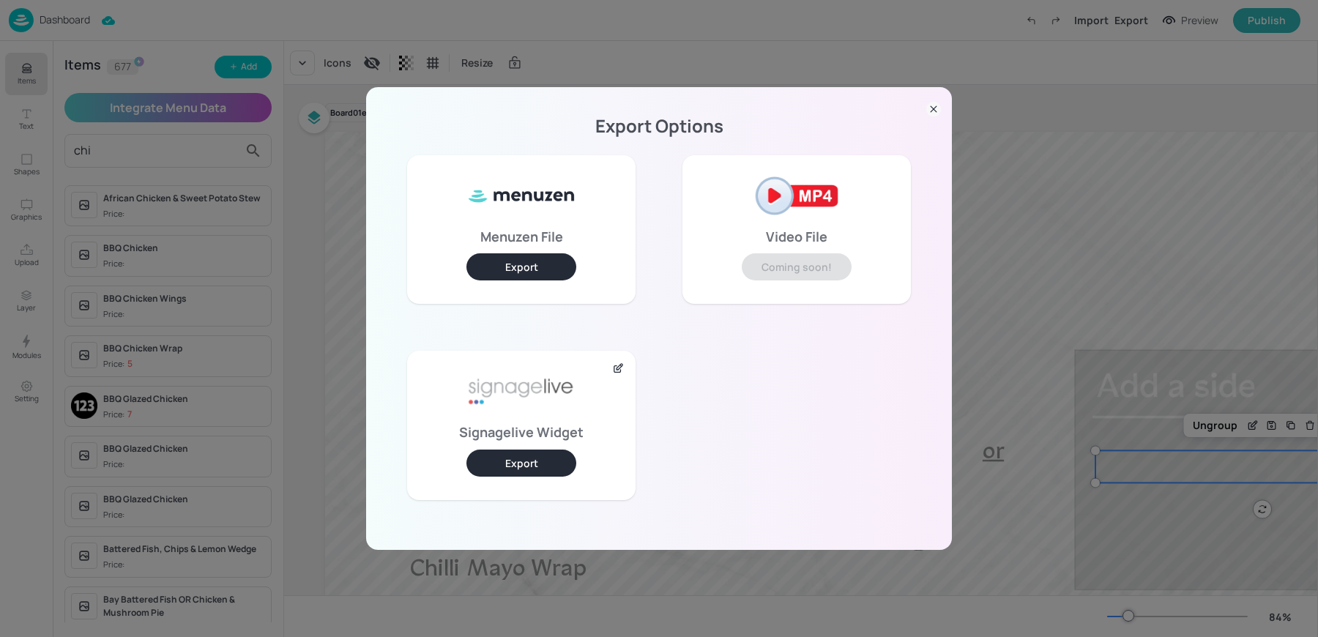
click at [507, 461] on button "Export" at bounding box center [522, 463] width 110 height 27
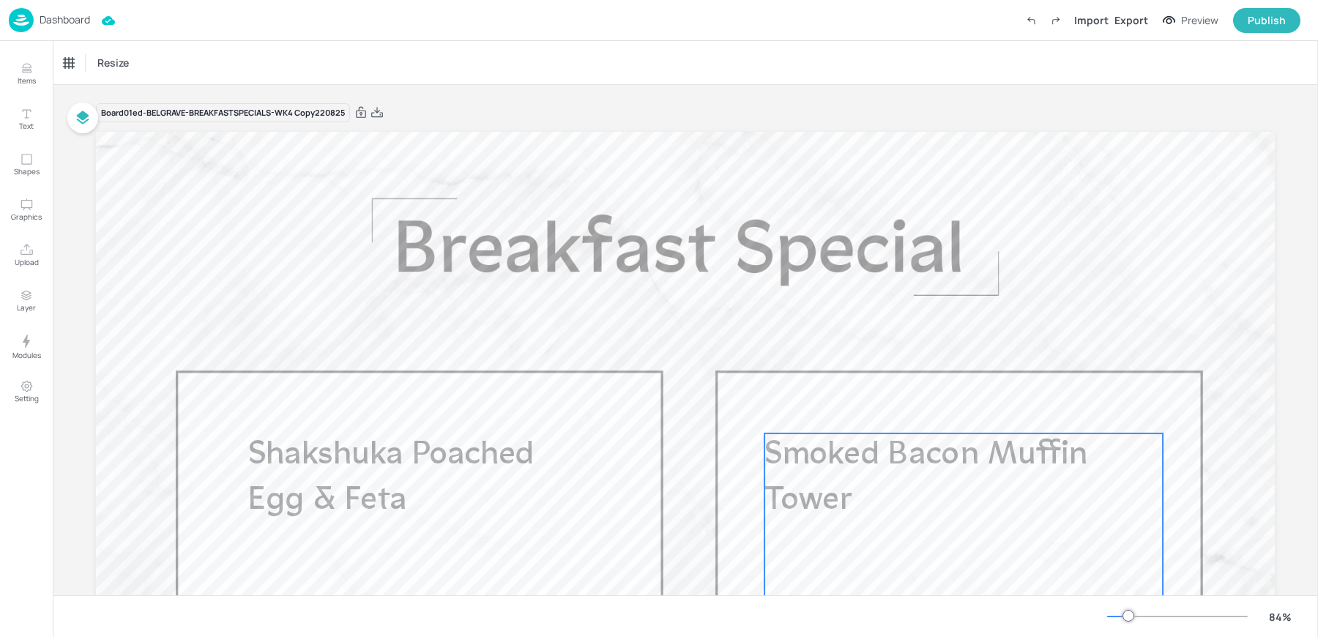
click at [821, 473] on p "Smoked Bacon Muffin Tower" at bounding box center [928, 479] width 326 height 90
click at [92, 62] on div "Smoked Bacon Muffin Tower" at bounding box center [121, 62] width 115 height 13
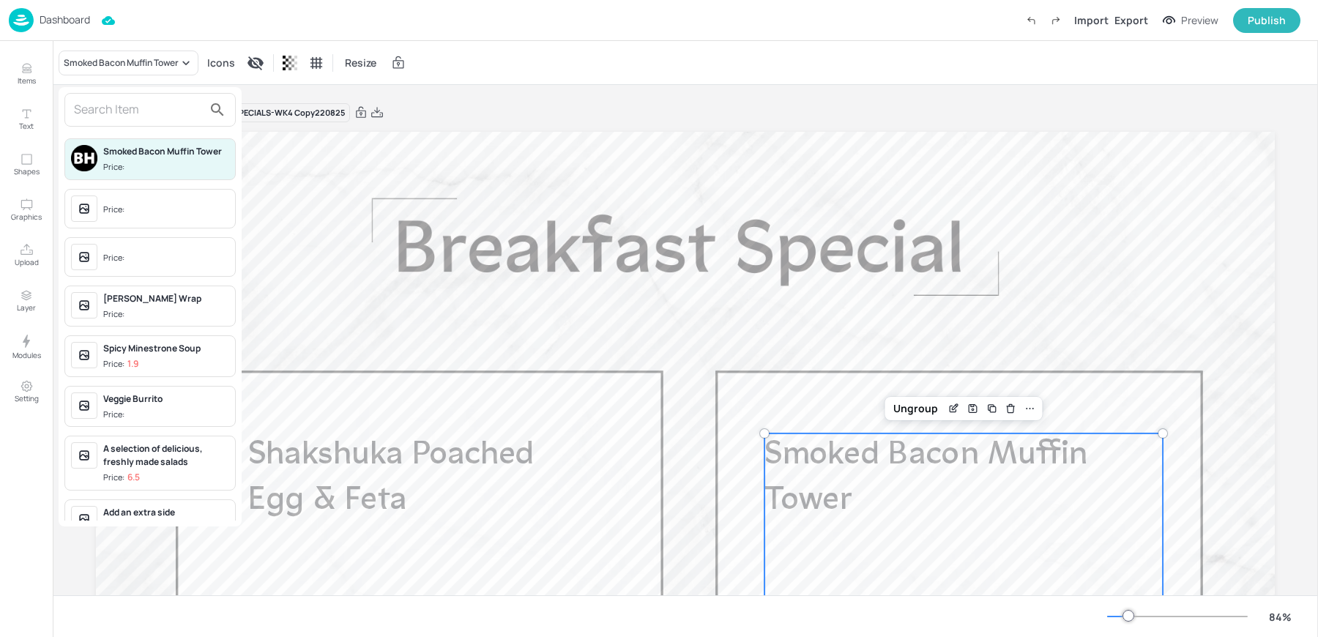
click at [129, 199] on span "Price:" at bounding box center [166, 209] width 126 height 23
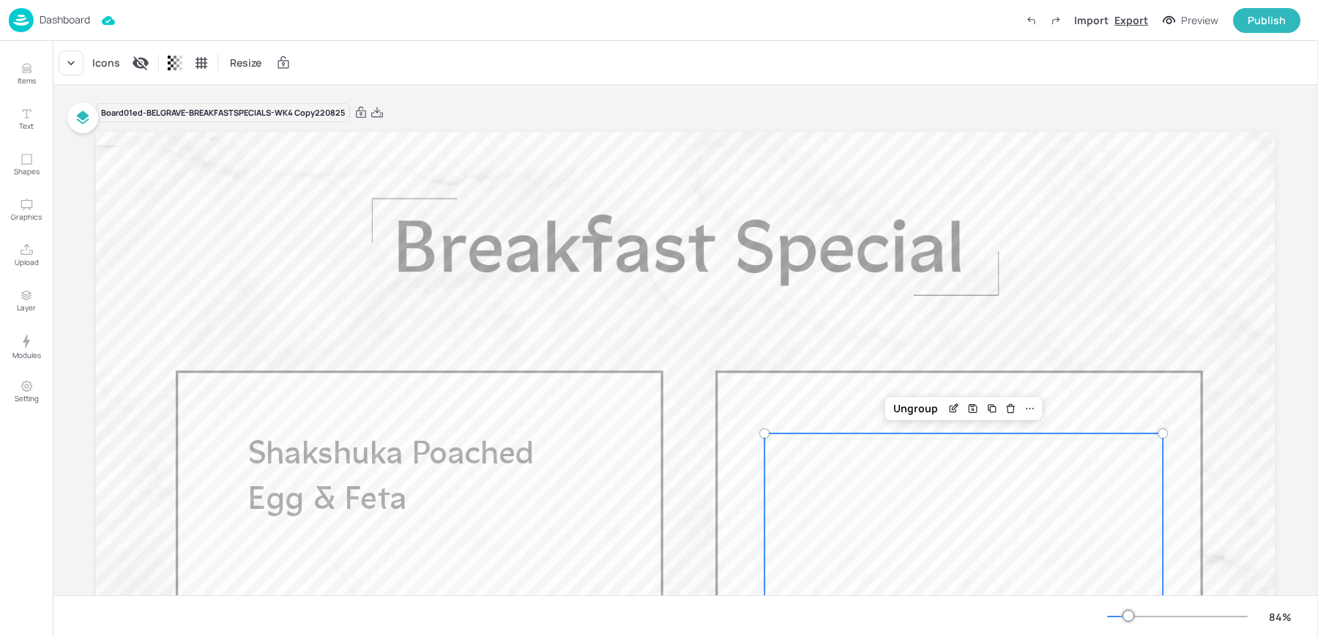
click at [1129, 26] on div "Export" at bounding box center [1132, 19] width 34 height 15
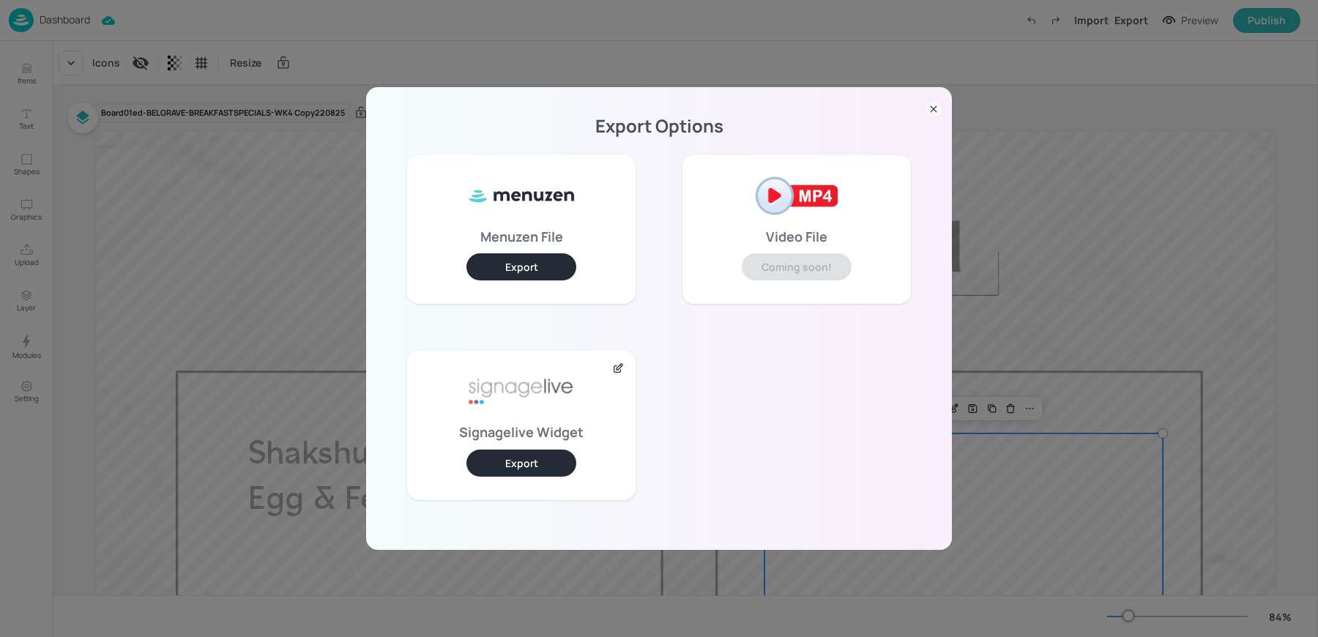
click at [505, 471] on button "Export" at bounding box center [522, 463] width 110 height 27
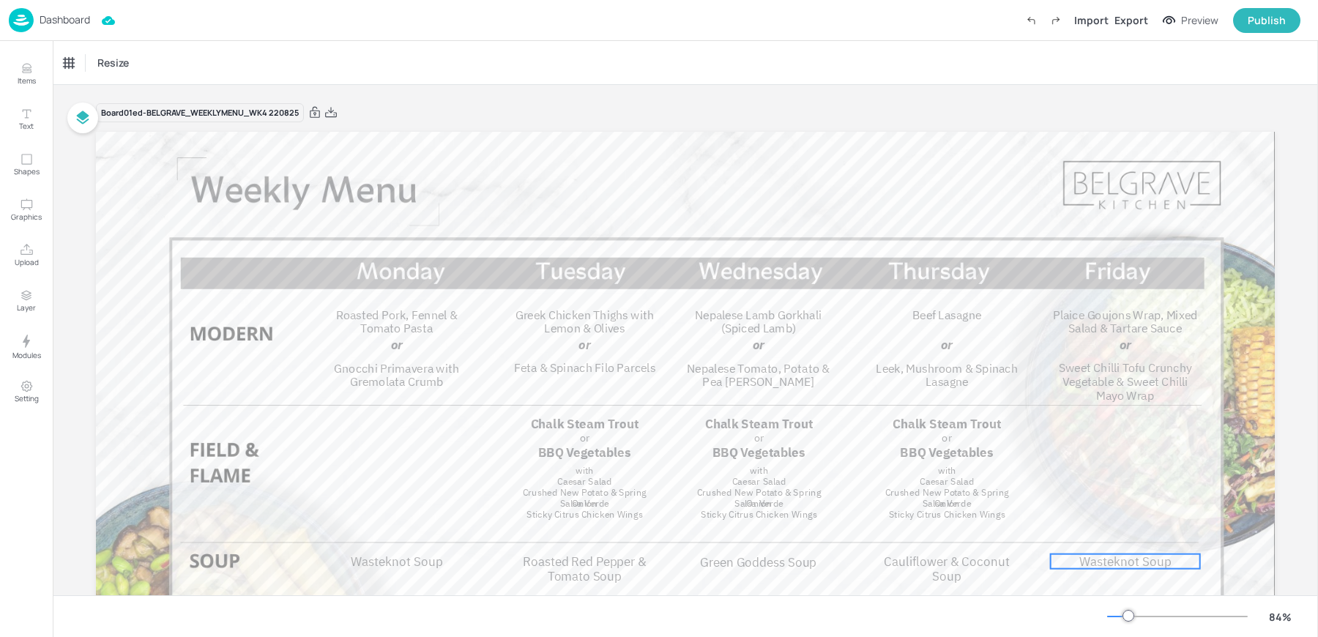
click at [1121, 561] on span "Wasteknot Soup" at bounding box center [1126, 562] width 92 height 16
click at [733, 57] on div "Wasteknot Soup" at bounding box center [735, 62] width 67 height 13
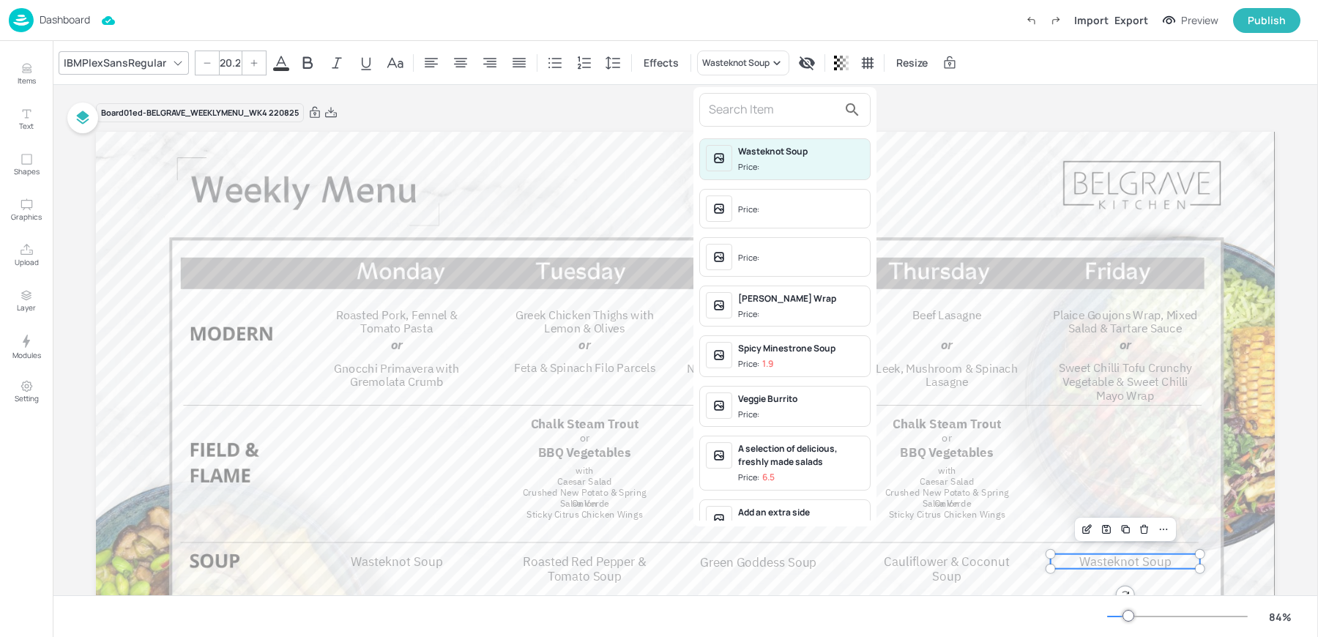
click at [758, 119] on input "text" at bounding box center [773, 109] width 129 height 23
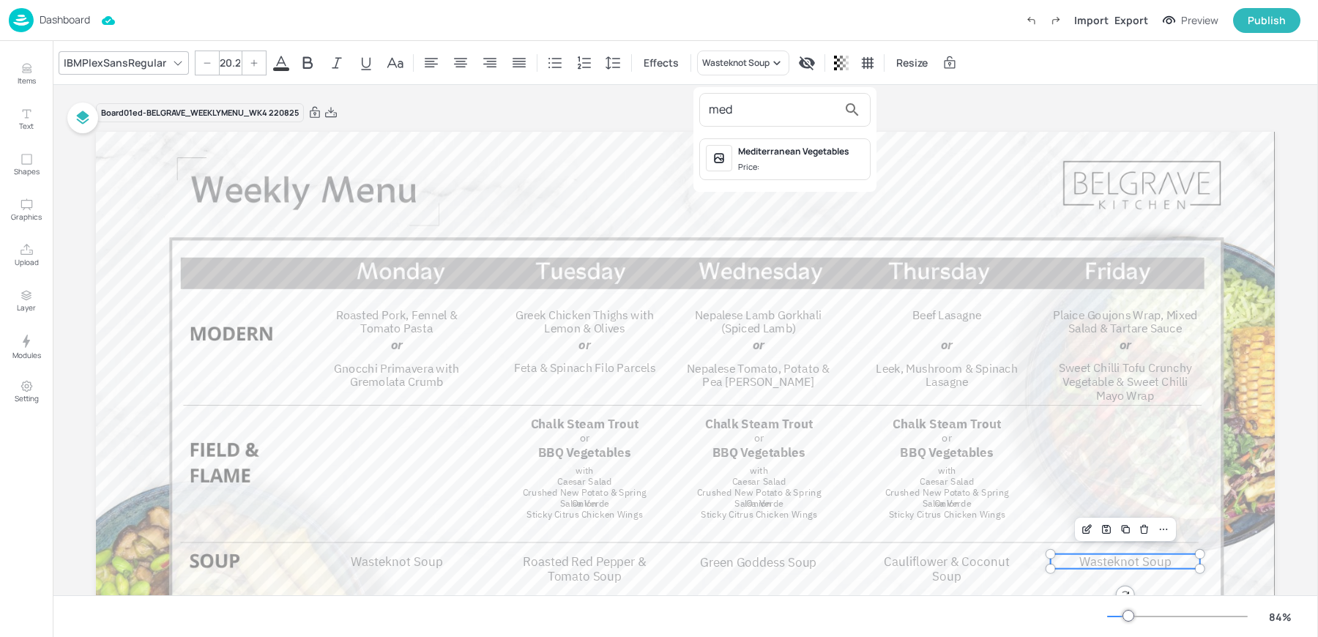
type input "med"
click at [811, 174] on div "Mediterranean Vegetables Price:" at bounding box center [784, 159] width 171 height 42
click at [1142, 17] on div "Export" at bounding box center [1132, 19] width 34 height 15
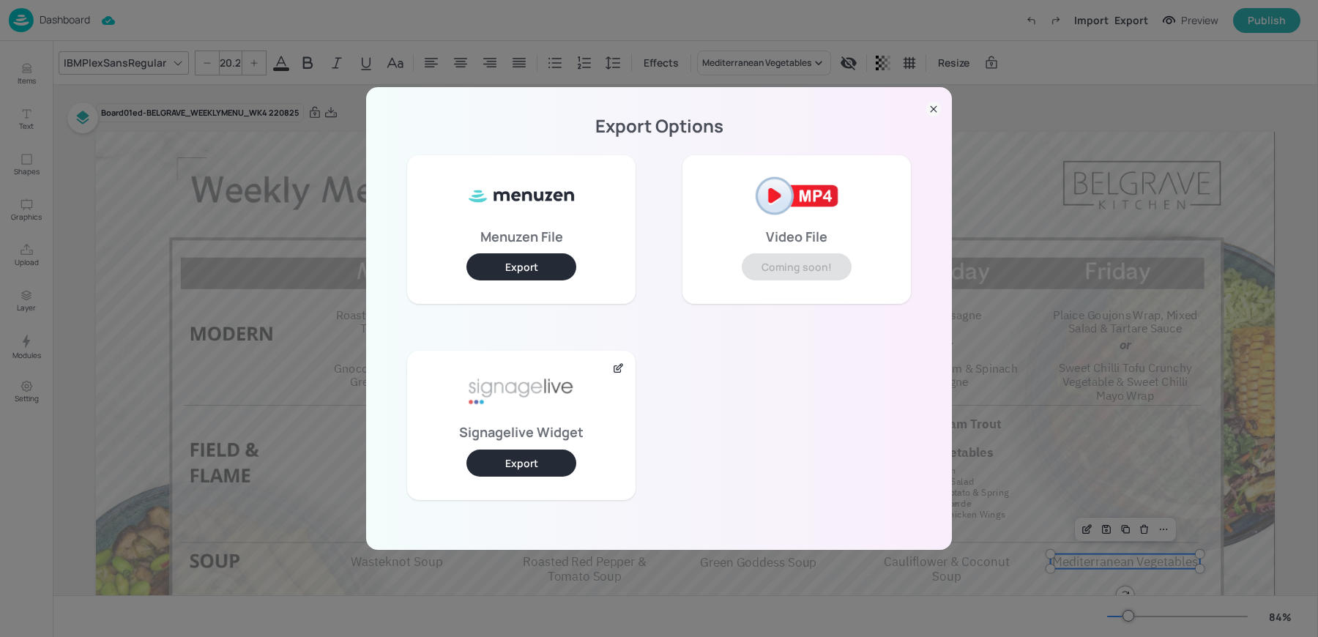
click at [554, 463] on button "Export" at bounding box center [522, 463] width 110 height 27
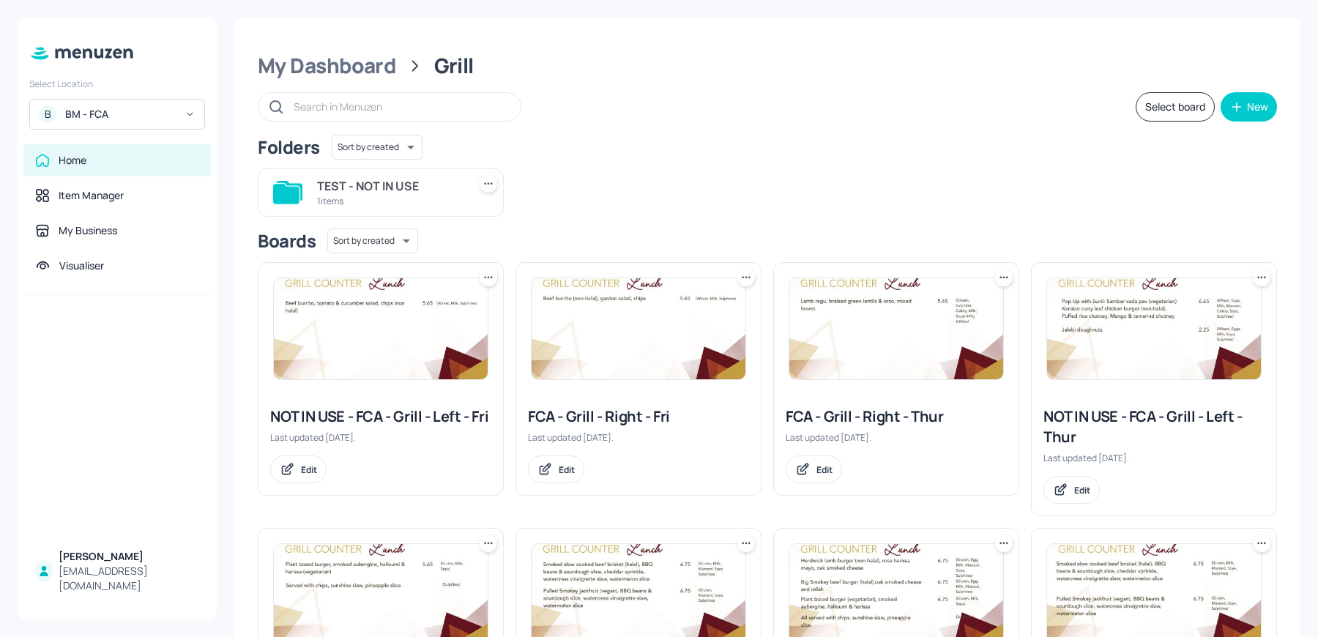
click at [580, 322] on img at bounding box center [639, 328] width 214 height 101
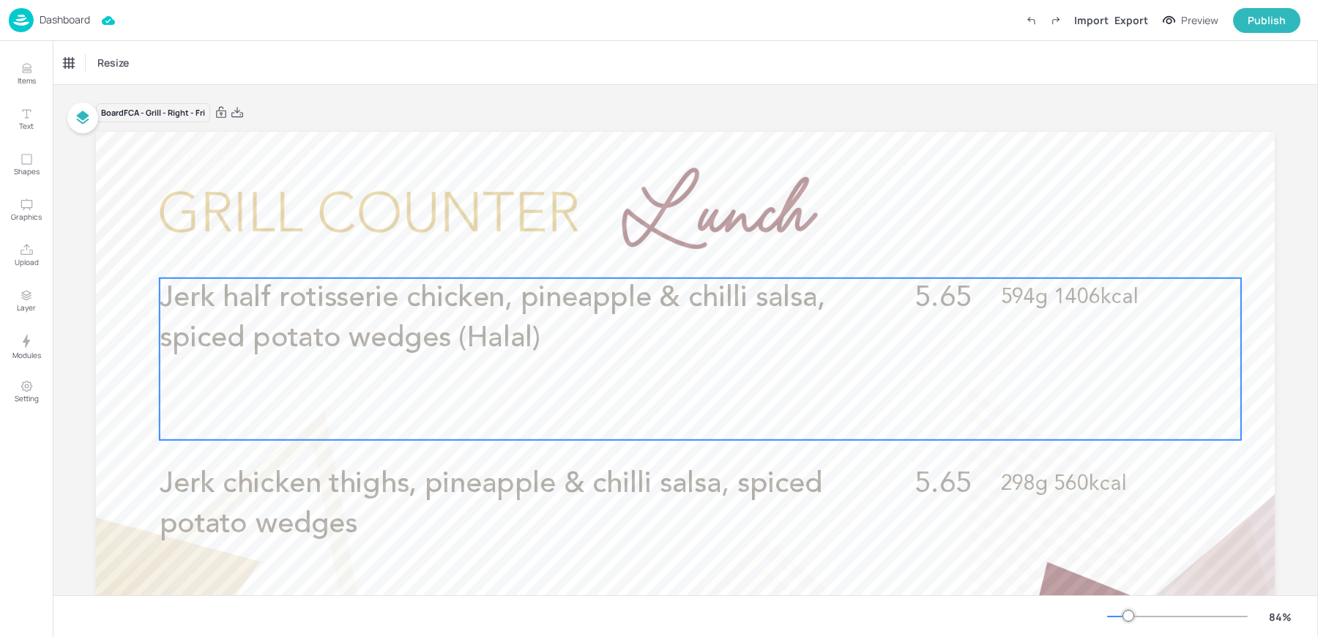
click at [373, 330] on span "Jerk half rotisserie chicken, pineapple & chilli salsa, spiced potato wedges (H…" at bounding box center [493, 318] width 666 height 70
click at [690, 259] on icon "Edit Item" at bounding box center [691, 254] width 12 height 12
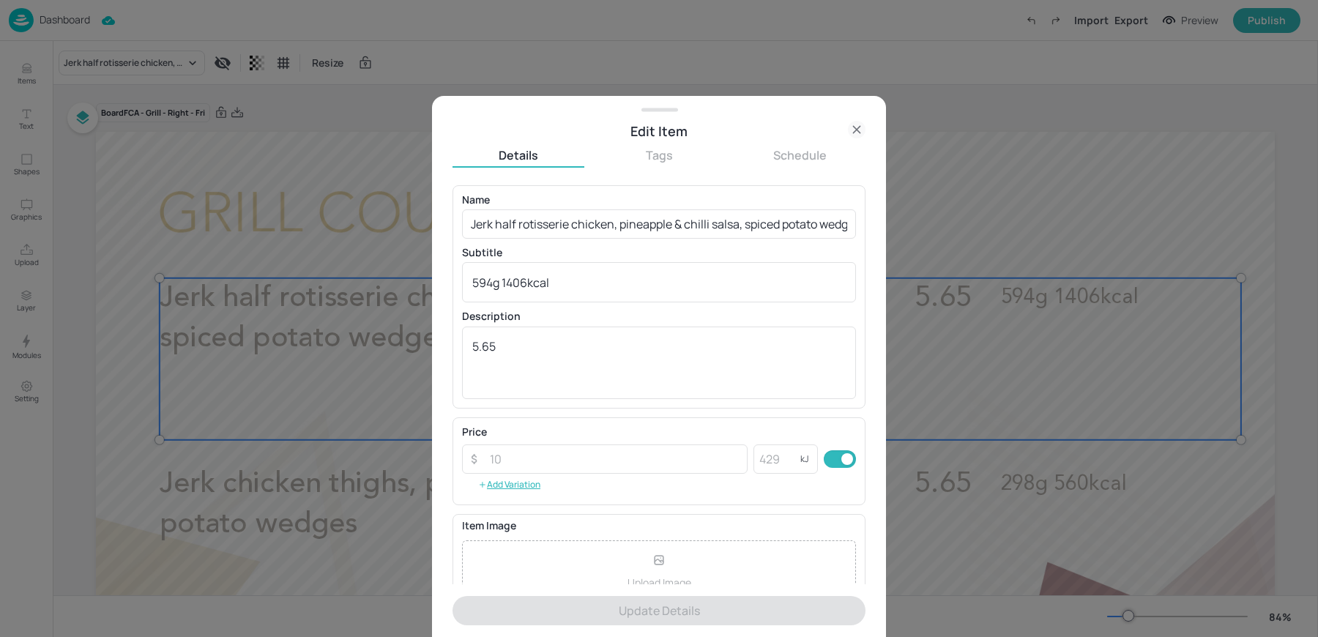
click at [855, 131] on icon at bounding box center [856, 129] width 7 height 7
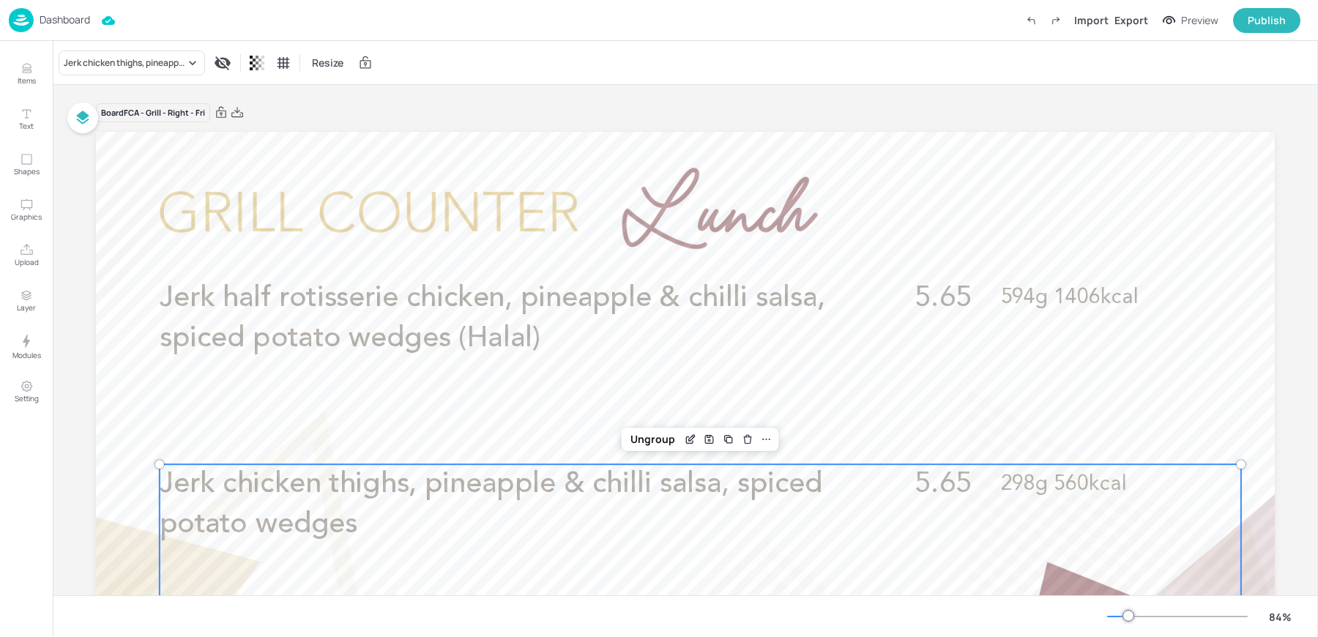
click at [259, 508] on p "Jerk chicken thighs, pineapple & chilli salsa, spiced potato wedges" at bounding box center [493, 504] width 667 height 81
click at [685, 439] on icon "Edit Item" at bounding box center [691, 440] width 12 height 12
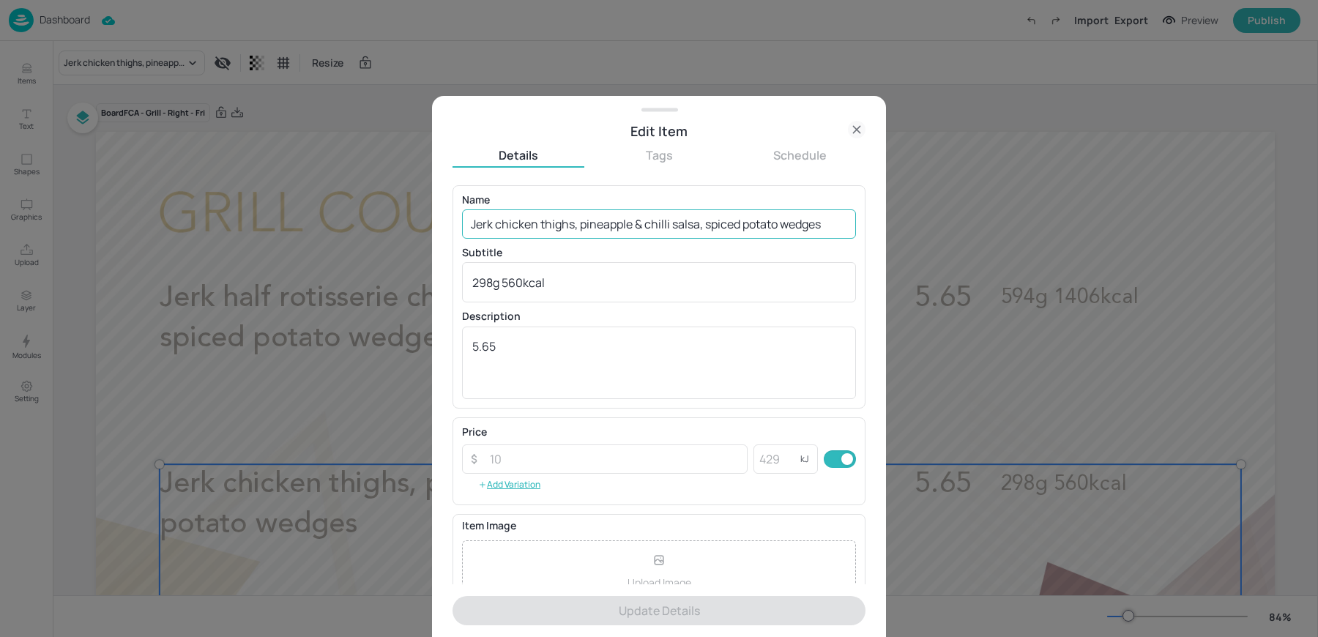
click at [486, 229] on input "Jerk chicken thighs, pineapple & chilli salsa, spiced potato wedges" at bounding box center [659, 223] width 394 height 29
paste input "Lamb & humous wrap (non-halal), coleslaw, chips (Sesame, Gluten, Sulphites, Mus…"
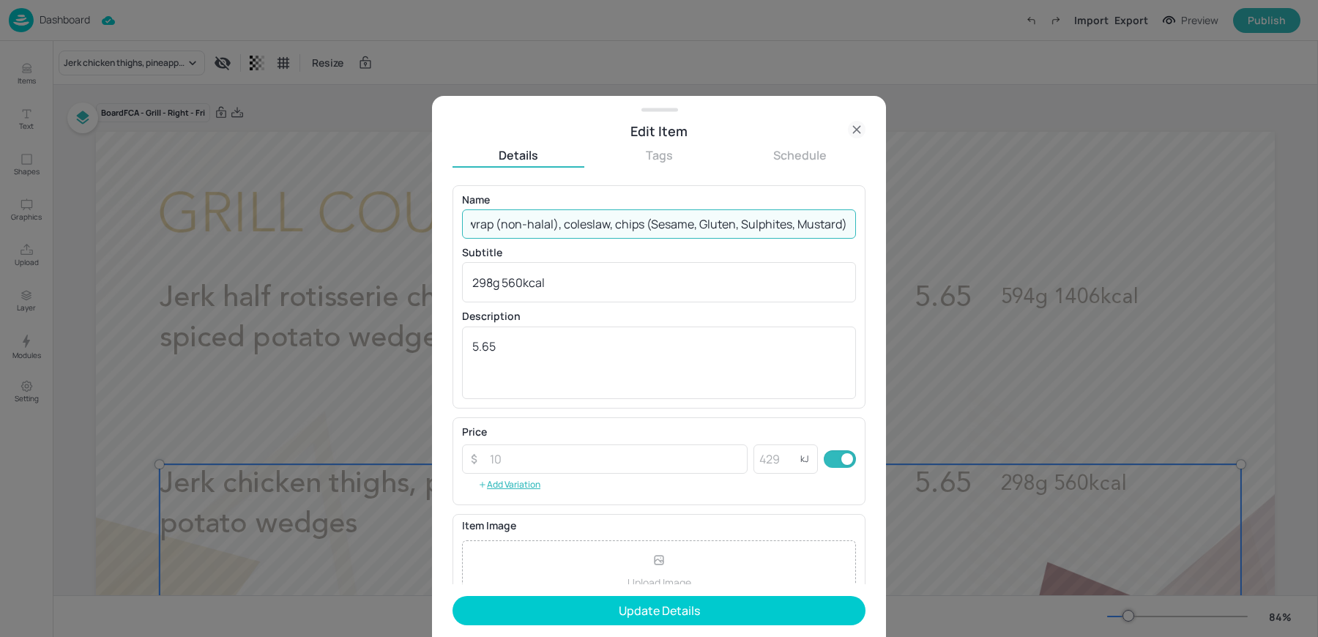
drag, startPoint x: 642, startPoint y: 224, endPoint x: 893, endPoint y: 240, distance: 251.0
click at [893, 240] on div "Edit Item Details Tags Schedule Name Lamb & humous wrap (non-halal), coleslaw, …" at bounding box center [659, 318] width 1318 height 637
type input "Lamb & humous wrap (non-halal), coleslaw, chips"
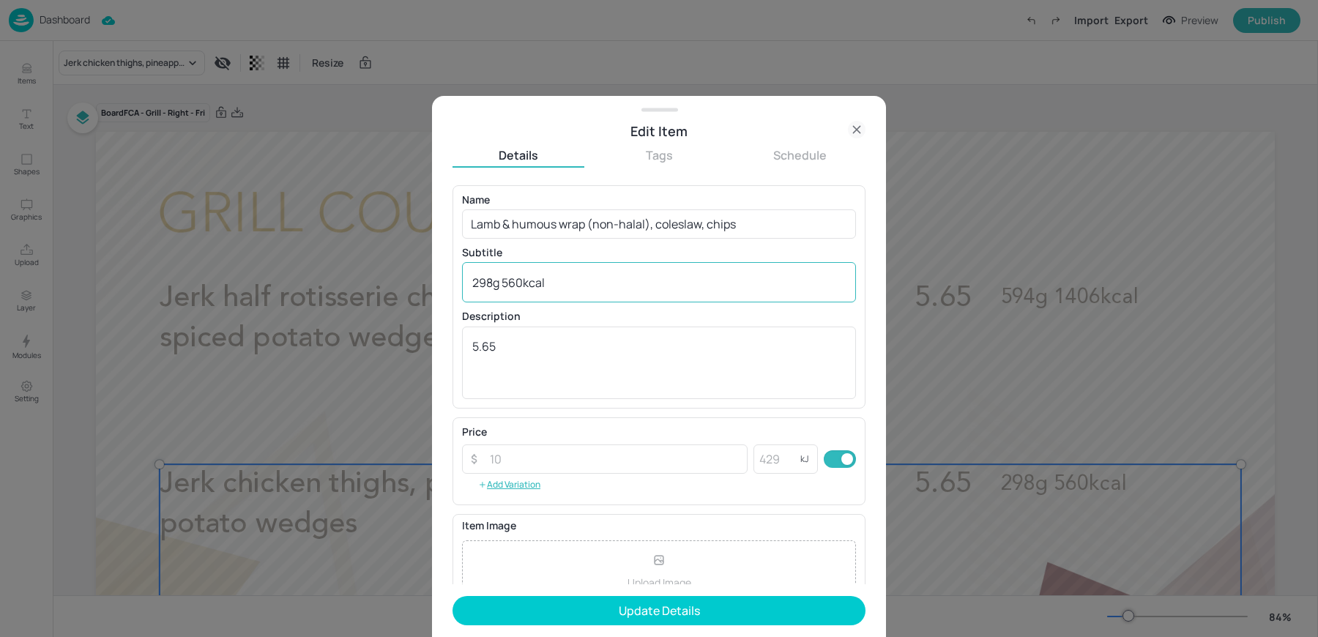
click at [564, 294] on div "298g 560kcal x ​" at bounding box center [659, 282] width 394 height 40
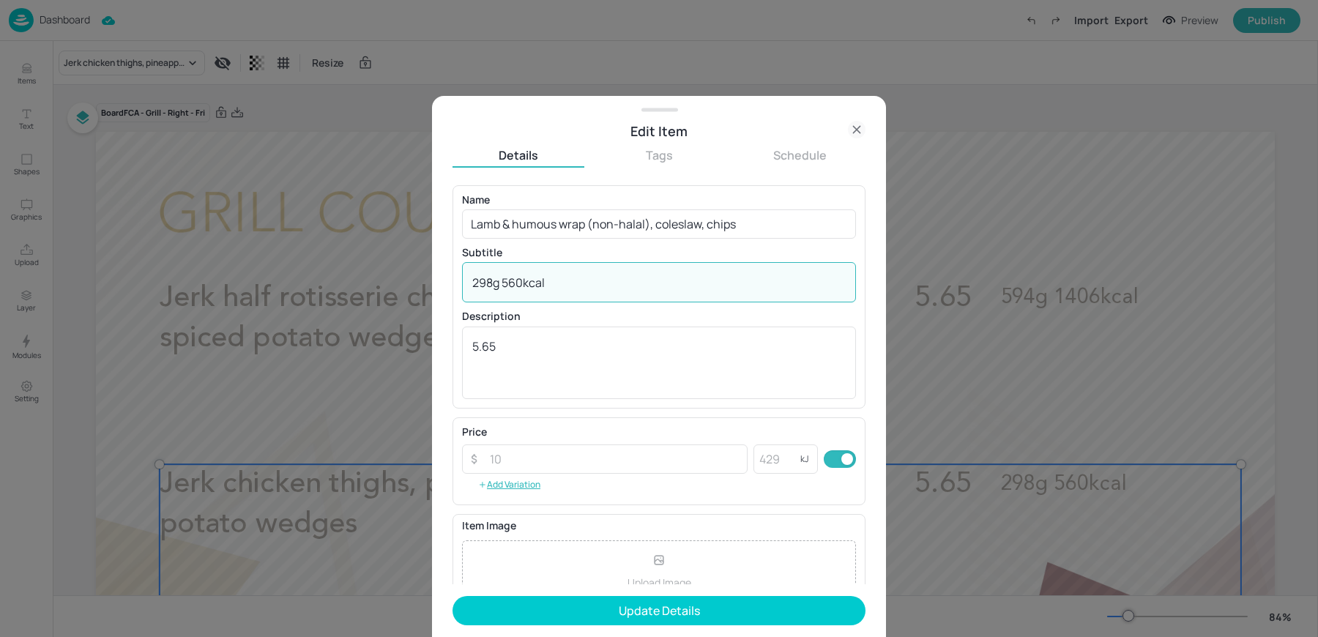
click at [564, 294] on div "298g 560kcal x ​" at bounding box center [659, 282] width 394 height 40
click at [537, 289] on textarea "298g 560kcal" at bounding box center [659, 283] width 374 height 16
paste textarea "(Sesame, Gluten, Sulphites, Mustard)"
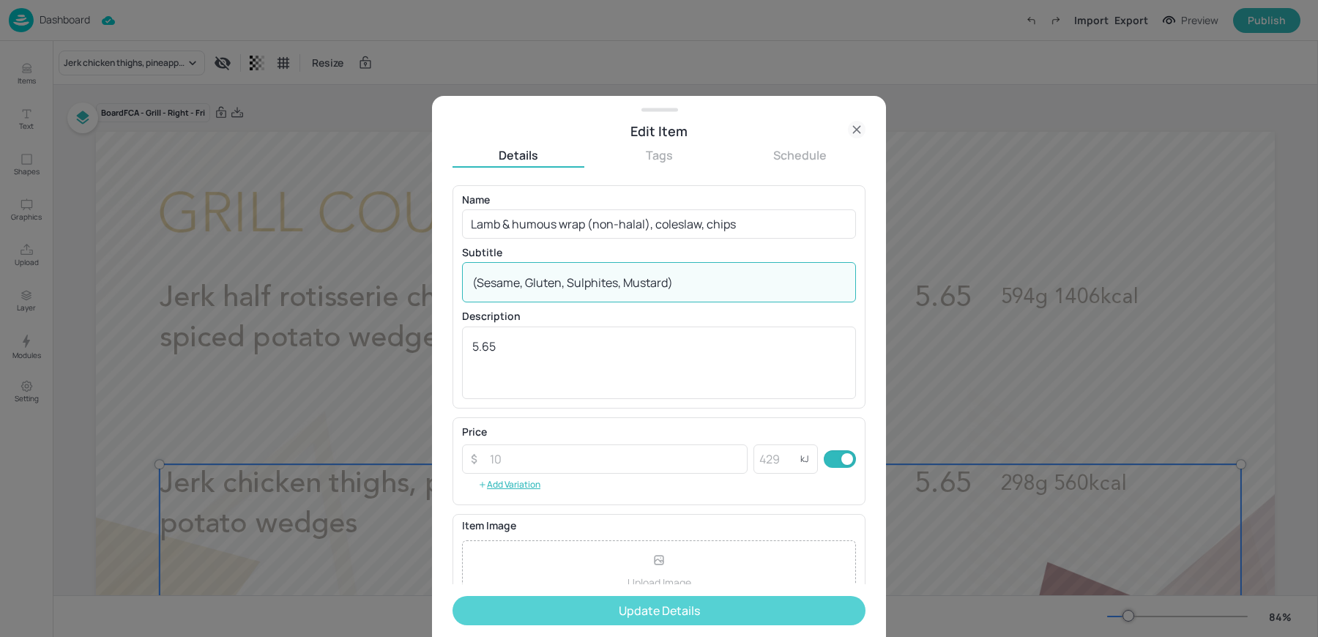
type textarea "(Sesame, Gluten, Sulphites, Mustard)"
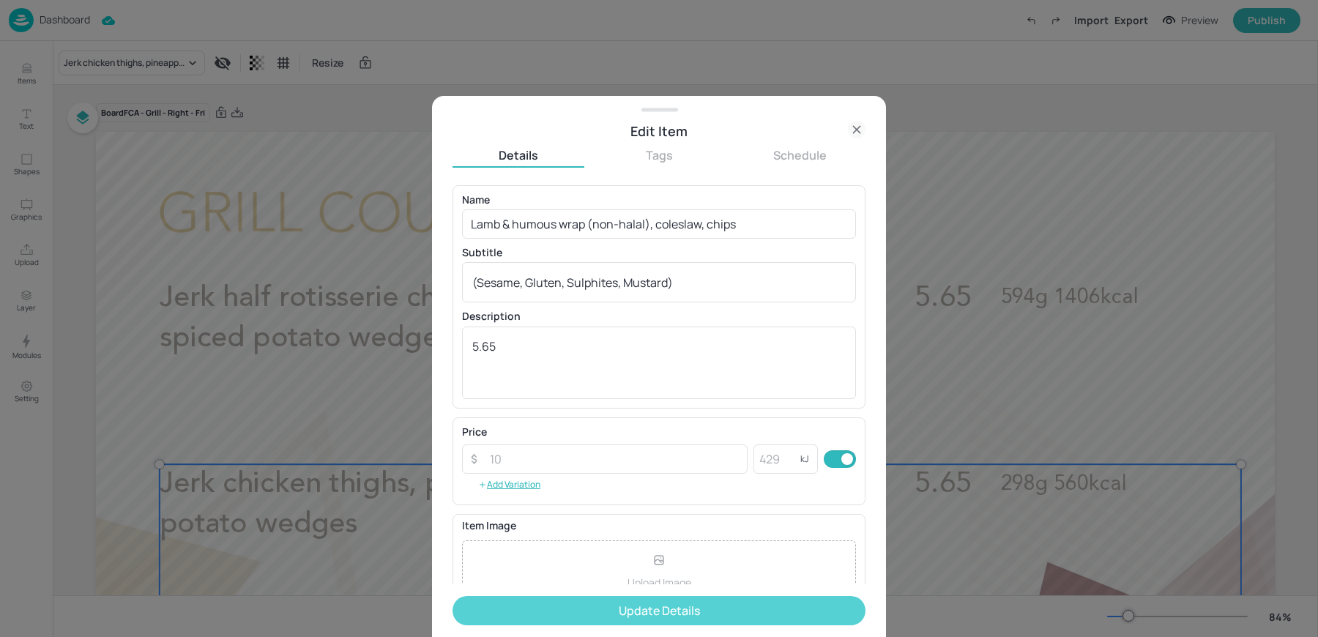
click at [539, 622] on button "Update Details" at bounding box center [659, 610] width 413 height 29
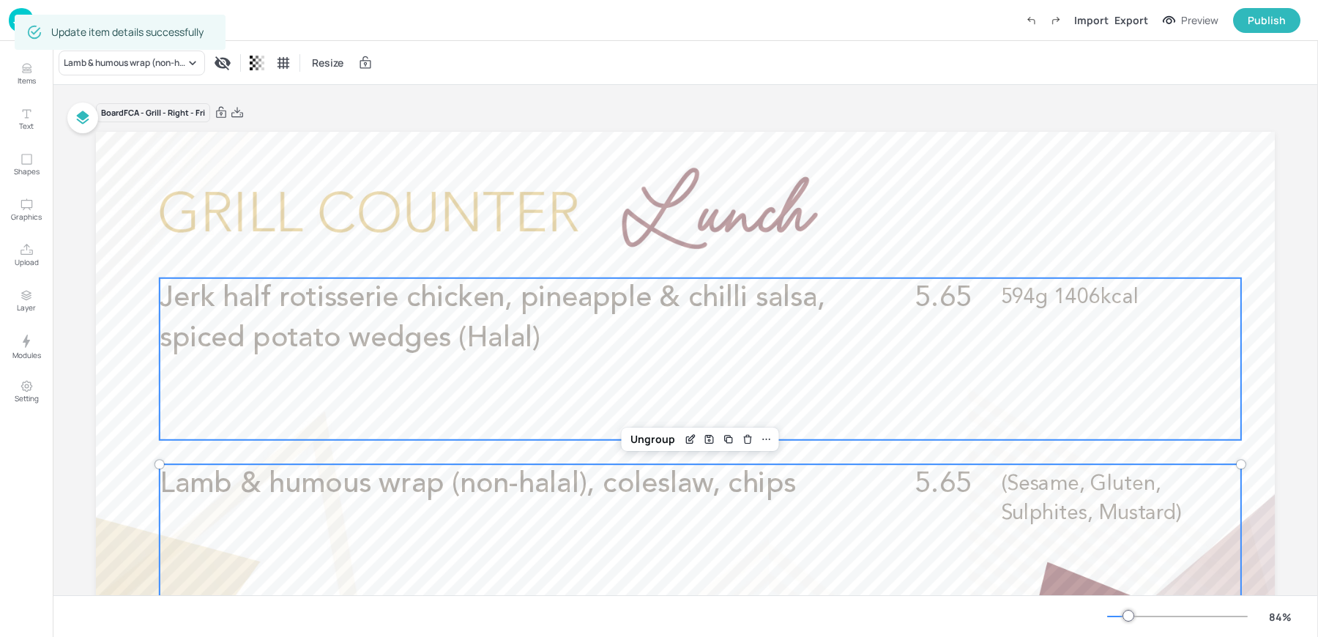
click at [369, 319] on p "Jerk half rotisserie chicken, pineapple & chilli salsa, spiced potato wedges (H…" at bounding box center [493, 318] width 667 height 81
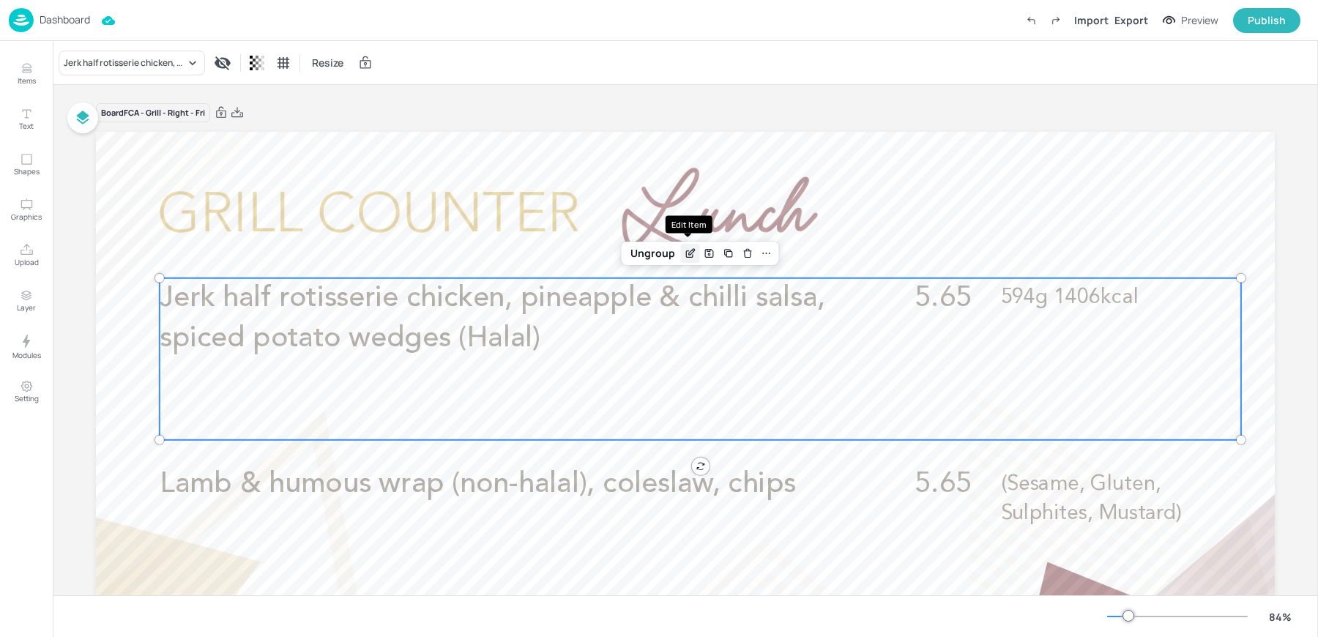
click at [685, 254] on icon "Edit Item" at bounding box center [691, 254] width 12 height 12
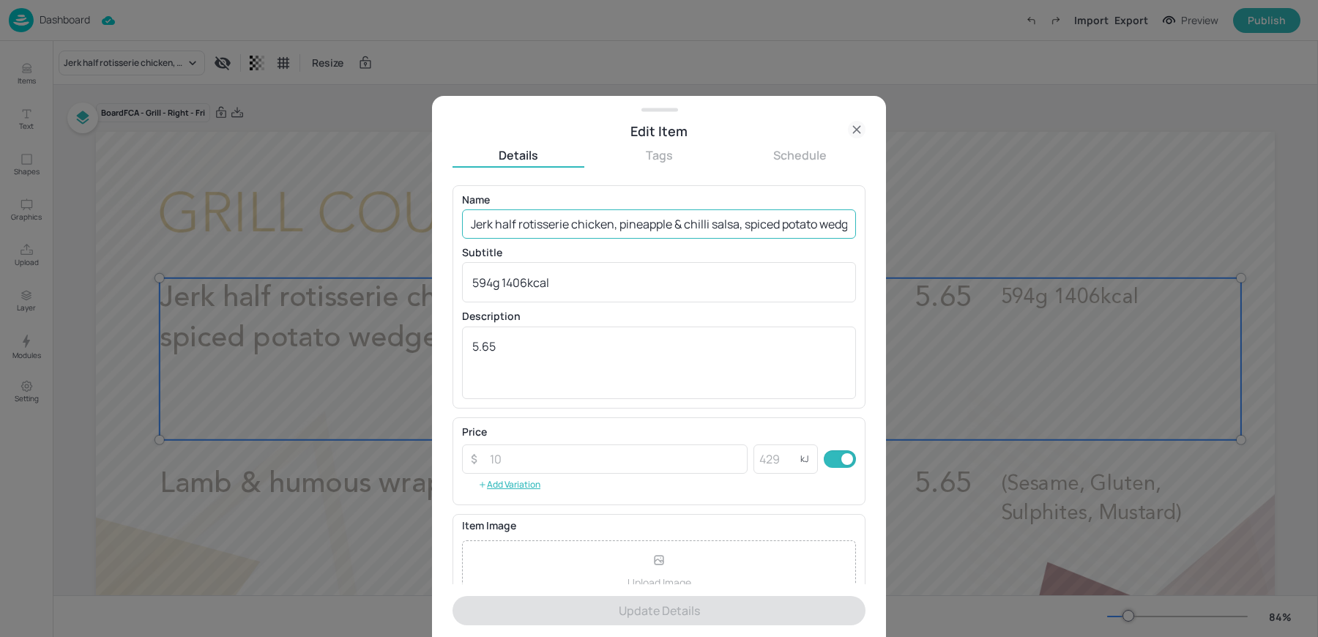
click at [600, 212] on input "Jerk half rotisserie chicken, pineapple & chilli salsa, spiced potato wedges (H…" at bounding box center [659, 223] width 394 height 29
click at [582, 222] on input "Jerk half rotisserie chicken, pineapple & chilli salsa, spiced potato wedges (H…" at bounding box center [659, 223] width 394 height 29
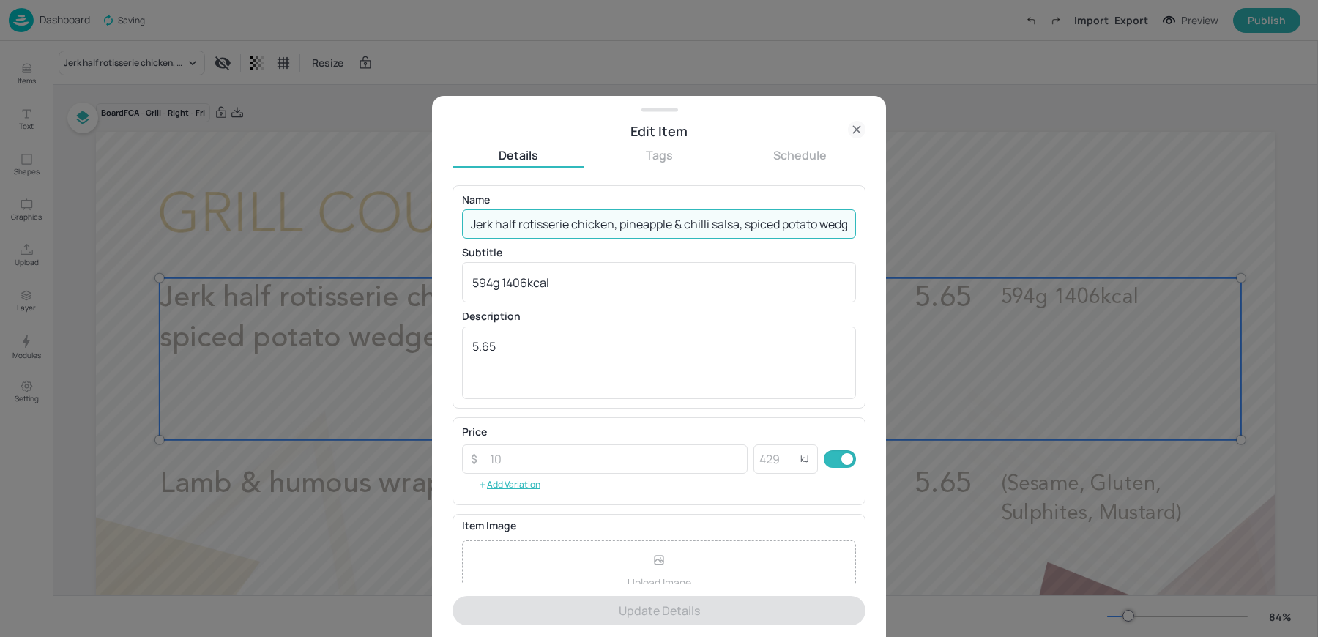
click at [582, 222] on input "Jerk half rotisserie chicken, pineapple & chilli salsa, spiced potato wedges (H…" at bounding box center [659, 223] width 394 height 29
paste input "Jerk half rotisserie chicken (halal), coleslaw, chips (Sulphites, Mustard"
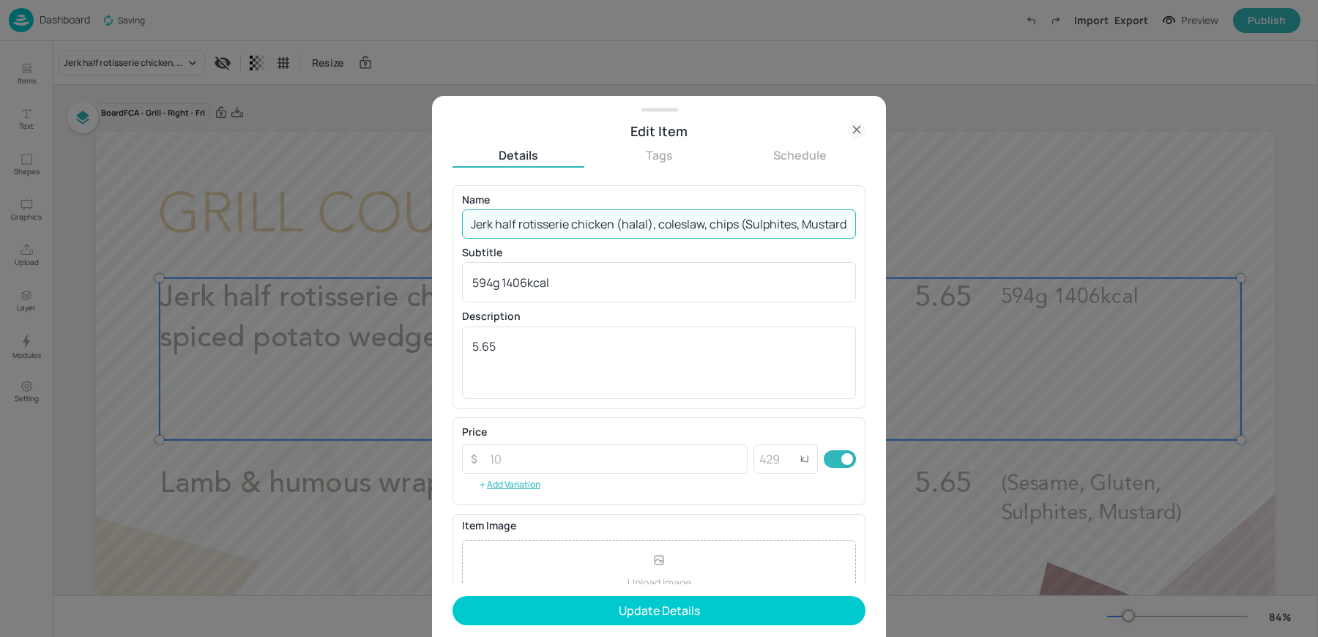
scroll to position [0, 7]
drag, startPoint x: 733, startPoint y: 225, endPoint x: 916, endPoint y: 229, distance: 183.2
click at [916, 229] on div "Edit Item Details Tags Schedule Name Jerk half rotisserie chicken (halal), cole…" at bounding box center [659, 318] width 1318 height 637
type input "Jerk half rotisserie chicken (halal), coleslaw, chips"
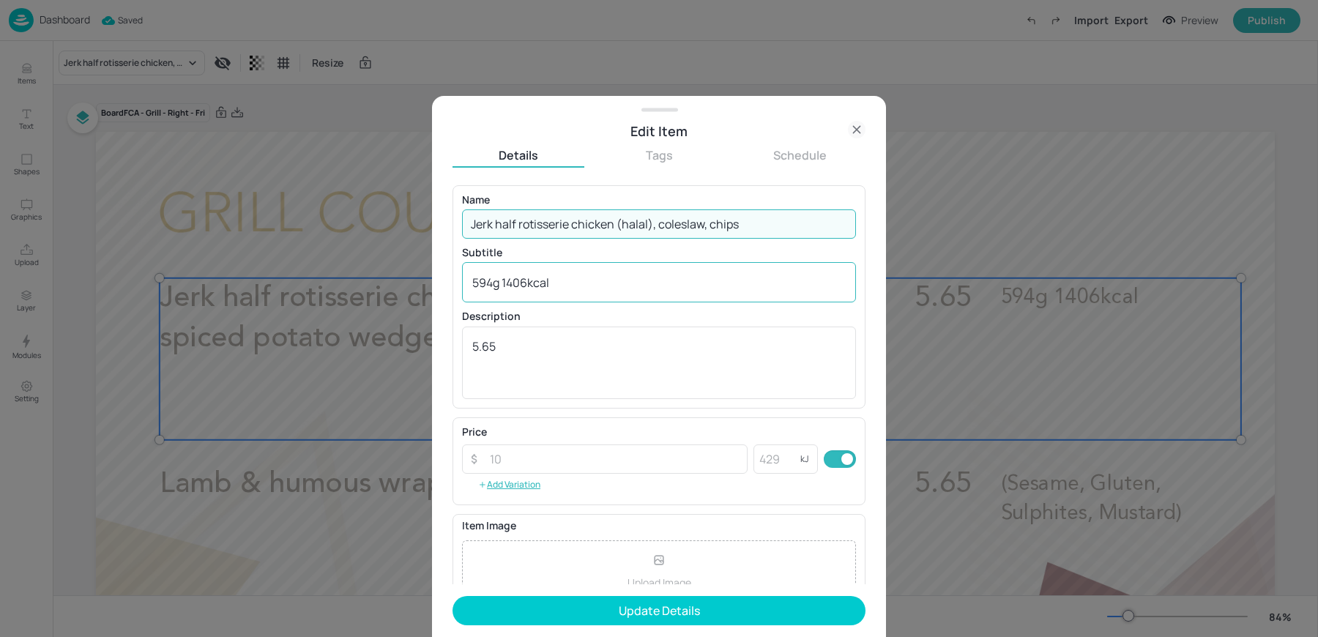
click at [608, 288] on textarea "594g 1406kcal" at bounding box center [659, 283] width 374 height 16
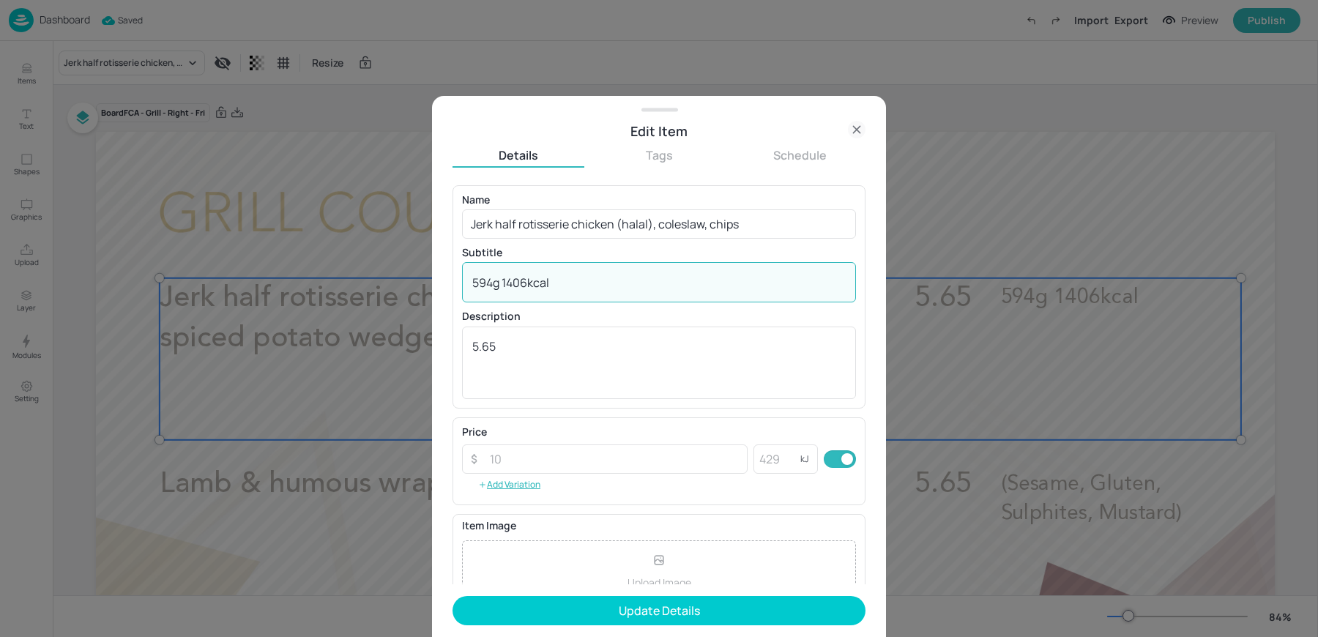
click at [608, 288] on textarea "594g 1406kcal" at bounding box center [659, 283] width 374 height 16
paste textarea "(Sulphites, Mustard)"
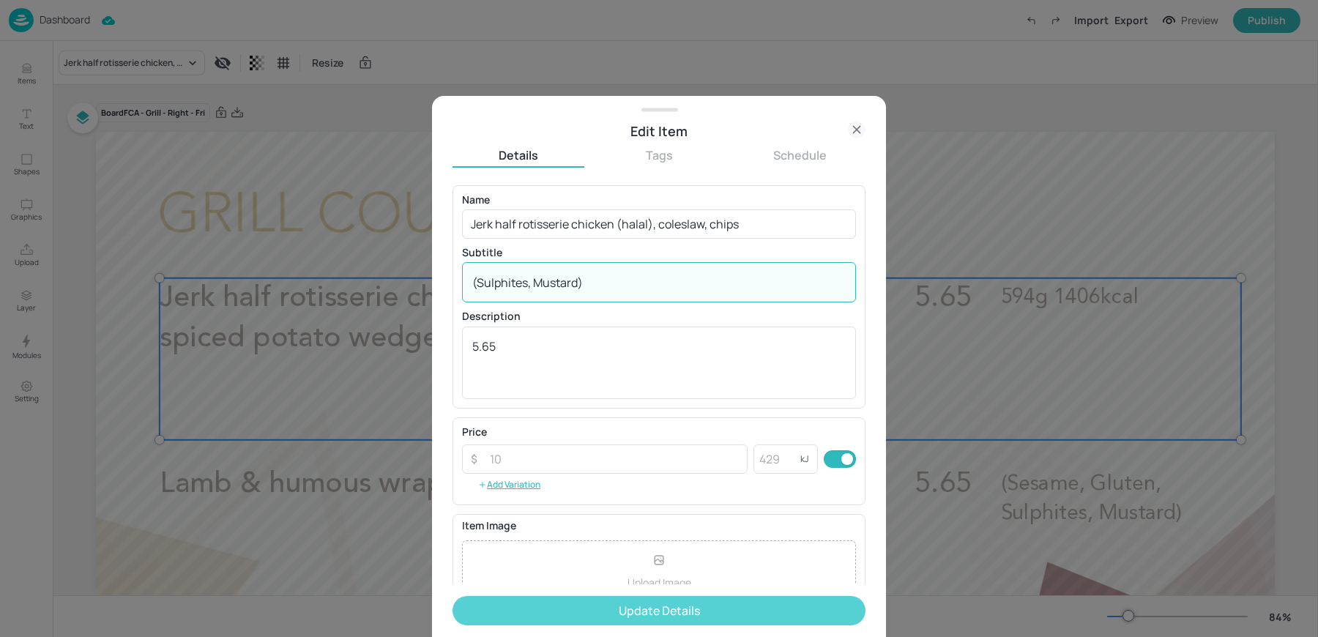
type textarea "(Sulphites, Mustard)"
click at [551, 600] on button "Update Details" at bounding box center [659, 610] width 413 height 29
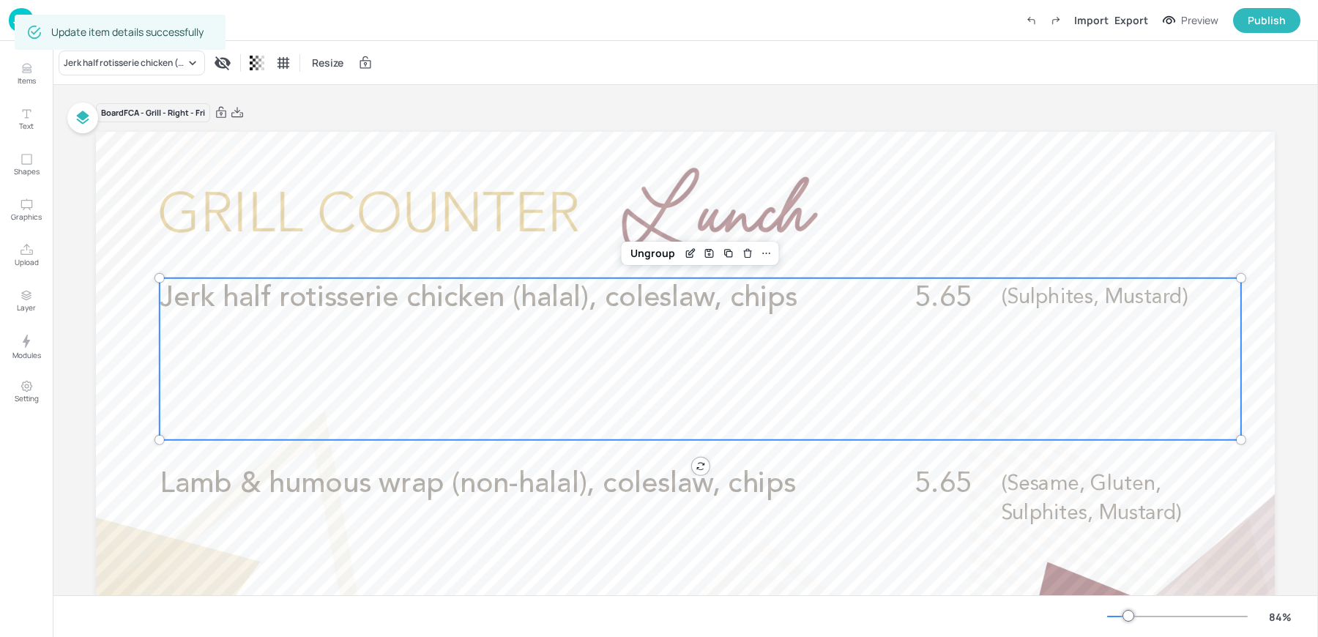
click at [752, 109] on div "Board FCA - Grill - Right - Fri" at bounding box center [685, 113] width 1179 height 21
click at [21, 22] on img at bounding box center [21, 20] width 25 height 24
click at [683, 59] on div "Jerk half rotisserie chicken (halal), coleslaw, chips Resize" at bounding box center [686, 62] width 1266 height 43
click at [70, 29] on div "Dashboard" at bounding box center [49, 20] width 81 height 24
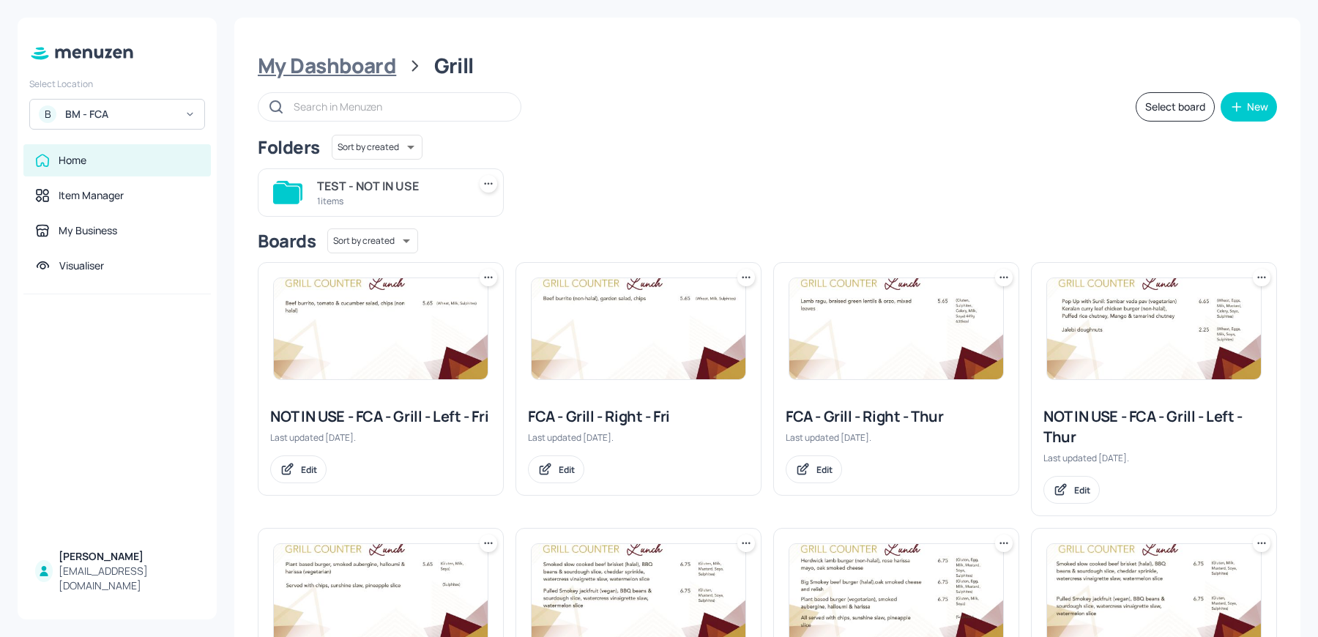
click at [357, 75] on div "My Dashboard" at bounding box center [327, 66] width 138 height 26
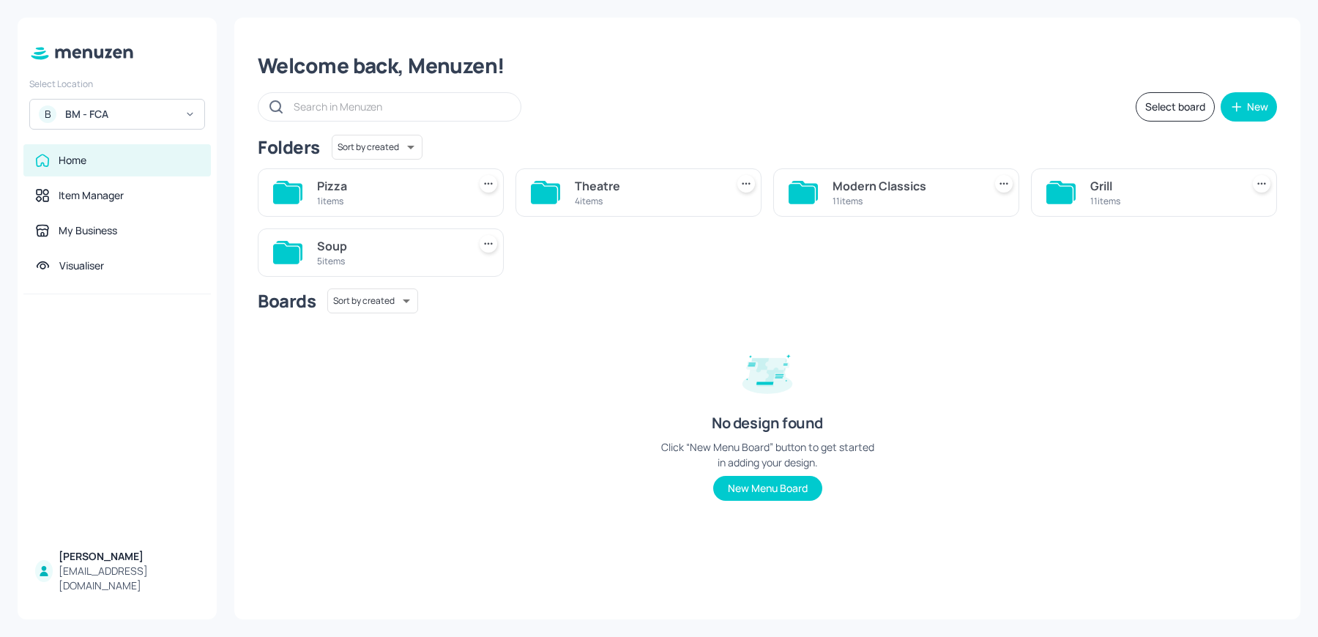
click at [363, 207] on div "1 items" at bounding box center [389, 201] width 145 height 12
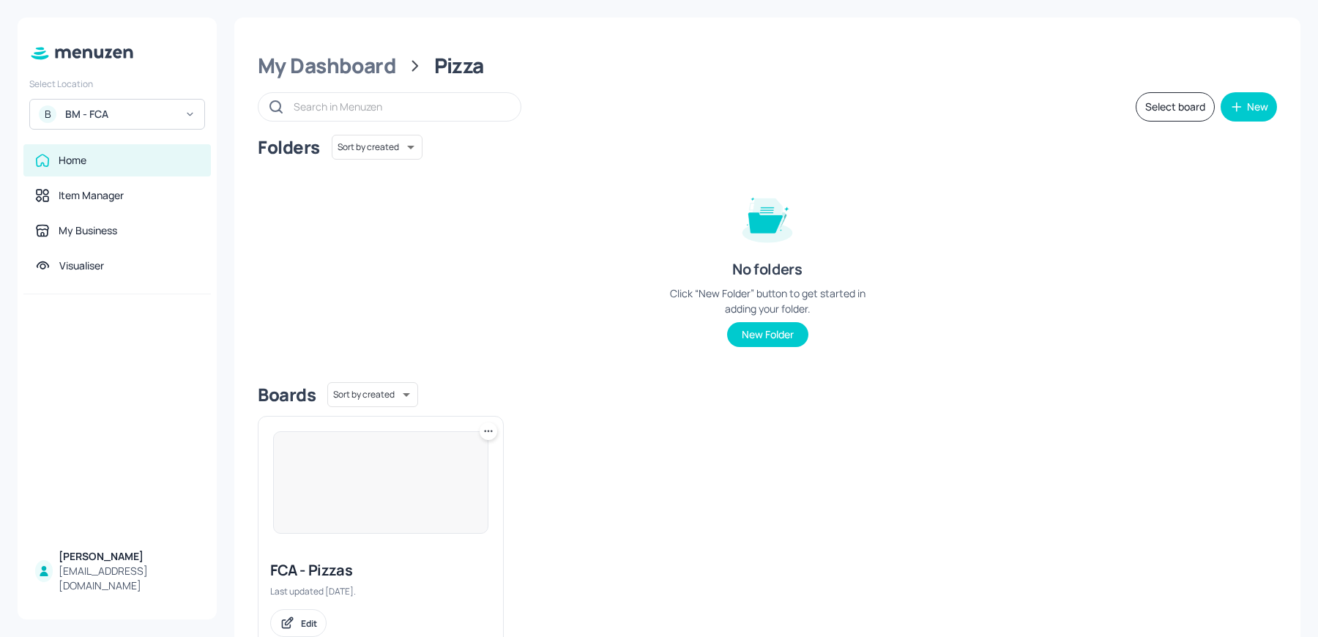
click at [385, 525] on img at bounding box center [381, 482] width 214 height 101
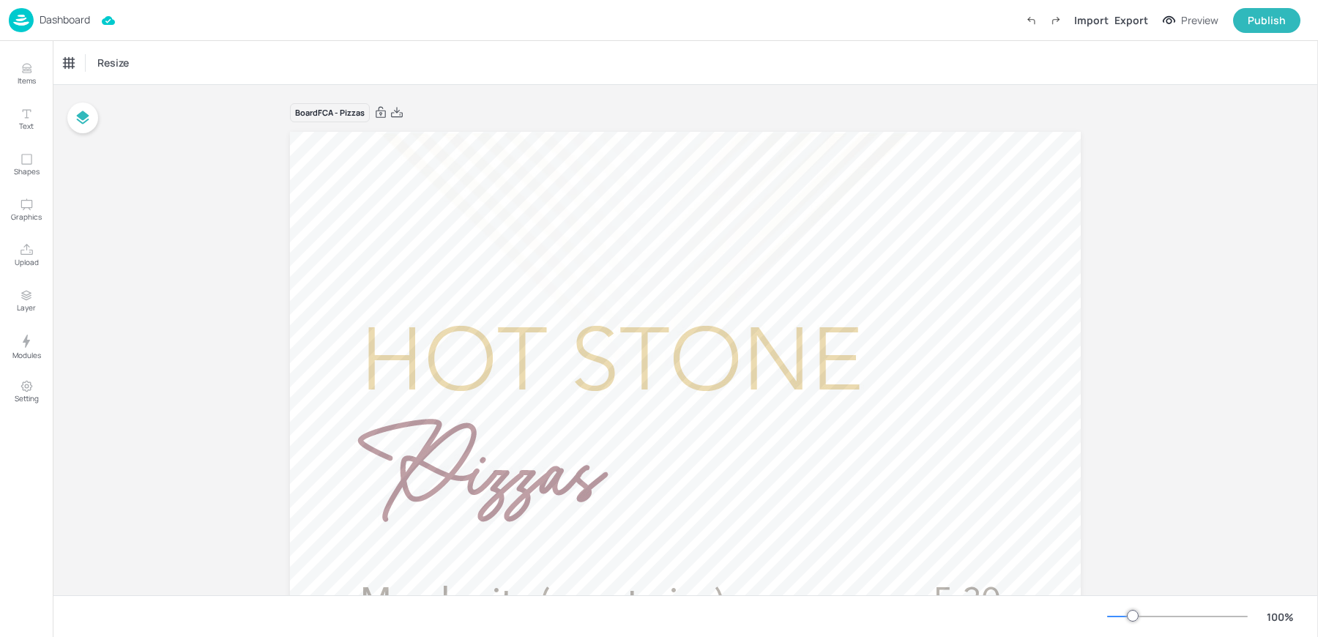
click at [61, 29] on div "Dashboard" at bounding box center [49, 20] width 81 height 24
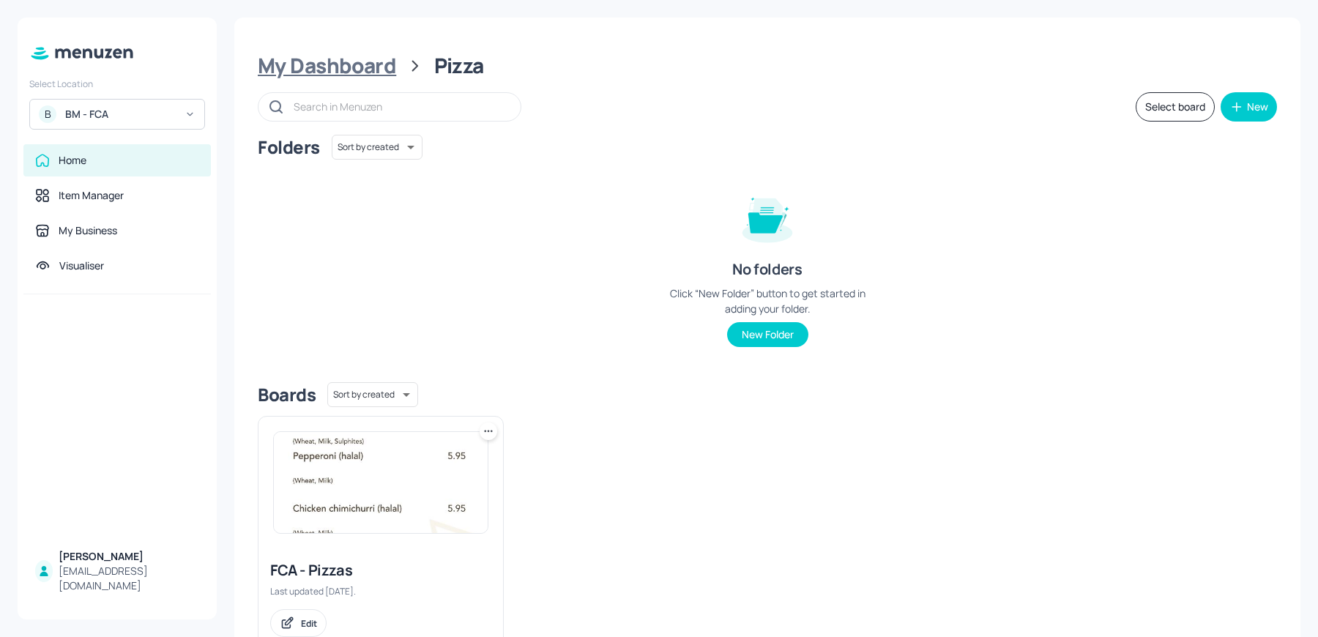
click at [330, 71] on div "My Dashboard" at bounding box center [327, 66] width 138 height 26
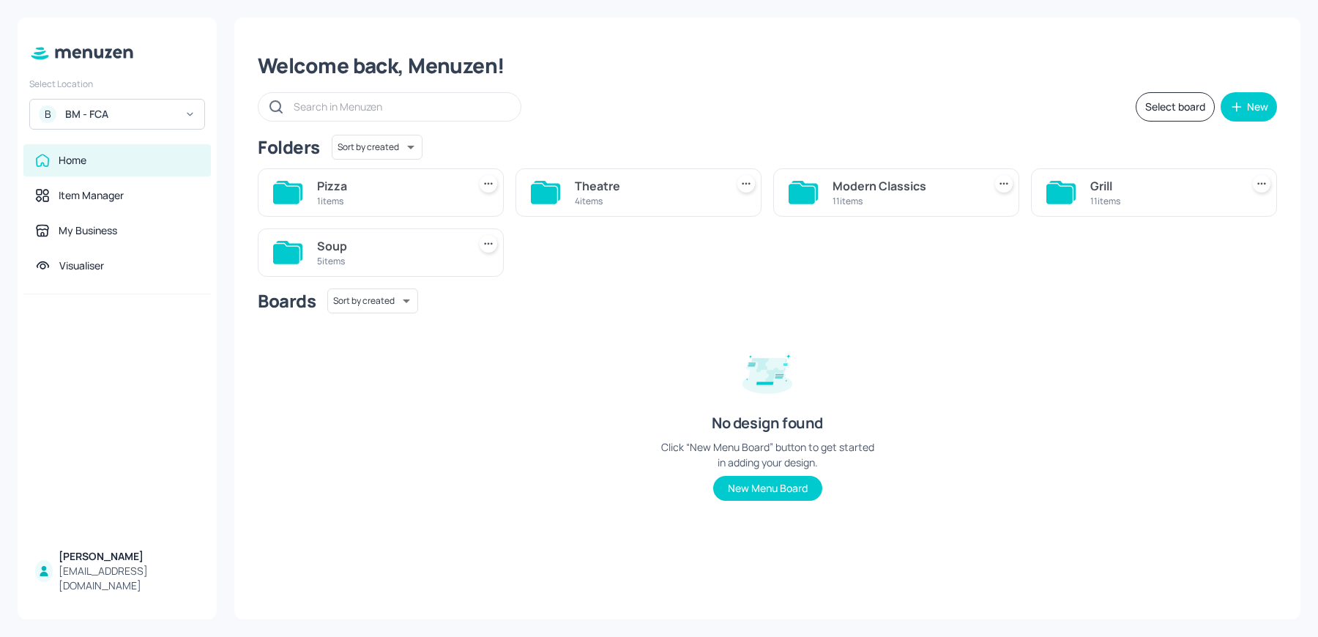
click at [656, 190] on div "Theatre" at bounding box center [647, 186] width 145 height 18
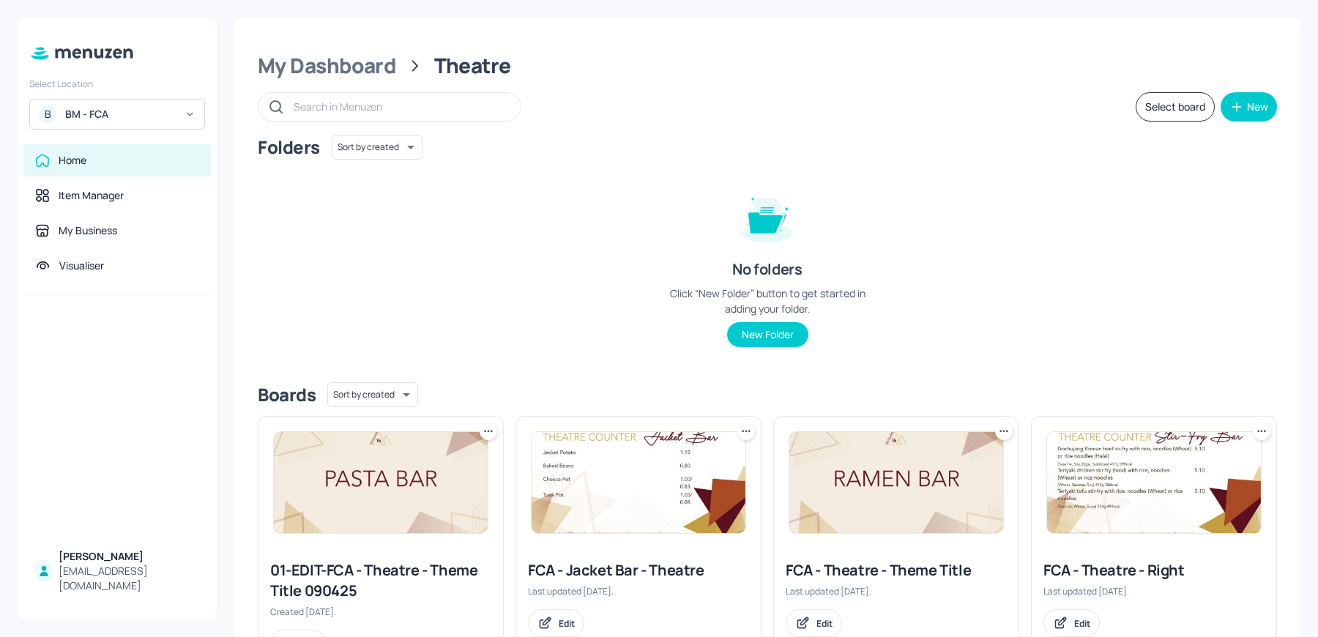
click at [1139, 499] on img at bounding box center [1154, 482] width 214 height 101
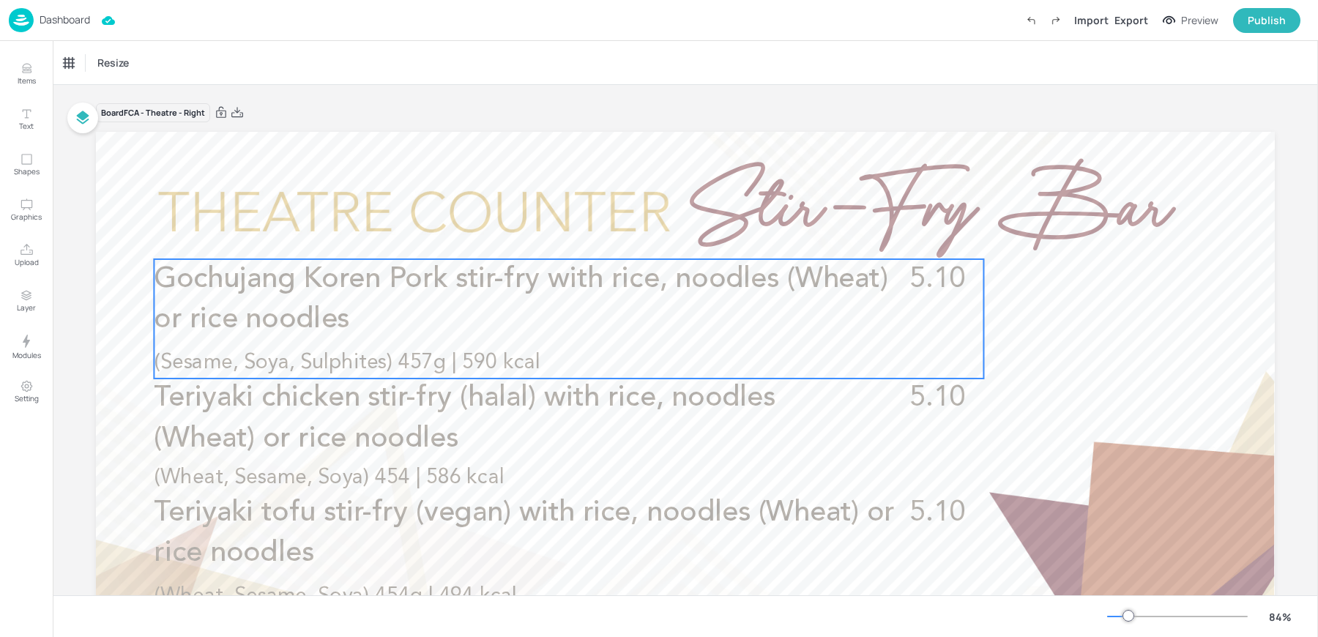
click at [298, 290] on span "Gochujang Koren Pork stir-fry with rice, noodles (Wheat) or rice noodles" at bounding box center [521, 300] width 734 height 70
click at [550, 235] on div "Edit Item" at bounding box center [559, 234] width 19 height 19
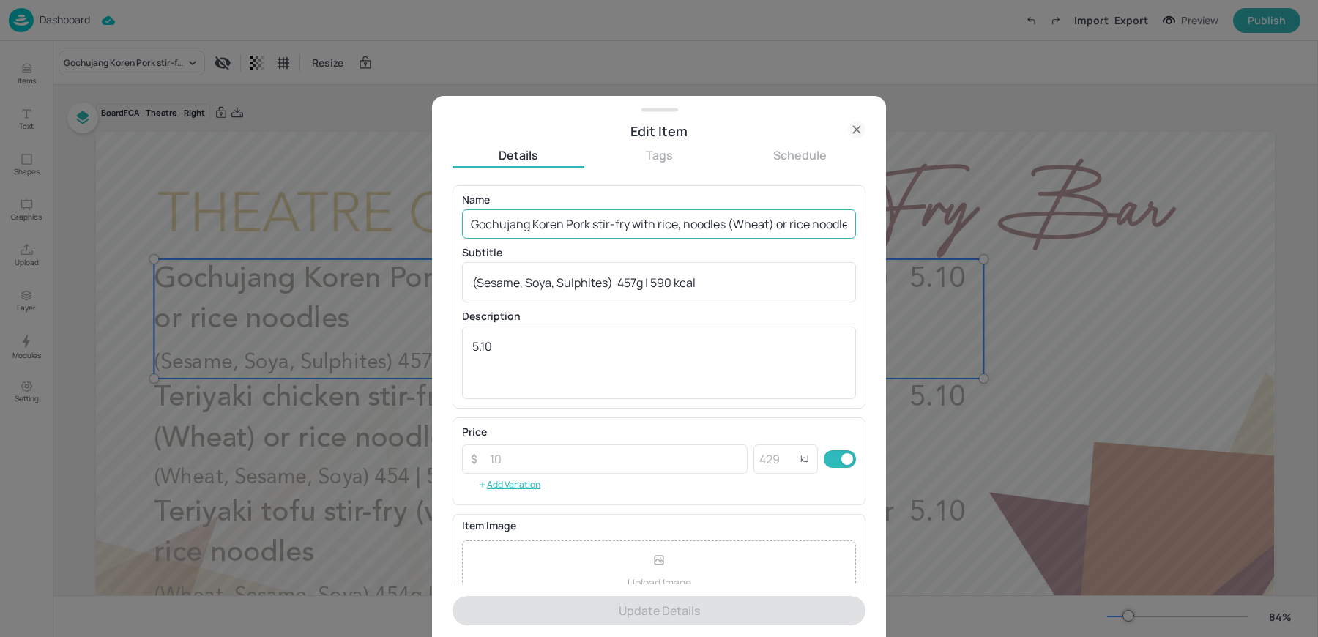
click at [530, 237] on input "Gochujang Koren Pork stir-fry with rice, noodles (Wheat) or rice noodles" at bounding box center [659, 223] width 394 height 29
click at [514, 223] on input "Gochujang Koren Pork stir-fry with rice, noodles (Wheat) or rice noodles" at bounding box center [659, 223] width 394 height 29
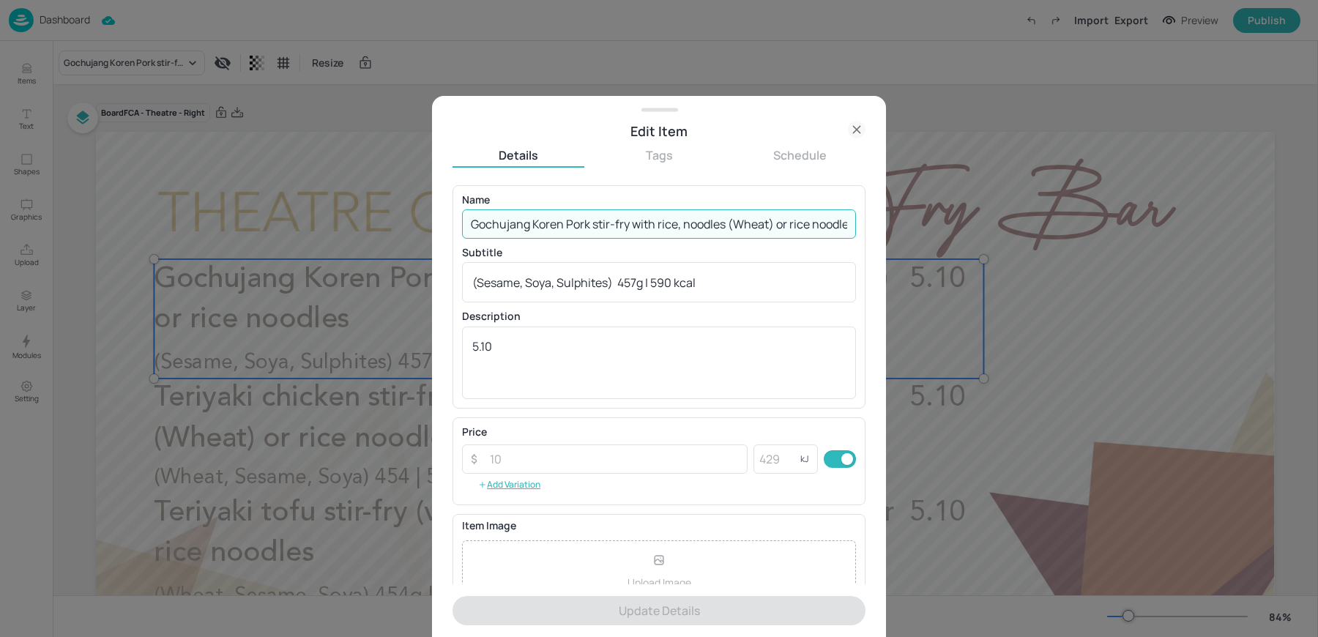
click at [514, 223] on input "Gochujang Koren Pork stir-fry with rice, noodles (Wheat) or rice noodles" at bounding box center [659, 223] width 394 height 29
paste input "lamb (non-halal) stir-fry with noodles (Wheat) or rice noodles (Sesame, Soya, S…"
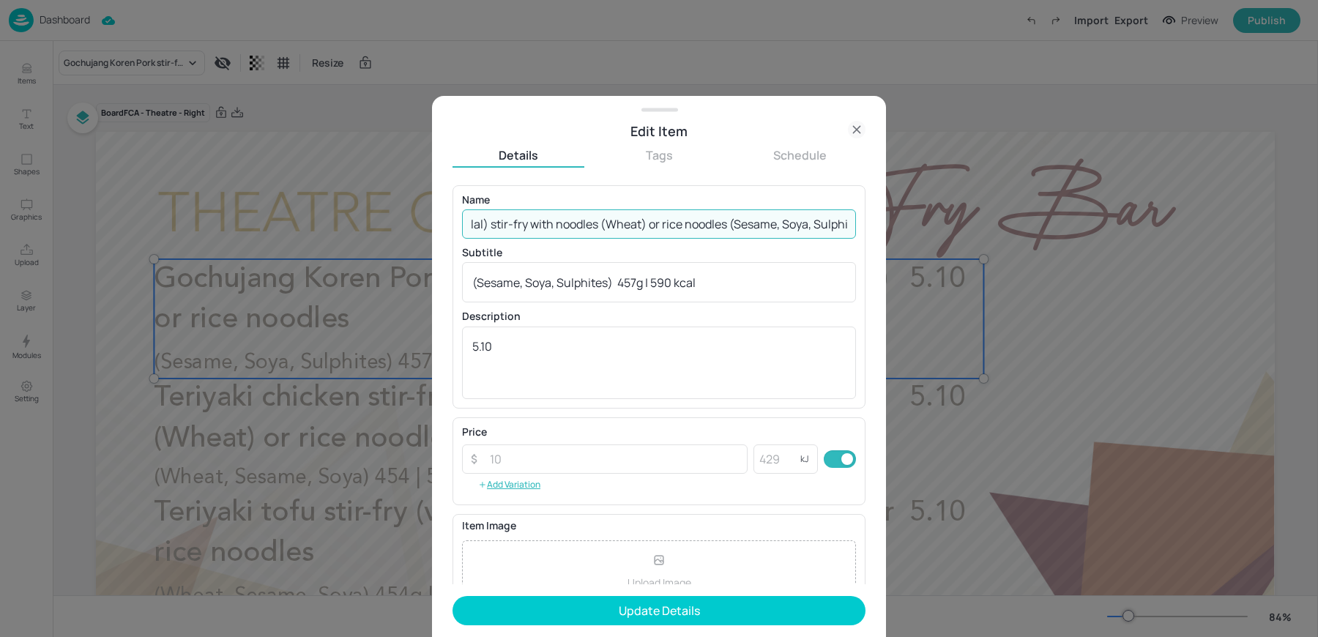
scroll to position [0, 198]
click at [702, 222] on input "Gochujang [PERSON_NAME] (non-halal) stir-fry with noodles (Wheat) or rice noodl…" at bounding box center [659, 223] width 394 height 29
type input "Gochujang [PERSON_NAME] (non-halal) stir-fry with noodles (Wheat) or rice noodl…"
click at [565, 280] on textarea "(Sesame, Soya, Sulphites) 457g | 590 kcal" at bounding box center [659, 283] width 374 height 16
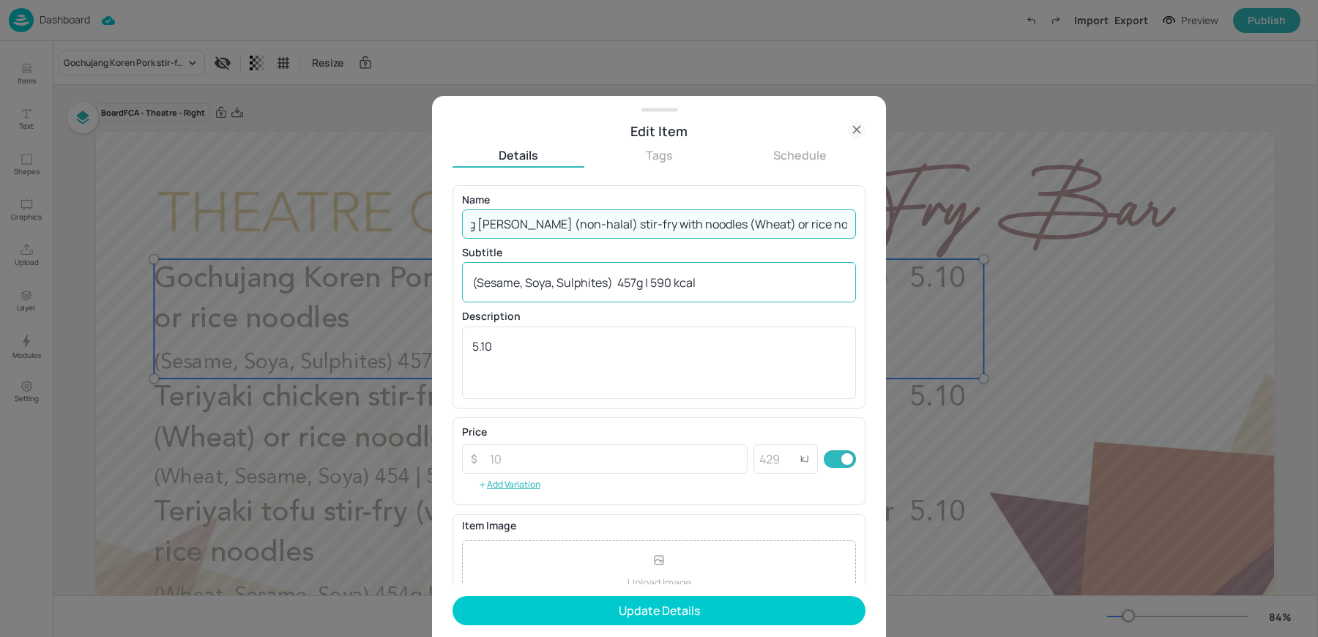
scroll to position [0, 0]
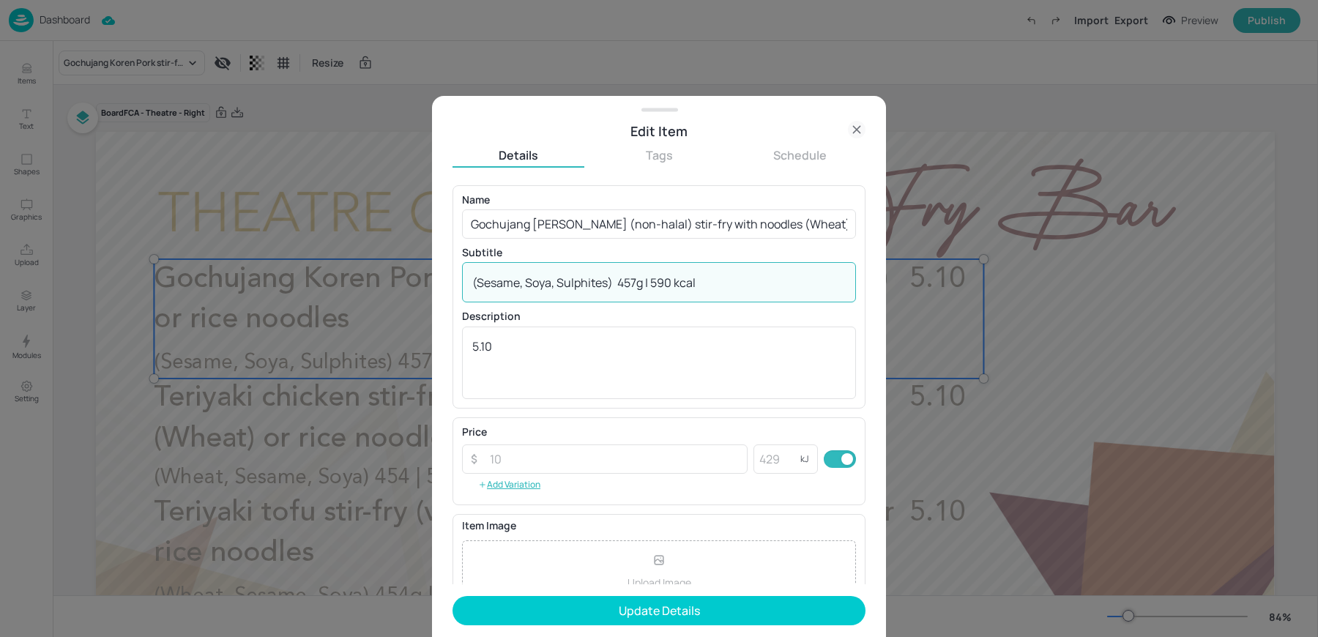
click at [565, 280] on textarea "(Sesame, Soya, Sulphites) 457g | 590 kcal" at bounding box center [659, 283] width 374 height 16
click at [607, 284] on textarea "(Sesame, Soya, Sulphites) 457g | 590 kcal" at bounding box center [659, 283] width 374 height 16
type textarea "(Sesame, Soya, Sulphites, Wheat) 457g | 590 kcal"
click at [763, 225] on input "Gochujang [PERSON_NAME] (non-halal) stir-fry with noodles (Wheat) or rice noodl…" at bounding box center [659, 223] width 394 height 29
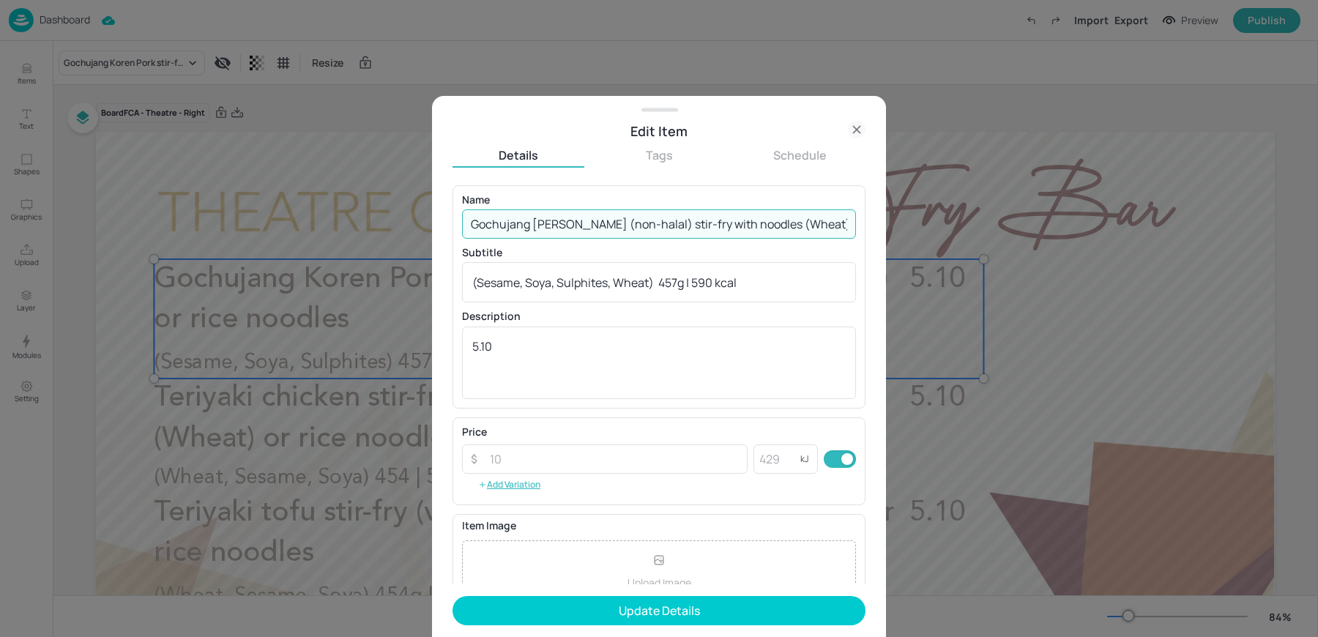
click at [810, 227] on input "Gochujang [PERSON_NAME] (non-halal) stir-fry with noodles (Wheat) or rice noodl…" at bounding box center [659, 223] width 394 height 29
type input "Gochujang [PERSON_NAME] (non-halal) stir-fry with noodles or rice noodles"
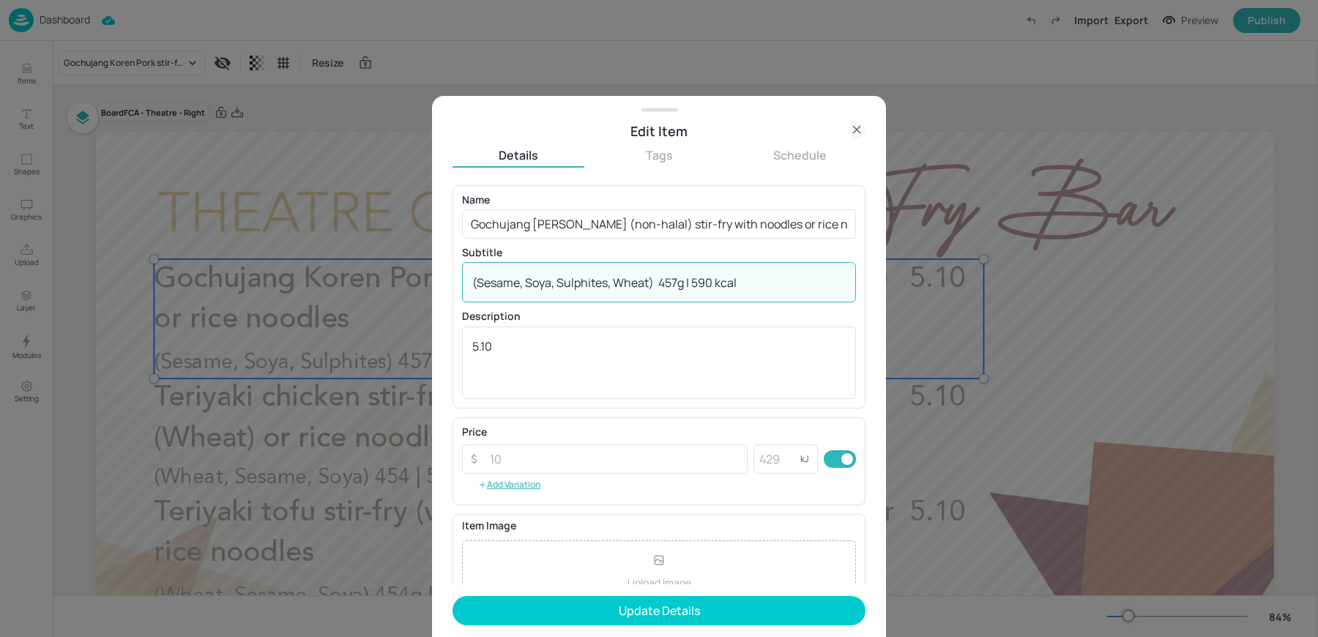
drag, startPoint x: 659, startPoint y: 279, endPoint x: 852, endPoint y: 281, distance: 192.6
click at [852, 281] on div "(Sesame, Soya, Sulphites, Wheat) 457g | 590 kcal x ​" at bounding box center [659, 282] width 394 height 40
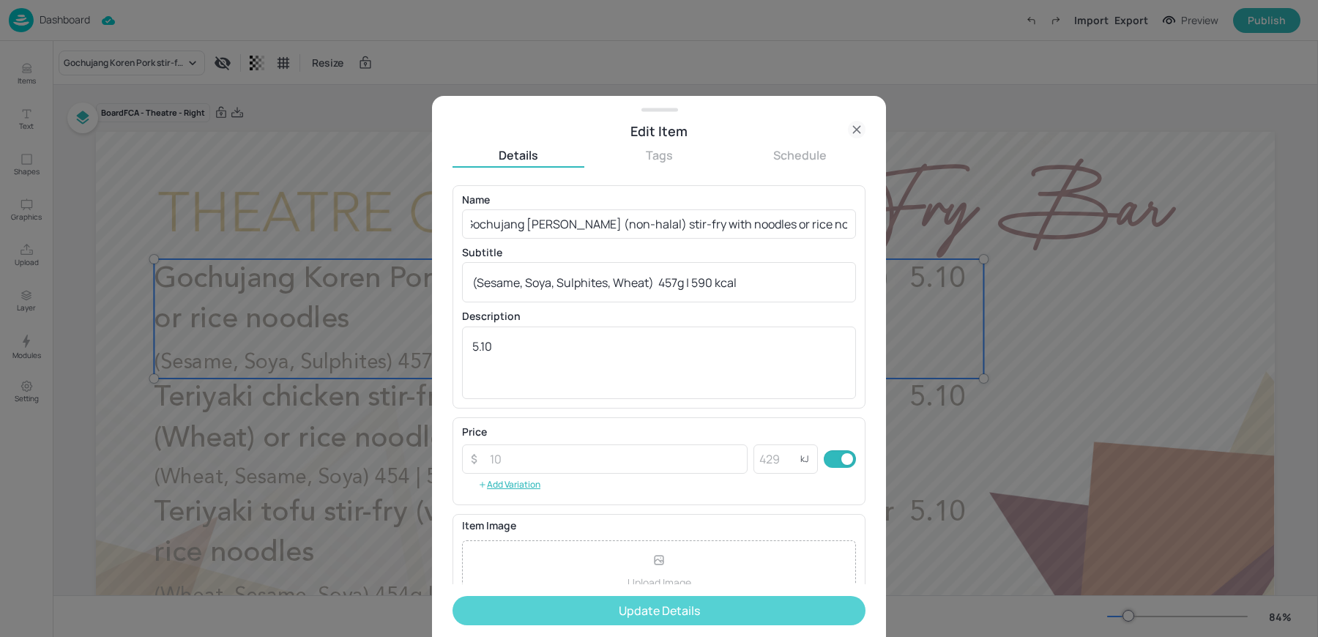
click at [616, 606] on button "Update Details" at bounding box center [659, 610] width 413 height 29
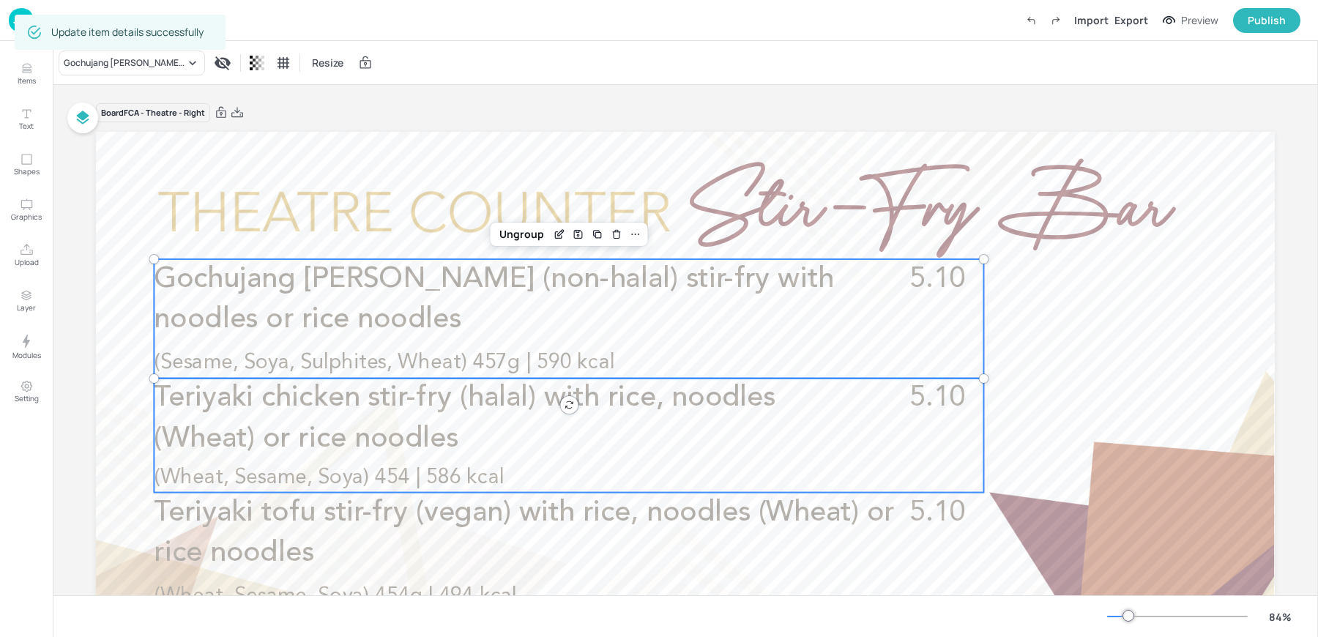
click at [339, 438] on span "Teriyaki chicken stir-fry (halal) with rice, noodles (Wheat) or rice noodles" at bounding box center [465, 419] width 622 height 70
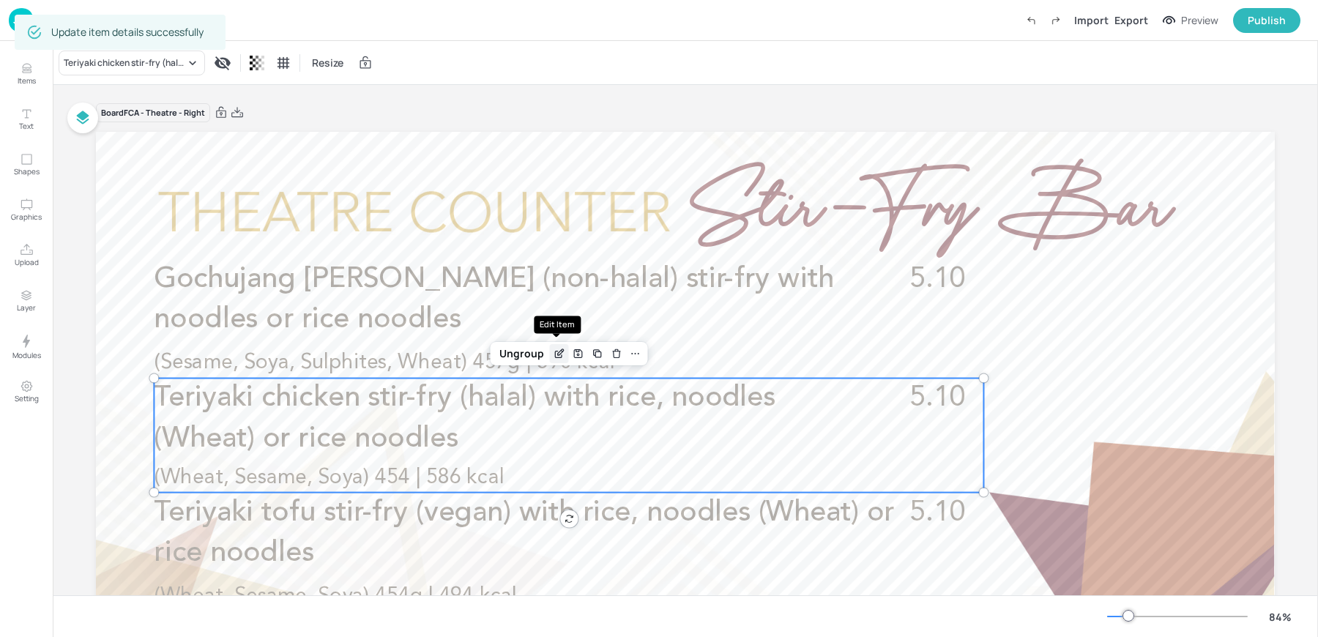
click at [560, 350] on icon "Edit Item" at bounding box center [560, 352] width 6 height 6
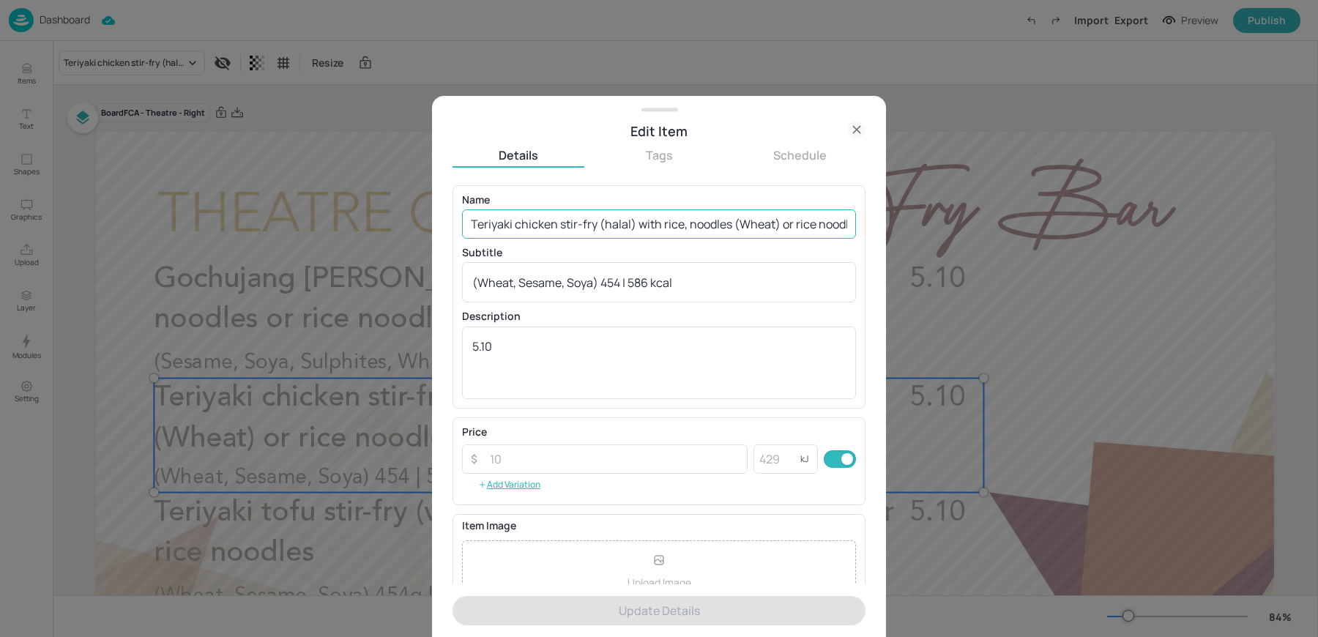
click at [601, 226] on input "Teriyaki chicken stir-fry (halal) with rice, noodles (Wheat) or rice noodles" at bounding box center [659, 223] width 394 height 29
paste input "noodles (Wheat) or rice noodles (Wheat, Sesame, Soya) £5.10"
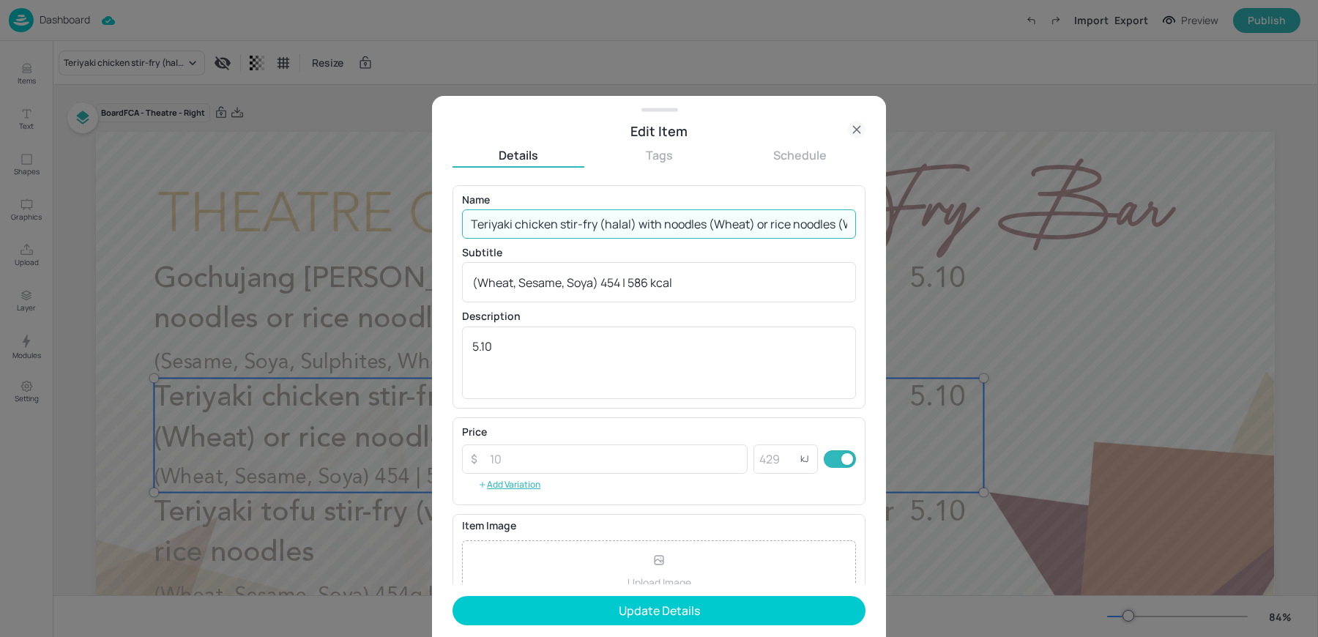
scroll to position [0, 149]
click at [814, 223] on input "Teriyaki chicken stir-fry (halal) with noodles (Wheat) or rice noodles (Wheat, …" at bounding box center [659, 223] width 394 height 29
click at [717, 223] on input "Teriyaki chicken stir-fry ([DEMOGRAPHIC_DATA]) with noodles (Wheat) or rice noo…" at bounding box center [659, 223] width 394 height 29
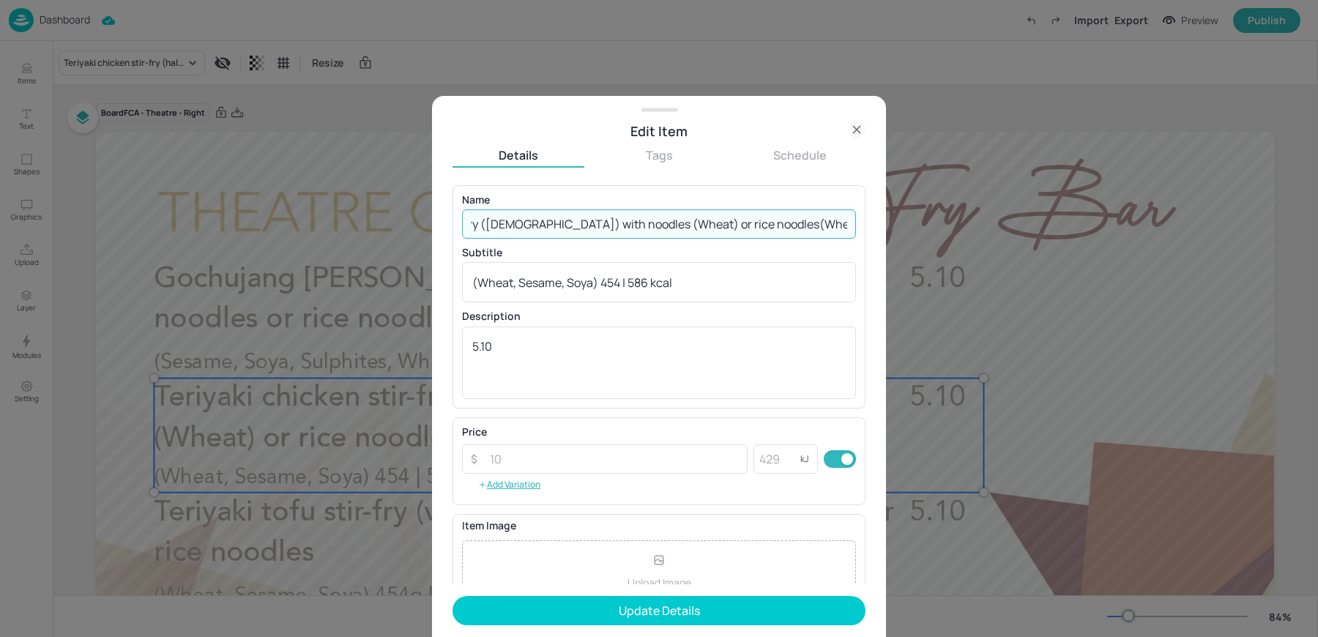
scroll to position [0, 117]
click at [842, 229] on input "Teriyaki chicken stir-fry ([DEMOGRAPHIC_DATA]) with noodles (Wheat) or rice noo…" at bounding box center [659, 223] width 394 height 29
click at [754, 226] on input "Teriyaki chicken stir-fry ([DEMOGRAPHIC_DATA]) with noodles (Wheat) or rice noo…" at bounding box center [659, 223] width 394 height 29
type input "Teriyaki chicken stir-fry (halal) with noodles or rice noodles"
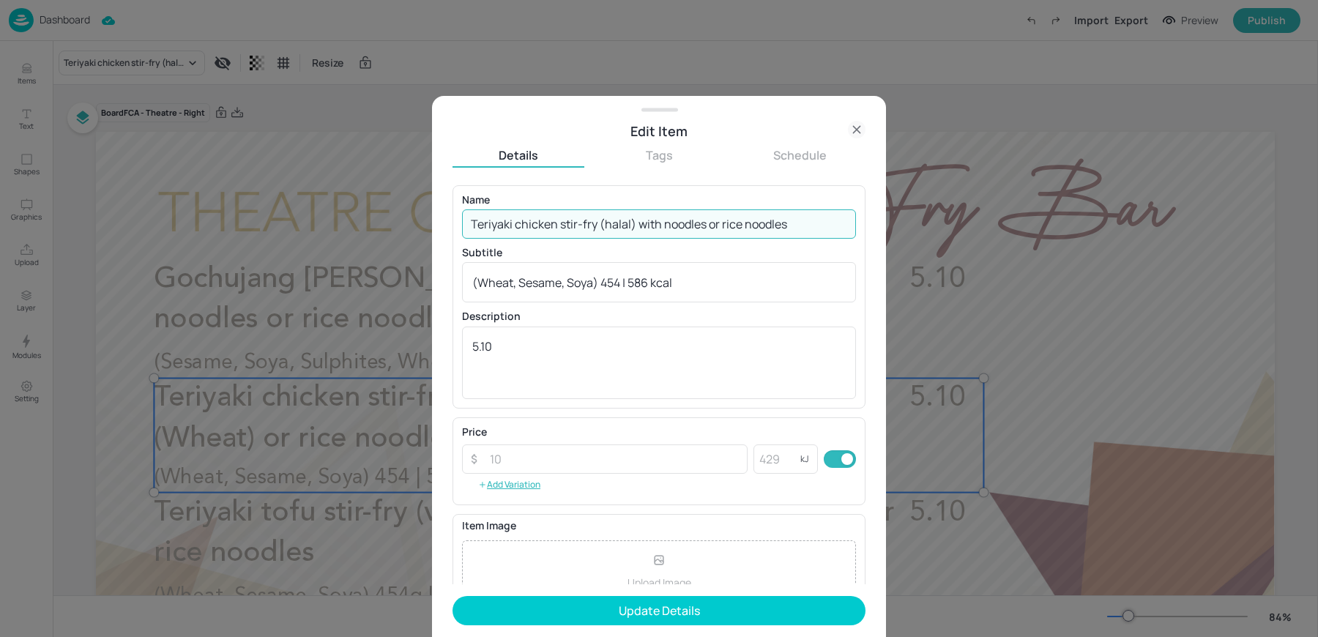
click at [453, 596] on button "Update Details" at bounding box center [659, 610] width 413 height 29
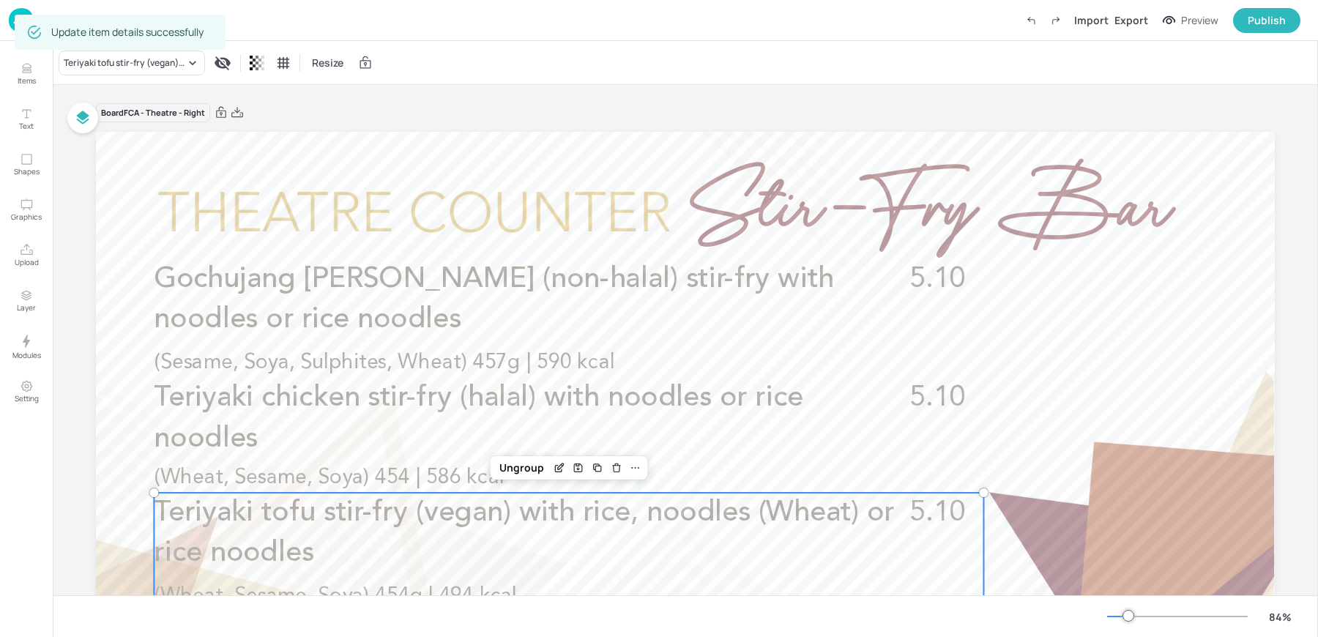
click at [325, 538] on p "Teriyaki tofu stir-fry (vegan) with rice, noodles (Wheat) or rice noodles" at bounding box center [528, 533] width 748 height 81
click at [550, 469] on div "Edit Item" at bounding box center [559, 467] width 19 height 19
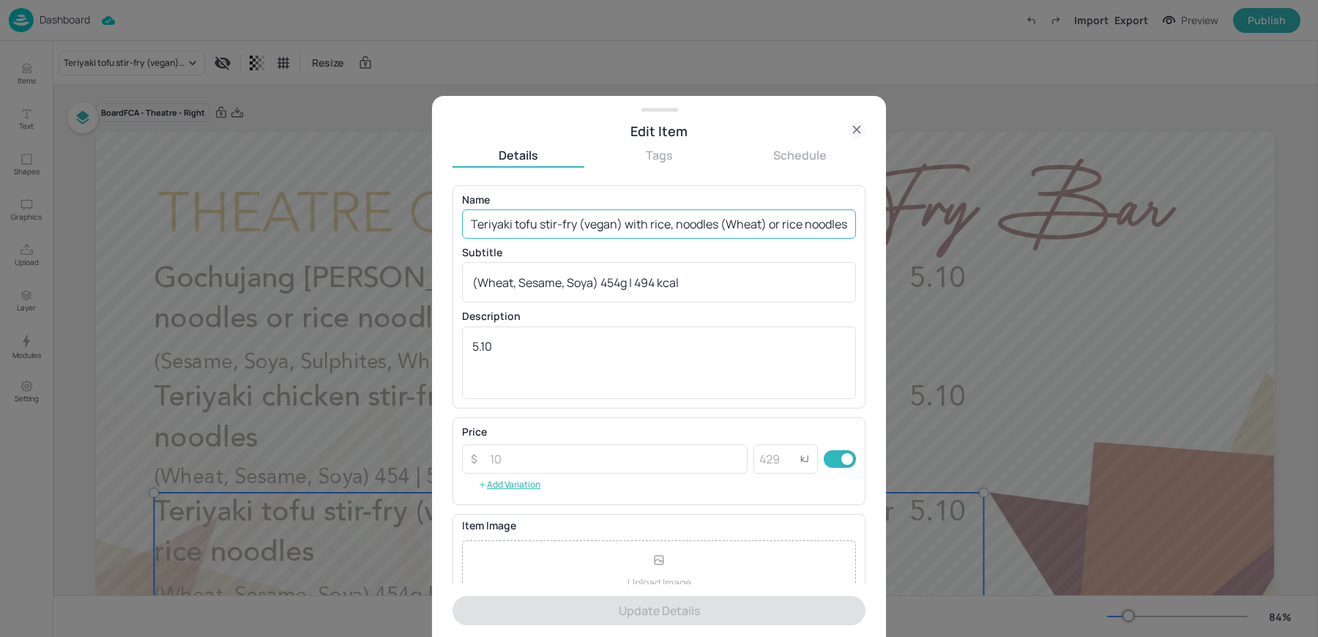
click at [613, 218] on input "Teriyaki tofu stir-fry (vegan) with rice, noodles (Wheat) or rice noodles" at bounding box center [659, 223] width 394 height 29
type input "v"
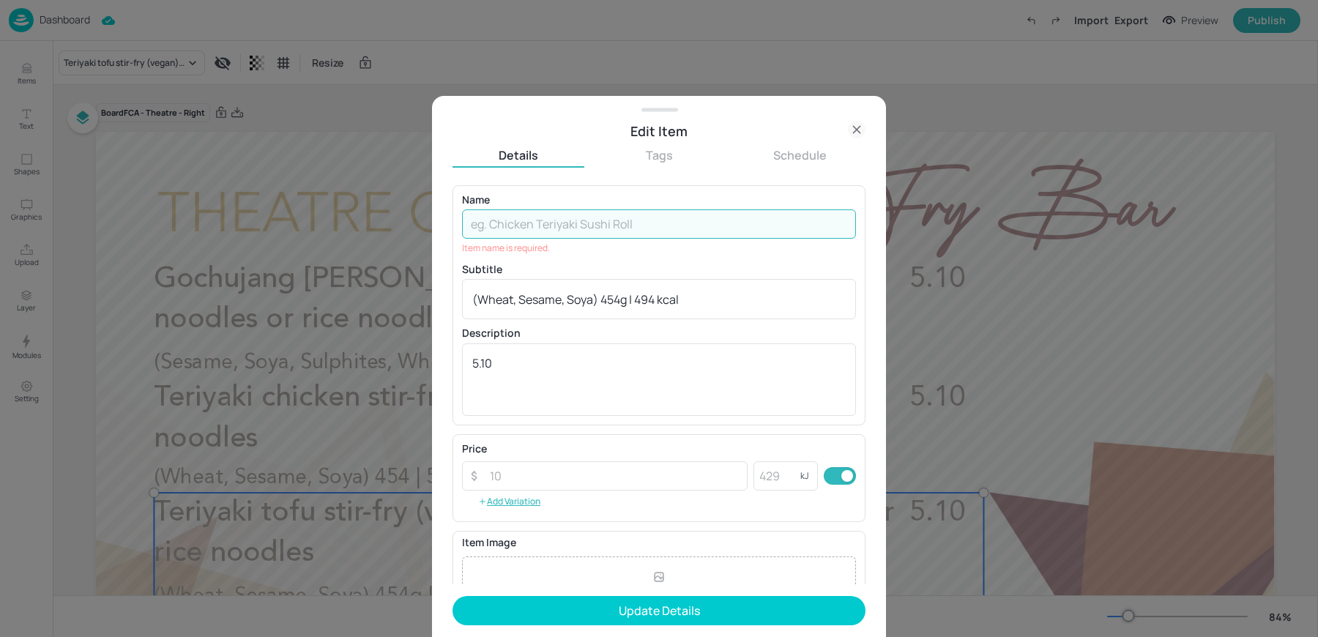
paste input "Teriyaki tofu stir-fry (vegan) with noodles (Wheat) or rice noodles (Wheat, Ses…"
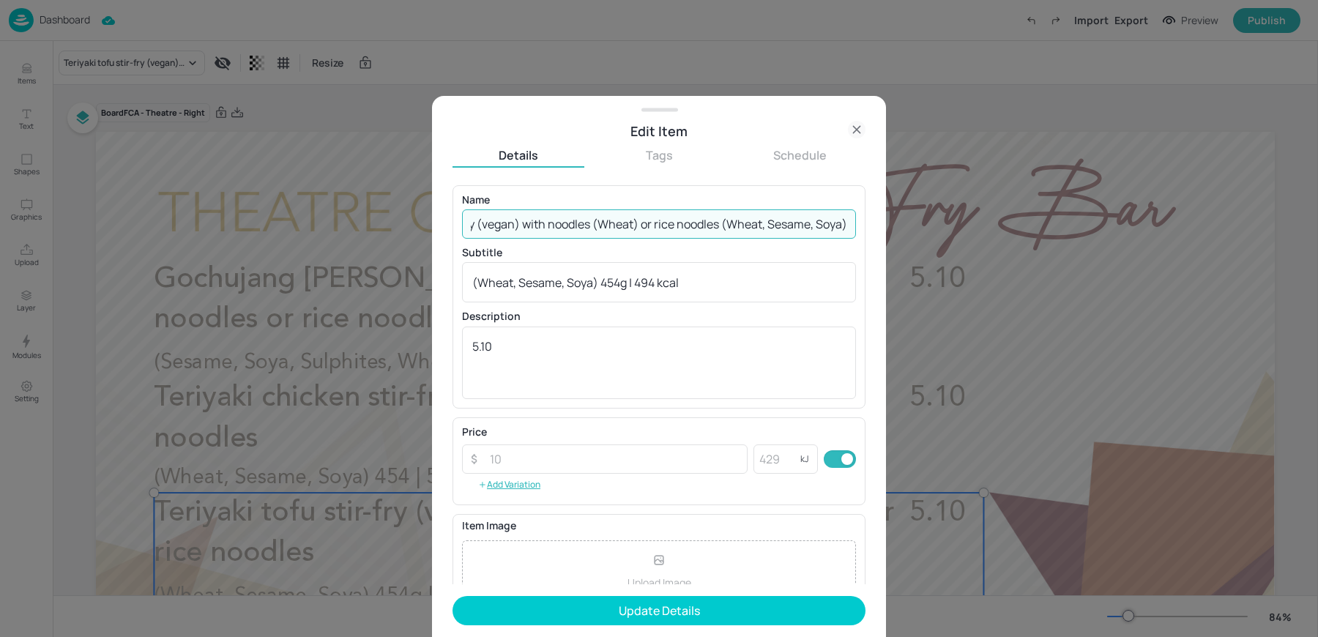
scroll to position [0, 109]
click at [719, 224] on input "Teriyaki tofu stir-fry (vegan) with noodles (Wheat) or rice noodles (Wheat, Ses…" at bounding box center [659, 223] width 394 height 29
click at [742, 234] on input "Teriyaki tofu stir-fry (vegan) with noodles (Wheat) or rice noodles" at bounding box center [659, 223] width 394 height 29
click at [738, 222] on input "Teriyaki tofu stir-fry (vegan) with noodles (Wheat) or rice noodles" at bounding box center [659, 223] width 394 height 29
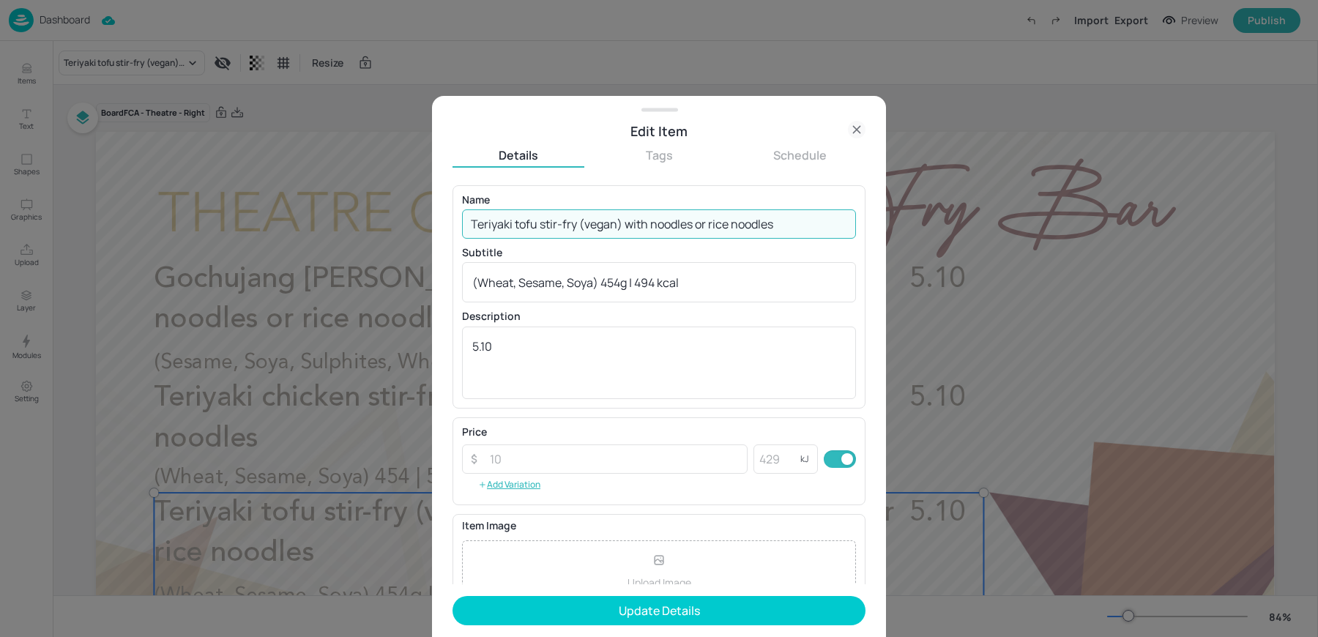
type input "Teriyaki tofu stir-fry (vegan) with noodles or rice noodles"
click at [453, 596] on button "Update Details" at bounding box center [659, 610] width 413 height 29
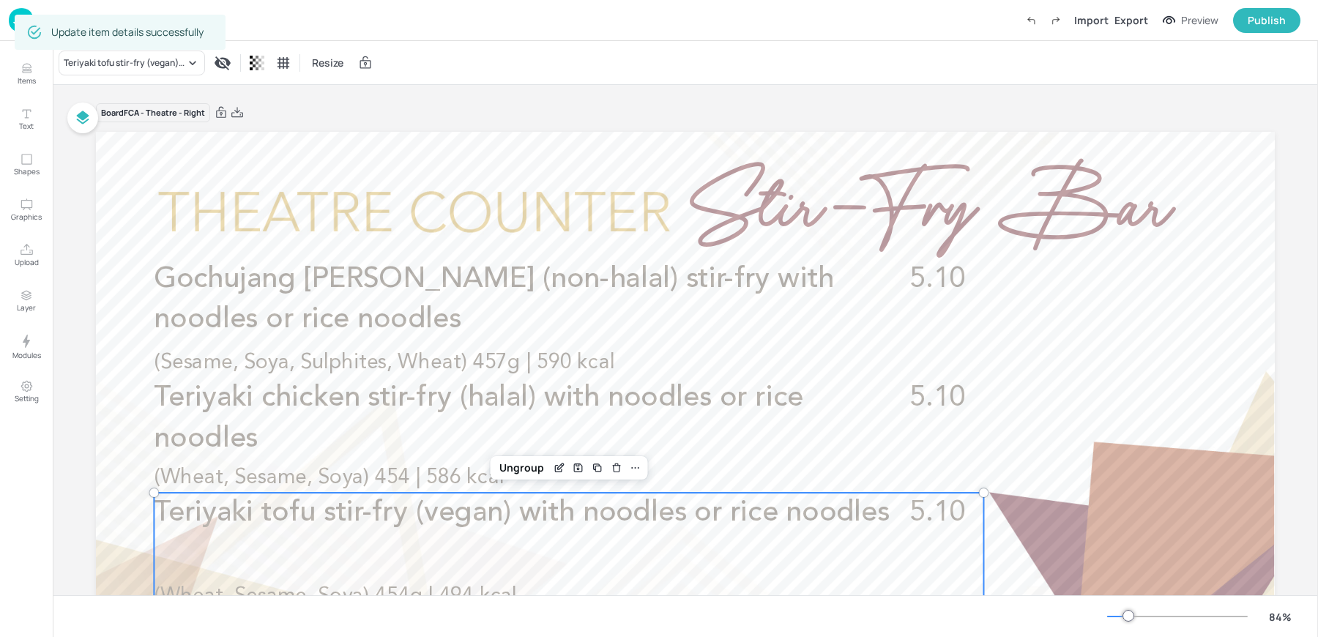
click at [561, 73] on div "Teriyaki tofu stir-fry (vegan) with noodles or rice noodles Resize" at bounding box center [686, 62] width 1266 height 43
click at [12, 19] on img at bounding box center [21, 20] width 25 height 24
click at [625, 45] on div "Teriyaki tofu stir-fry (vegan) with noodles or rice noodles Resize" at bounding box center [686, 62] width 1266 height 43
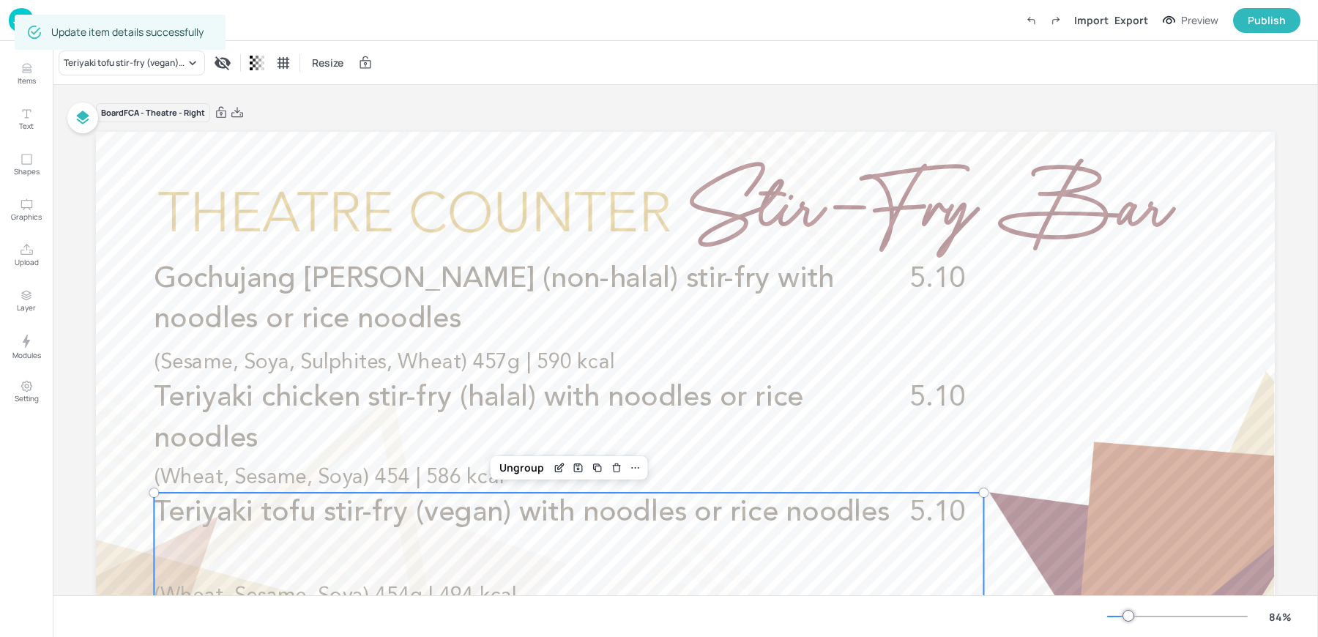
click at [625, 45] on div "Teriyaki tofu stir-fry (vegan) with noodles or rice noodles Resize" at bounding box center [686, 62] width 1266 height 43
click at [13, 18] on img at bounding box center [21, 20] width 25 height 24
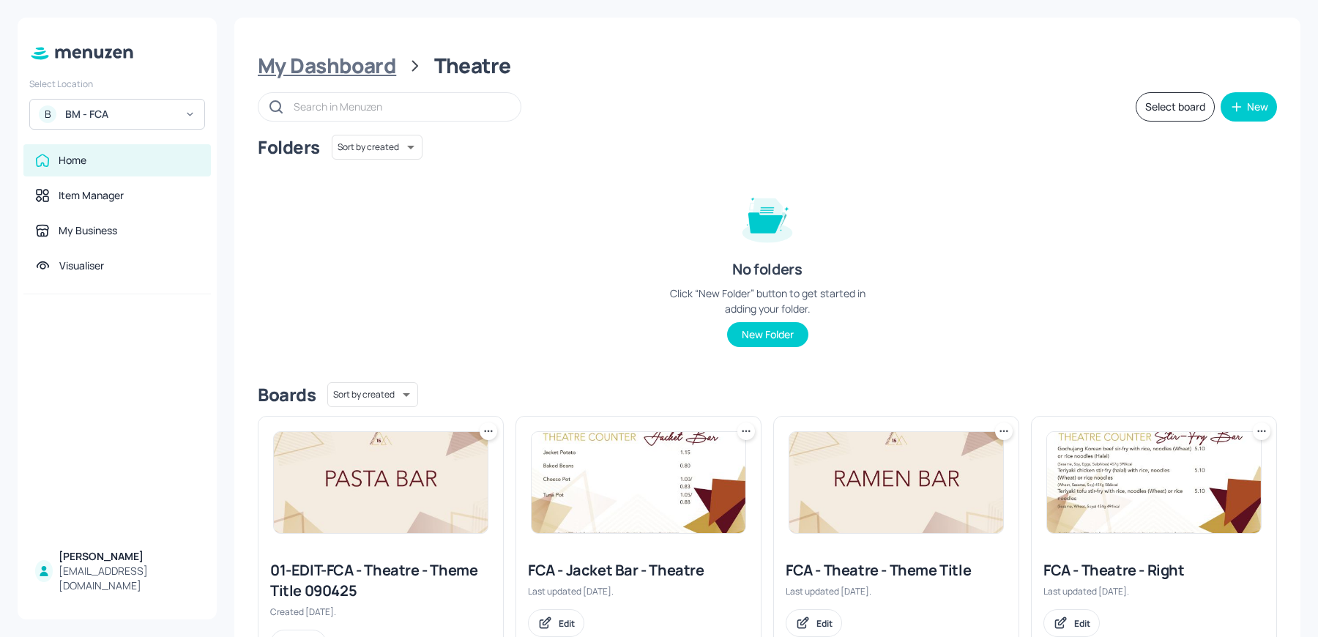
click at [376, 70] on div "My Dashboard" at bounding box center [327, 66] width 138 height 26
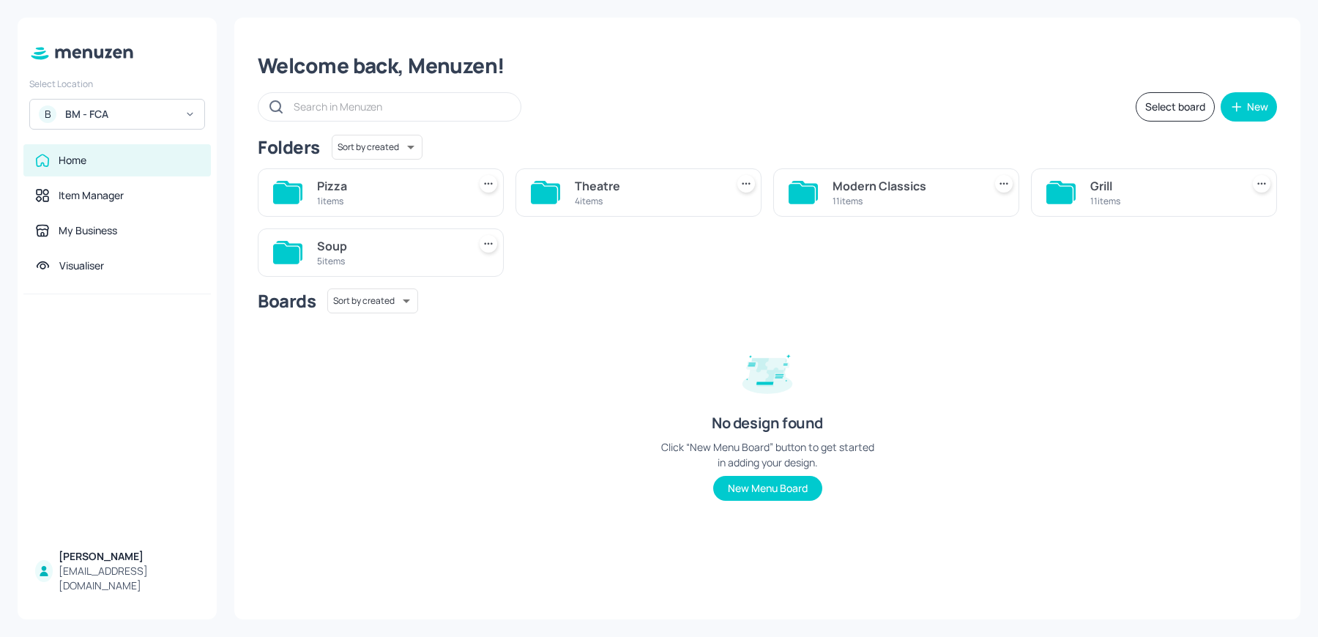
click at [875, 187] on div "Modern Classics" at bounding box center [905, 186] width 145 height 18
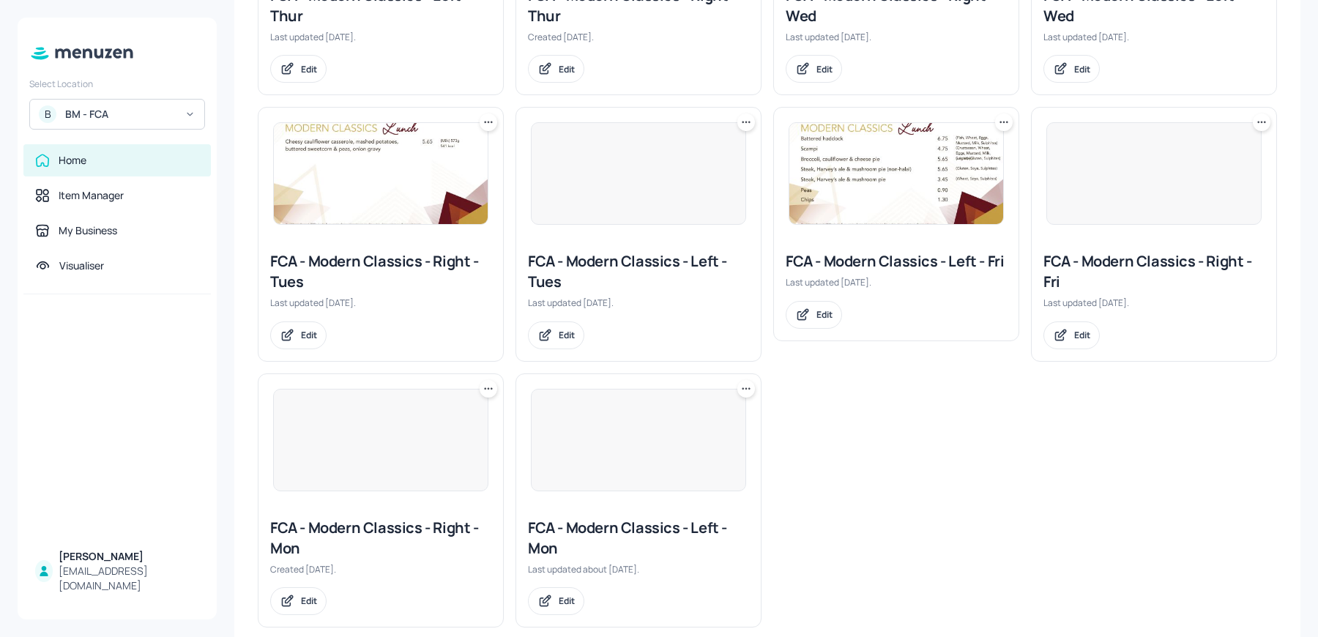
scroll to position [442, 0]
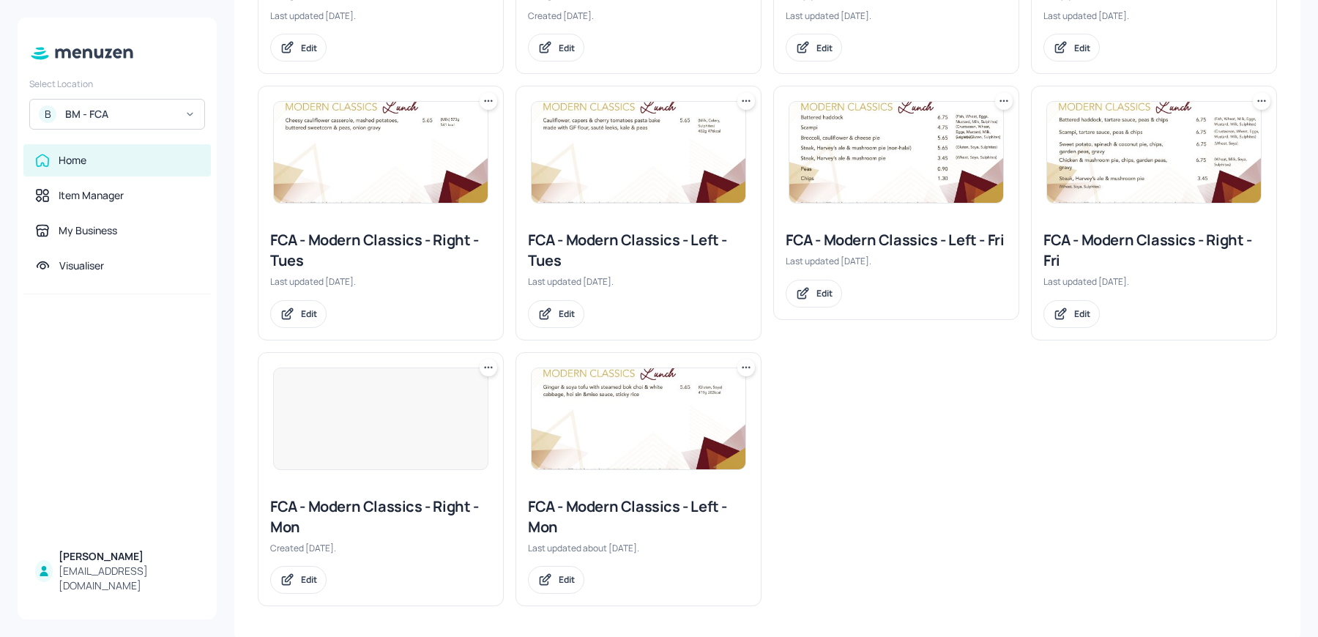
click at [1069, 236] on div "FCA - Modern Classics - Right - Fri" at bounding box center [1154, 250] width 221 height 41
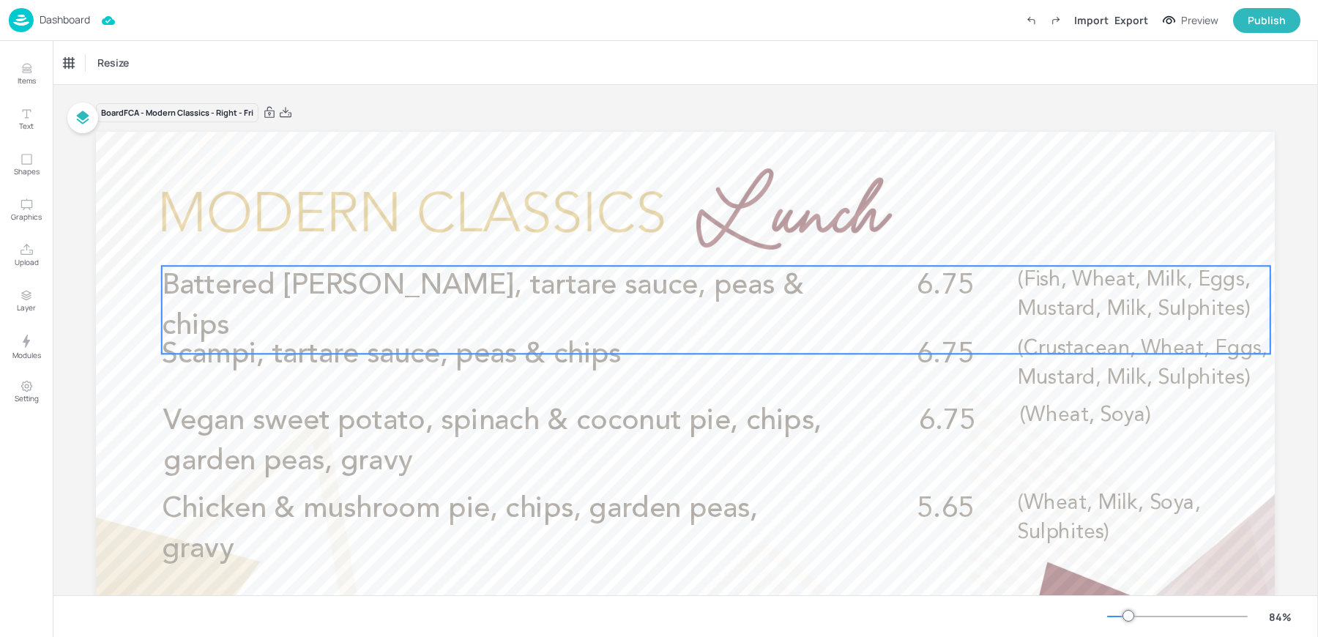
click at [482, 298] on span "Battered [PERSON_NAME], tartare sauce, peas & chips" at bounding box center [483, 307] width 642 height 70
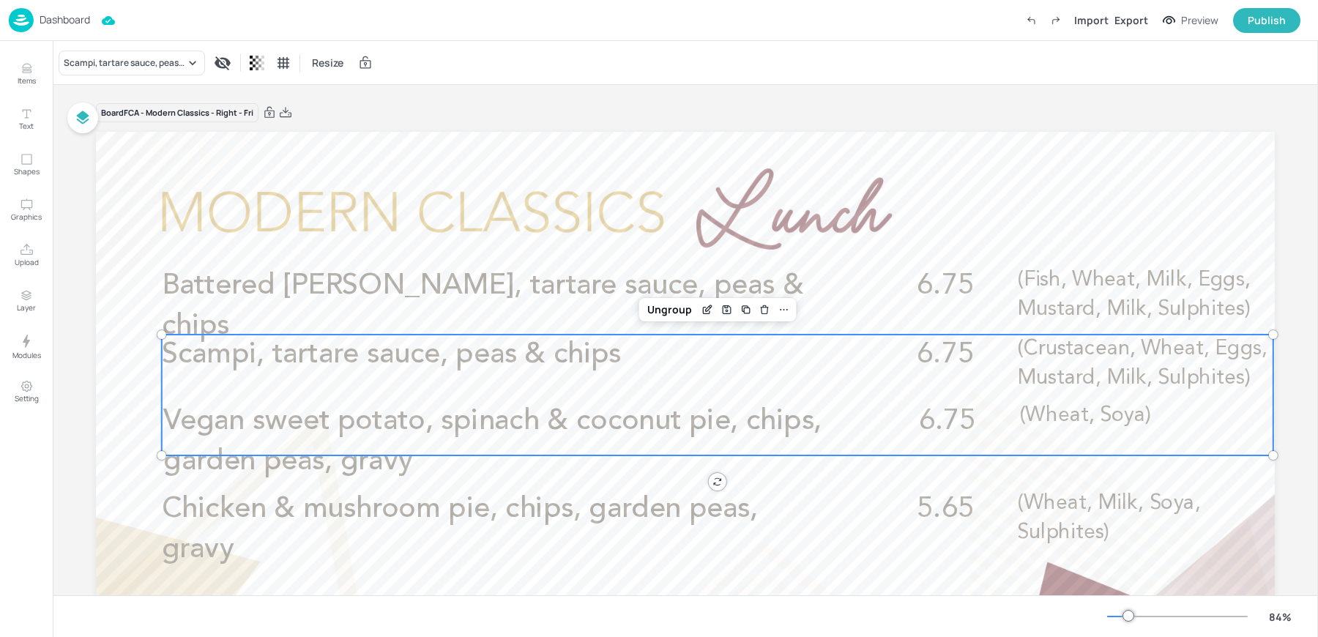
click at [369, 381] on div "Scampi, tartare sauce, peas & chips 6.75 (Crustacean, Wheat, Eggs, Mustard, Mil…" at bounding box center [718, 395] width 1112 height 121
click at [661, 319] on div "Ungroup" at bounding box center [670, 309] width 56 height 19
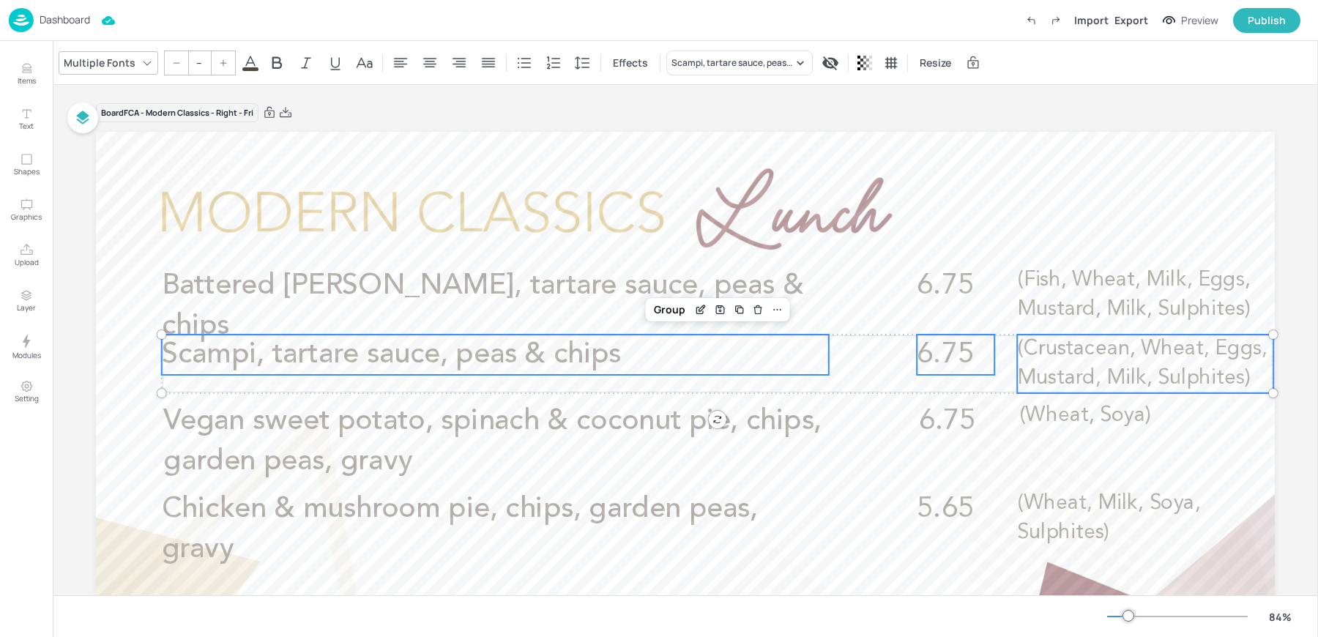
click at [661, 319] on div "Group" at bounding box center [669, 309] width 43 height 19
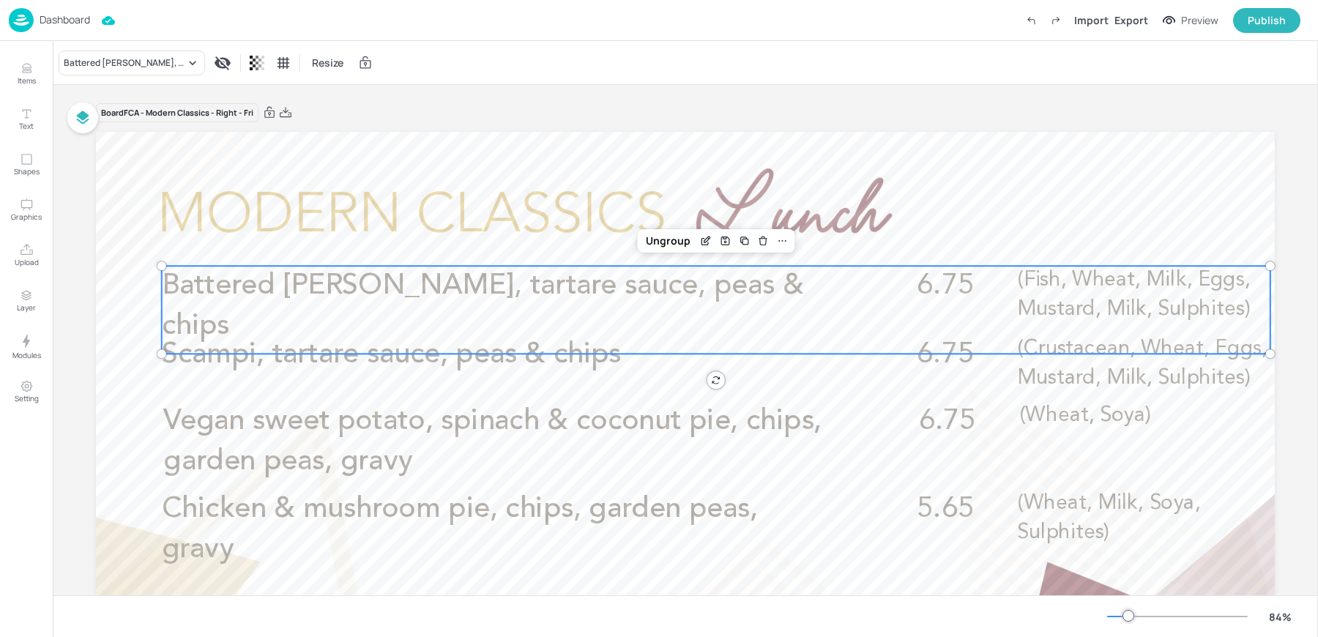
click at [556, 287] on span "Battered [PERSON_NAME], tartare sauce, peas & chips" at bounding box center [483, 307] width 642 height 70
click at [677, 237] on div "Ungroup" at bounding box center [668, 240] width 56 height 19
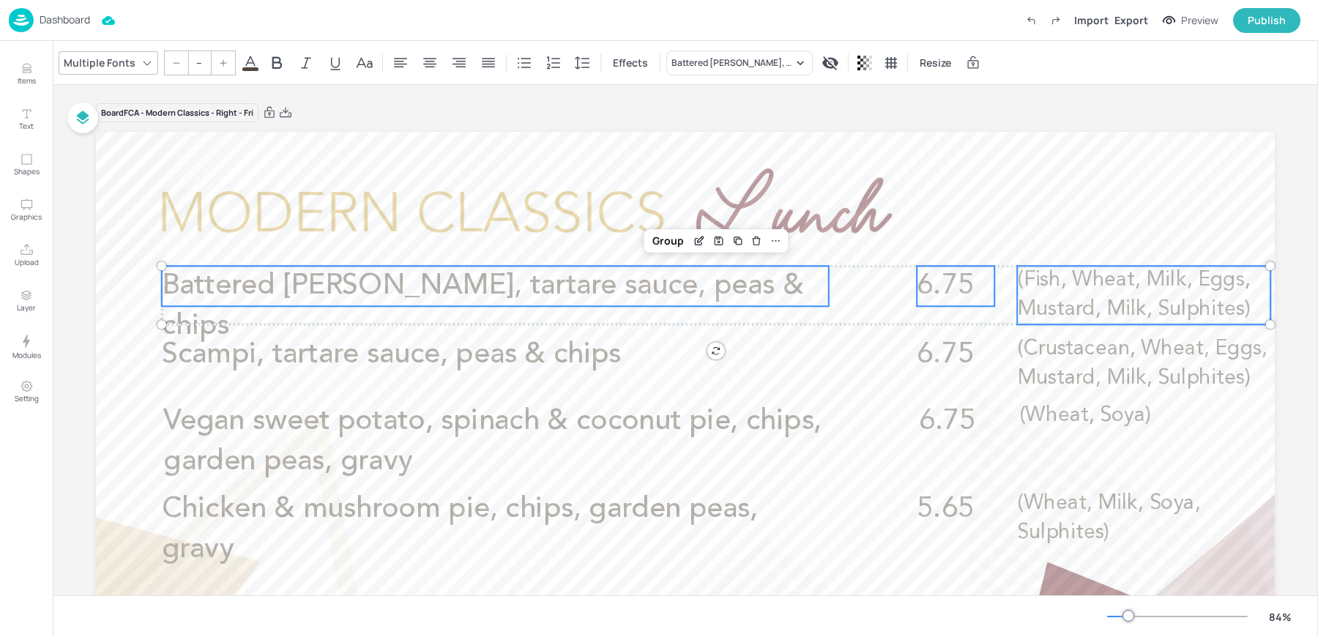
click at [677, 237] on div "Group" at bounding box center [668, 240] width 43 height 19
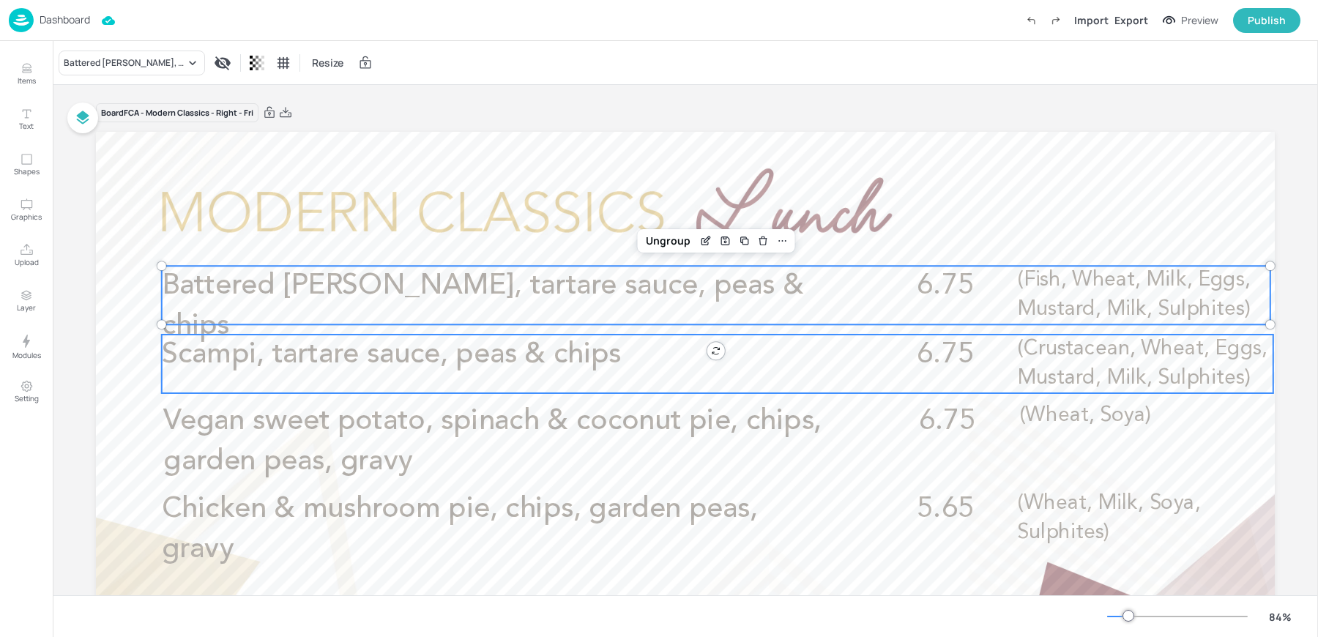
click at [494, 360] on span "Scampi, tartare sauce, peas & chips" at bounding box center [391, 355] width 459 height 29
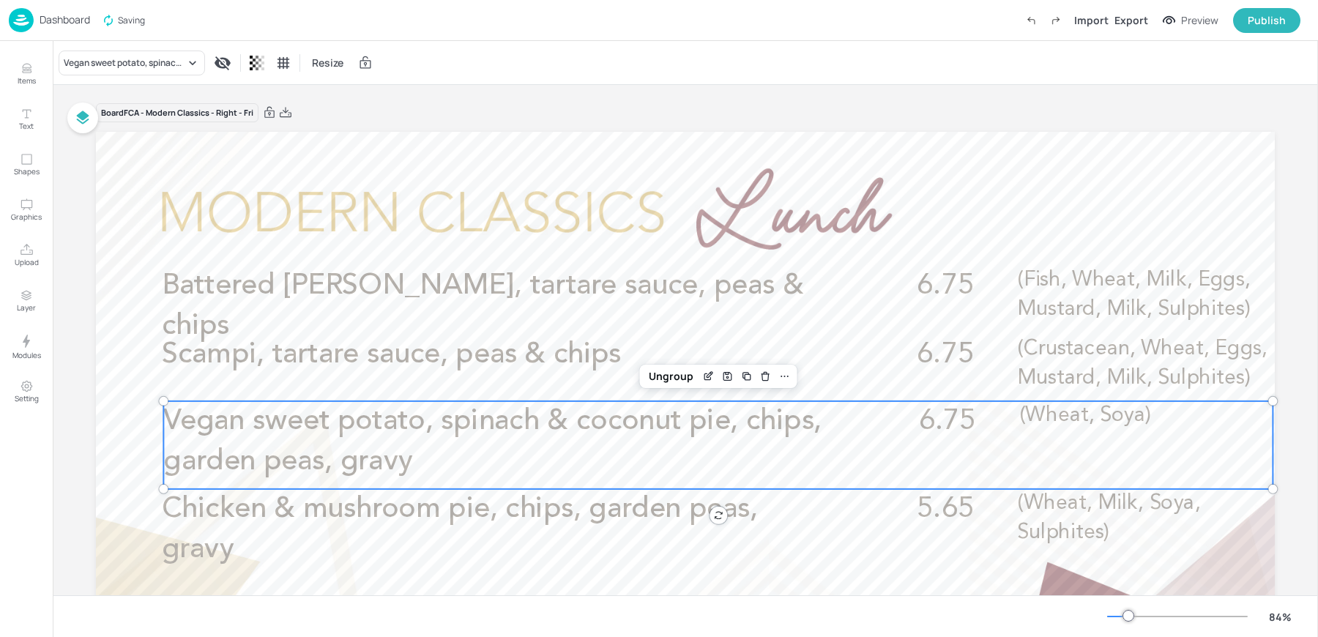
click at [410, 433] on span "Vegan sweet potato, spinach & coconut pie, chips, garden peas, gravy" at bounding box center [492, 441] width 658 height 70
click at [708, 384] on div "Edit Item" at bounding box center [708, 376] width 19 height 19
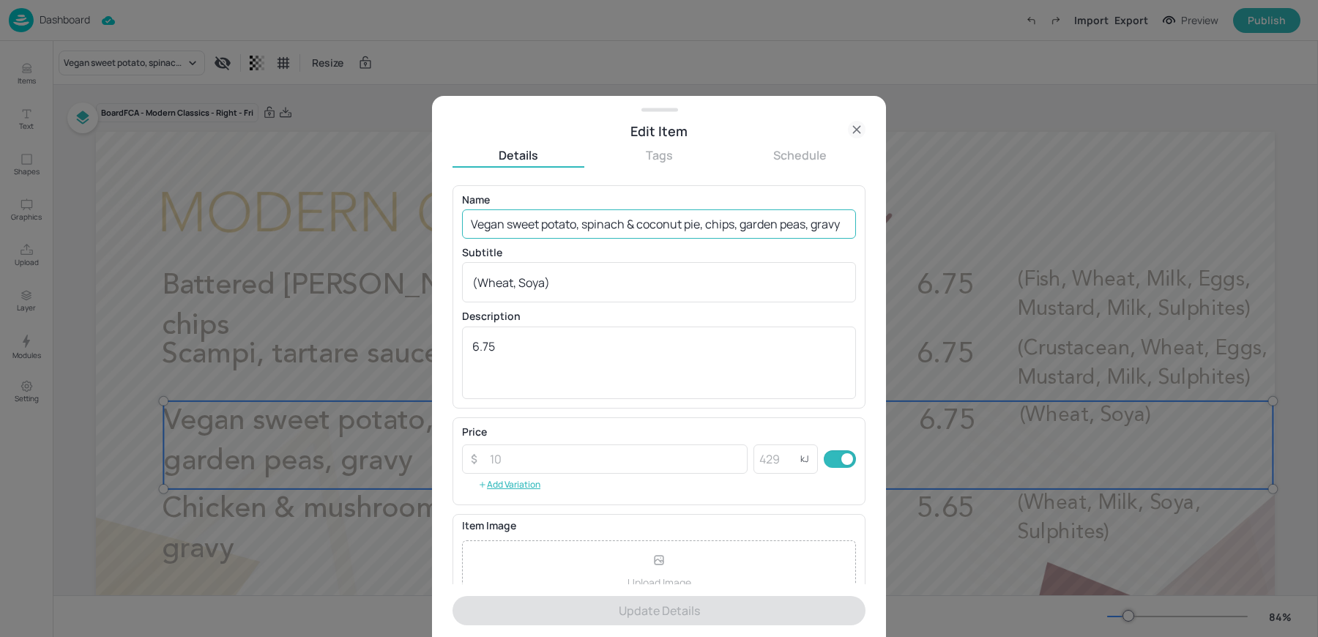
click at [515, 229] on input "Vegan sweet potato, spinach & coconut pie, chips, garden peas, gravy" at bounding box center [659, 223] width 394 height 29
paste input "Broccoli, cauliflower & cheese pie, garden peas, chips, gravy (vegan) (Gluten, …"
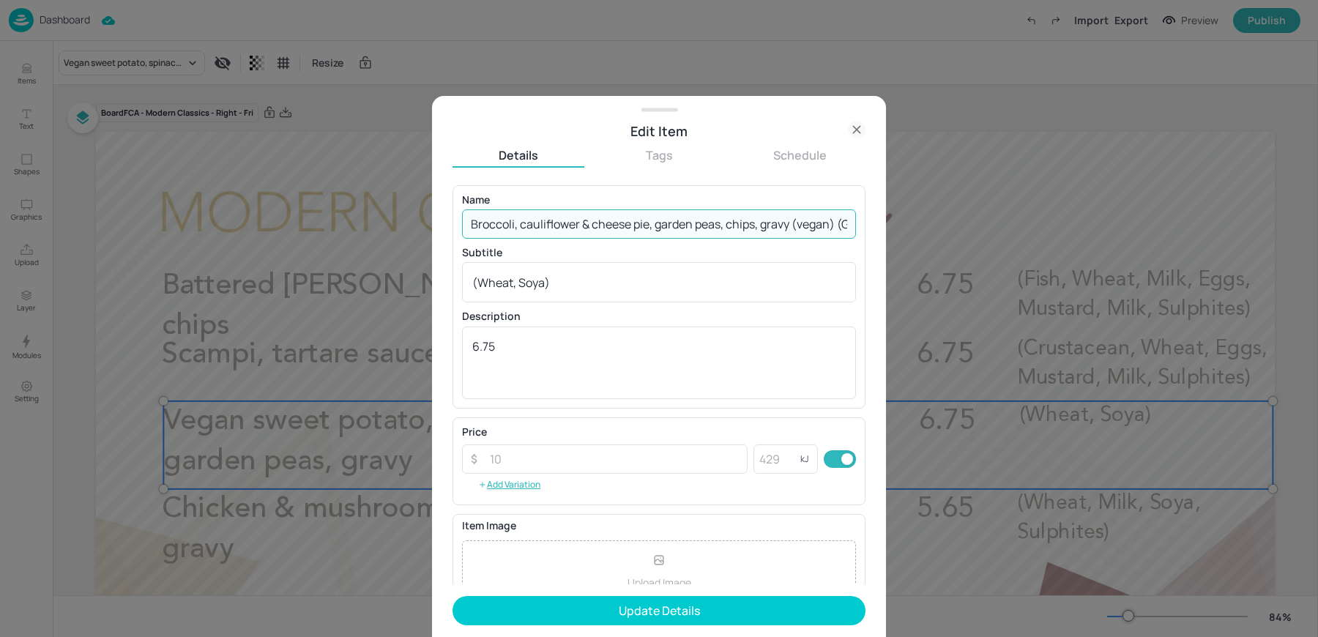
scroll to position [0, 129]
click at [812, 220] on input "Broccoli, cauliflower & cheese pie, garden peas, chips, gravy (vegan) (Gluten, …" at bounding box center [659, 223] width 394 height 29
click at [742, 222] on input "Broccoli, cauliflower & cheese pie, garden peas, chips, gravy (vegan) (Gluten, …" at bounding box center [659, 223] width 394 height 29
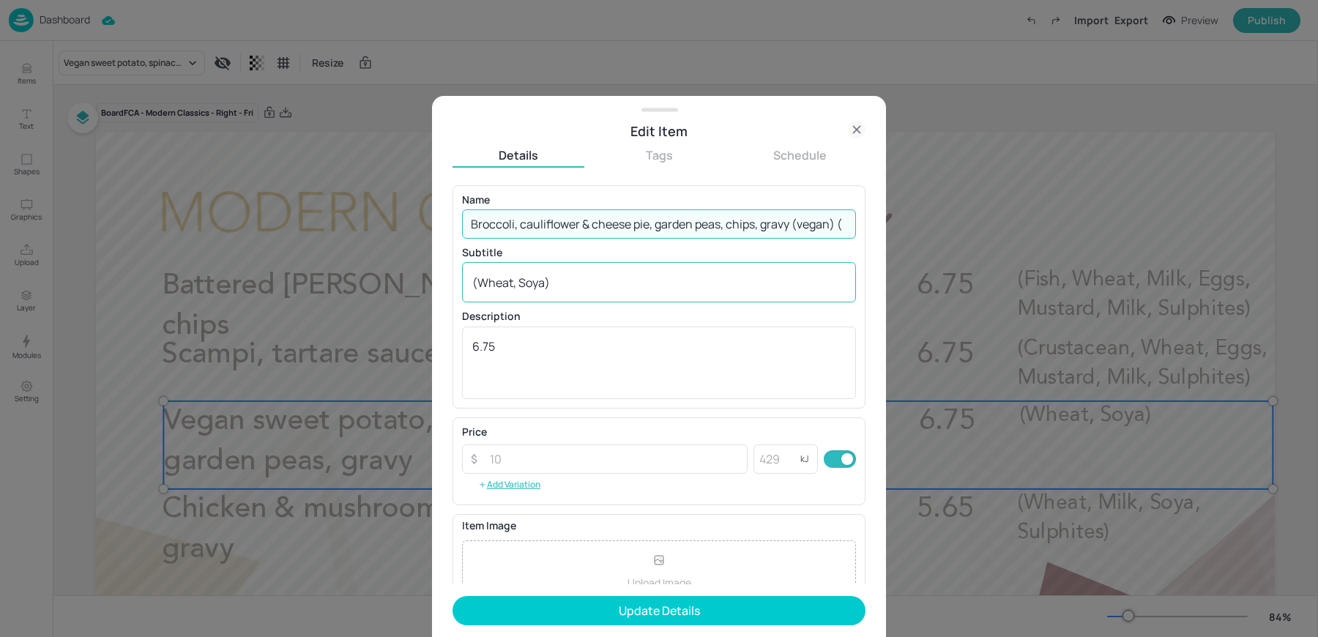
type input "Broccoli, cauliflower & cheese pie, garden peas, chips, gravy (vegan) ("
click at [557, 282] on textarea "(Wheat, Soya)" at bounding box center [659, 283] width 374 height 16
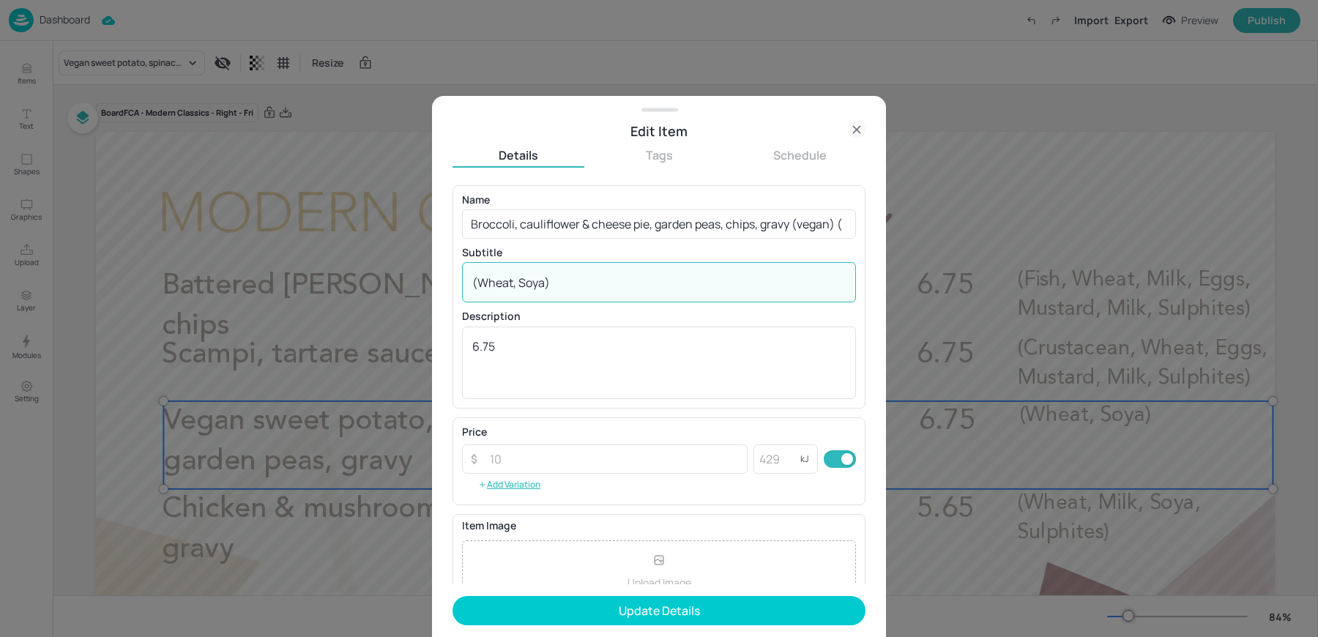
click at [557, 282] on textarea "(Wheat, Soya)" at bounding box center [659, 283] width 374 height 16
paste textarea "Gluten, Sulphites)"
click at [474, 282] on textarea "Gluten, Sulphites)" at bounding box center [659, 283] width 374 height 16
type textarea "(Gluten, Sulphites)"
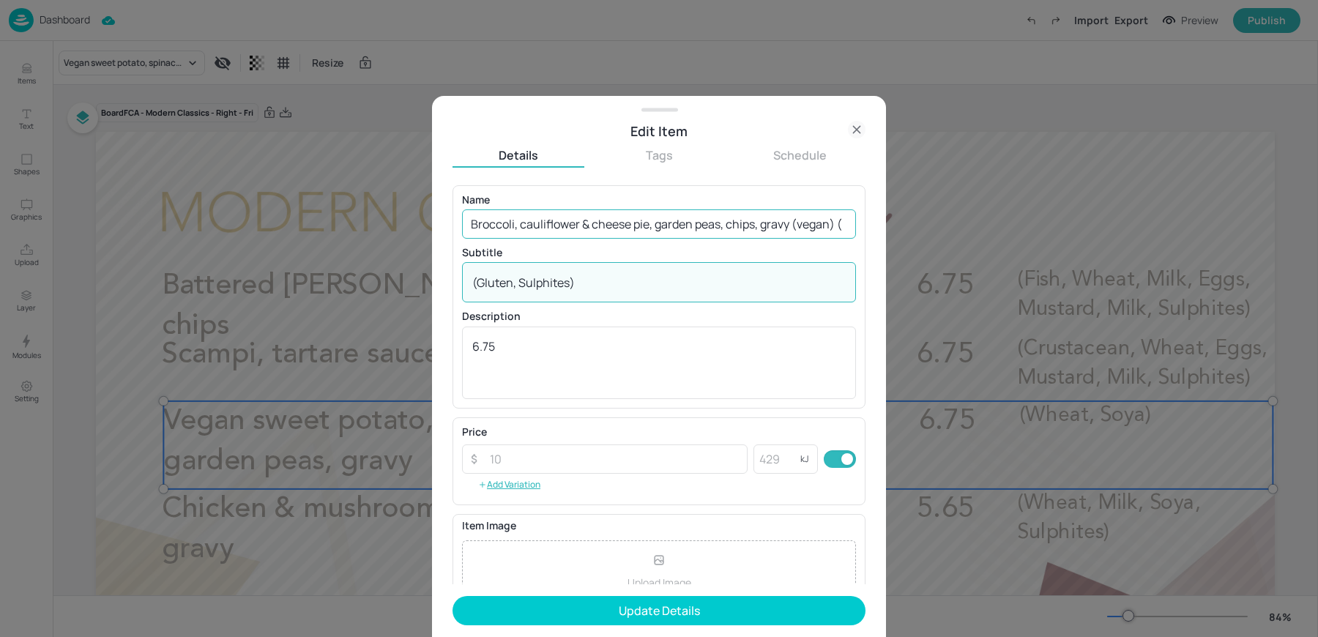
click at [850, 226] on input "Broccoli, cauliflower & cheese pie, garden peas, chips, gravy (vegan) (" at bounding box center [659, 223] width 394 height 29
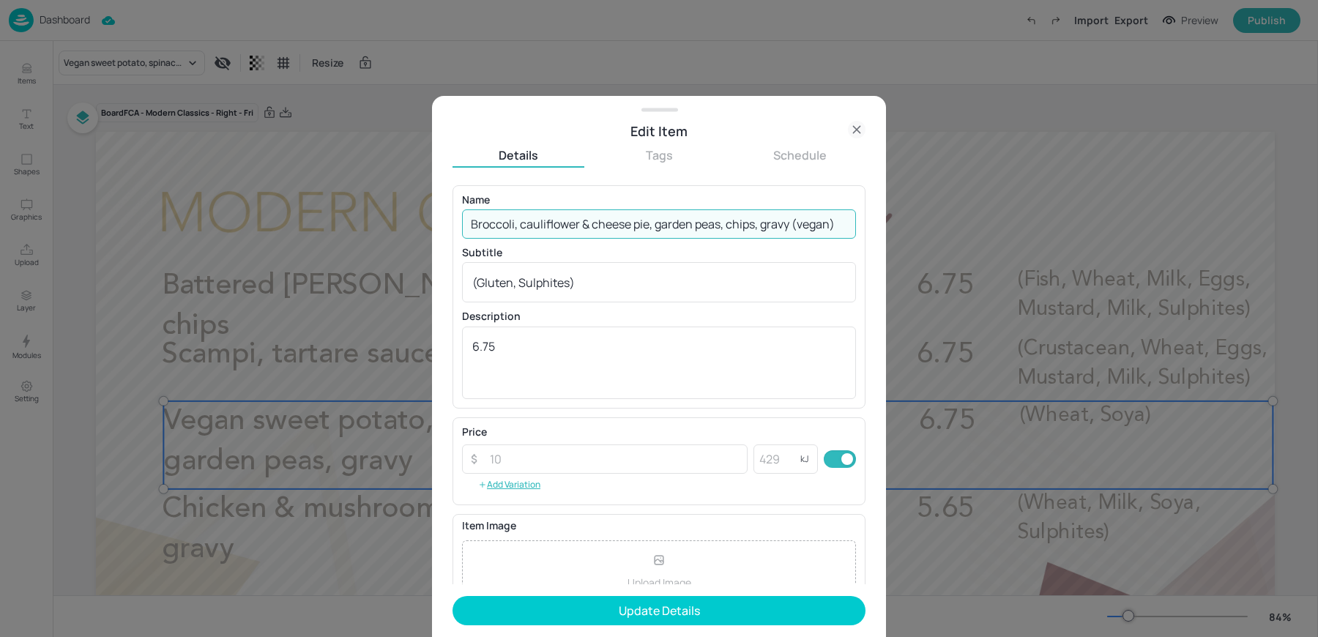
type input "Broccoli, cauliflower & cheese pie, garden peas, chips, gravy (vegan)"
click at [453, 596] on button "Update Details" at bounding box center [659, 610] width 413 height 29
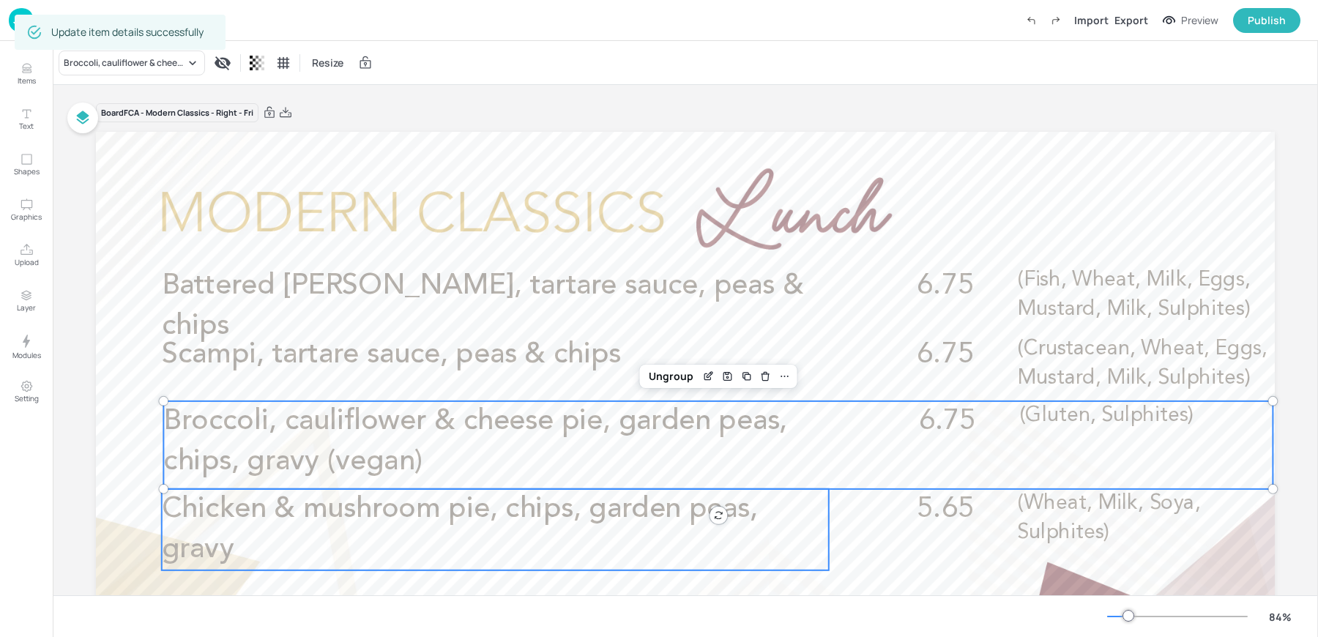
click at [322, 514] on span "Chicken & mushroom pie, chips, garden peas, gravy" at bounding box center [460, 529] width 596 height 70
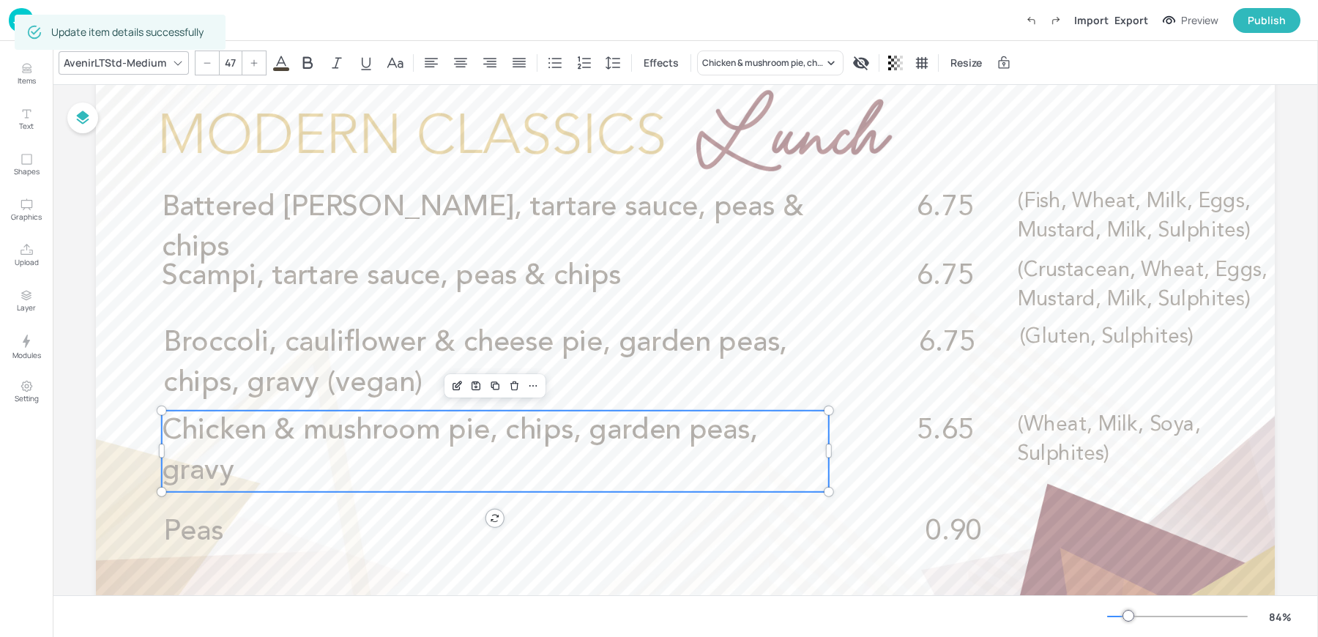
scroll to position [100, 0]
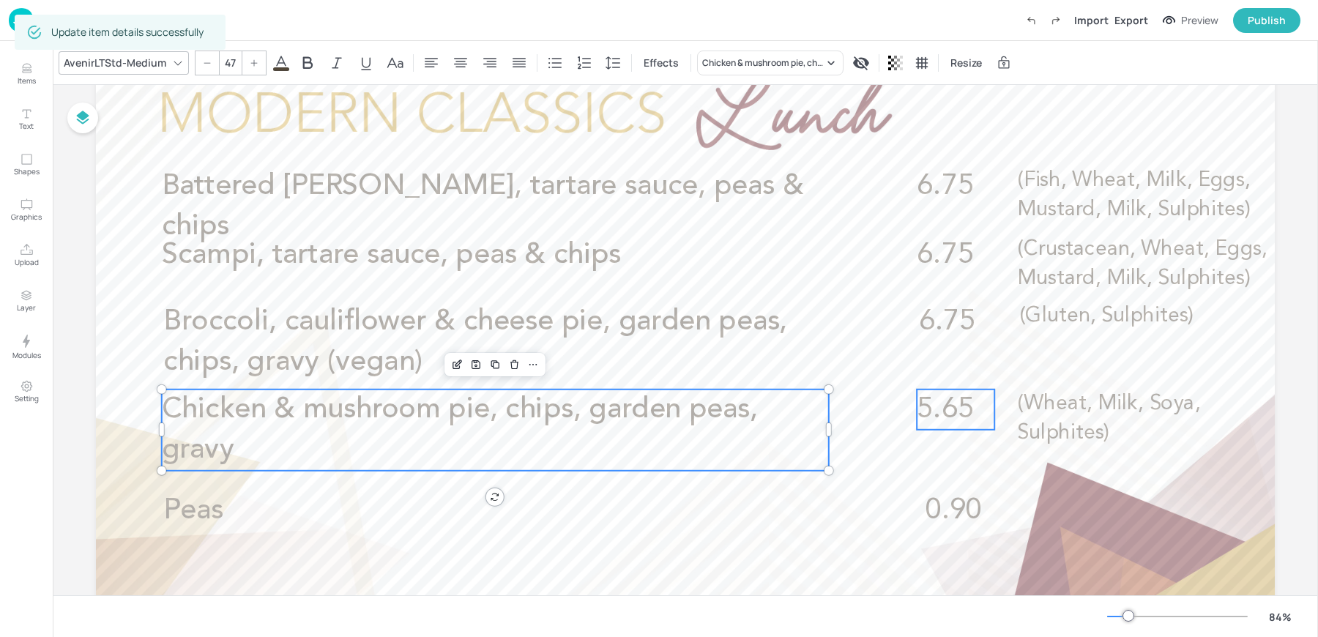
click at [929, 409] on span "5.65" at bounding box center [945, 409] width 56 height 29
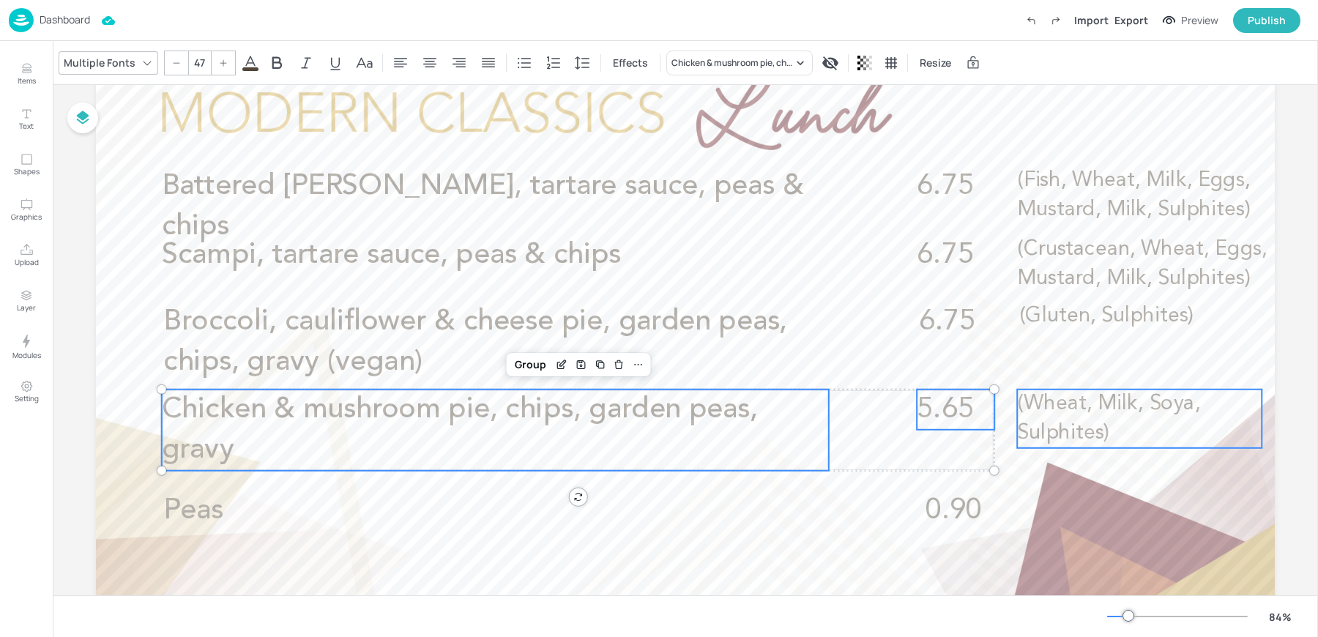
type input "--"
click at [1089, 416] on p "(Wheat, Milk, Soya, Sulphites)" at bounding box center [1139, 419] width 245 height 59
click at [653, 368] on div "Group" at bounding box center [663, 364] width 43 height 19
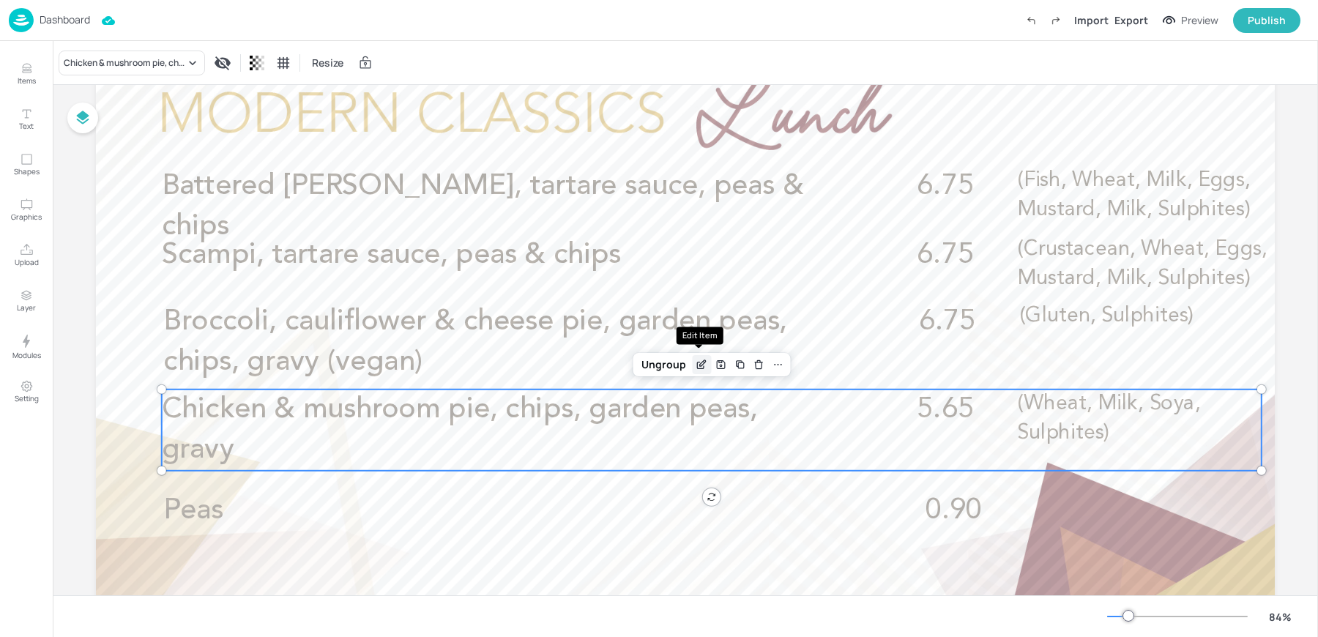
click at [705, 361] on icon "Edit Item" at bounding box center [702, 365] width 12 height 12
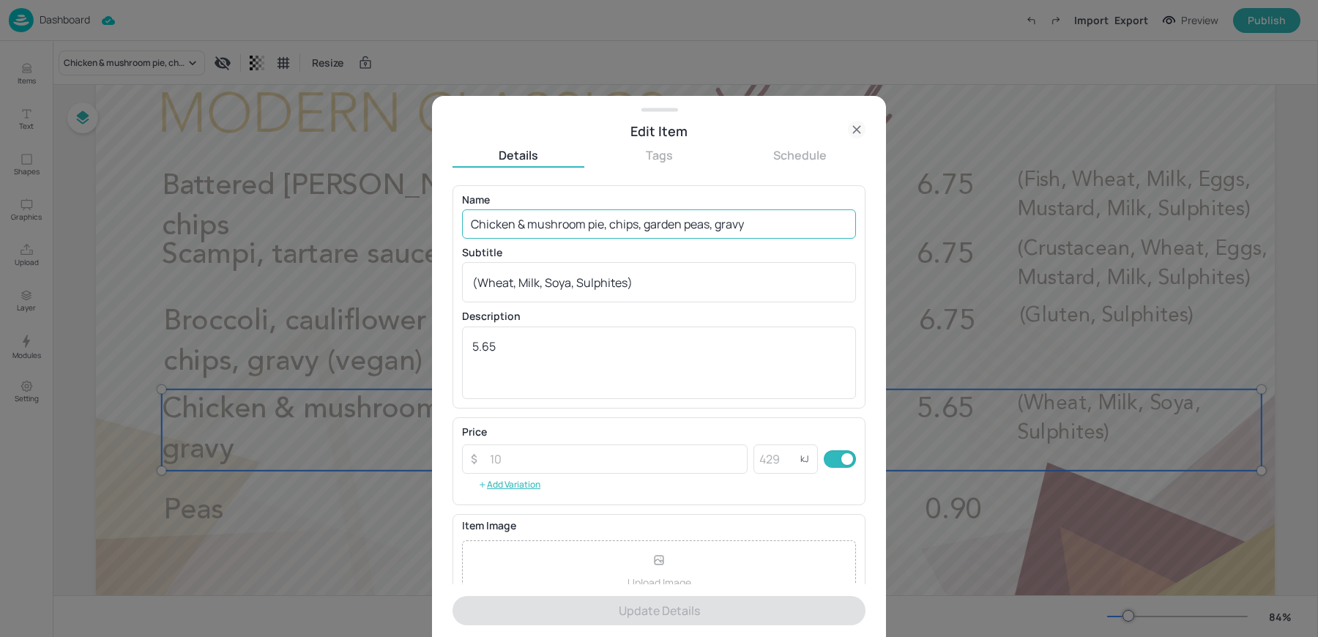
click at [587, 214] on input "Chicken & mushroom pie, chips, garden peas, gravy" at bounding box center [659, 223] width 394 height 29
paste input "Steak, [PERSON_NAME] ale & mushroom pie, garden peas, chips, gravy (non-halal) …"
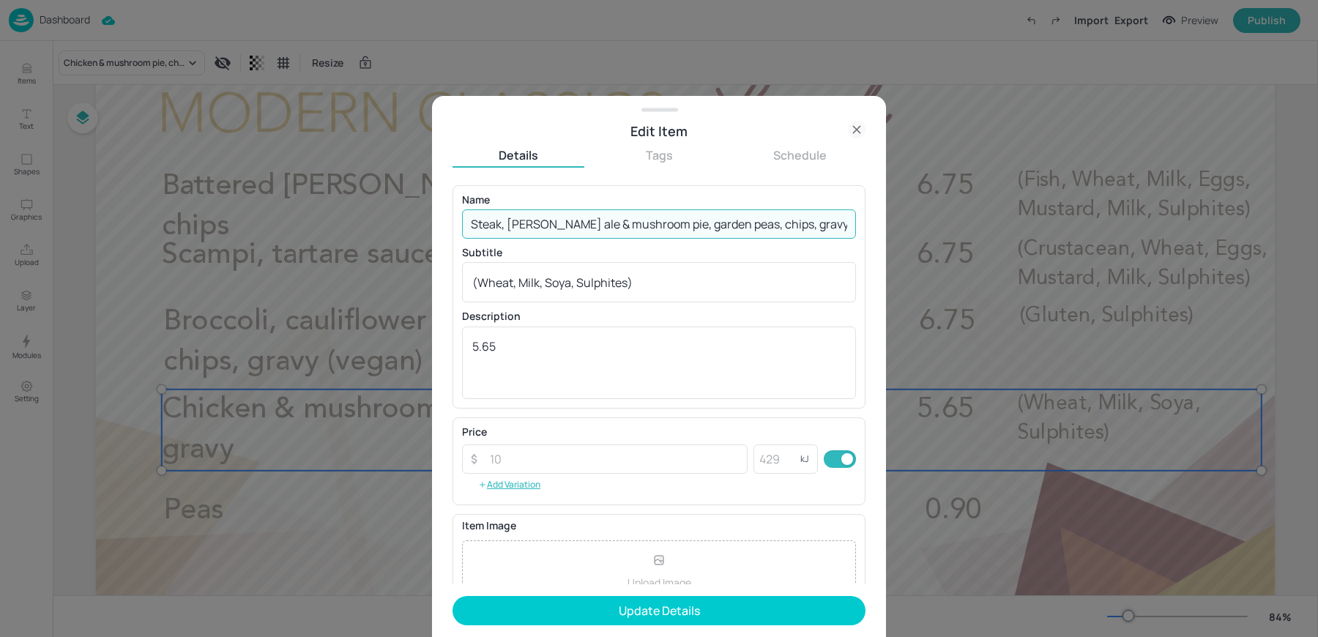
scroll to position [0, 156]
click at [713, 222] on input "Steak, [PERSON_NAME] ale & mushroom pie, garden peas, chips, gravy (non-halal) …" at bounding box center [659, 223] width 394 height 29
type input "Steak, [PERSON_NAME] ale & mushroom pie, garden peas, chips, gravy (non-halal)"
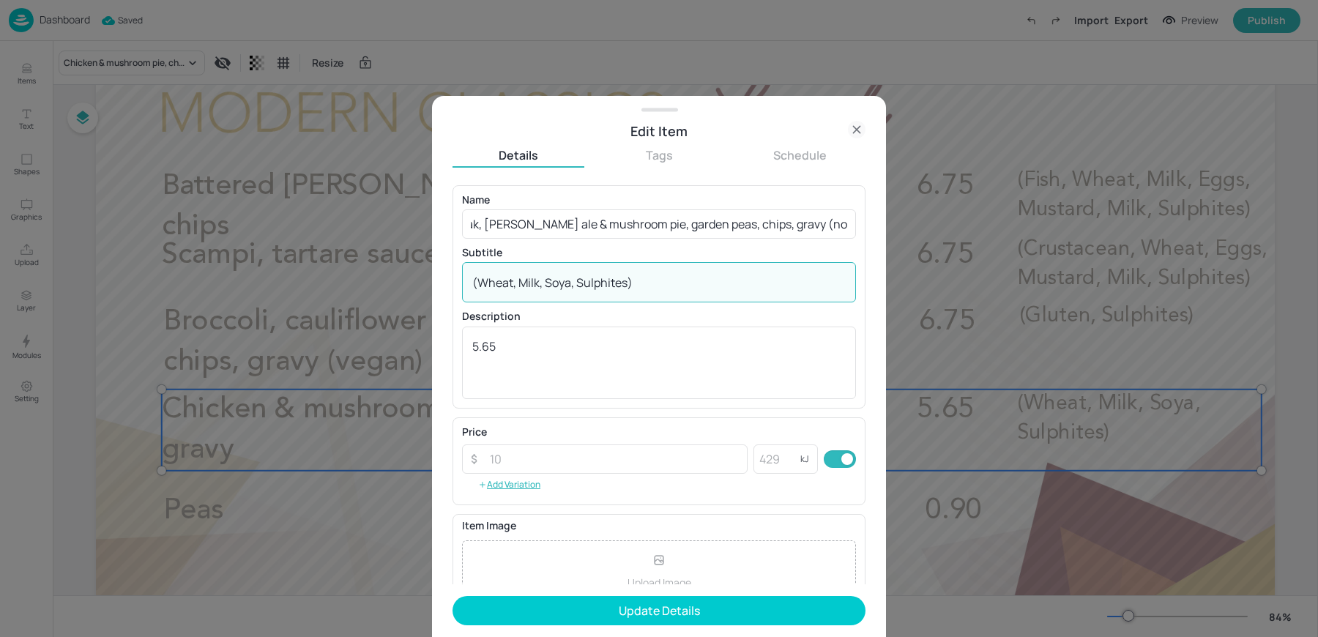
click at [660, 281] on textarea "(Wheat, Milk, Soya, Sulphites)" at bounding box center [659, 283] width 374 height 16
paste textarea "Gluten"
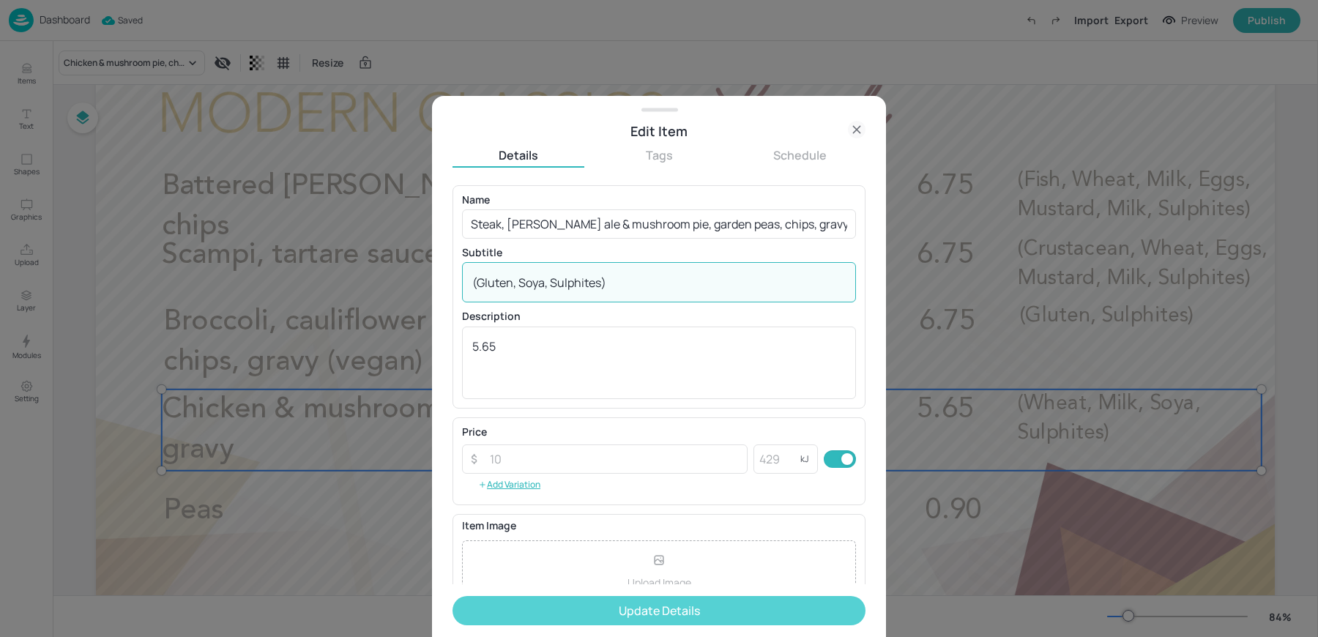
type textarea "(Gluten, Soya, Sulphites)"
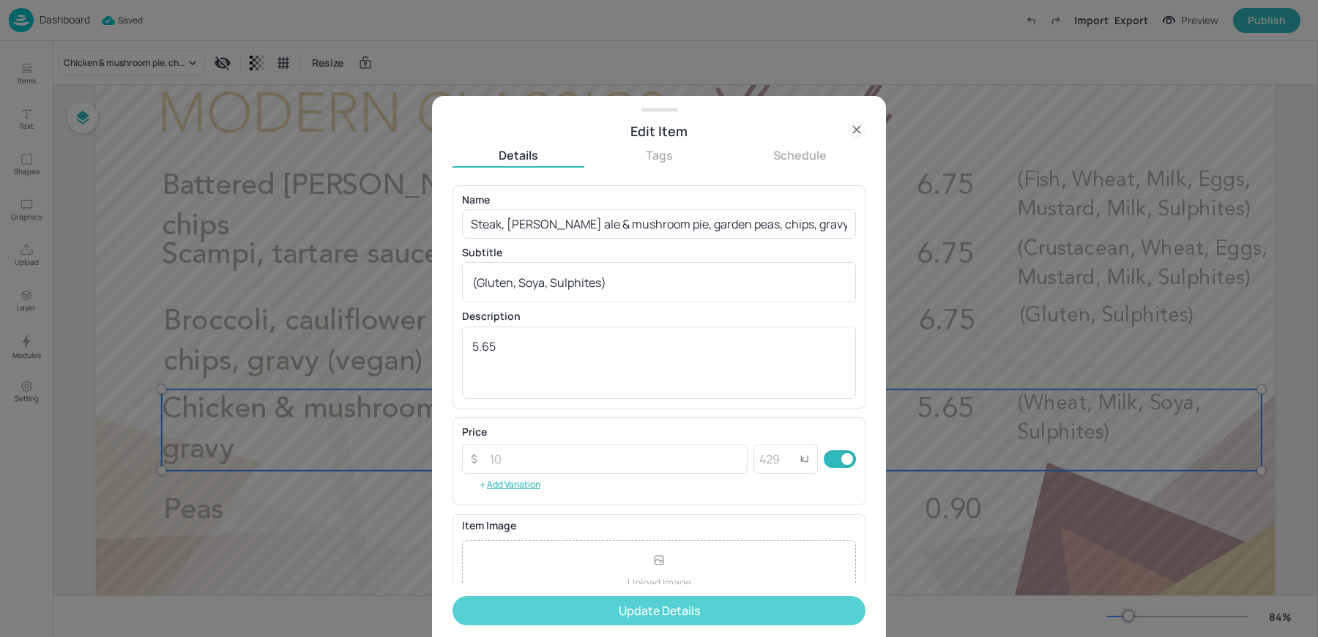
click at [587, 607] on button "Update Details" at bounding box center [659, 610] width 413 height 29
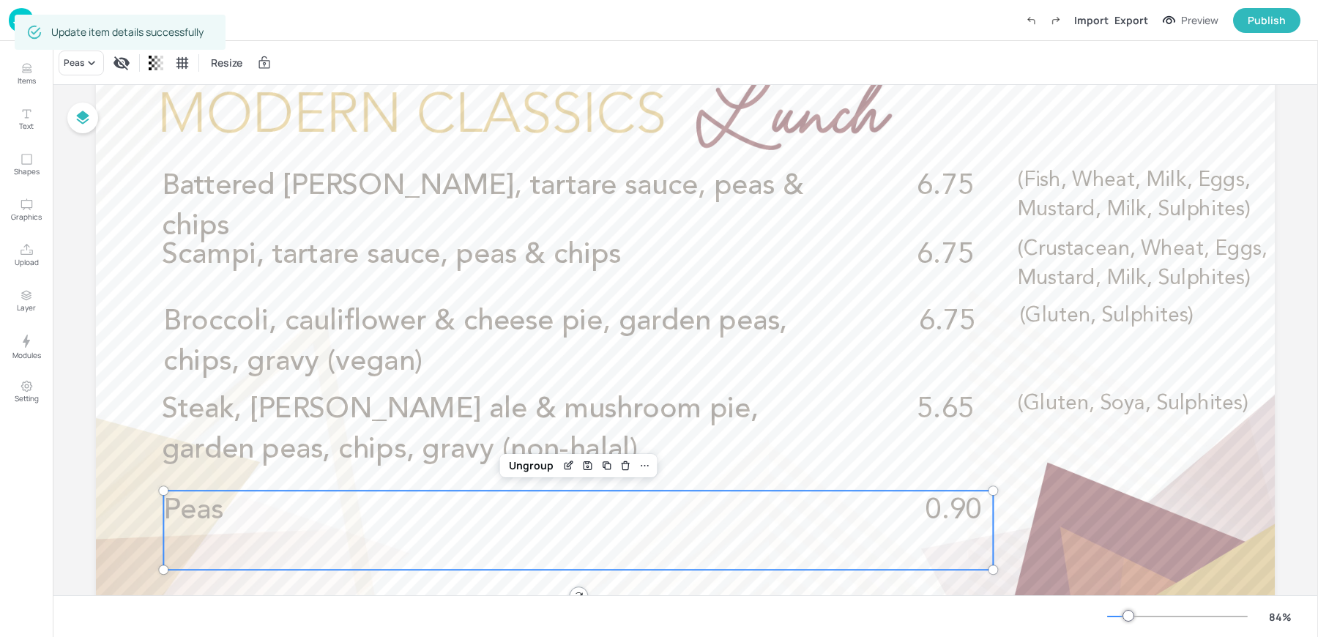
click at [331, 516] on p "Peas" at bounding box center [416, 511] width 506 height 40
click at [563, 468] on icon "Edit Item" at bounding box center [569, 466] width 12 height 12
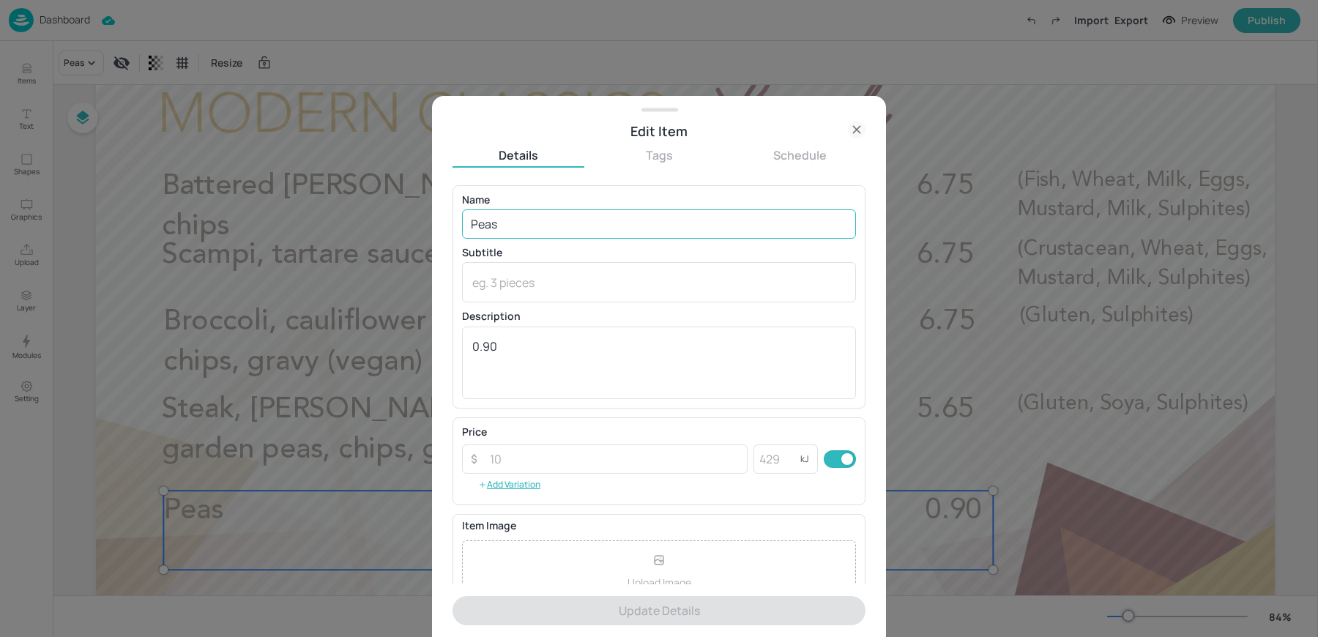
click at [573, 220] on input "Peas" at bounding box center [659, 223] width 394 height 29
paste input "Chicken & mushroom pie, garden peas, chips, gravy (non-halal) (Gluten, Milk, So…"
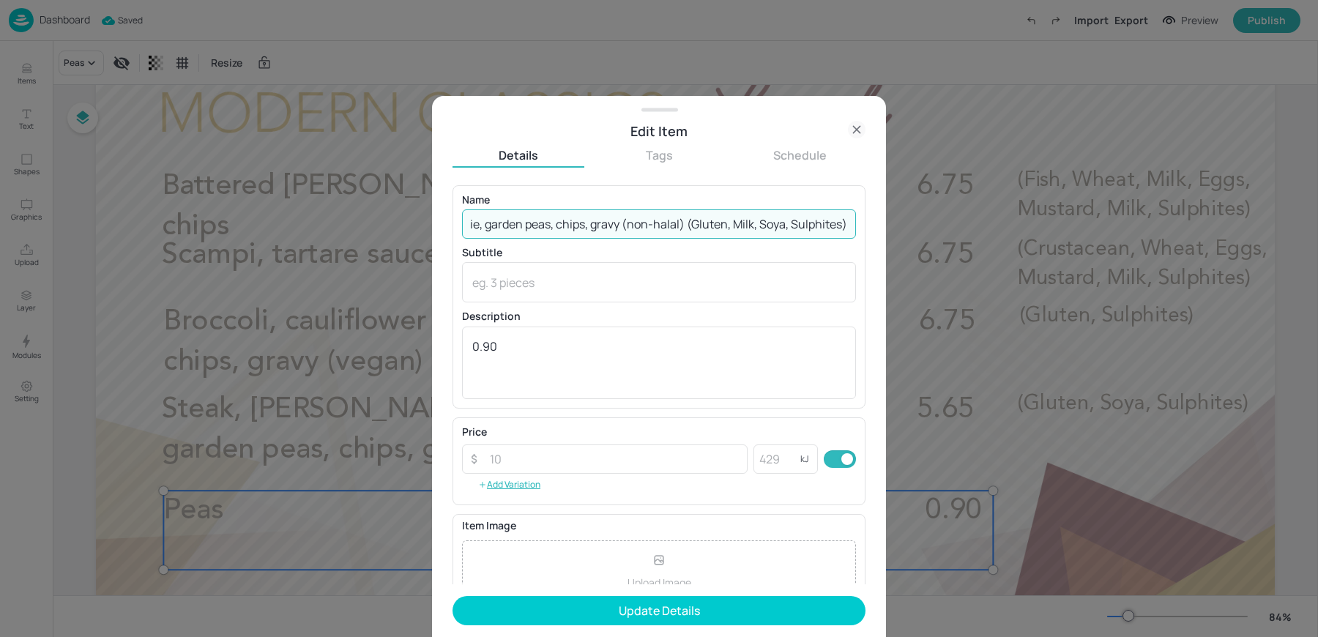
scroll to position [0, 129]
click at [682, 222] on input "Chicken & mushroom pie, garden peas, chips, gravy (non-halal) (Gluten, Milk, So…" at bounding box center [659, 223] width 394 height 29
type input "Chicken & mushroom pie, garden peas, chips, gravy (non-halal)"
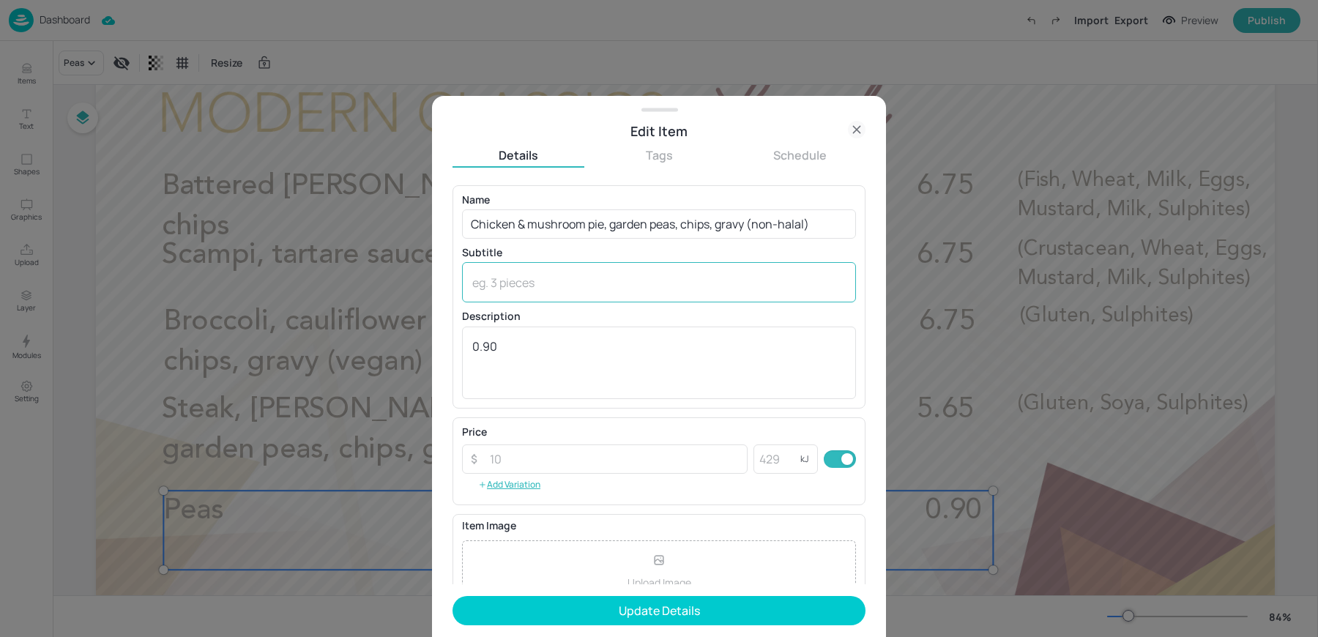
click at [558, 268] on div "x ​" at bounding box center [659, 282] width 394 height 40
paste textarea "(Gluten, Milk, Soya, Sulphites)"
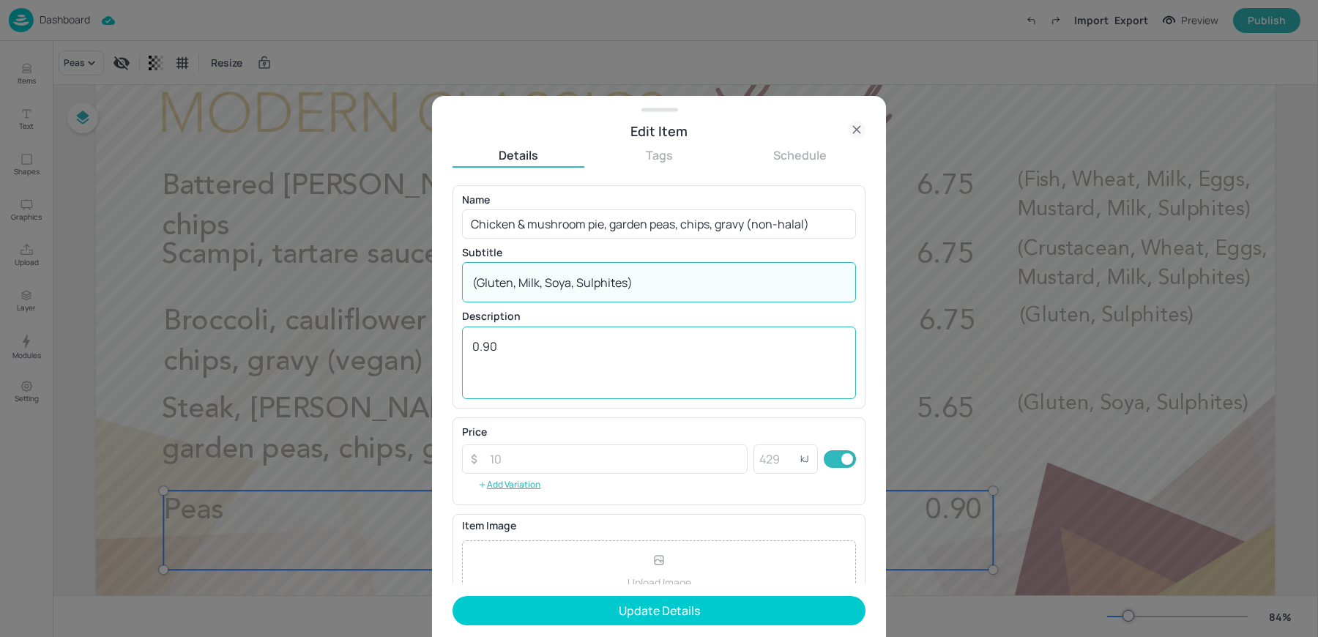
type textarea "(Gluten, Milk, Soya, Sulphites)"
click at [543, 352] on textarea "0.90" at bounding box center [659, 362] width 374 height 48
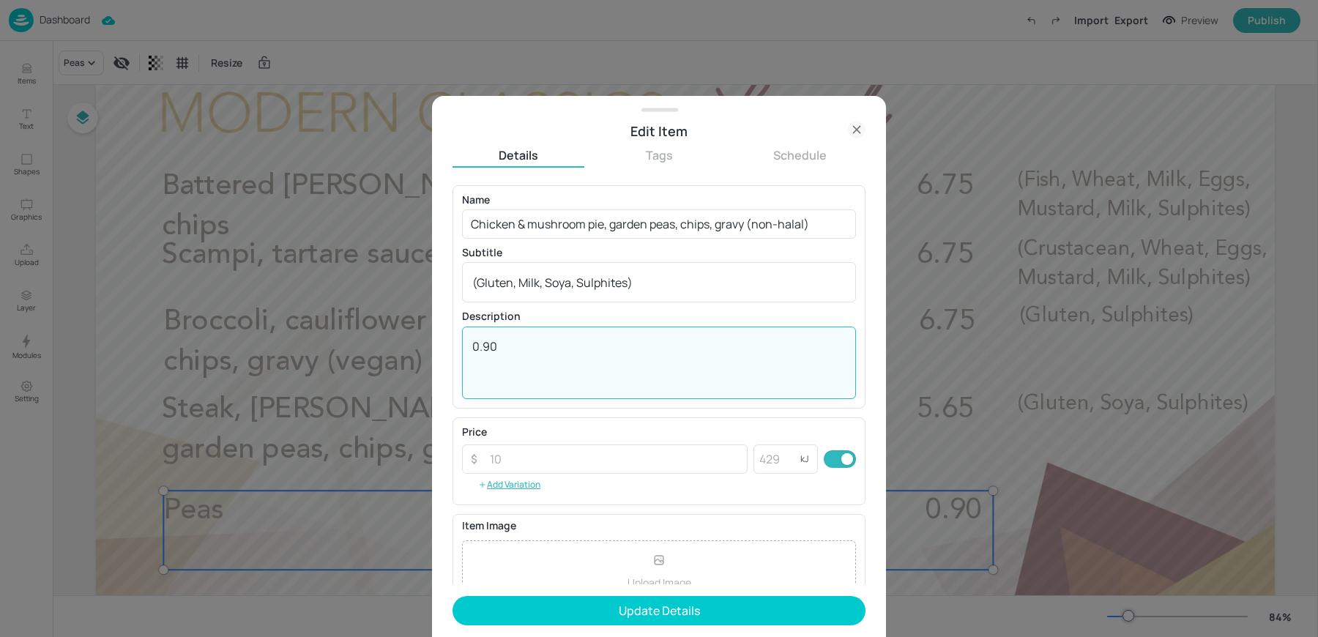
click at [543, 352] on textarea "0.90" at bounding box center [659, 362] width 374 height 48
type textarea "5.65"
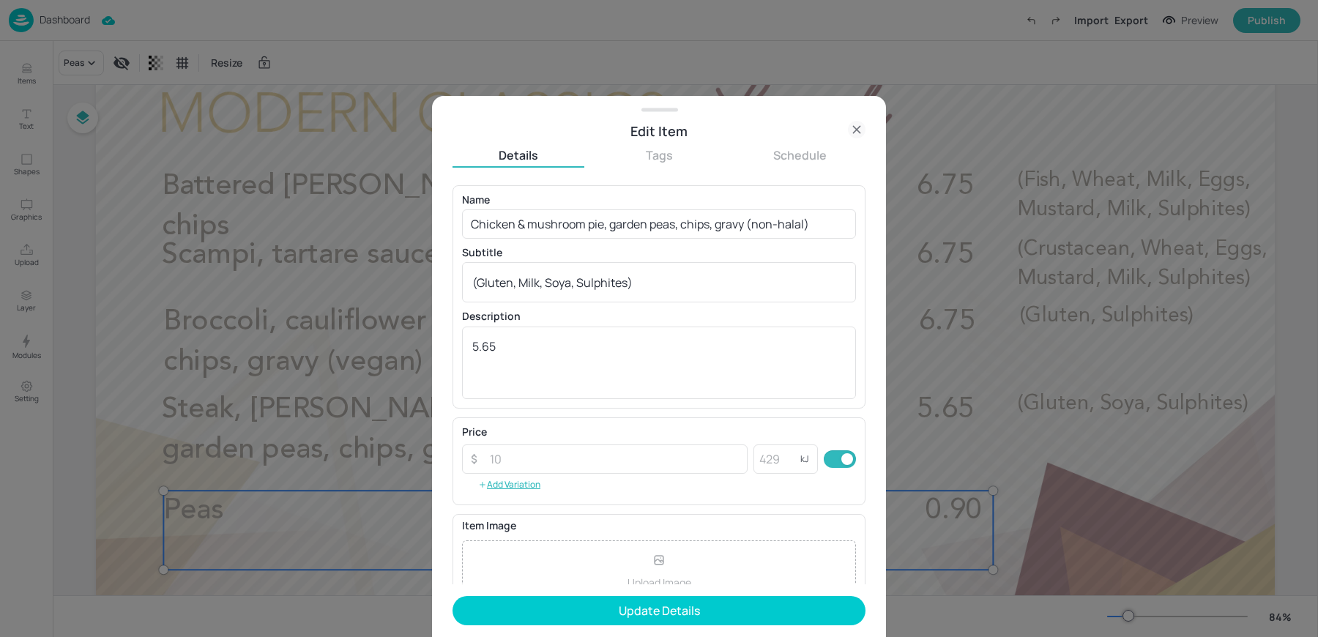
click at [617, 626] on form "Name Chicken & mushroom pie, garden peas, chips, gravy (non-halal) ​ Subtitle (…" at bounding box center [659, 411] width 413 height 453
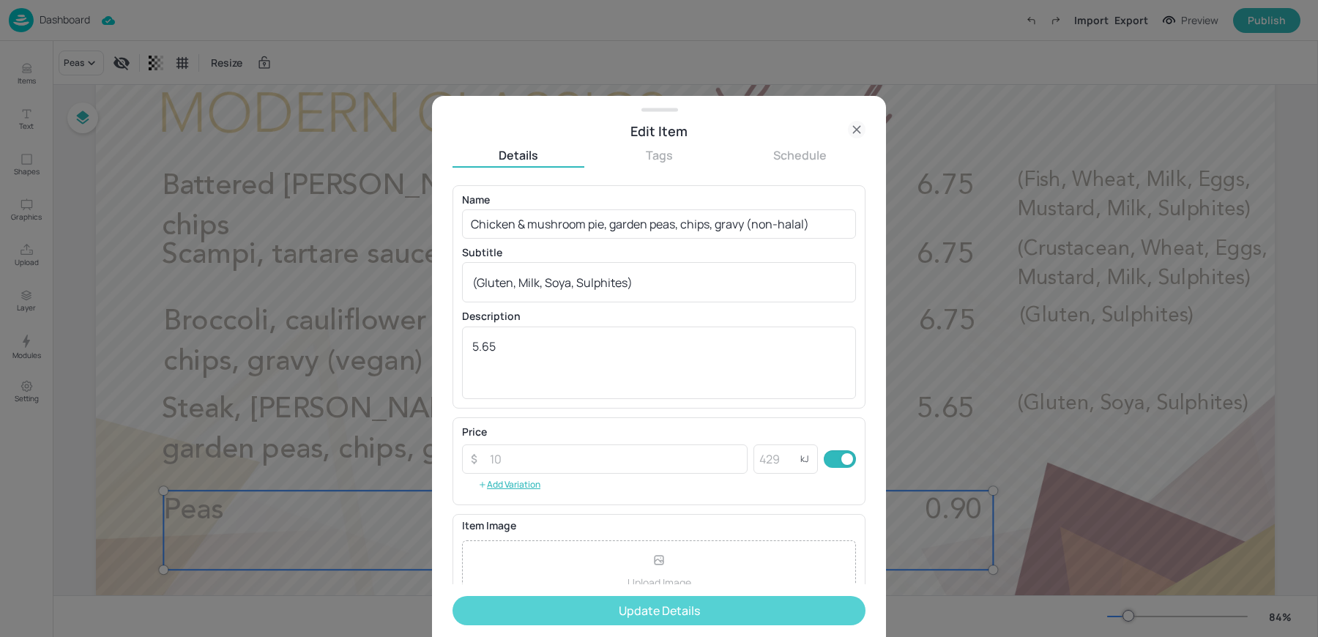
click at [593, 607] on button "Update Details" at bounding box center [659, 610] width 413 height 29
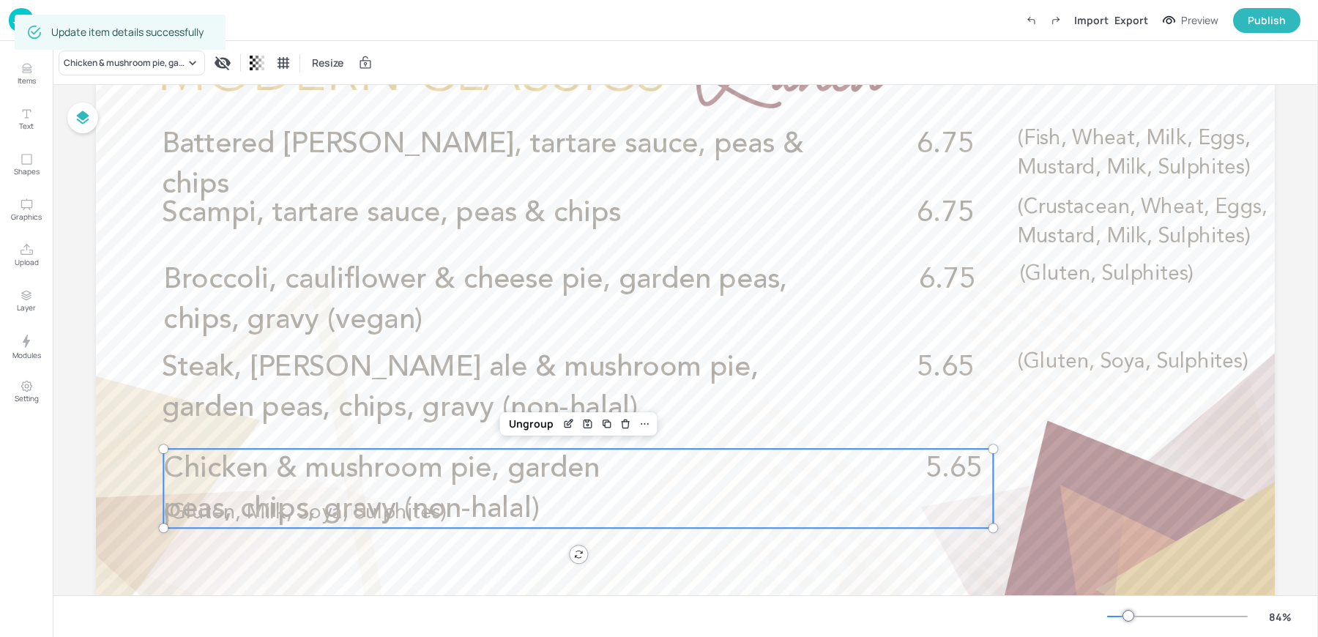
scroll to position [146, 0]
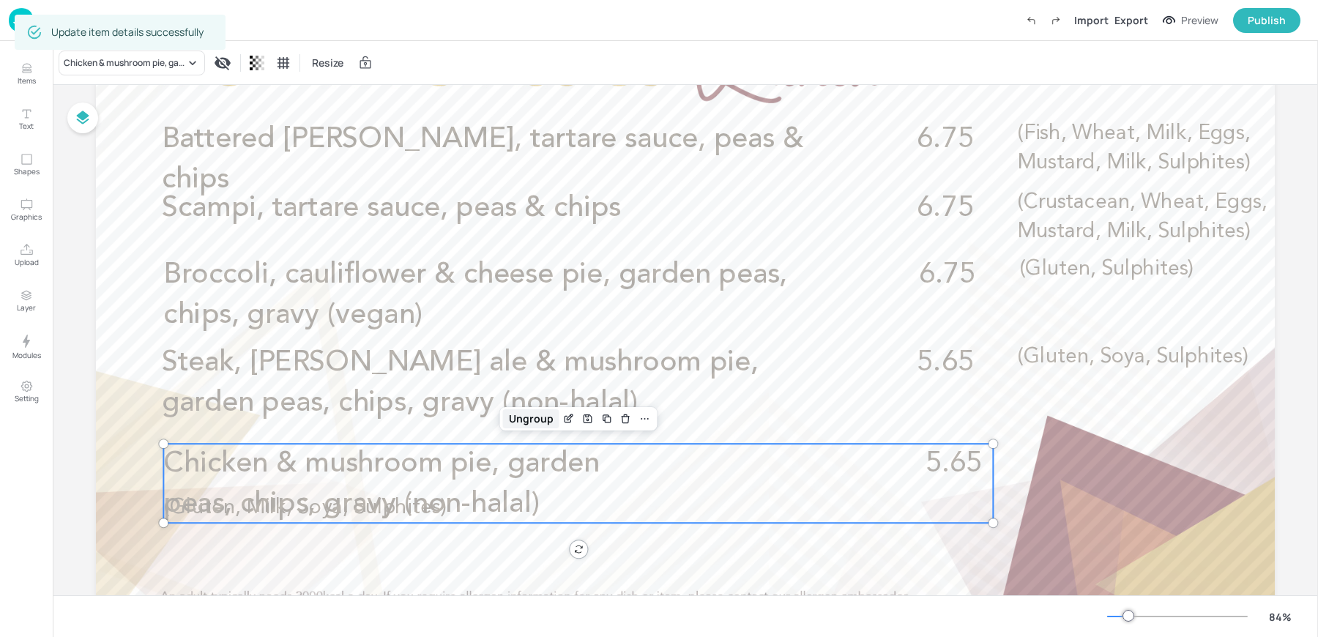
click at [519, 425] on div "Ungroup" at bounding box center [531, 418] width 56 height 19
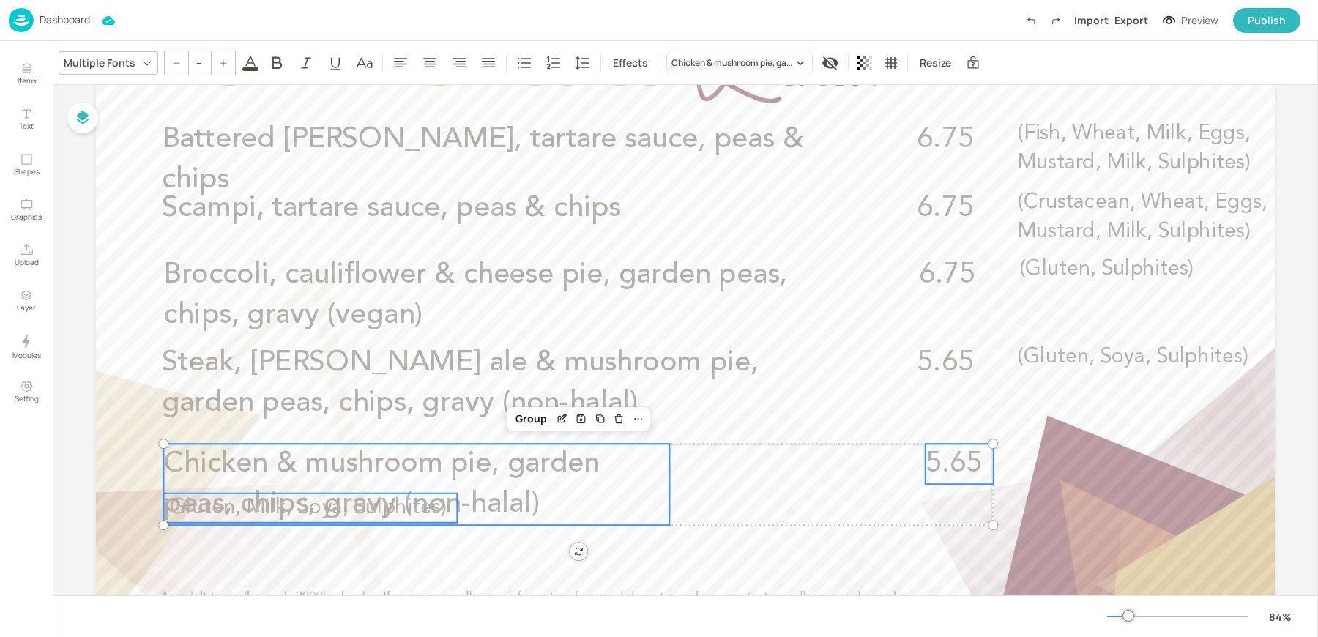
click at [339, 506] on span "(Gluten, Milk, Soya, Sulphites)" at bounding box center [304, 507] width 283 height 21
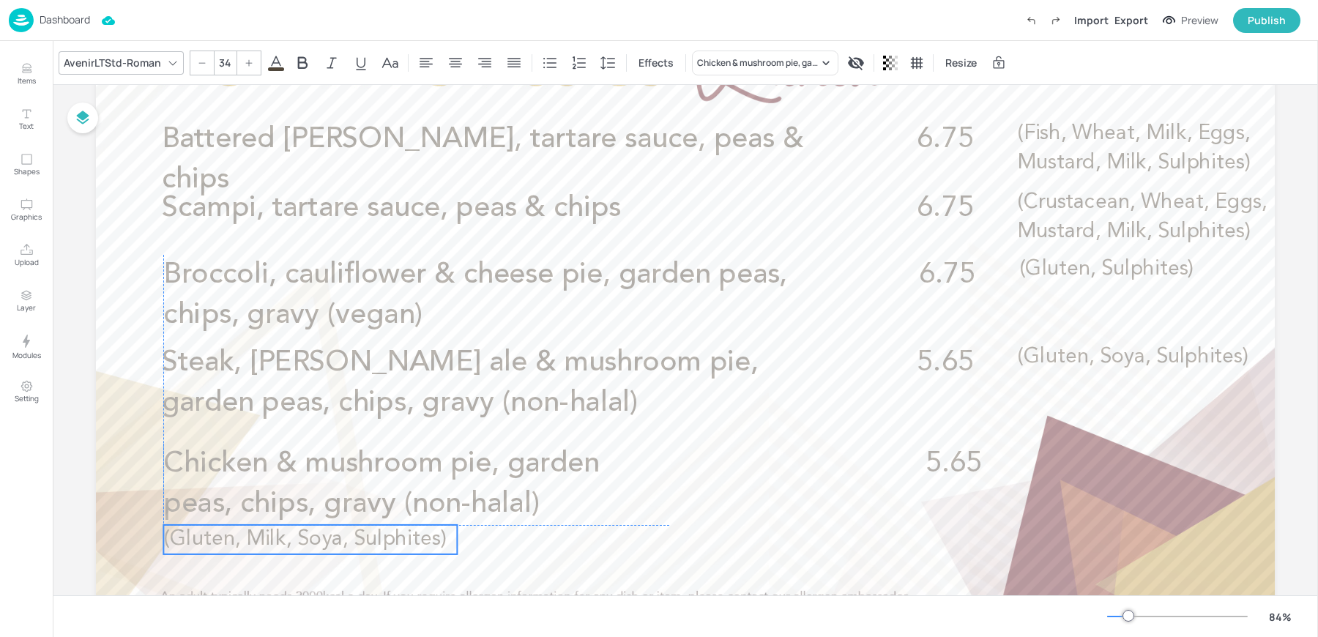
drag, startPoint x: 292, startPoint y: 505, endPoint x: 292, endPoint y: 535, distance: 30.0
click at [292, 535] on span "(Gluten, Milk, Soya, Sulphites)" at bounding box center [304, 539] width 283 height 21
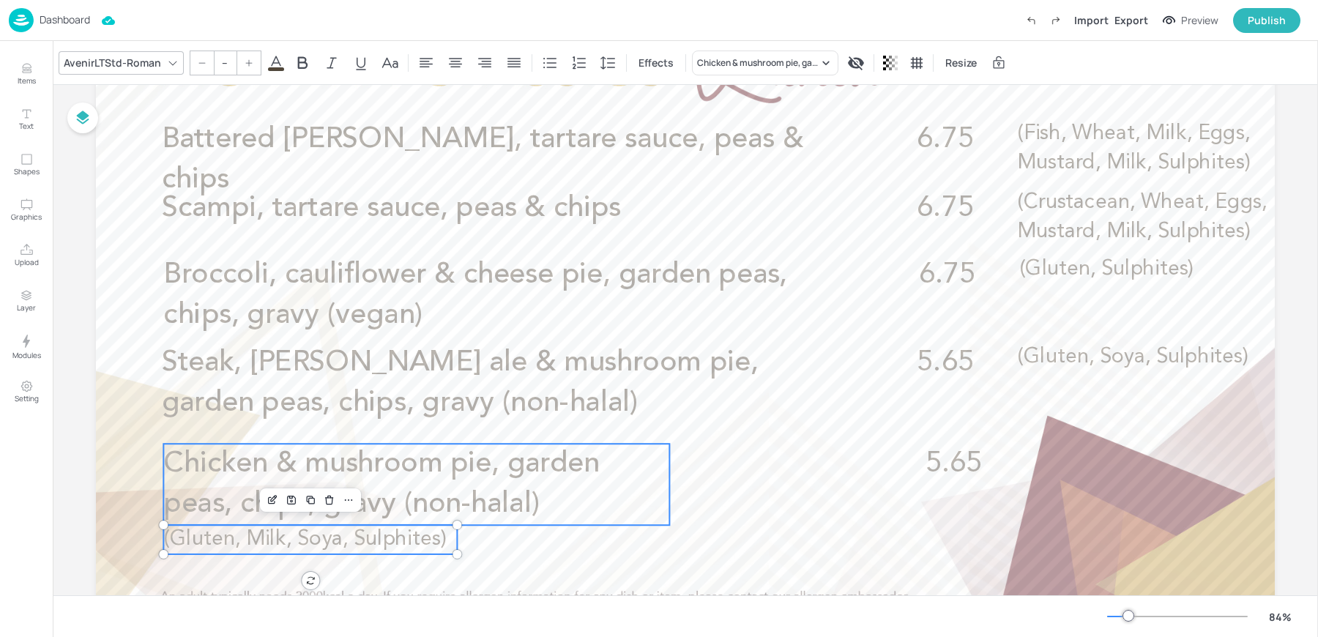
click at [230, 472] on span "Chicken & mushroom pie, garden peas, chips, gravy (non-halal)" at bounding box center [381, 485] width 436 height 70
click at [346, 532] on span "(Gluten, Milk, Soya, Sulphites)" at bounding box center [304, 539] width 283 height 21
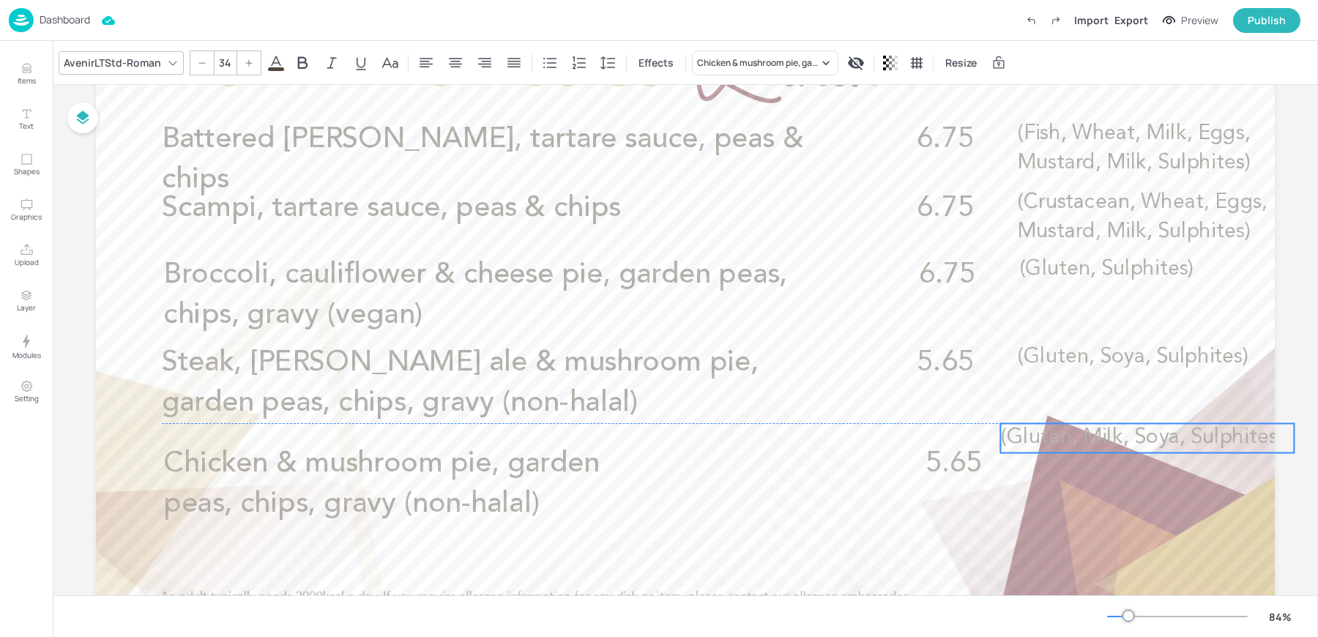
drag, startPoint x: 406, startPoint y: 544, endPoint x: 1243, endPoint y: 442, distance: 843.3
click at [1243, 442] on span "(Gluten, Milk, Soya, Sulphites)" at bounding box center [1141, 438] width 283 height 21
drag, startPoint x: 1295, startPoint y: 439, endPoint x: 1226, endPoint y: 442, distance: 68.9
click at [1229, 442] on div at bounding box center [1235, 452] width 12 height 59
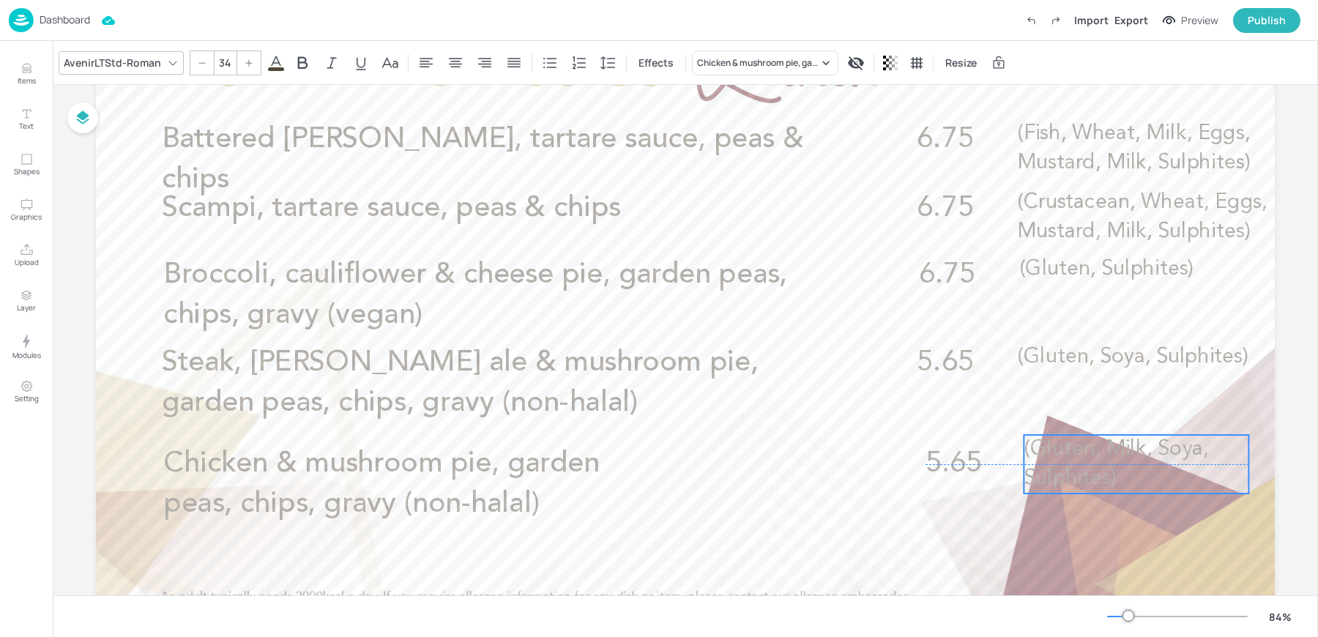
drag, startPoint x: 1112, startPoint y: 459, endPoint x: 1135, endPoint y: 472, distance: 26.5
click at [1135, 472] on p "(Gluten, Milk, Soya, Sulphites)" at bounding box center [1136, 464] width 225 height 59
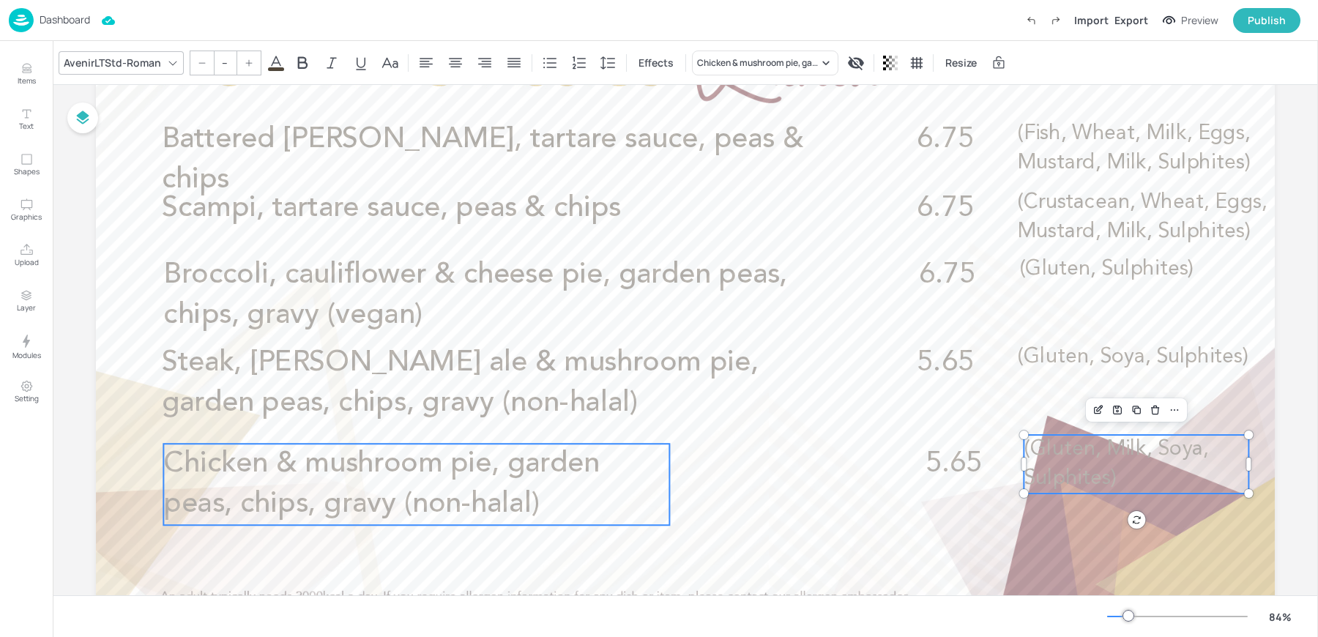
click at [631, 477] on p "Chicken & mushroom pie, garden peas, chips, gravy (non-halal)" at bounding box center [416, 484] width 506 height 81
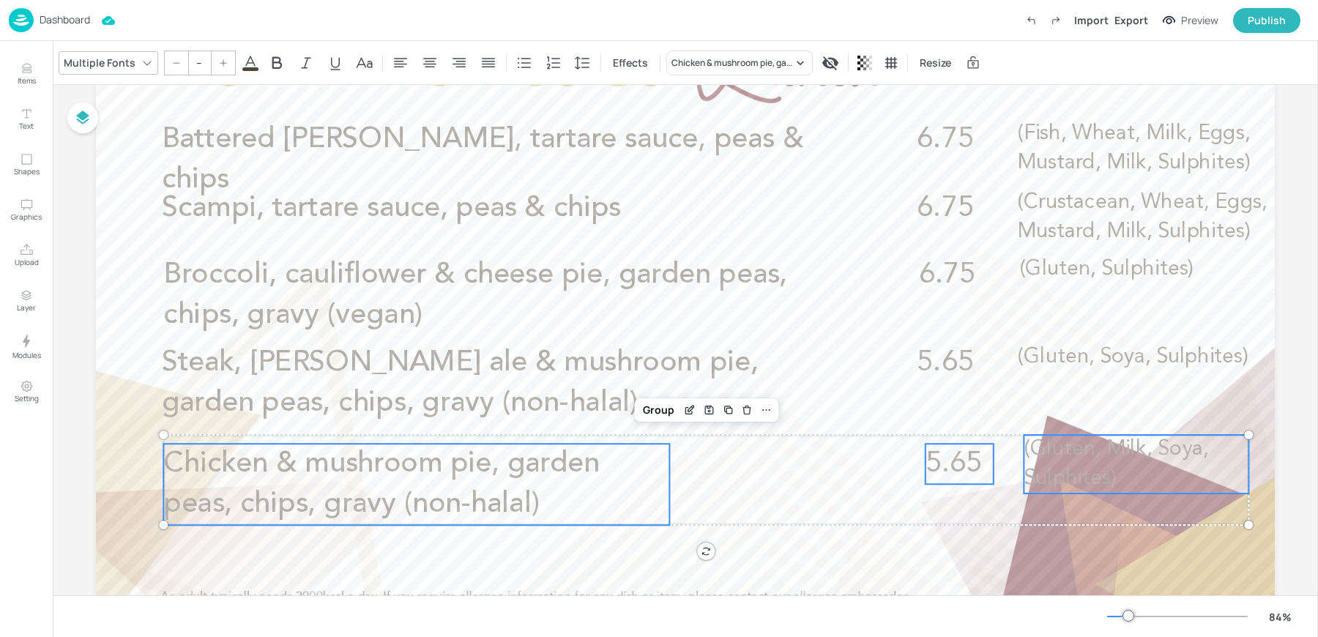
click at [965, 477] on span "5.65" at bounding box center [954, 464] width 56 height 29
click at [595, 499] on p "Chicken & mushroom pie, garden peas, chips, gravy (non-halal)" at bounding box center [416, 484] width 506 height 81
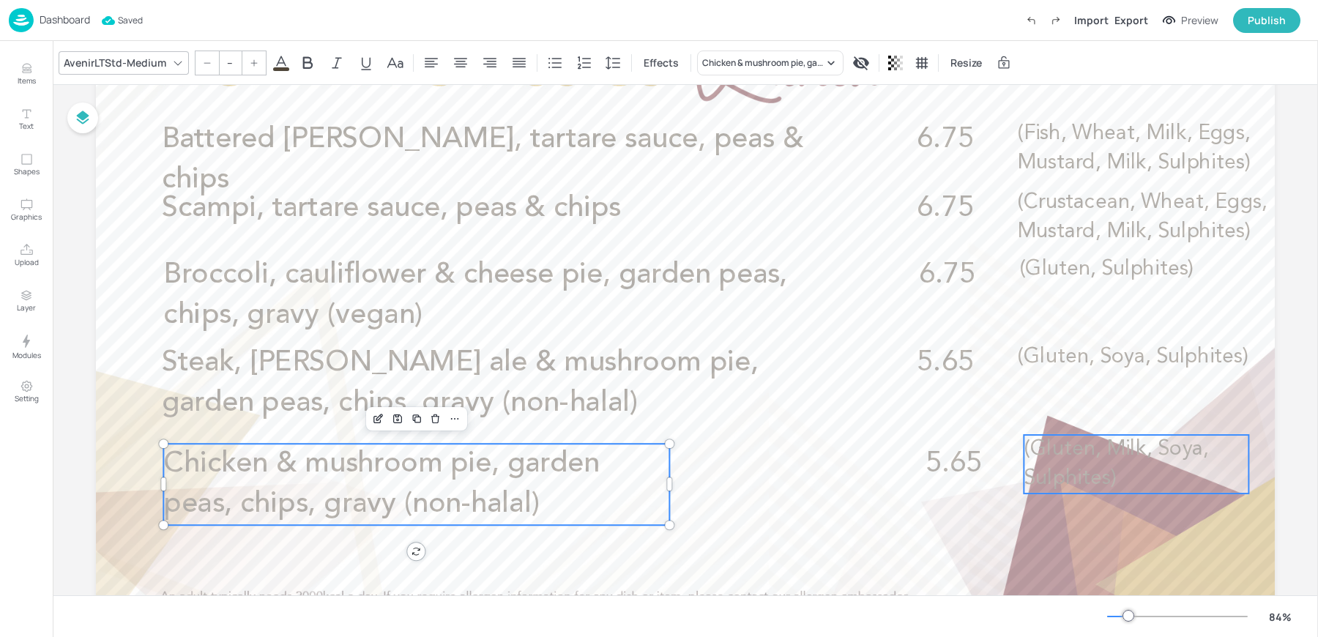
click at [1117, 464] on p "(Gluten, Milk, Soya, Sulphites)" at bounding box center [1136, 464] width 225 height 59
click at [767, 410] on icon at bounding box center [766, 409] width 8 height 1
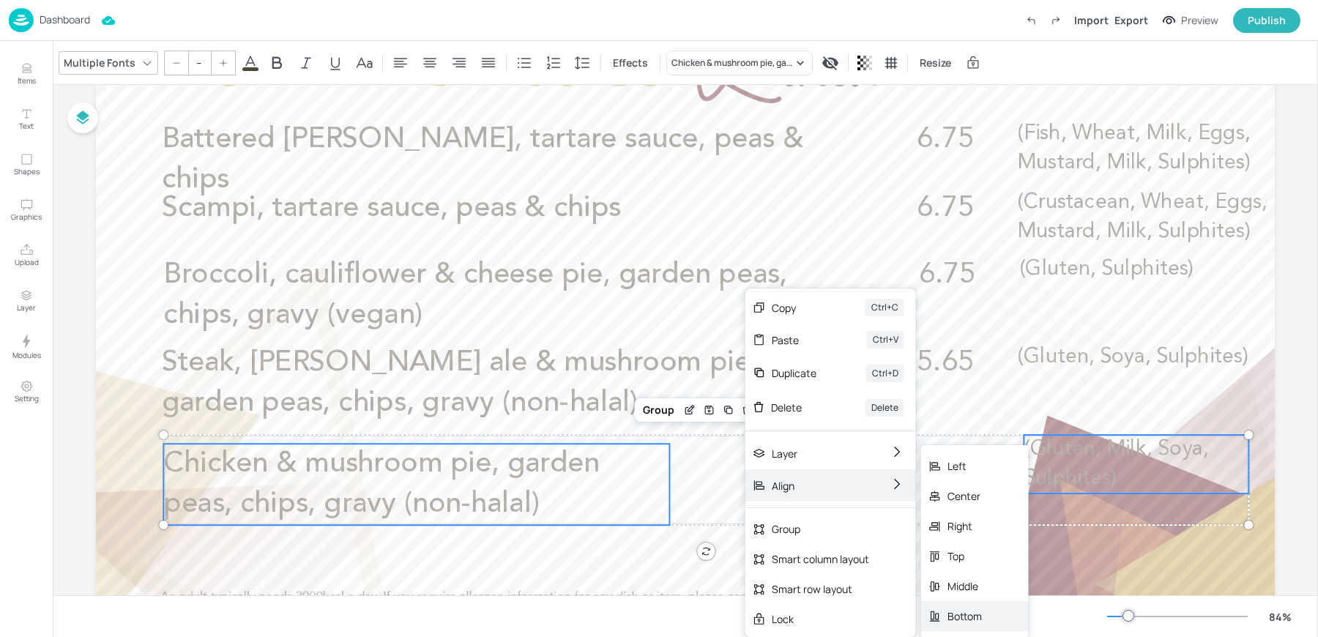
click at [958, 613] on div "Bottom" at bounding box center [965, 616] width 34 height 15
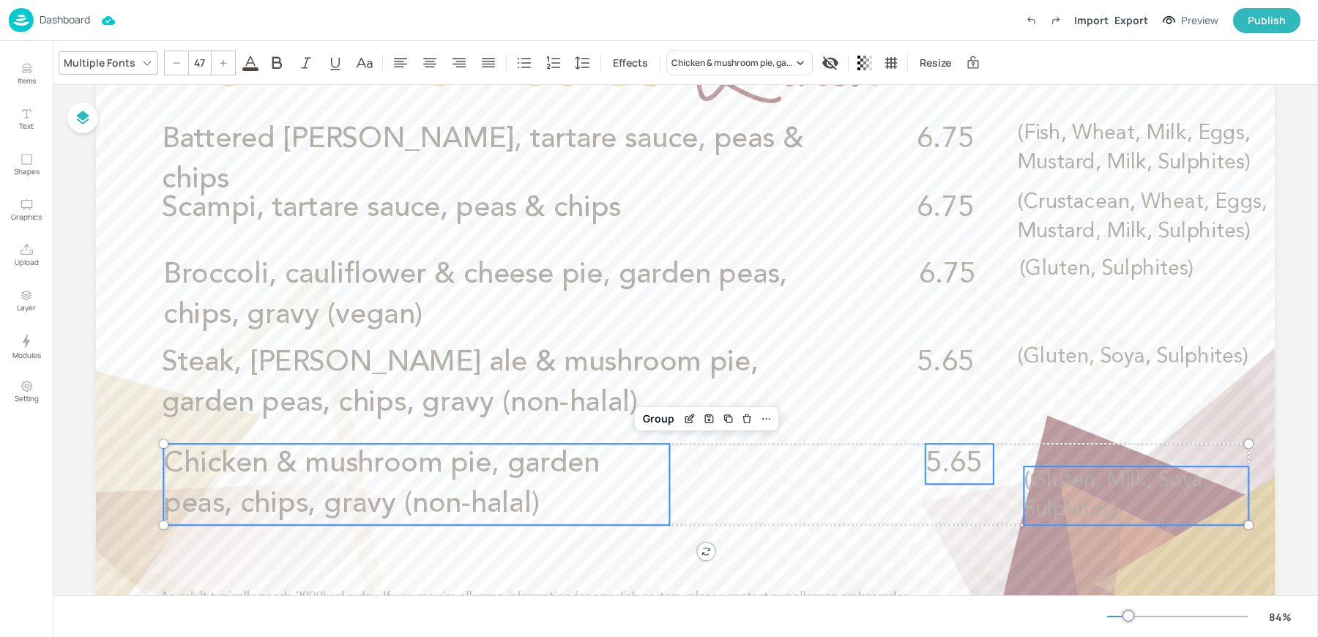
click at [974, 472] on span "5.65" at bounding box center [954, 464] width 56 height 29
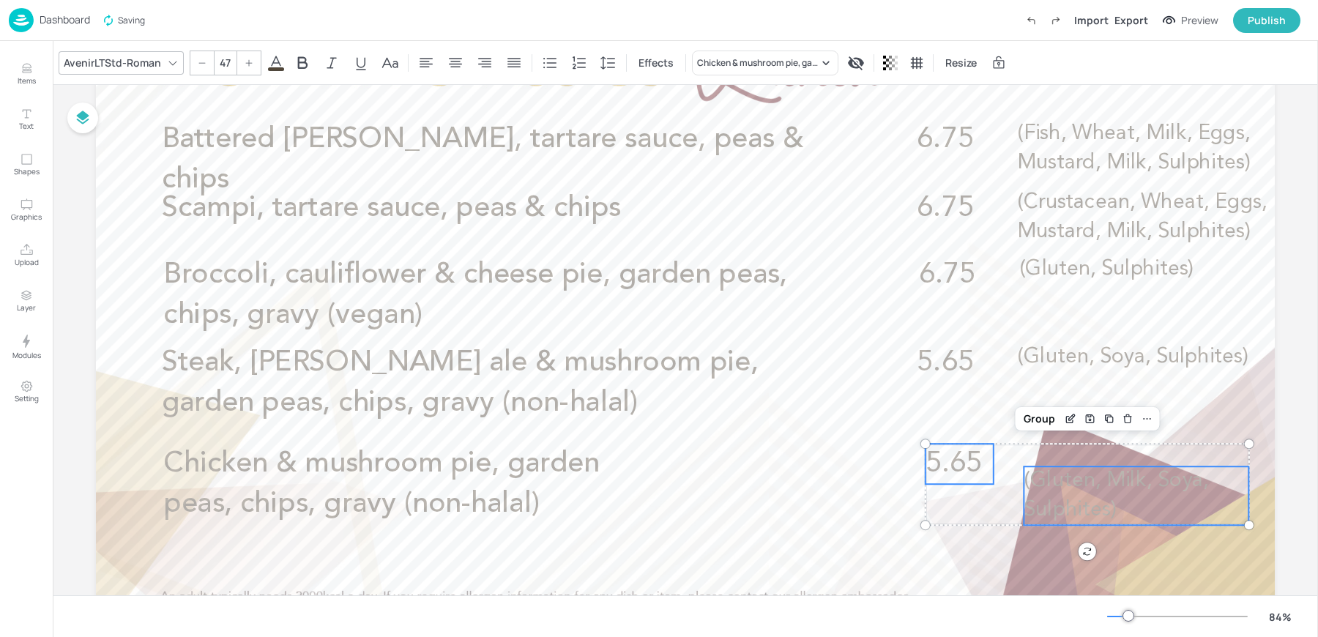
type input "--"
click at [1036, 479] on span "(Gluten, Milk, Soya, Sulphites)" at bounding box center [1116, 495] width 185 height 50
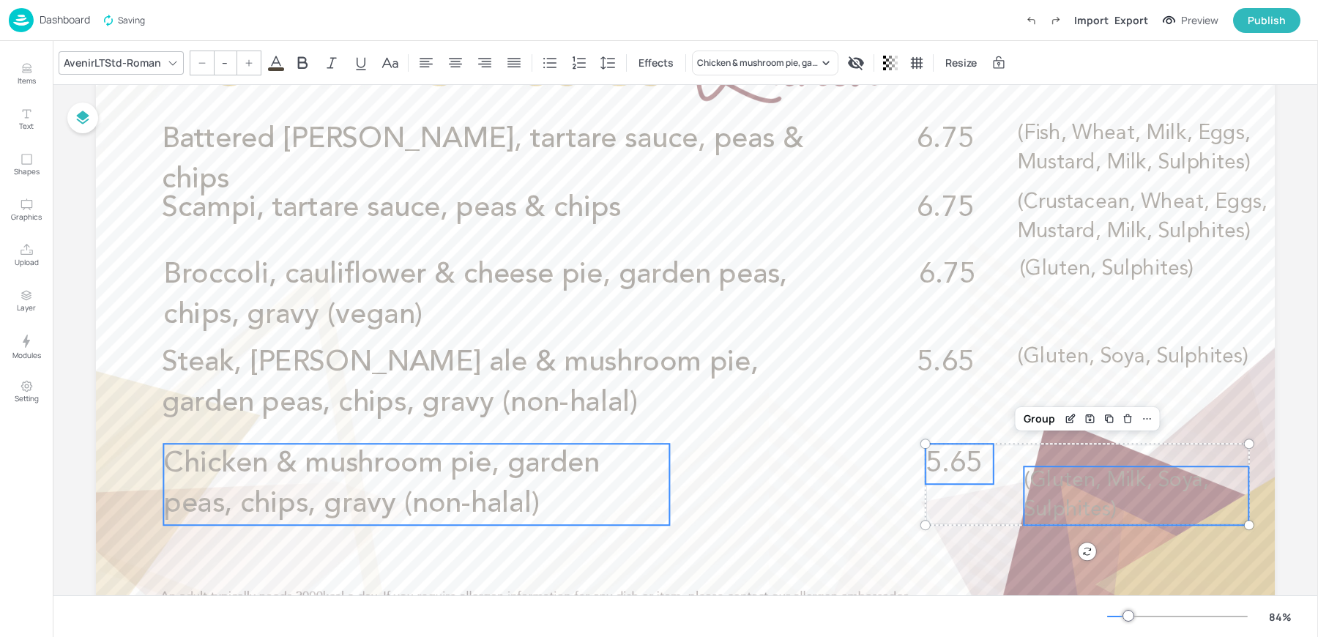
click at [382, 508] on span "Chicken & mushroom pie, garden peas, chips, gravy (non-halal)" at bounding box center [381, 485] width 436 height 70
click at [760, 415] on icon at bounding box center [766, 419] width 12 height 12
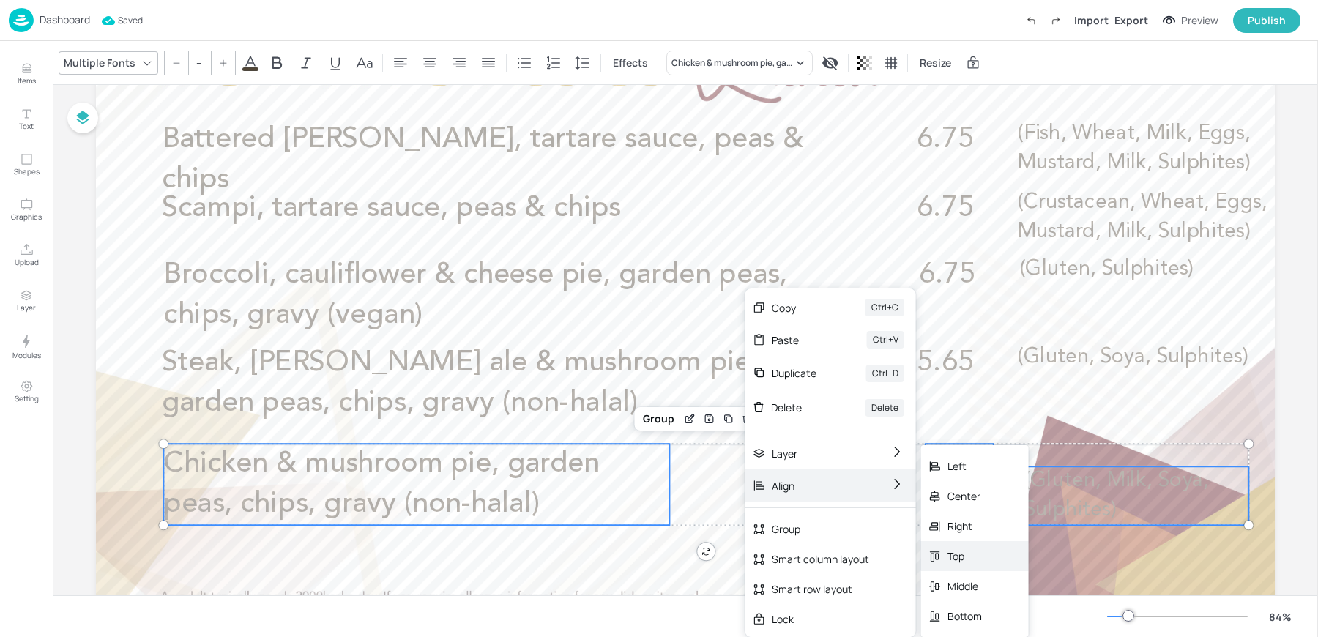
click at [948, 552] on div "Top" at bounding box center [965, 556] width 34 height 15
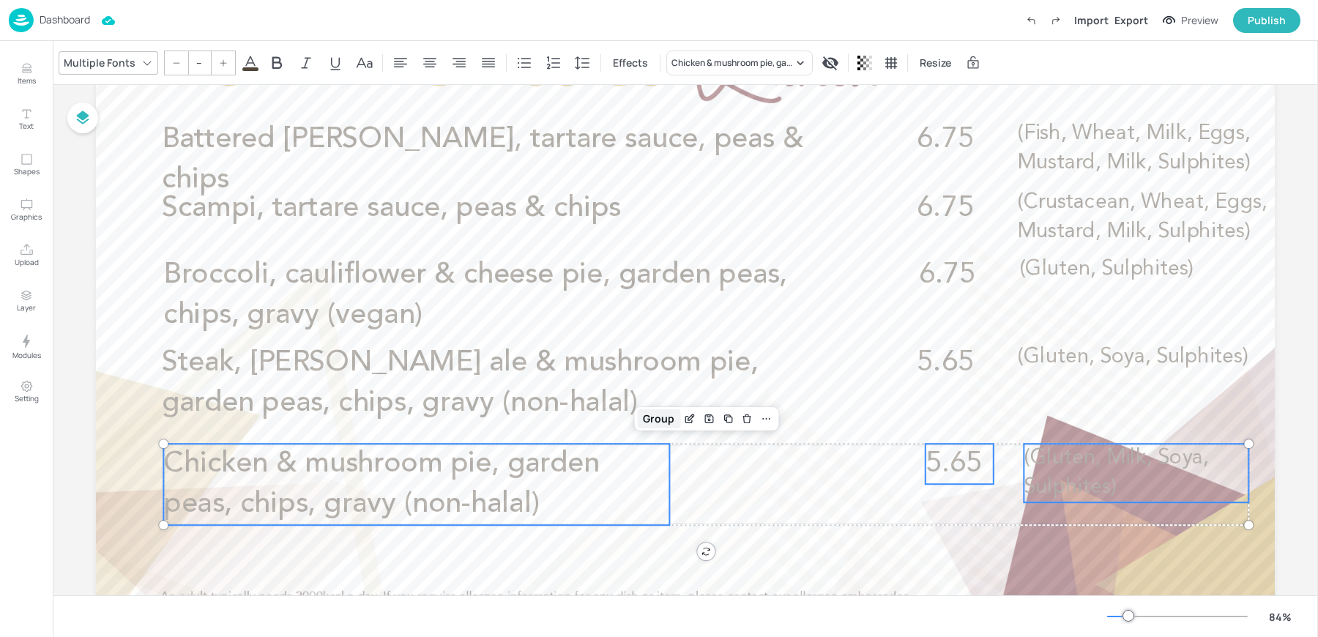
click at [651, 417] on div "Group" at bounding box center [658, 418] width 43 height 19
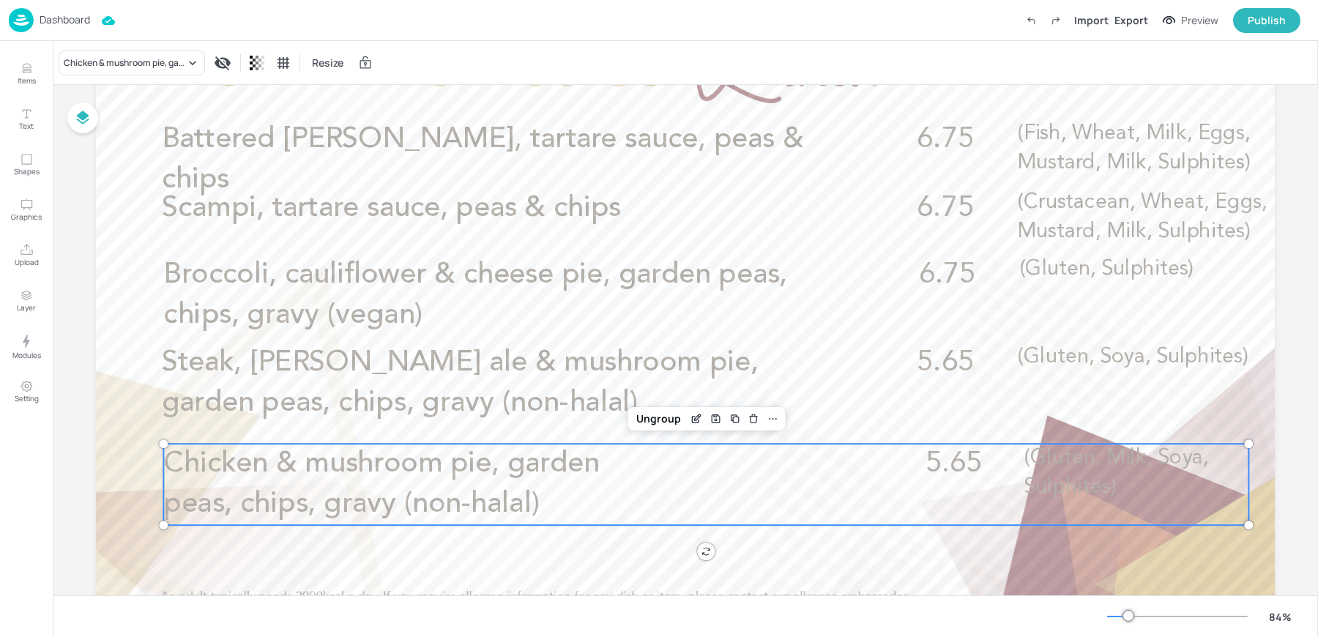
scroll to position [0, 0]
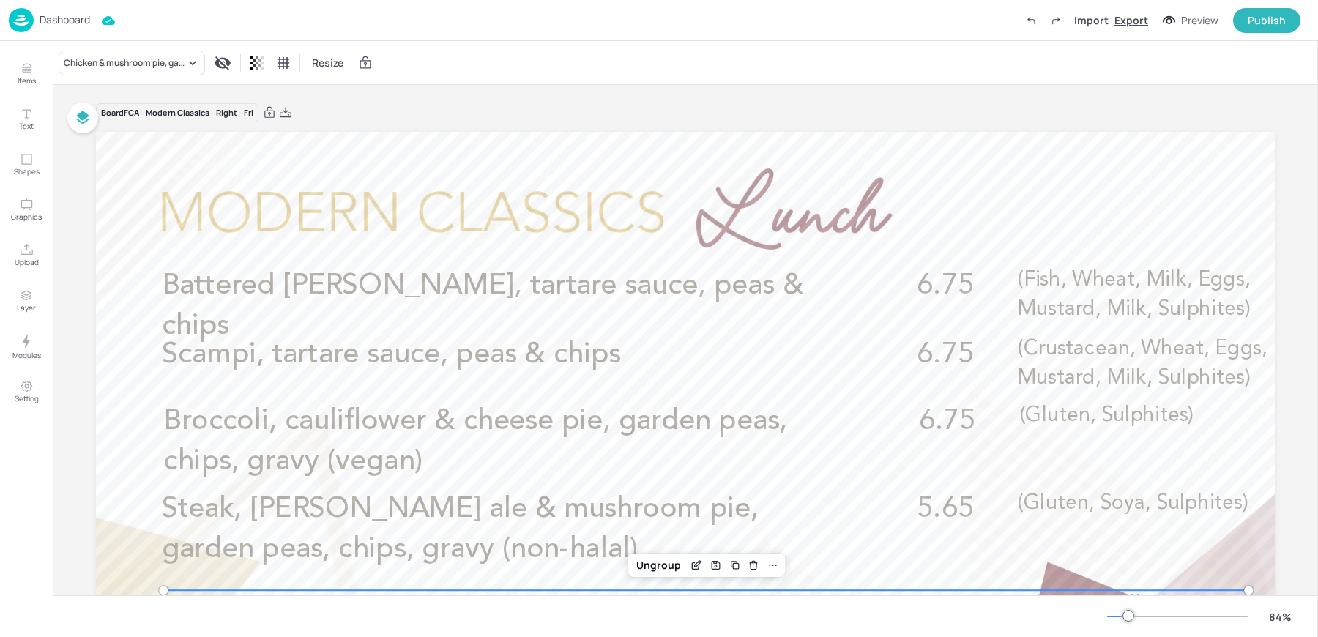
click at [1141, 23] on div "Export" at bounding box center [1132, 19] width 34 height 15
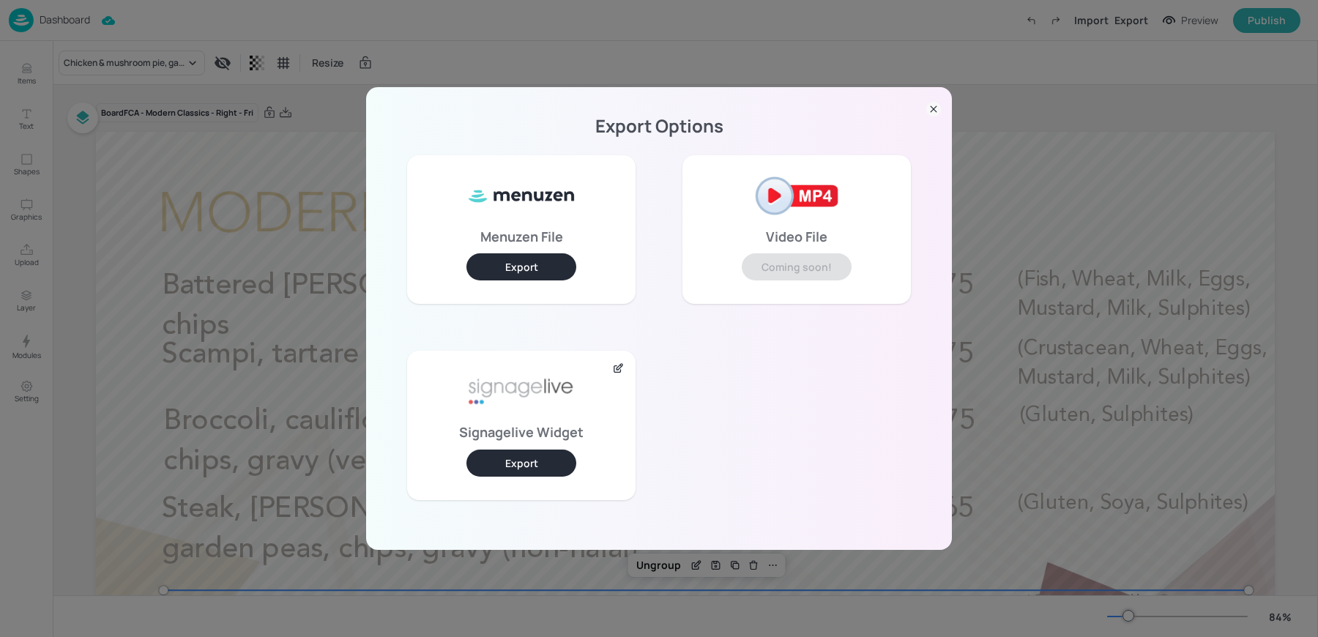
click at [508, 452] on button "Export" at bounding box center [522, 463] width 110 height 27
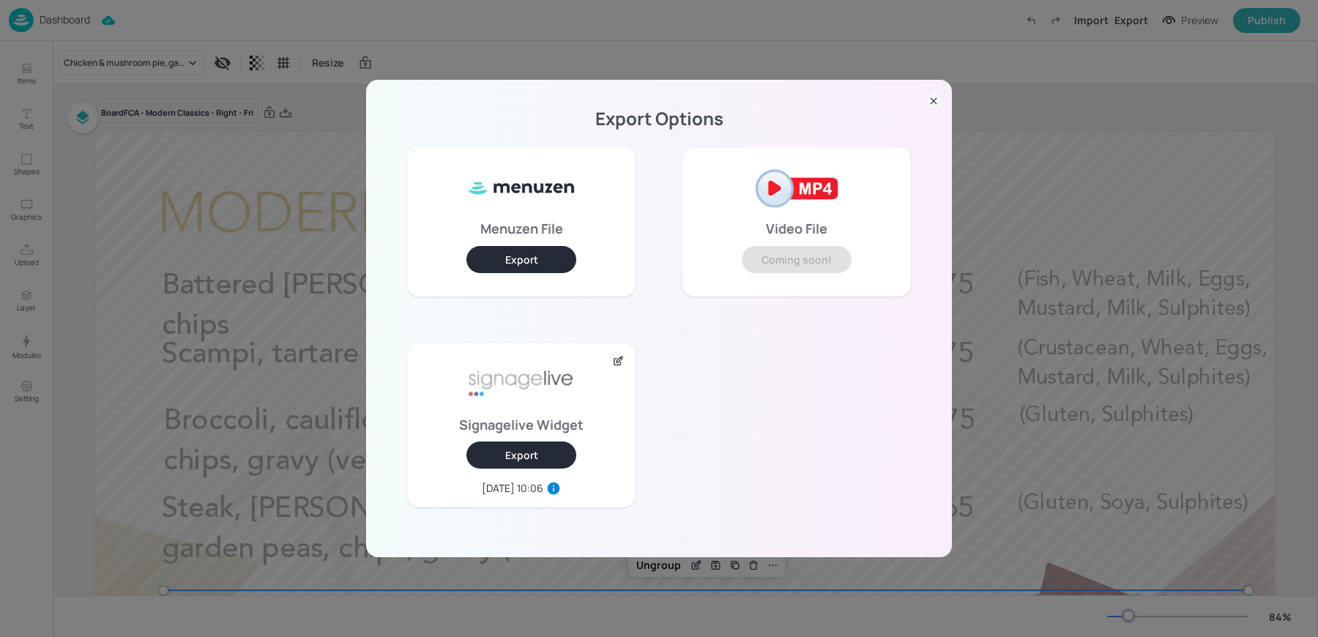
click at [300, 51] on div "Export Options Menuzen File Export Video File Coming soon! Signagelive Widget E…" at bounding box center [659, 318] width 1318 height 637
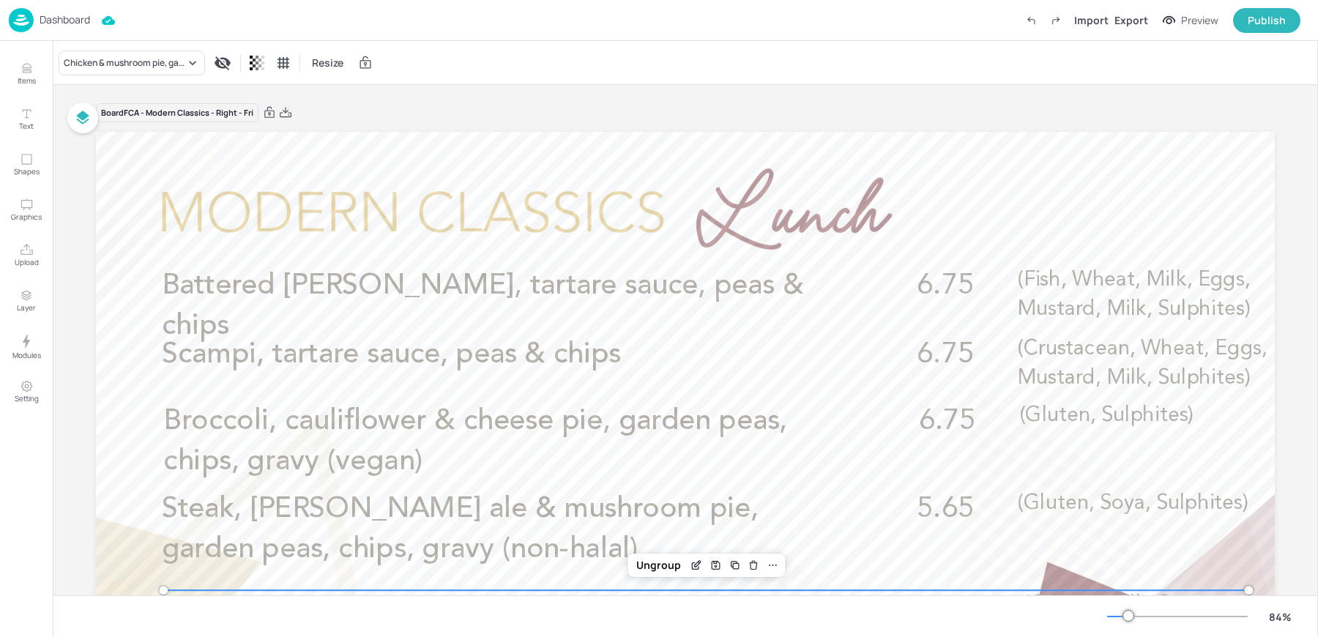
click at [105, 30] on div "Dashboard Import Export Preview Publish" at bounding box center [655, 20] width 1292 height 40
click at [73, 16] on p "Dashboard" at bounding box center [65, 20] width 51 height 10
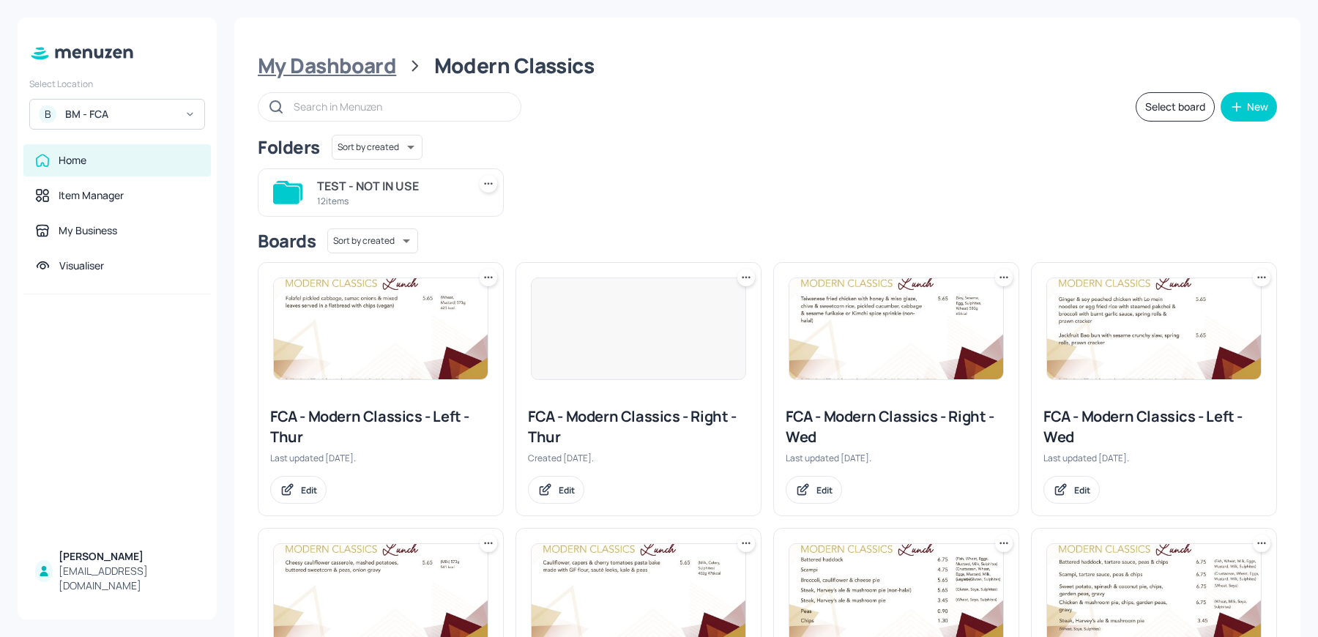
click at [315, 67] on div "My Dashboard" at bounding box center [327, 66] width 138 height 26
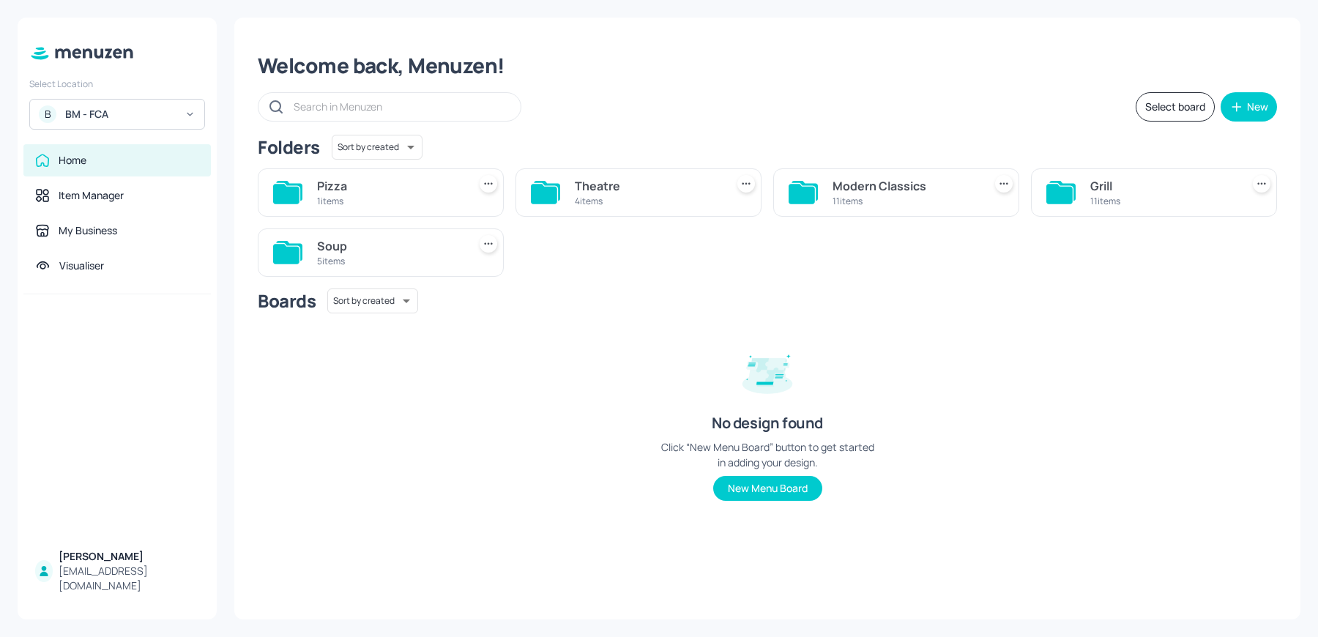
click at [364, 251] on div "Soup" at bounding box center [389, 246] width 145 height 18
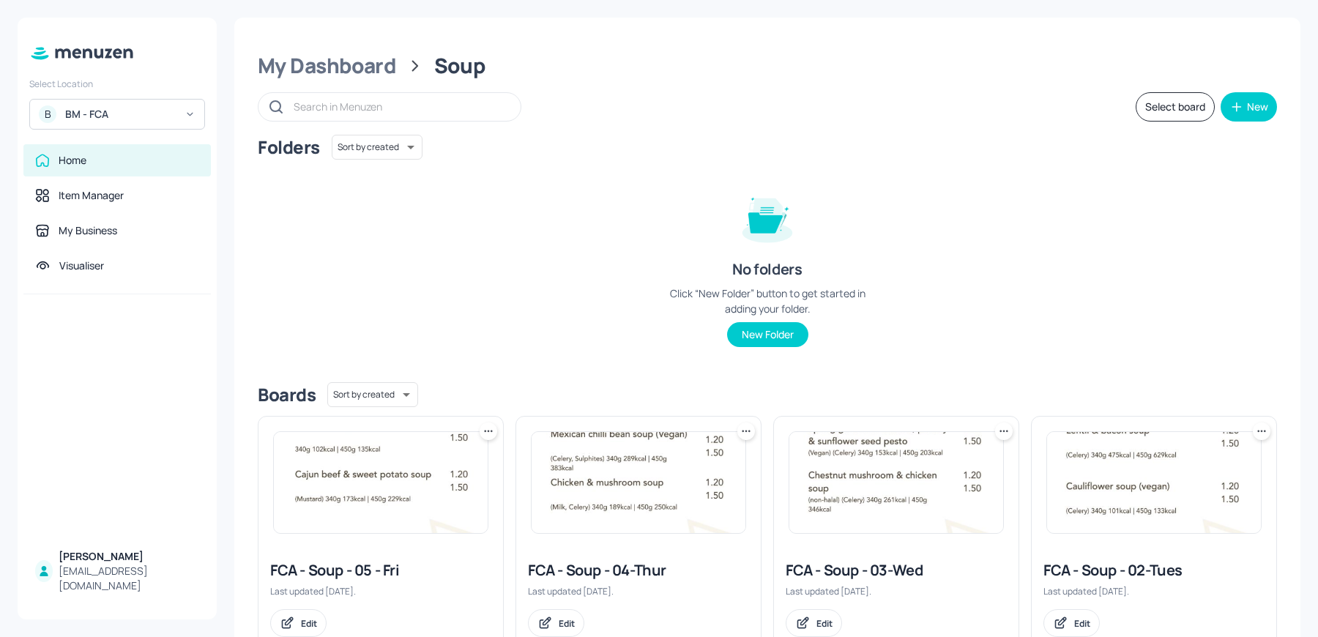
click at [376, 478] on img at bounding box center [381, 482] width 214 height 101
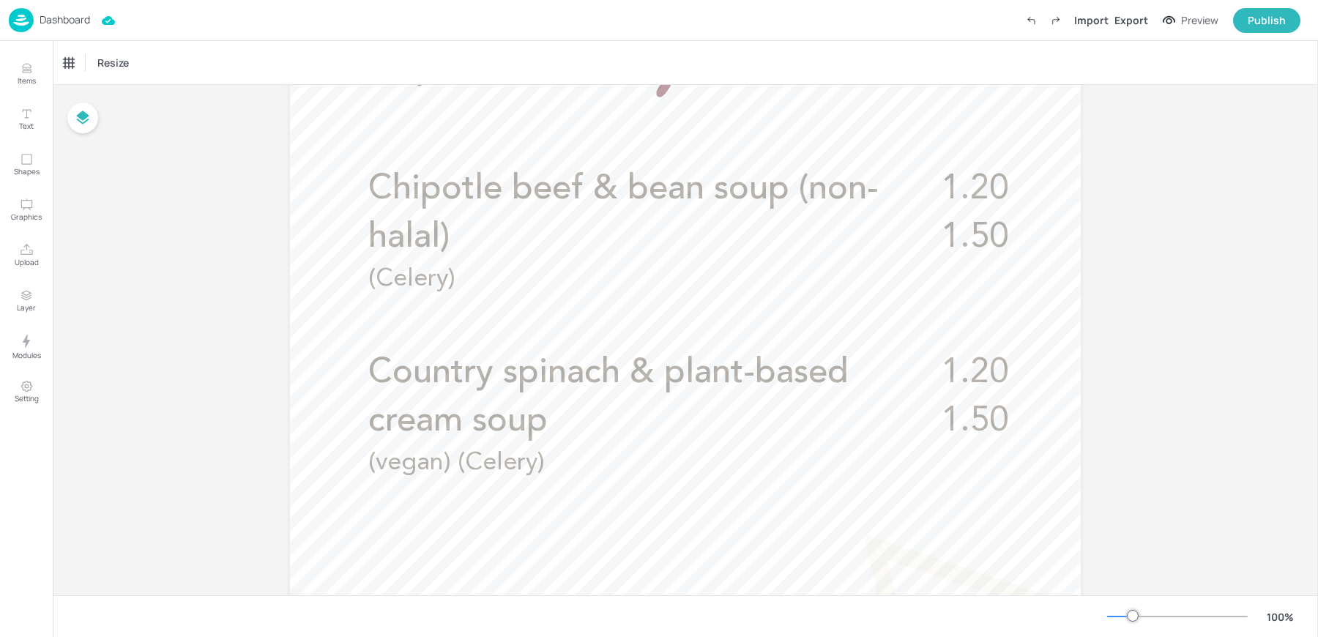
scroll to position [489, 0]
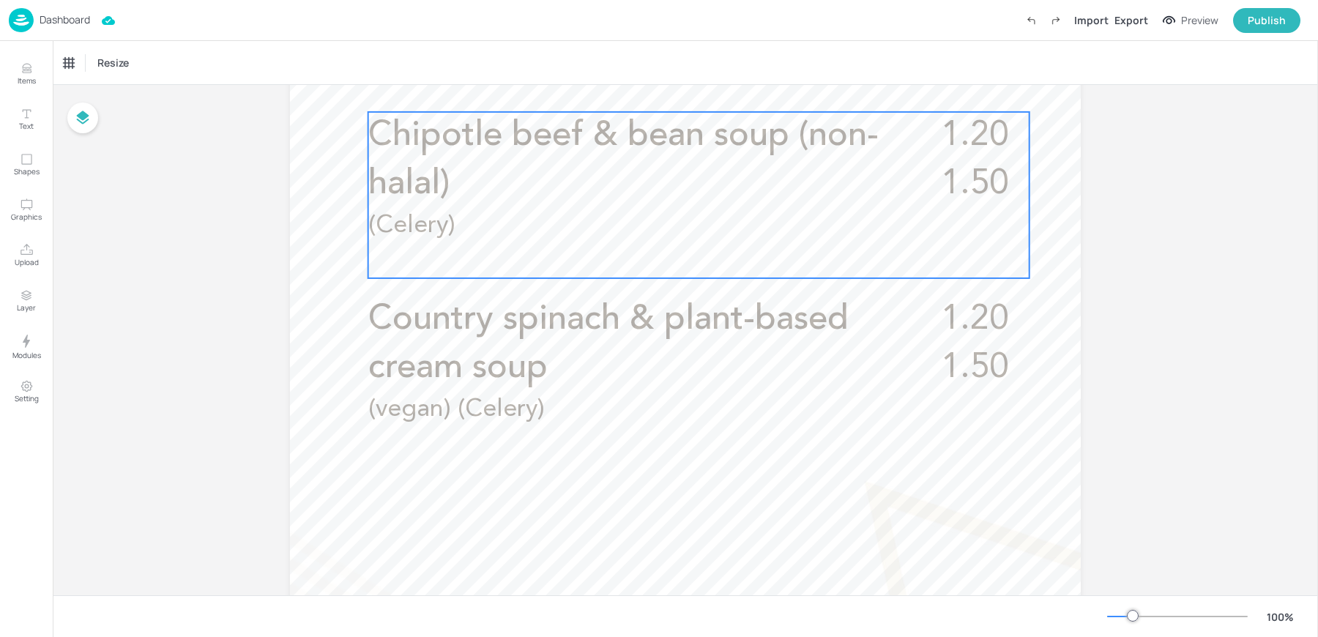
click at [387, 137] on span "Chipotle beef & bean soup (non-halal)" at bounding box center [623, 160] width 511 height 83
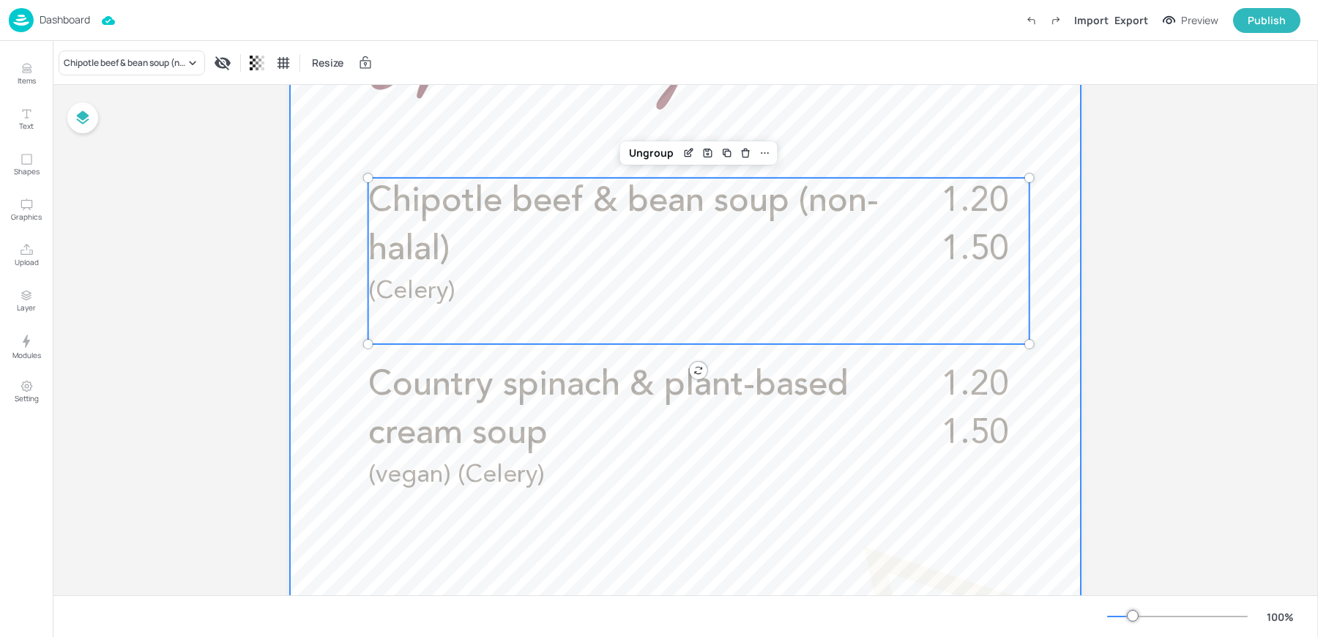
scroll to position [398, 0]
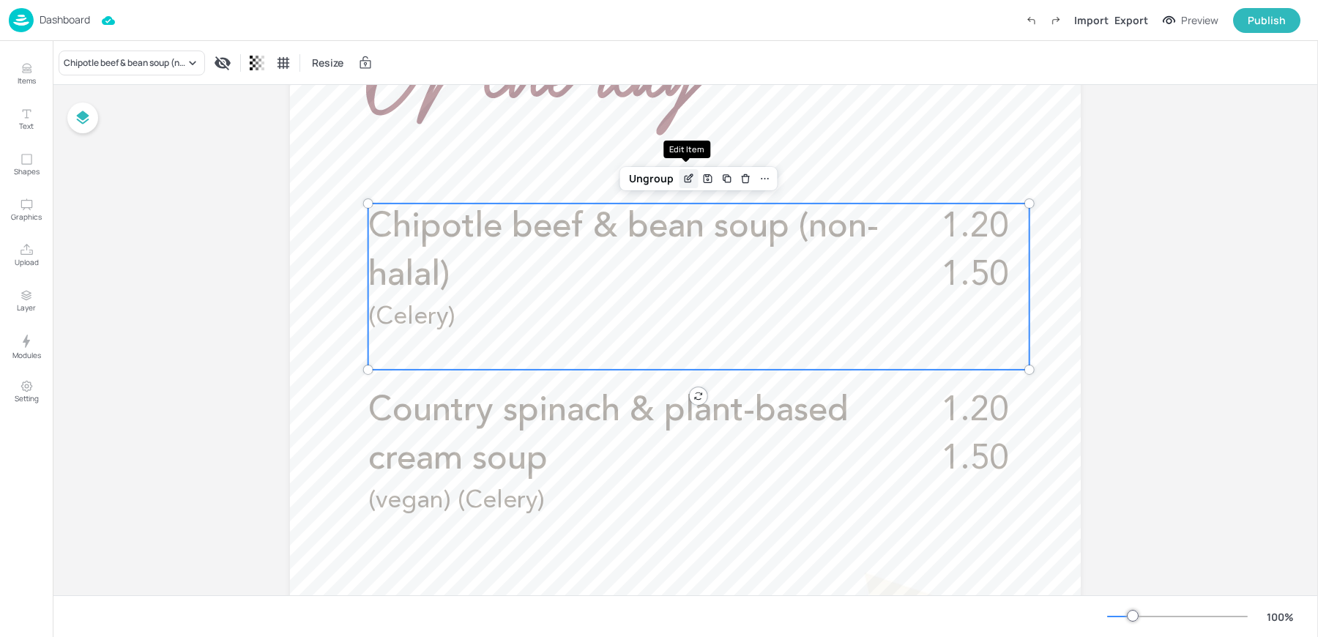
click at [686, 183] on icon "Edit Item" at bounding box center [689, 179] width 12 height 12
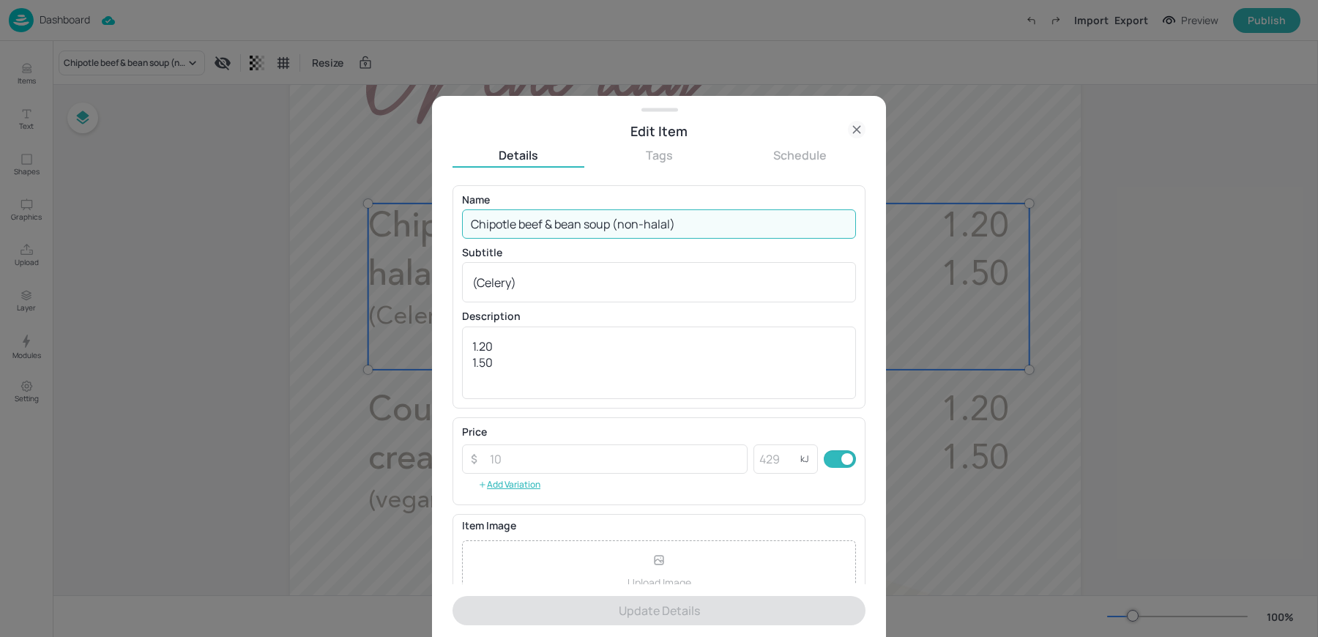
click at [571, 225] on input "Chipotle beef & bean soup (non-halal)" at bounding box center [659, 223] width 394 height 29
paste input "Tunisian style carrot, chickpea and chicken (non-halal) (Celery, Wheat, Sulphit…"
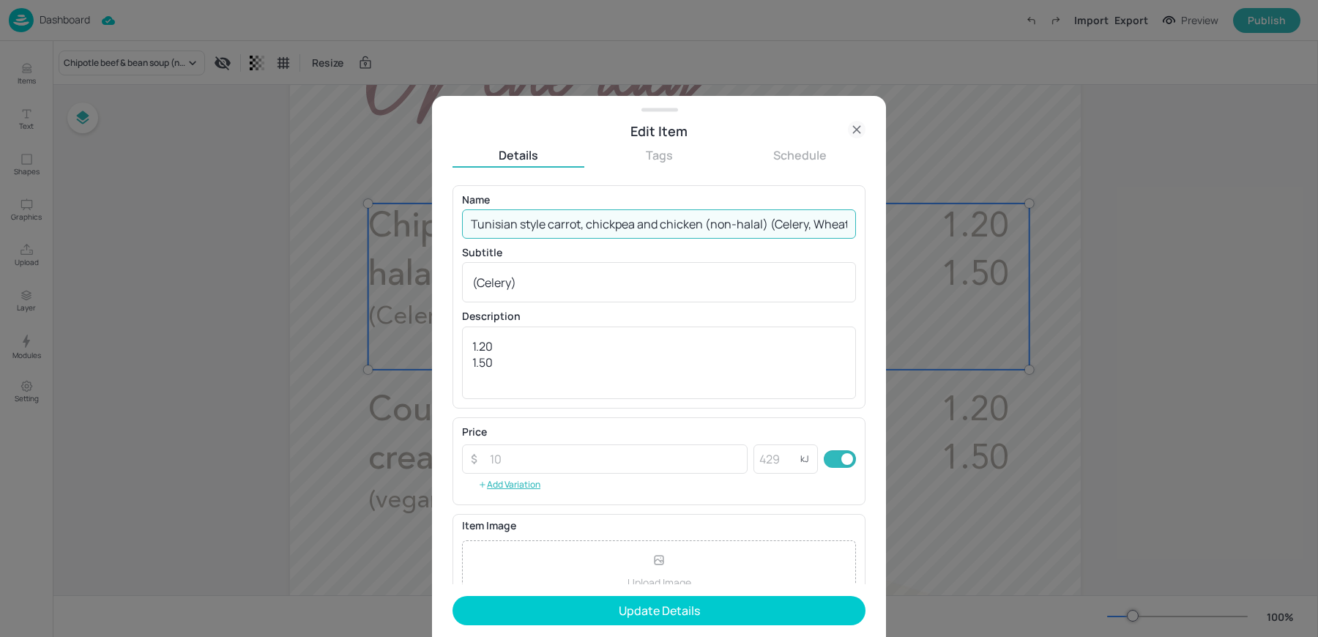
scroll to position [0, 96]
click at [672, 223] on input "Tunisian style carrot, chickpea and chicken (non-halal) (Celery, Wheat, Sulphit…" at bounding box center [659, 223] width 394 height 29
type input "Tunisian style carrot, chickpea and chicken (non-halal) (Celery, Wheat, Sulphit…"
click at [711, 158] on button "Tags" at bounding box center [659, 155] width 132 height 16
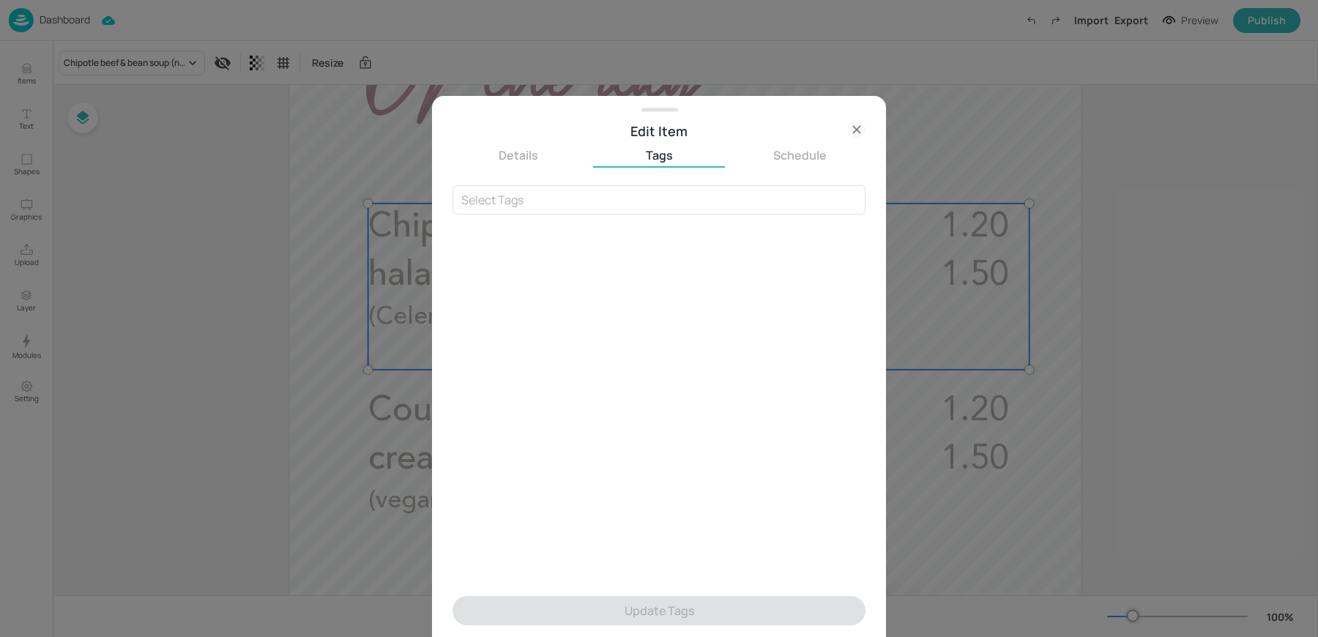
click at [519, 157] on button "Details" at bounding box center [519, 155] width 132 height 16
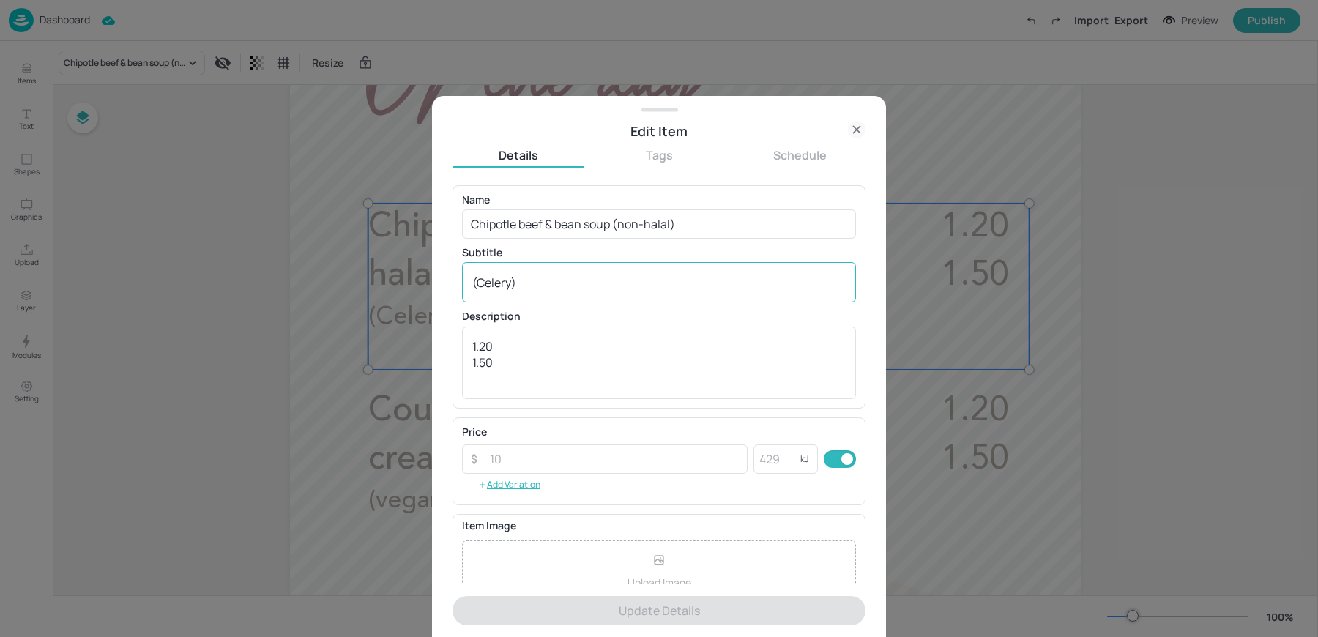
click at [540, 284] on textarea "(Celery)" at bounding box center [659, 283] width 374 height 16
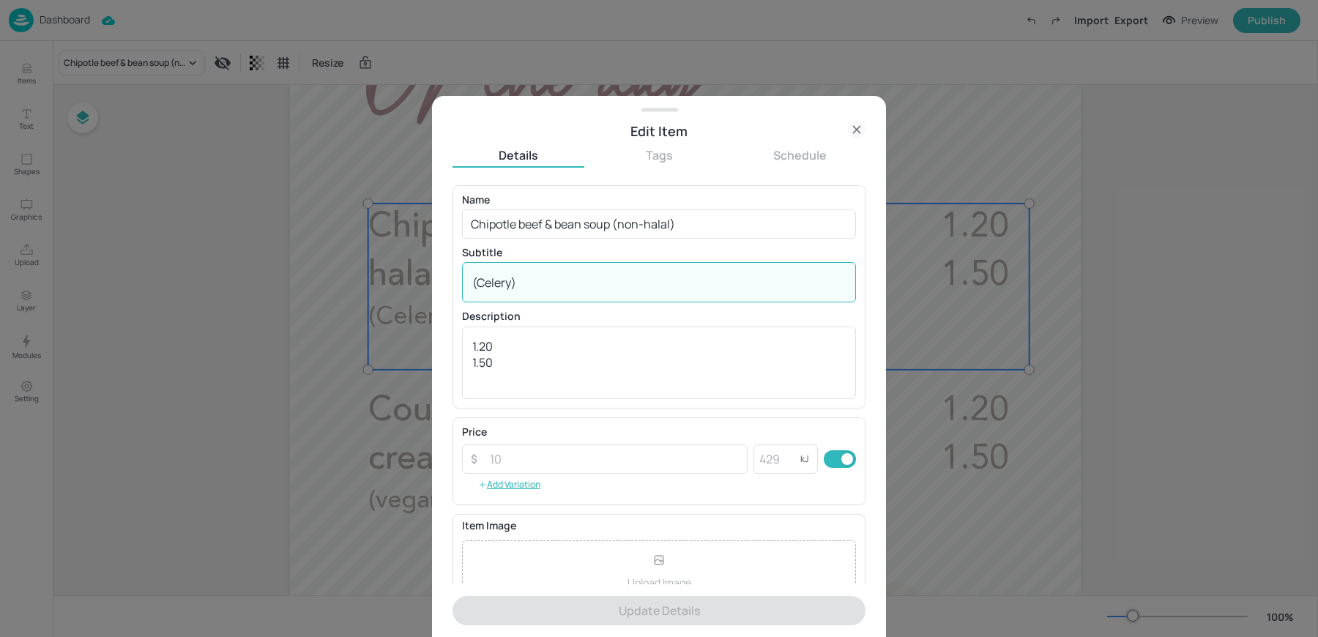
click at [540, 284] on textarea "(Celery)" at bounding box center [659, 283] width 374 height 16
paste textarea "Tunisian style carrot, chickpea and chicken (non-halal) (Celery, Wheat, Sulphit…"
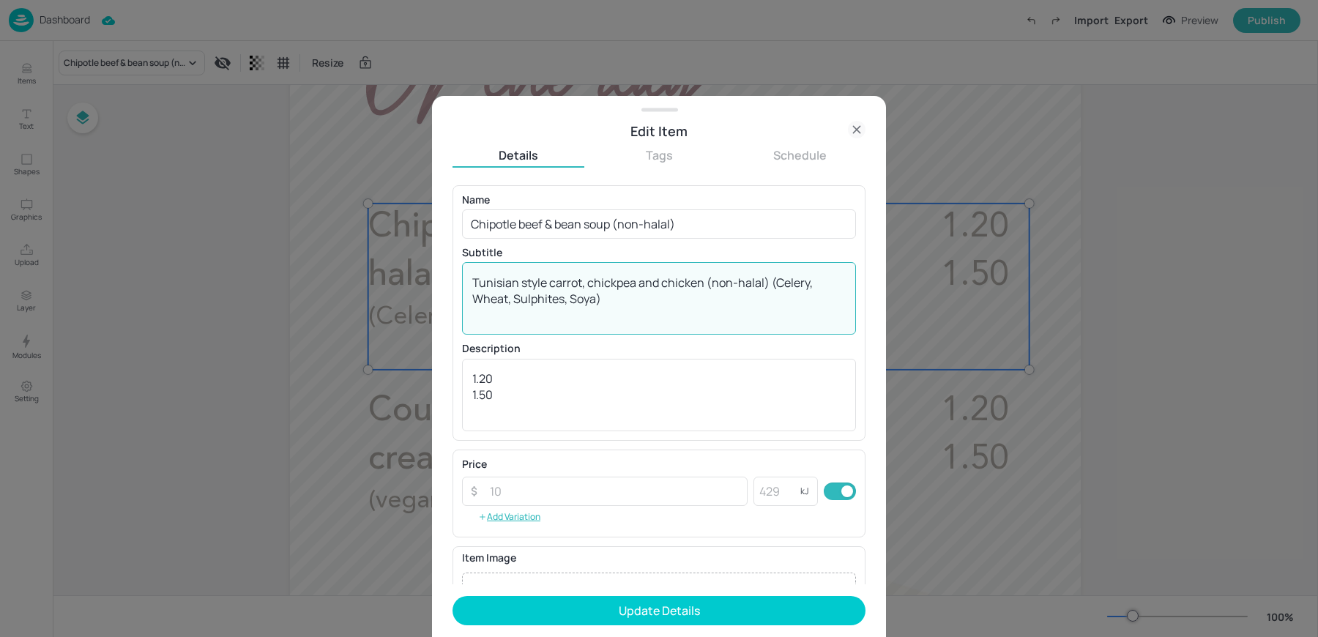
drag, startPoint x: 766, startPoint y: 283, endPoint x: 286, endPoint y: 280, distance: 479.7
click at [286, 280] on div "Edit Item Details Tags Schedule Name Chipotle beef & bean soup (non-halal) ​ Su…" at bounding box center [659, 318] width 1318 height 637
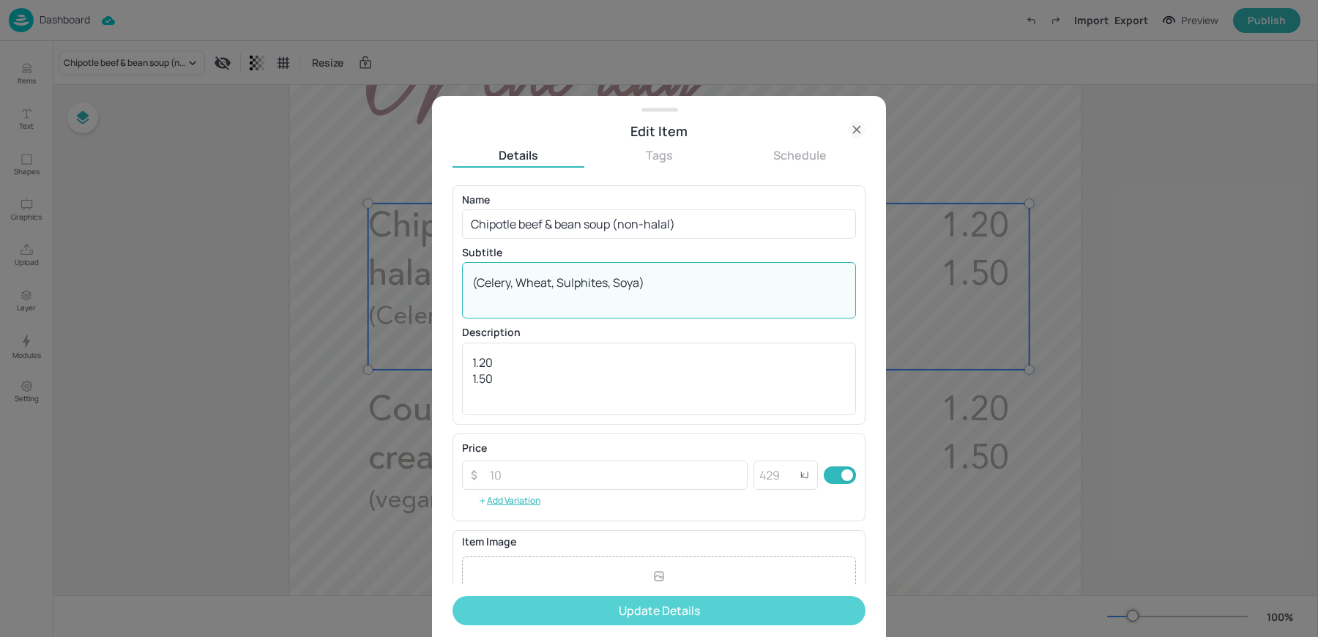
type textarea "(Celery, Wheat, Sulphites, Soya)"
click at [602, 607] on button "Update Details" at bounding box center [659, 610] width 413 height 29
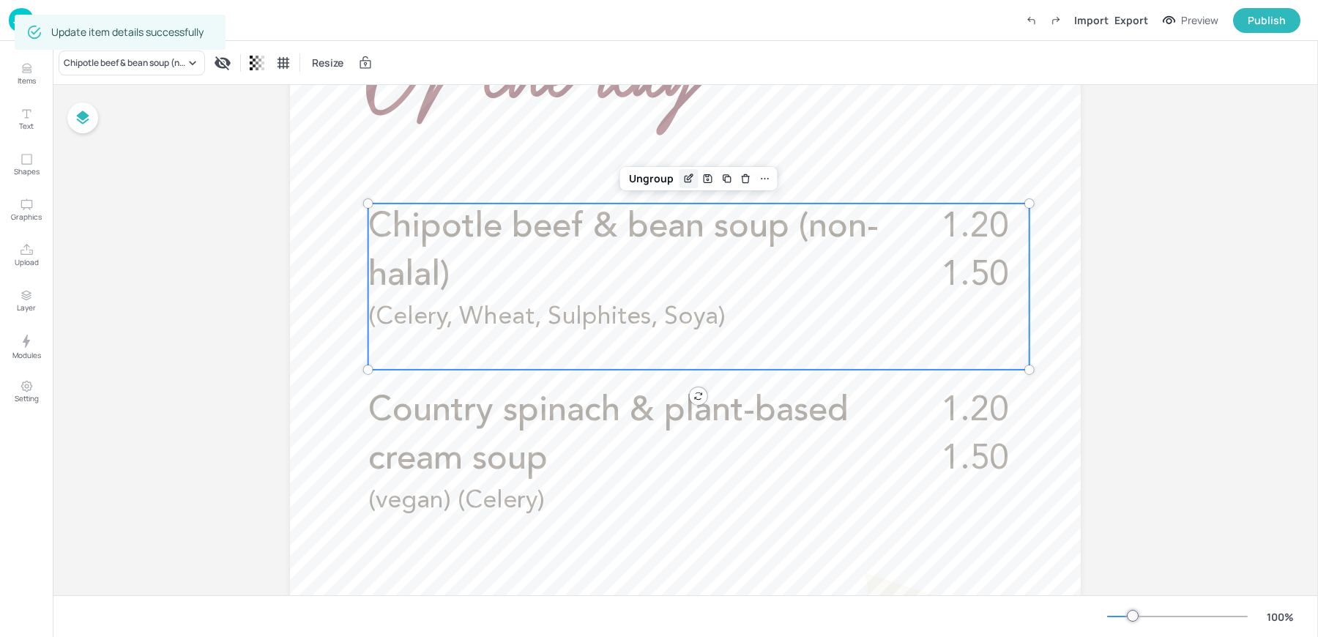
click at [686, 173] on icon "Edit Item" at bounding box center [689, 179] width 12 height 12
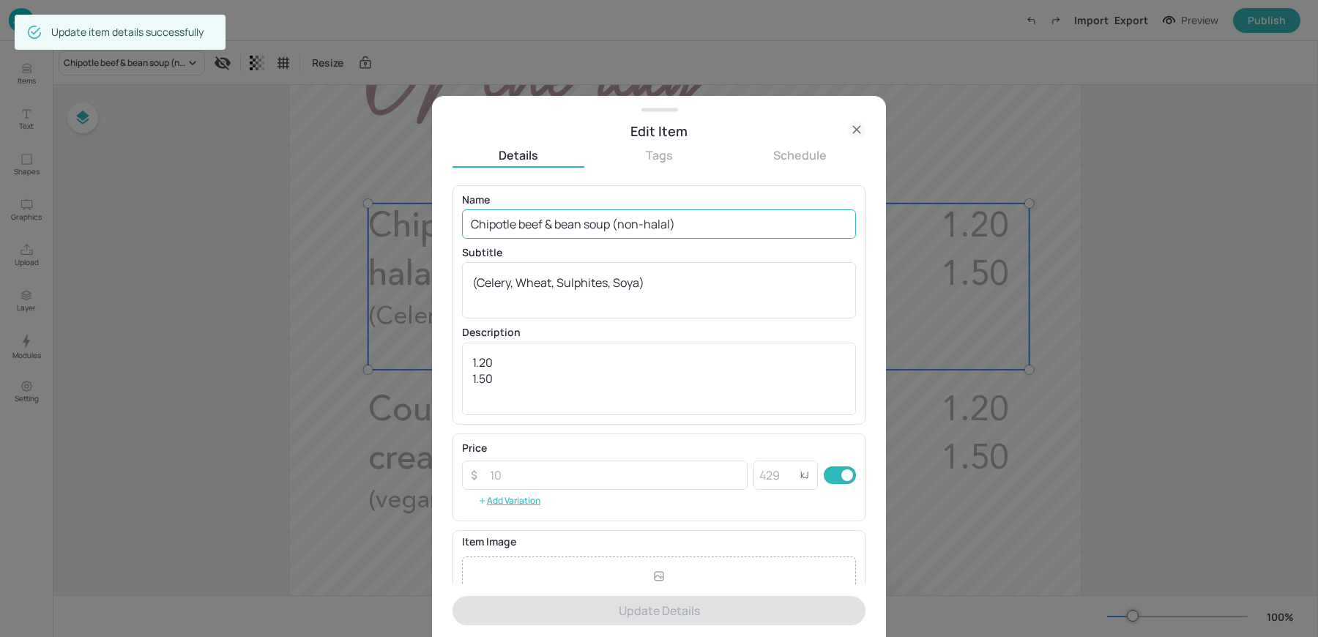
click at [639, 226] on input "Chipotle beef & bean soup (non-halal)" at bounding box center [659, 223] width 394 height 29
paste input "Tunisian style carrot, chickpea and chicken (non-halal) (Celery, Wheat, Sulphit…"
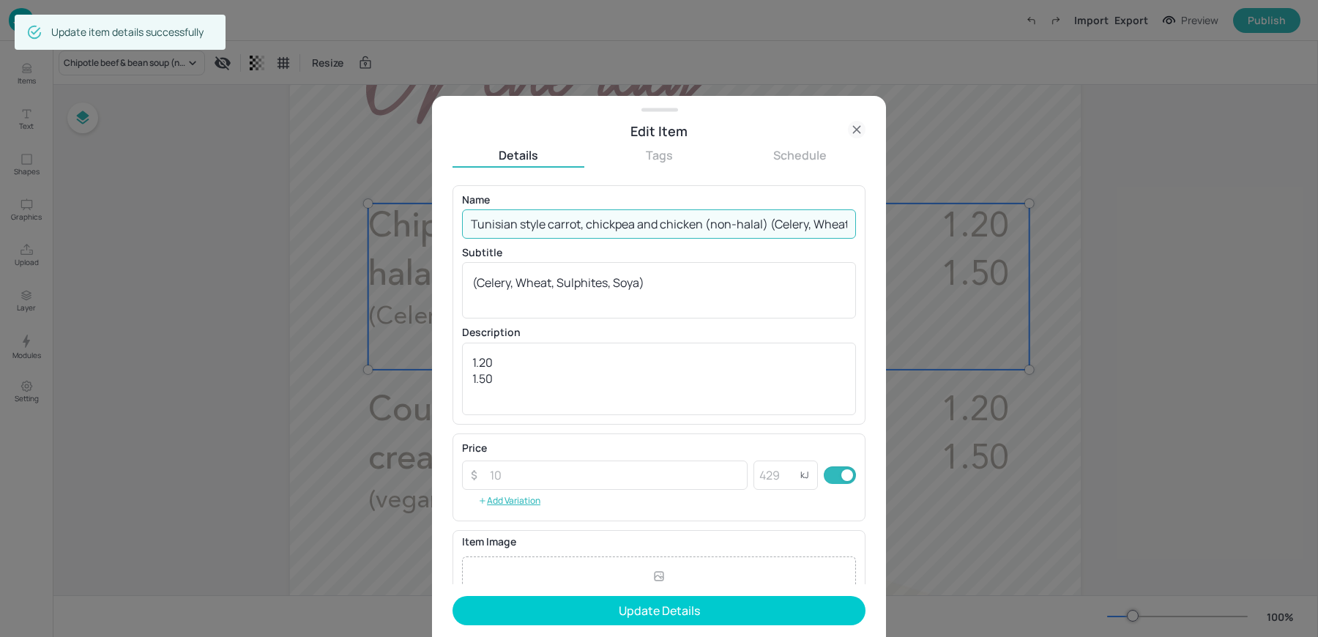
scroll to position [0, 96]
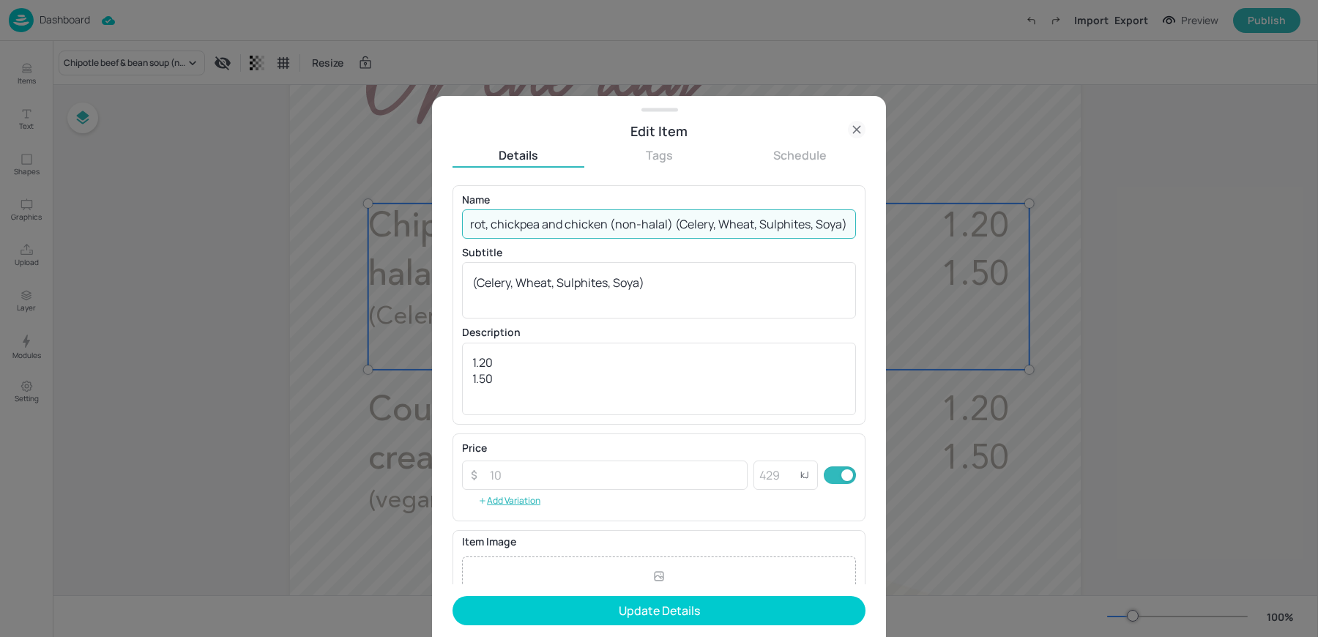
click at [669, 225] on input "Tunisian style carrot, chickpea and chicken (non-halal) (Celery, Wheat, Sulphit…" at bounding box center [659, 223] width 394 height 29
type input "Tunisian style carrot, chickpea and chicken (non-halal)"
click at [512, 289] on textarea "(Celery, Wheat, Sulphites, Soya)" at bounding box center [659, 291] width 374 height 32
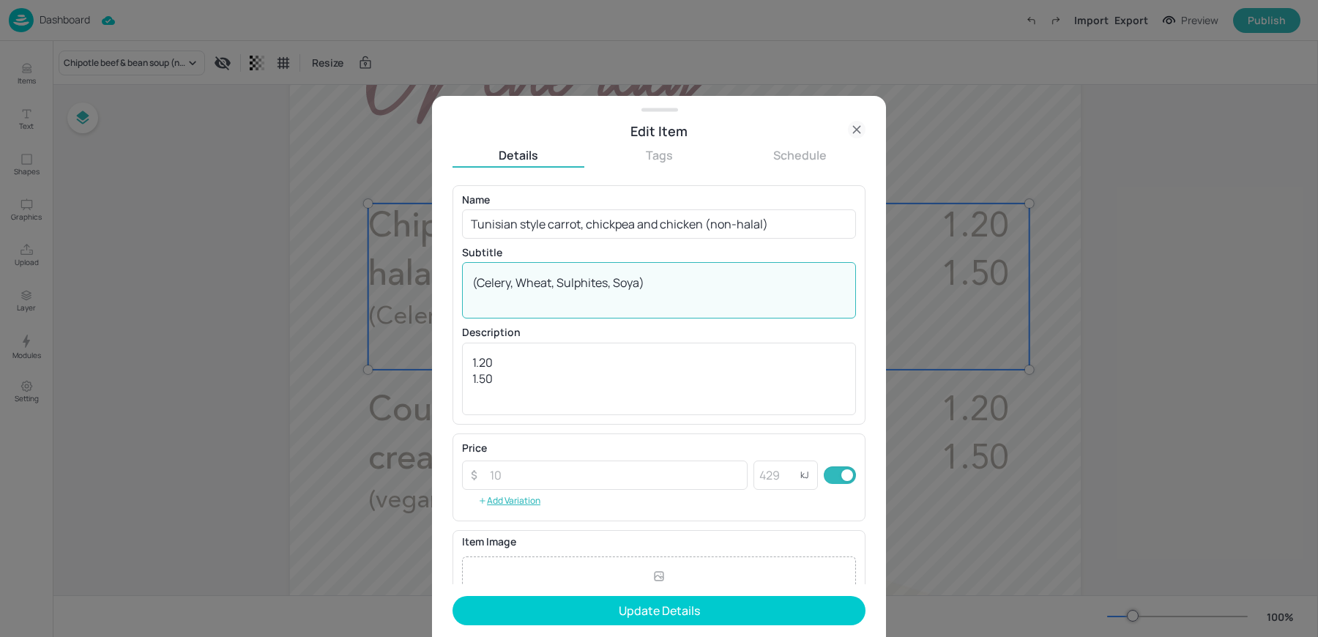
click at [512, 289] on textarea "(Celery, Wheat, Sulphites, Soya)" at bounding box center [659, 291] width 374 height 32
paste textarea "(Celery, Wheat, Sulphites, Soya)"
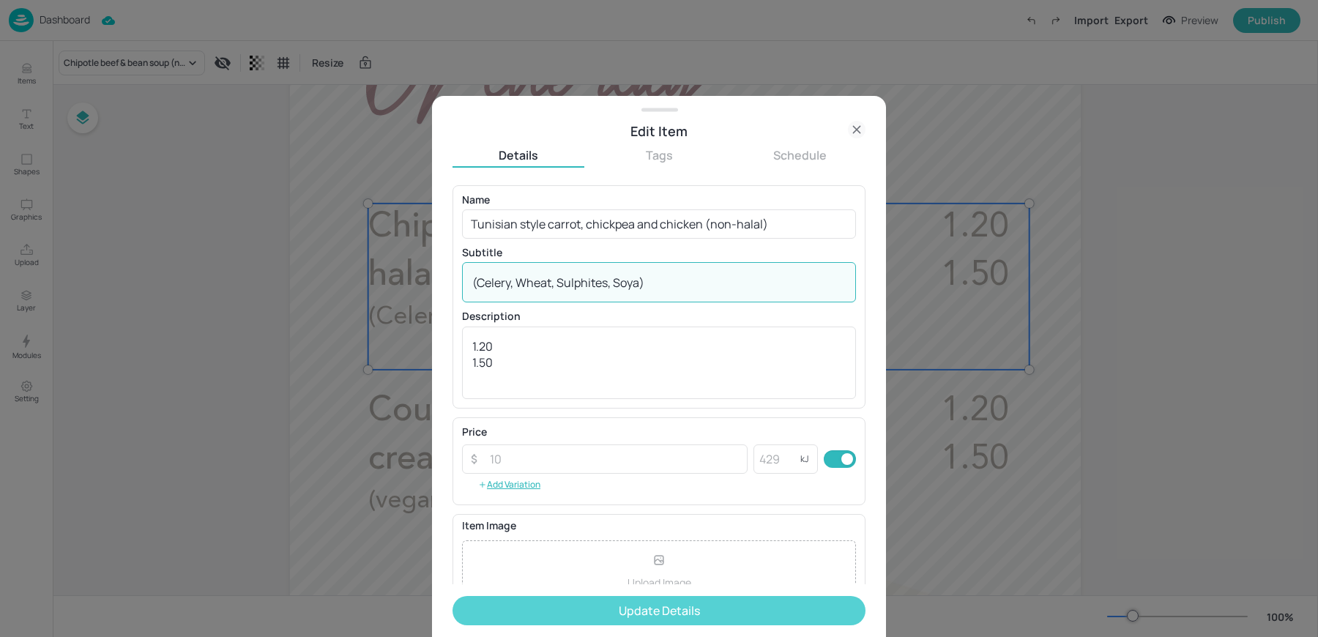
type textarea "(Celery, Wheat, Sulphites, Soya)"
click at [568, 608] on button "Update Details" at bounding box center [659, 610] width 413 height 29
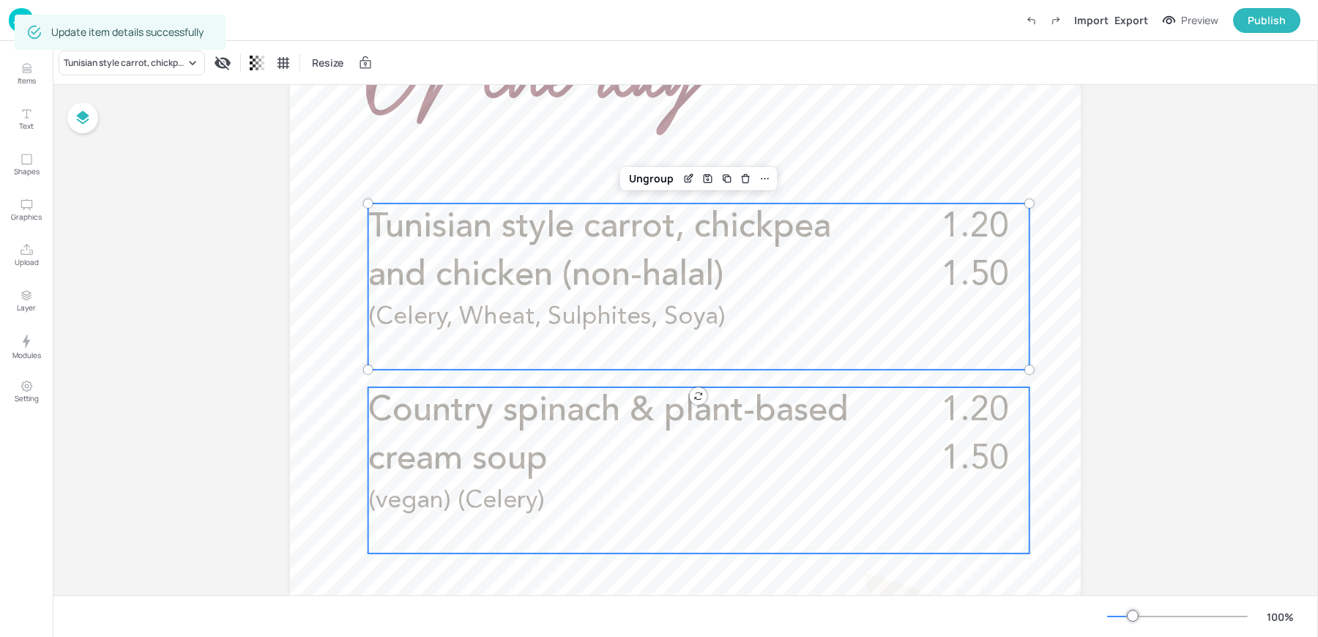
click at [453, 426] on span "Country spinach & plant-based cream soup" at bounding box center [608, 435] width 480 height 83
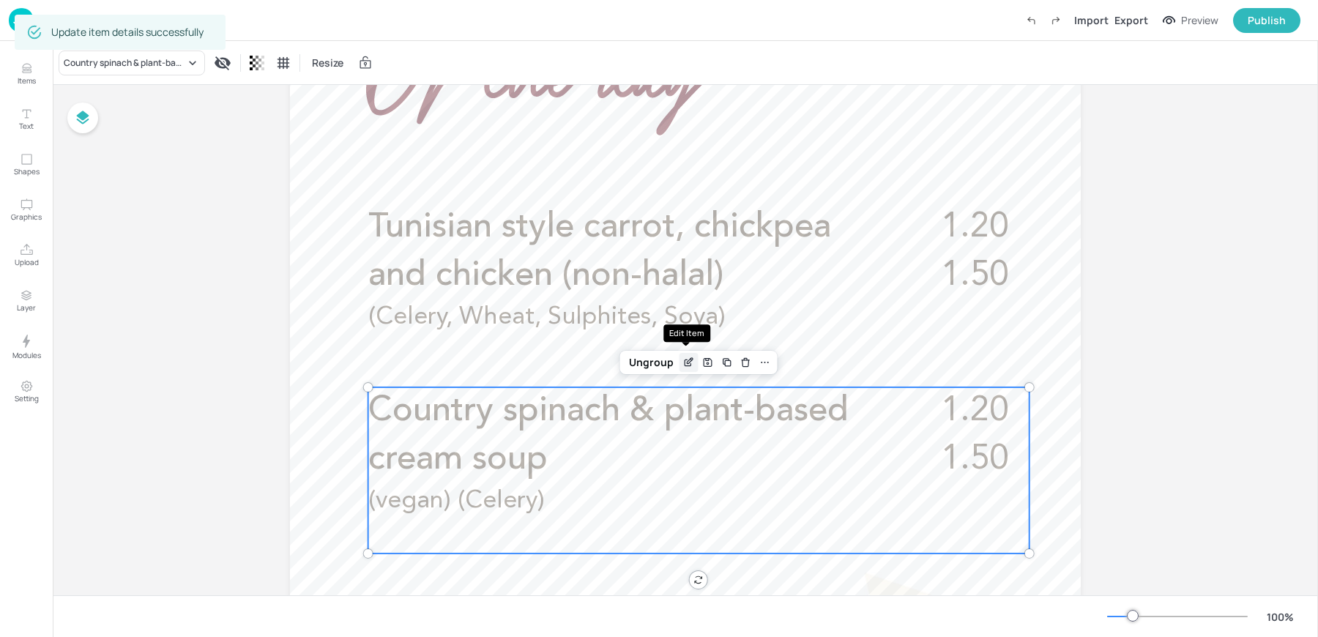
click at [683, 358] on icon "Edit Item" at bounding box center [689, 363] width 12 height 12
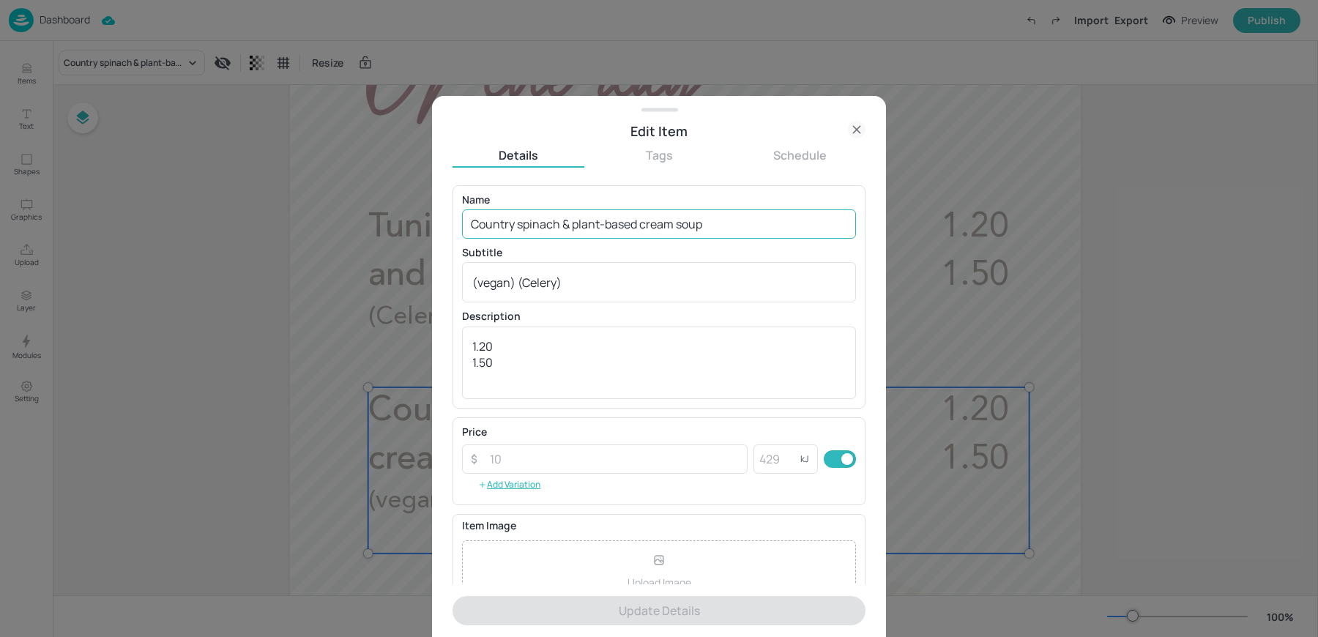
click at [550, 224] on input "Country spinach & plant-based cream soup" at bounding box center [659, 223] width 394 height 29
paste input "Pea & watercress soup (vegan) (Celery)"
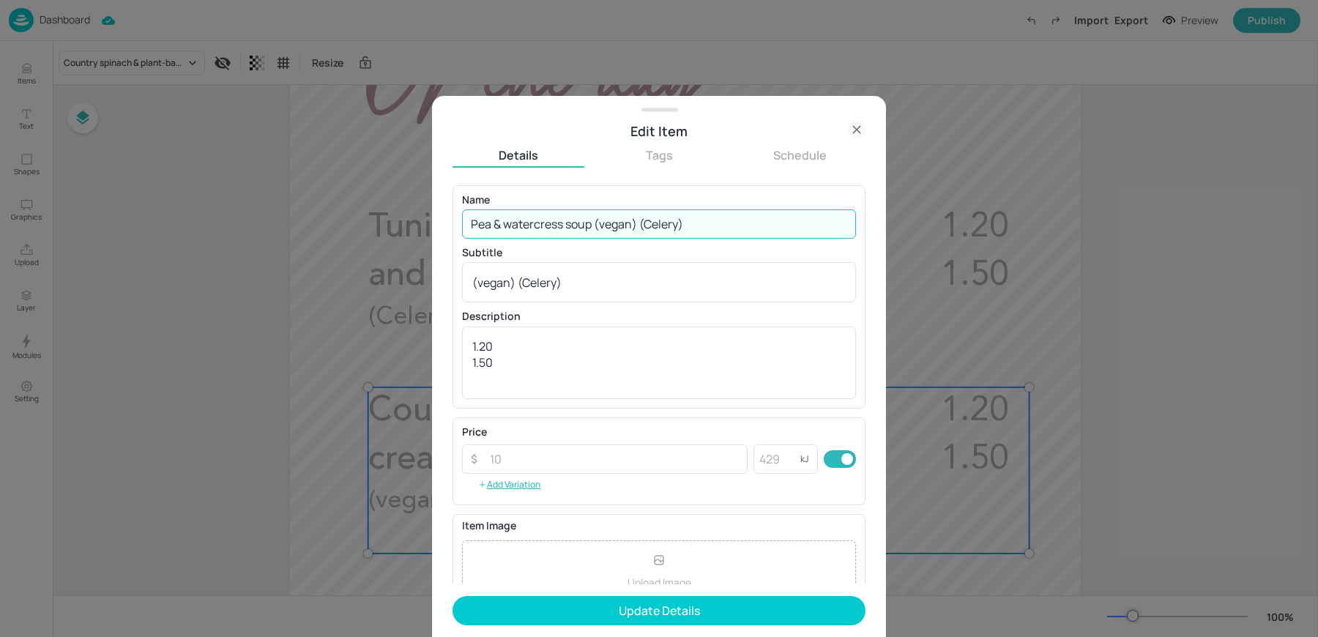
drag, startPoint x: 639, startPoint y: 223, endPoint x: 743, endPoint y: 230, distance: 104.3
click at [743, 230] on input "Pea & watercress soup (vegan) (Celery)" at bounding box center [659, 223] width 394 height 29
click at [589, 226] on input "Pea & watercress soup (vegan) (Celery)" at bounding box center [659, 223] width 394 height 29
type input "Pea & watercress soup"
click at [453, 596] on button "Update Details" at bounding box center [659, 610] width 413 height 29
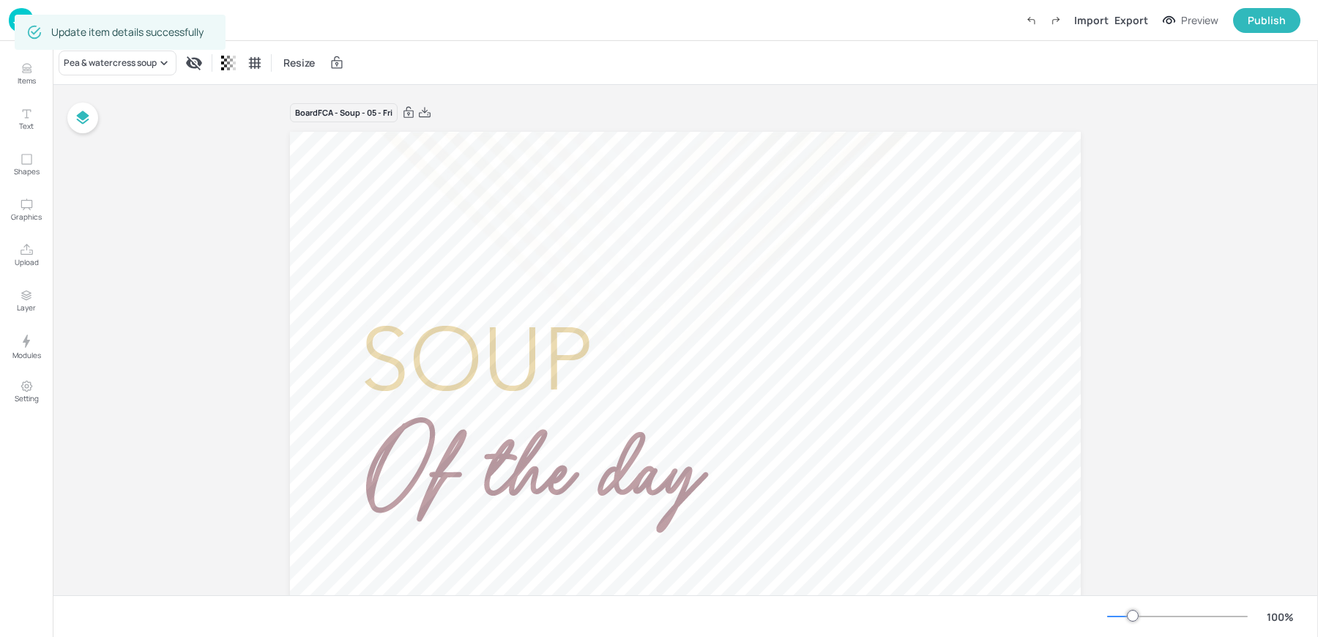
click at [15, 21] on div "Update item details successfully" at bounding box center [120, 32] width 211 height 35
click at [3, 18] on div "Dashboard Import Export Preview Publish" at bounding box center [659, 20] width 1318 height 41
click at [5, 18] on div "Dashboard Import Export Preview Publish" at bounding box center [659, 20] width 1318 height 41
click at [10, 21] on img at bounding box center [21, 20] width 25 height 24
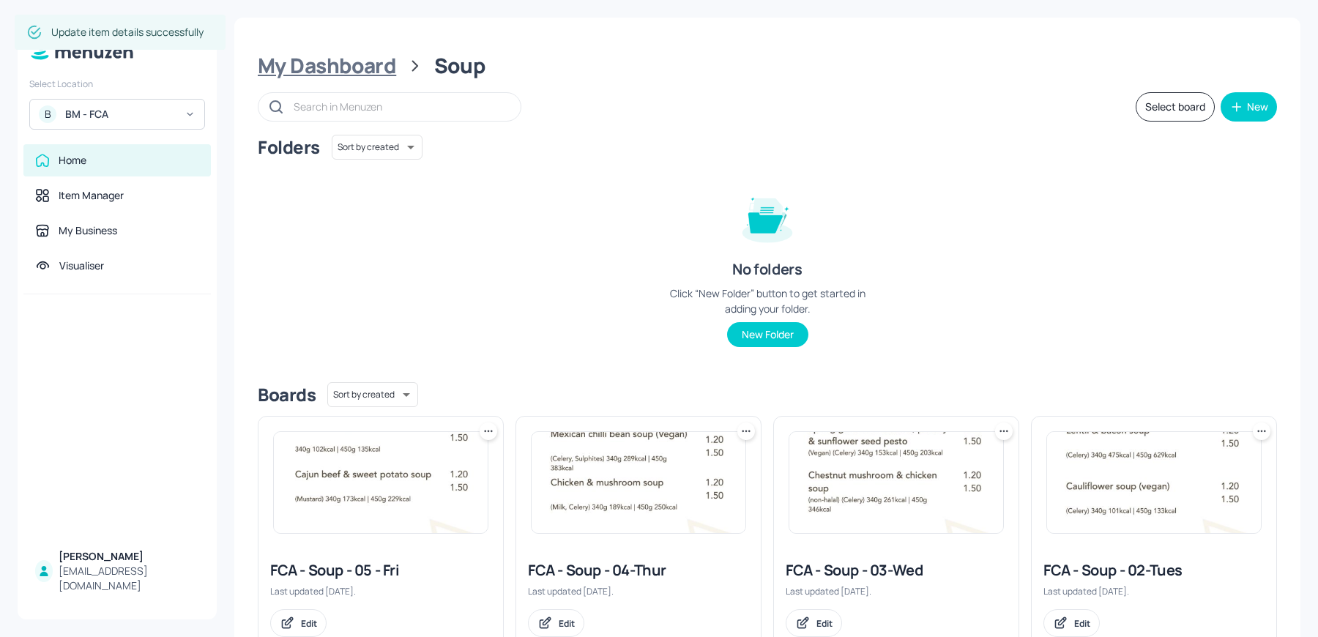
click at [349, 63] on div "My Dashboard" at bounding box center [327, 66] width 138 height 26
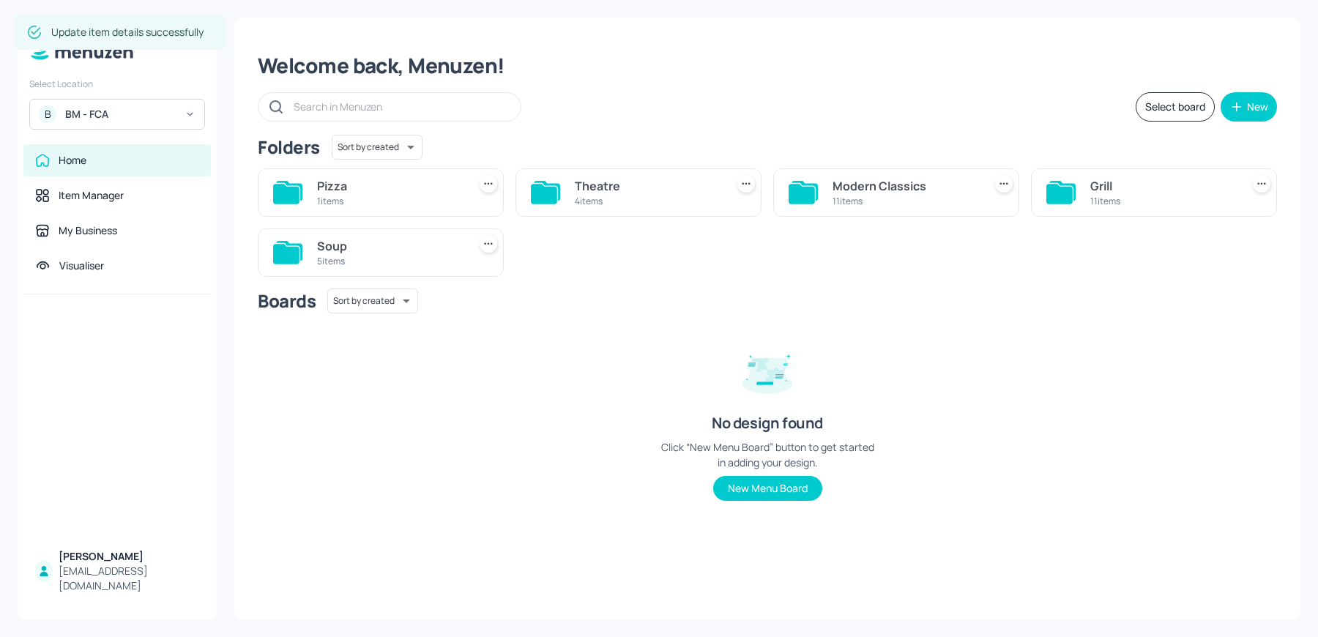
click at [358, 184] on div "Pizza" at bounding box center [389, 186] width 145 height 18
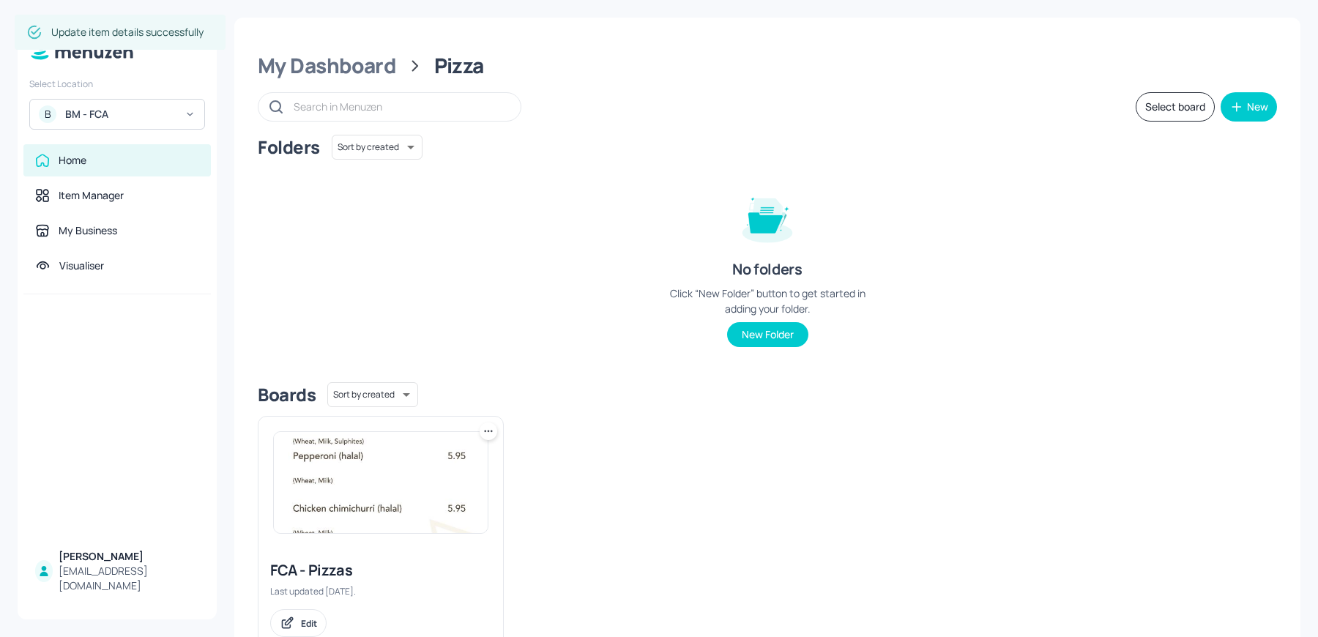
click at [356, 364] on div "Folders Sort by created id ​ No folders Click “New Folder” button to get starte…" at bounding box center [768, 253] width 1020 height 236
click at [338, 502] on img at bounding box center [381, 482] width 214 height 101
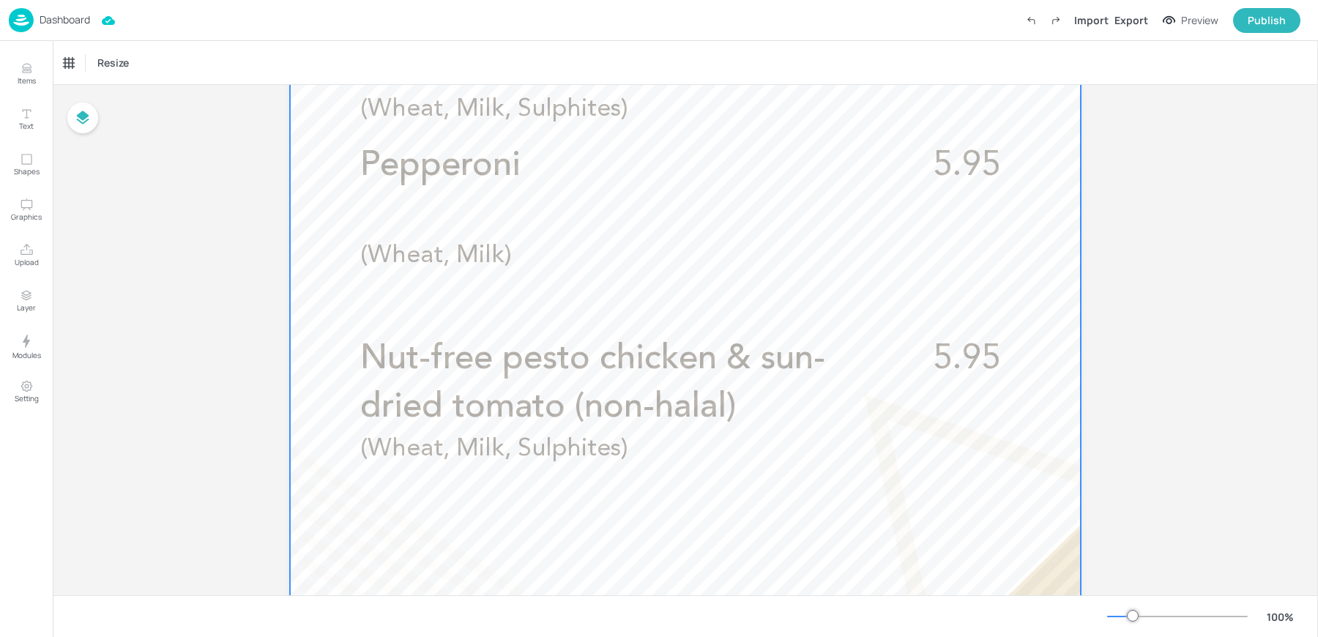
scroll to position [577, 0]
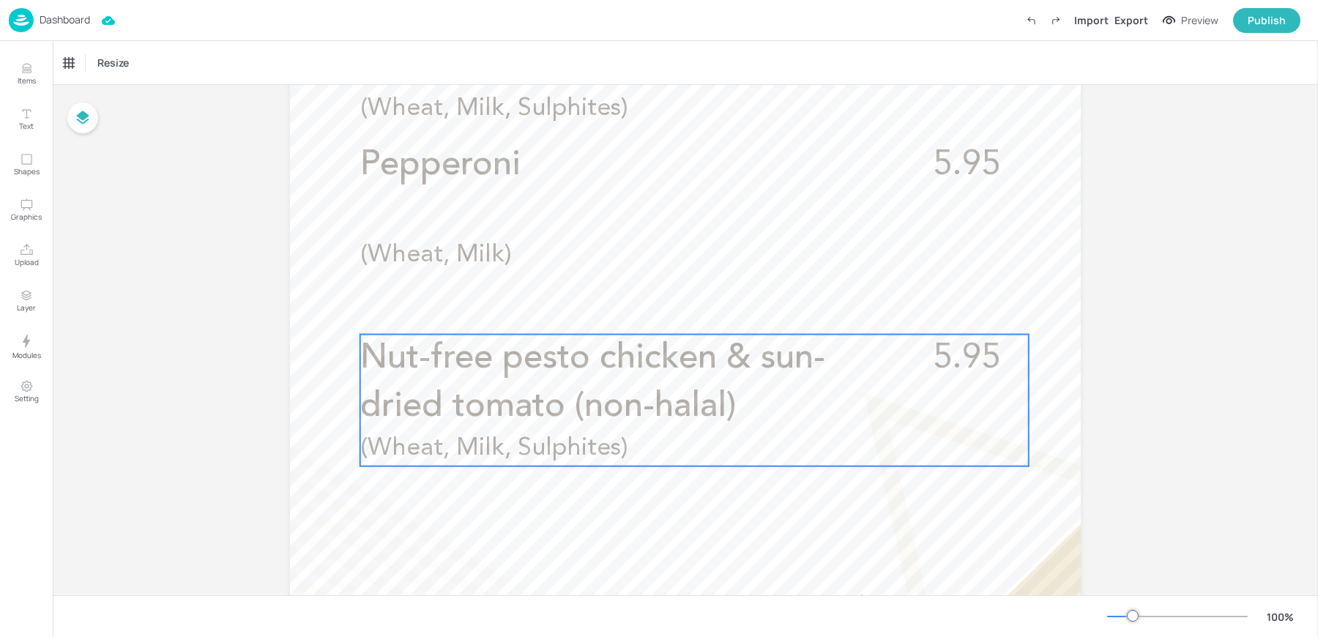
click at [552, 370] on span "Nut-free pesto chicken & sun-dried tomato (non-halal)" at bounding box center [592, 382] width 465 height 83
click at [113, 66] on div "Nut-free pesto chicken & sun-dried tomato (non-halal)" at bounding box center [125, 62] width 122 height 13
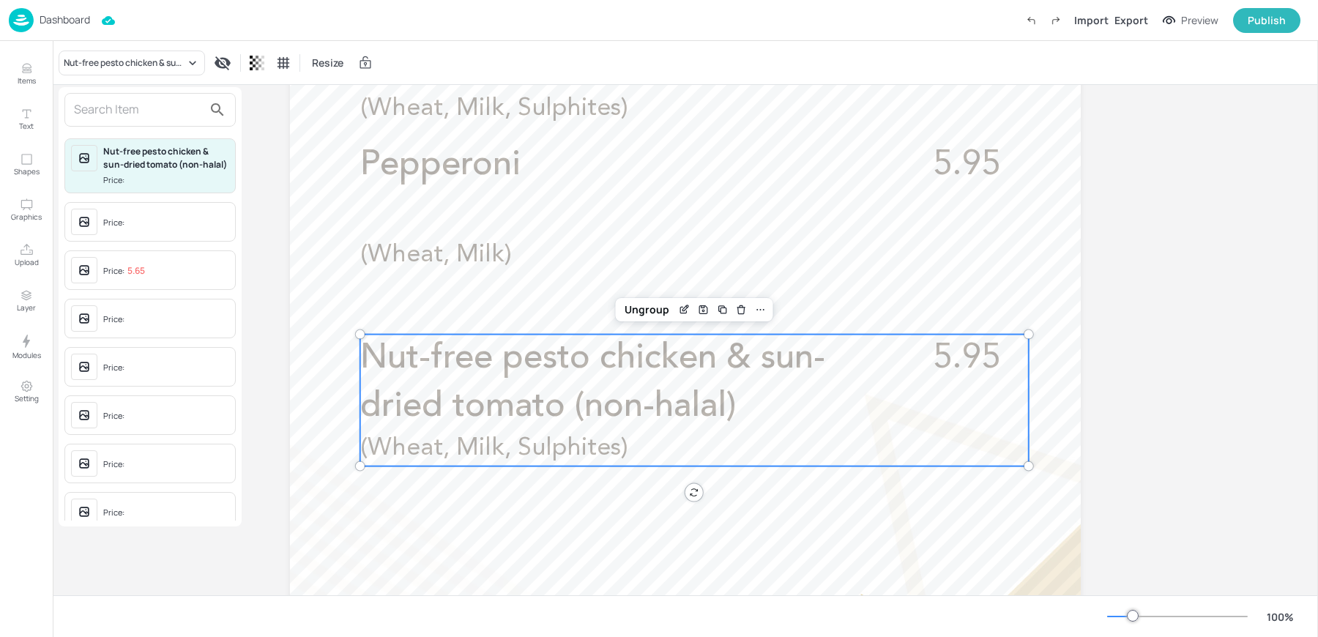
click at [106, 242] on div "Price:" at bounding box center [149, 222] width 171 height 40
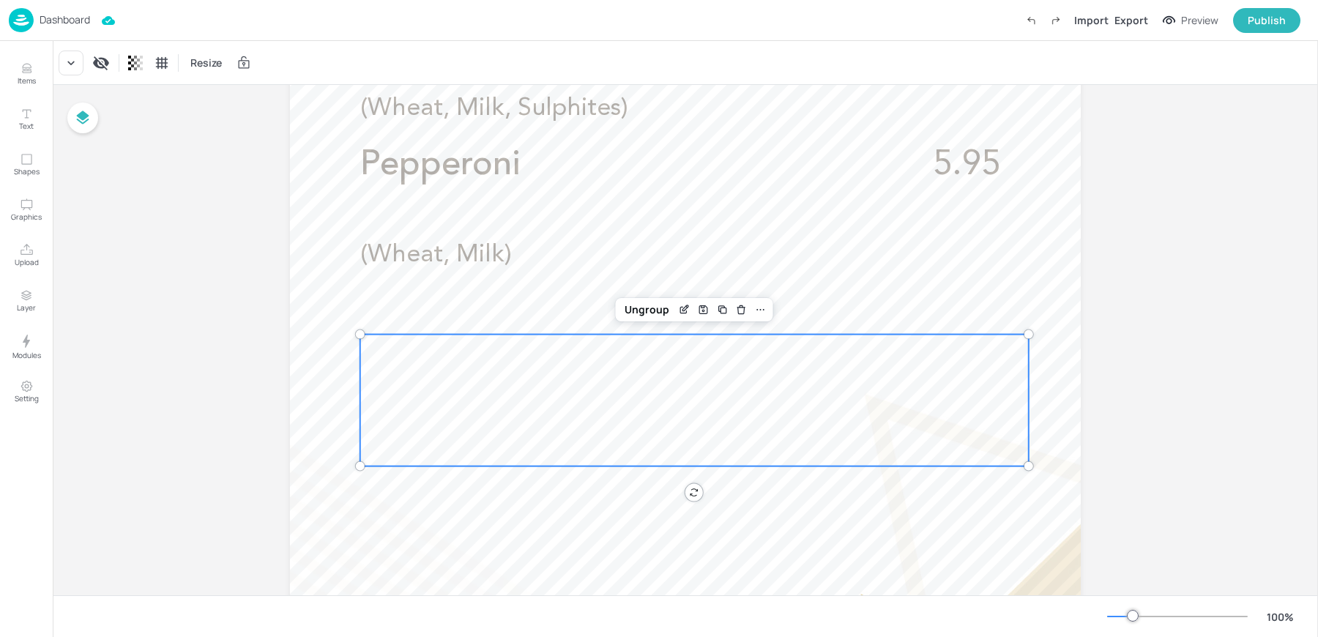
click at [213, 392] on div "Board FCA - Pizzas Margherita (vegetarian) 5.30 (Wheat, Milk, Sulphites) Pepper…" at bounding box center [686, 253] width 1266 height 1490
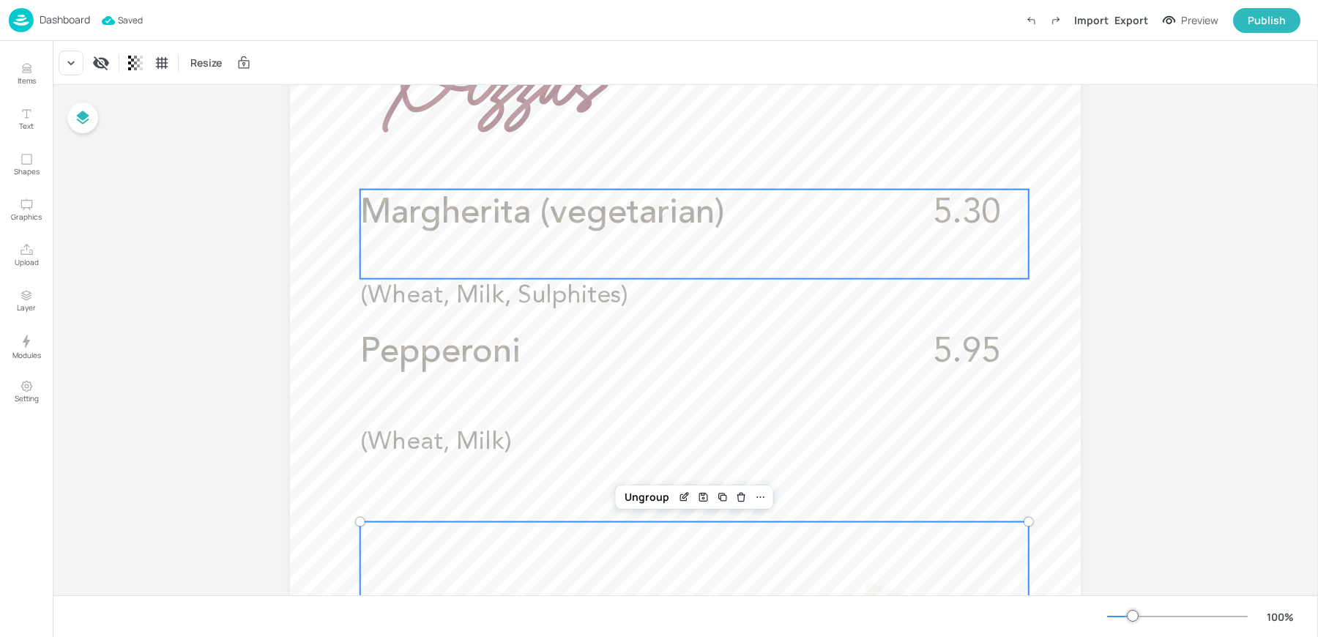
scroll to position [0, 0]
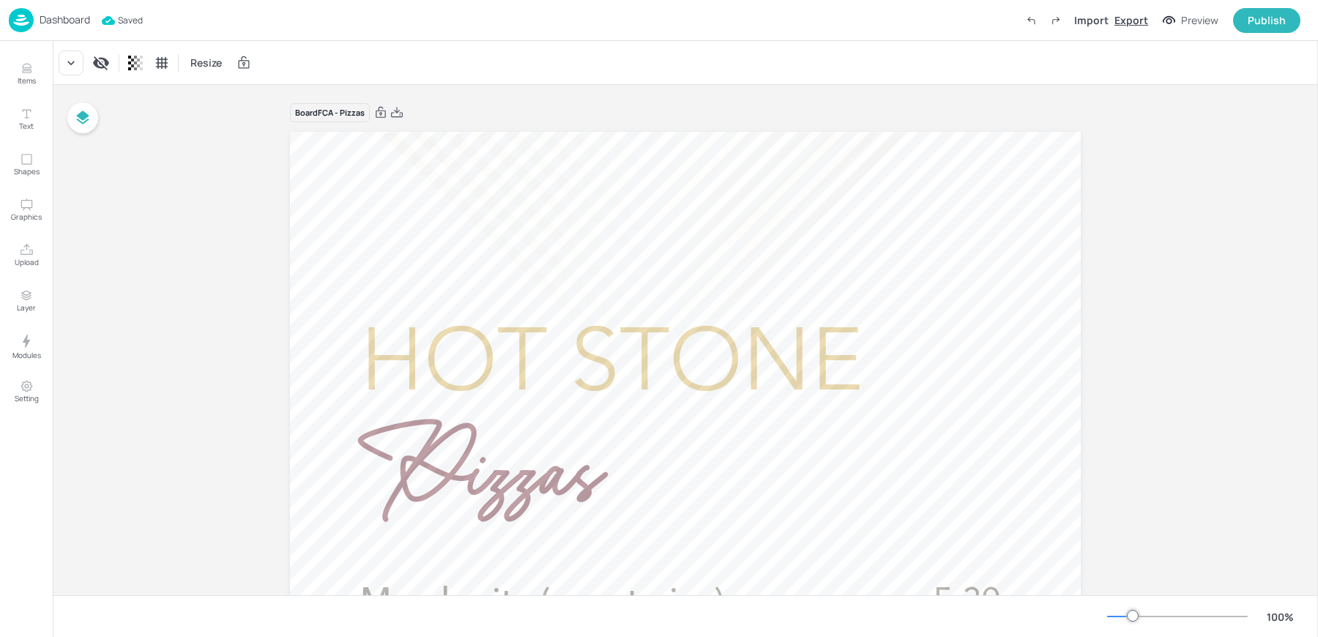
click at [1137, 16] on div "Export" at bounding box center [1132, 19] width 34 height 15
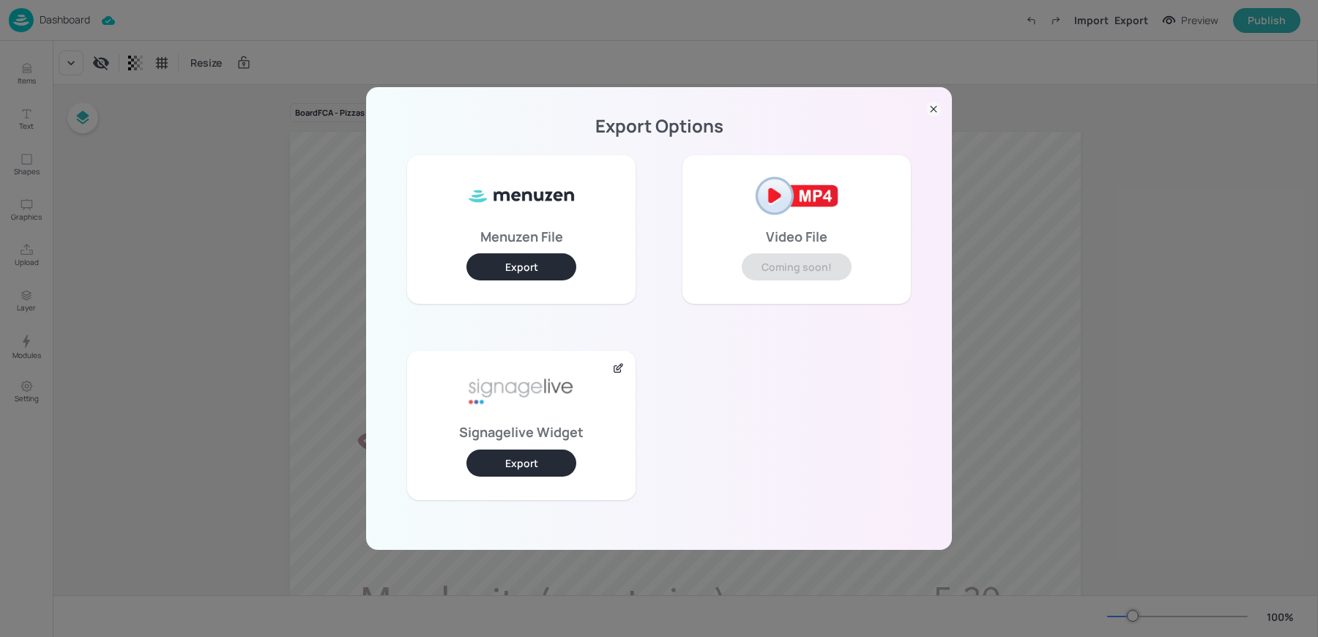
click at [528, 478] on div "Signagelive Widget Export" at bounding box center [521, 425] width 229 height 149
click at [524, 467] on button "Export" at bounding box center [522, 463] width 110 height 27
